Goal: Task Accomplishment & Management: Manage account settings

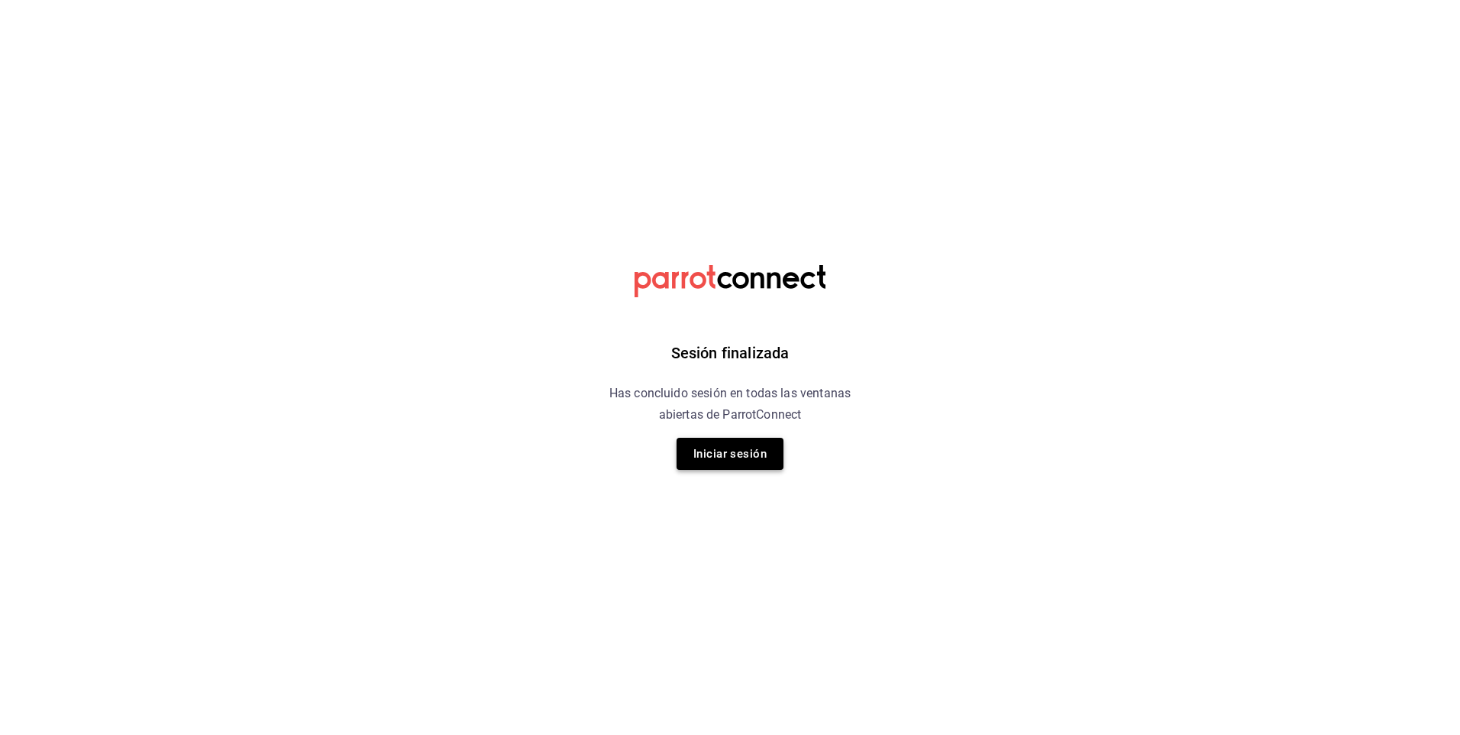
click at [740, 457] on button "Iniciar sesión" at bounding box center [730, 454] width 107 height 32
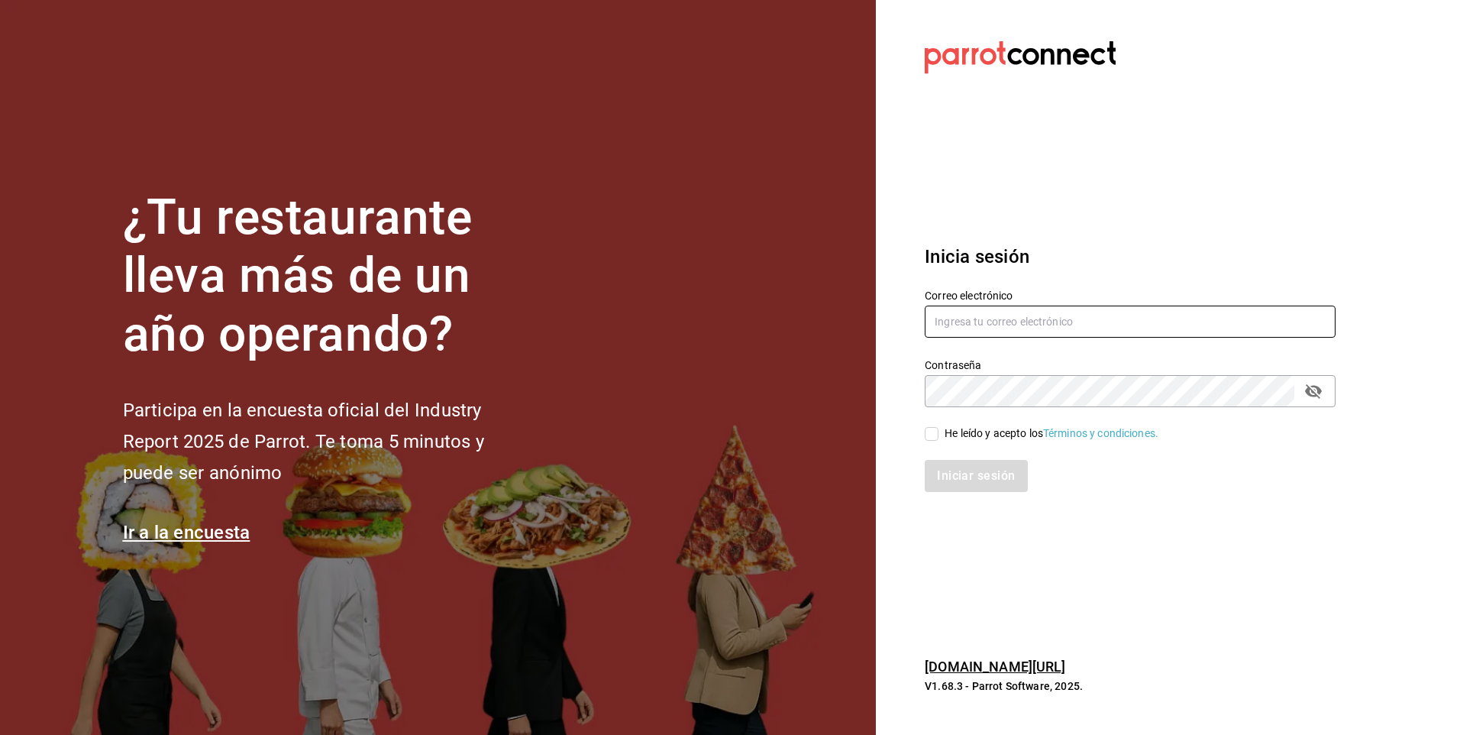
type input "facdonpedro@gmail.com"
click at [928, 435] on input "He leído y acepto los Términos y condiciones." at bounding box center [932, 434] width 14 height 14
checkbox input "true"
click at [954, 464] on button "Iniciar sesión" at bounding box center [977, 476] width 104 height 32
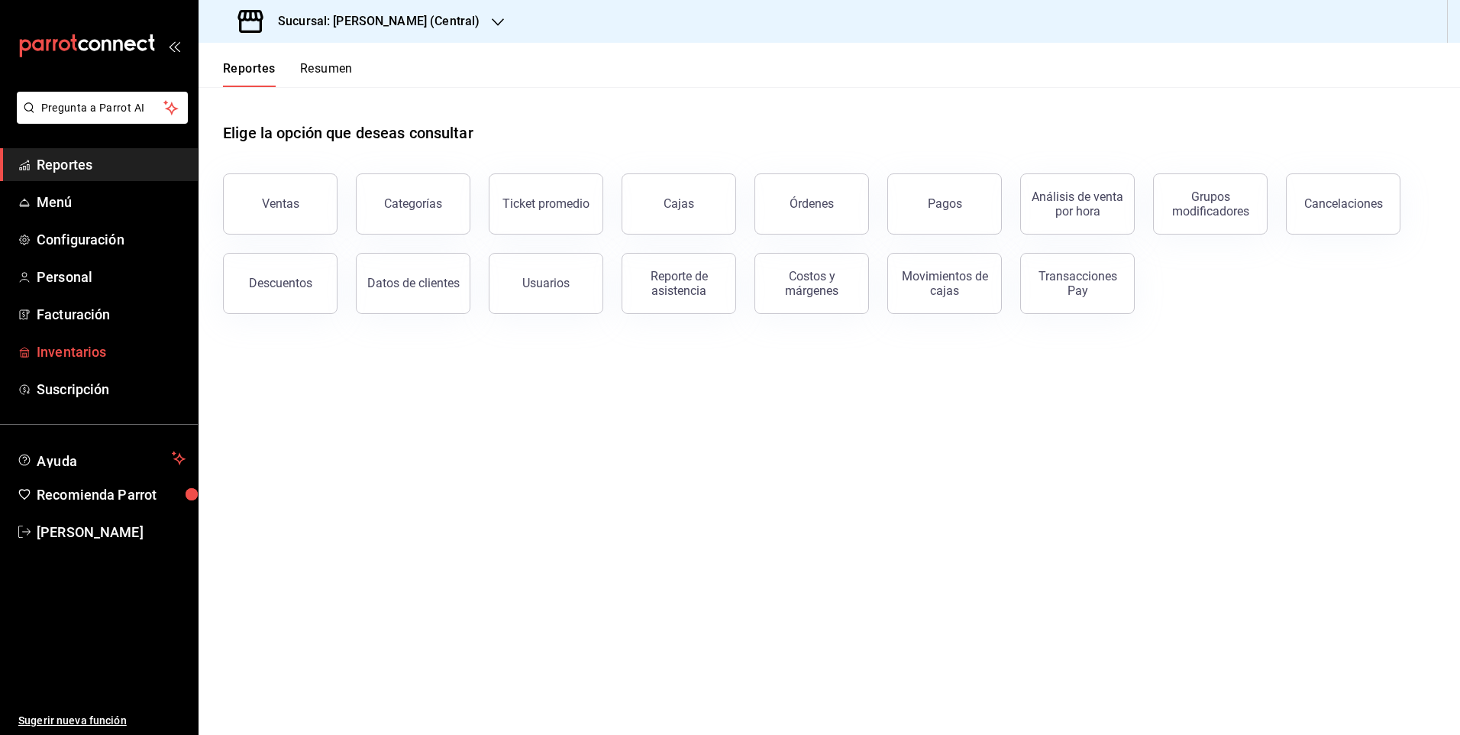
click at [86, 341] on link "Inventarios" at bounding box center [99, 351] width 198 height 33
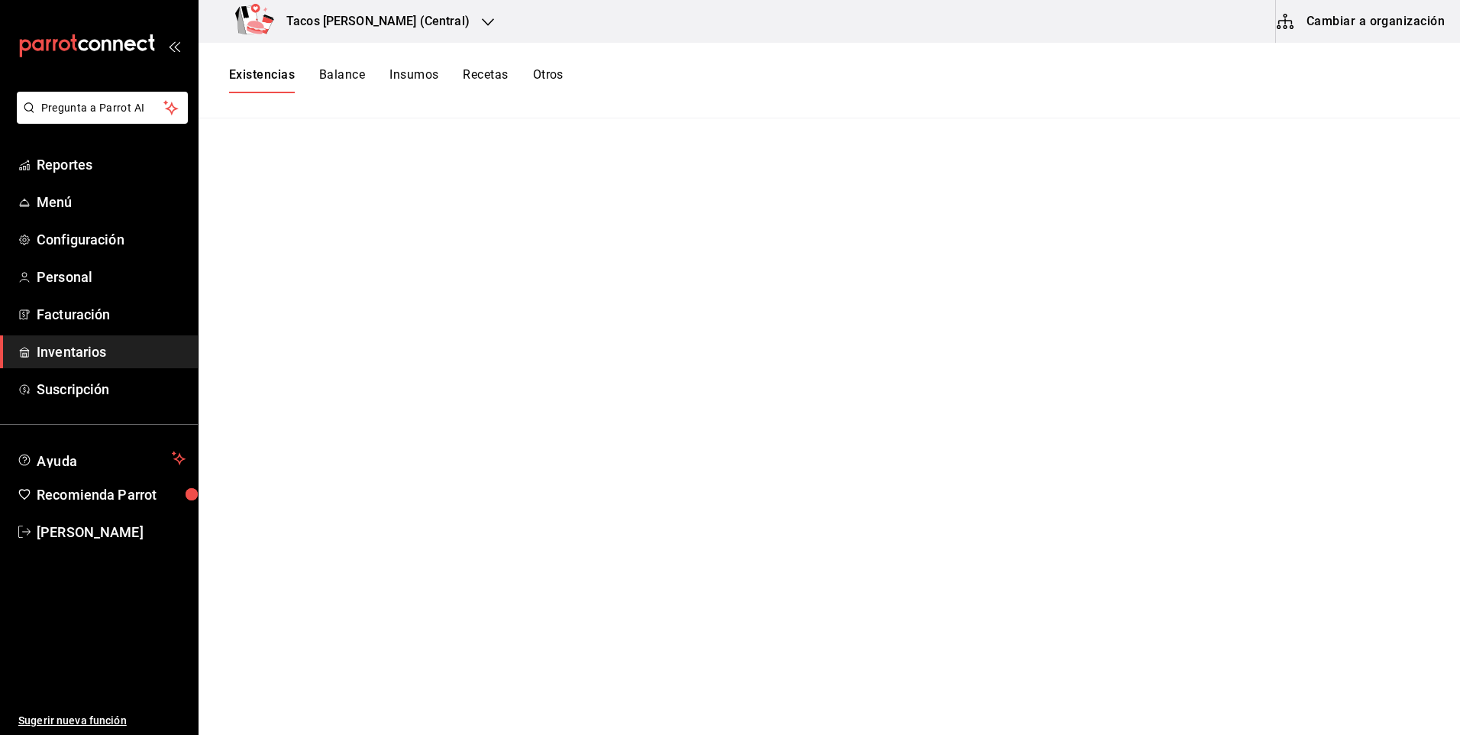
click at [406, 32] on div "Tacos [PERSON_NAME] (Central)" at bounding box center [355, 21] width 289 height 43
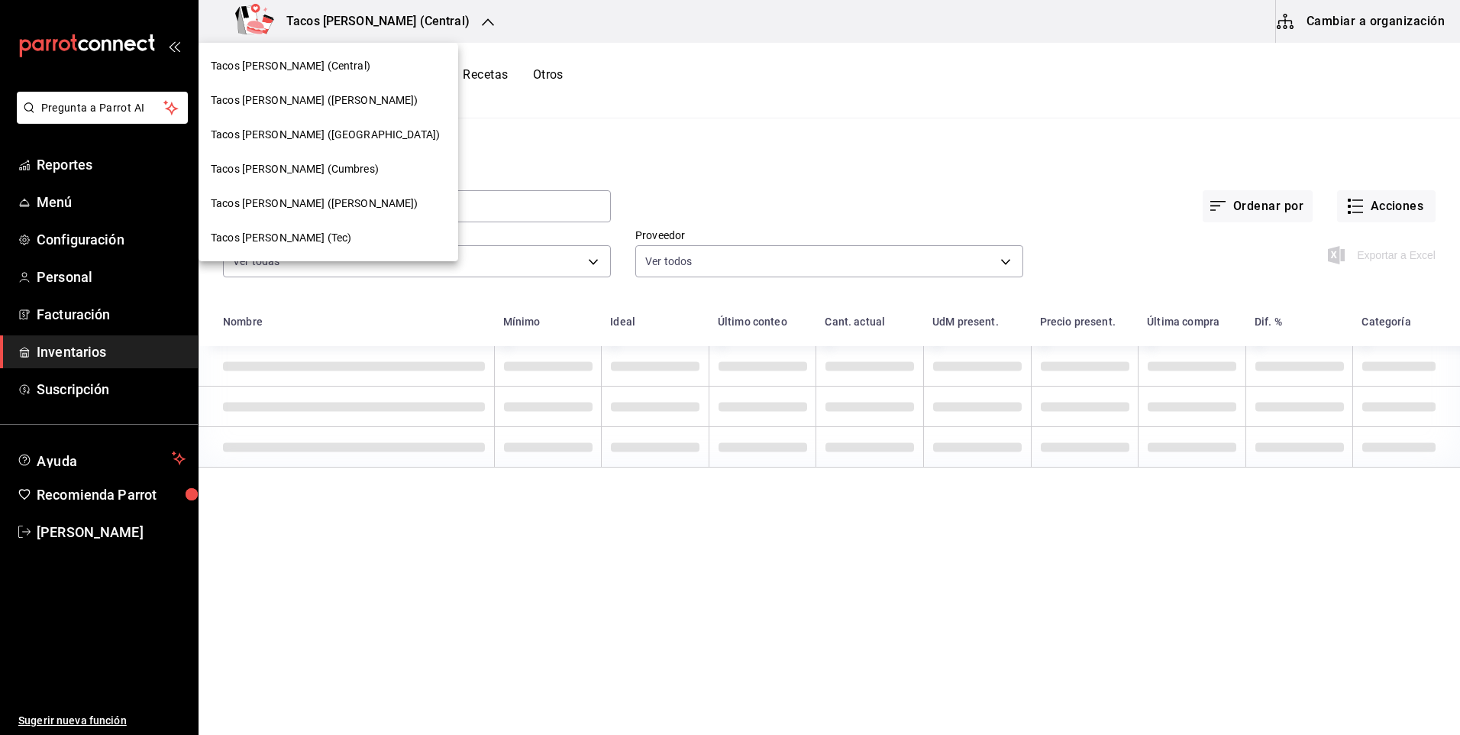
click at [343, 103] on span "Tacos [PERSON_NAME] ([PERSON_NAME])" at bounding box center [315, 100] width 208 height 16
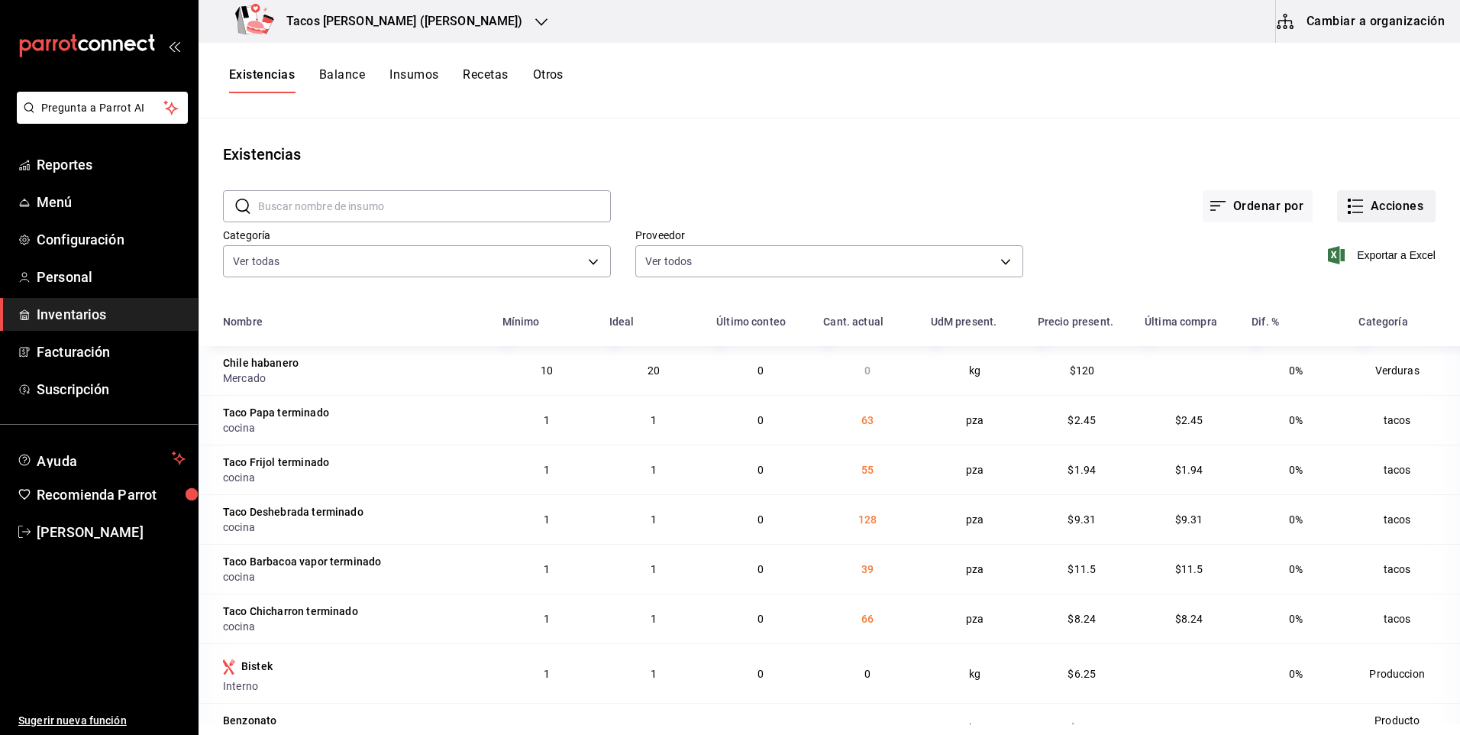
click at [1414, 206] on button "Acciones" at bounding box center [1386, 206] width 99 height 32
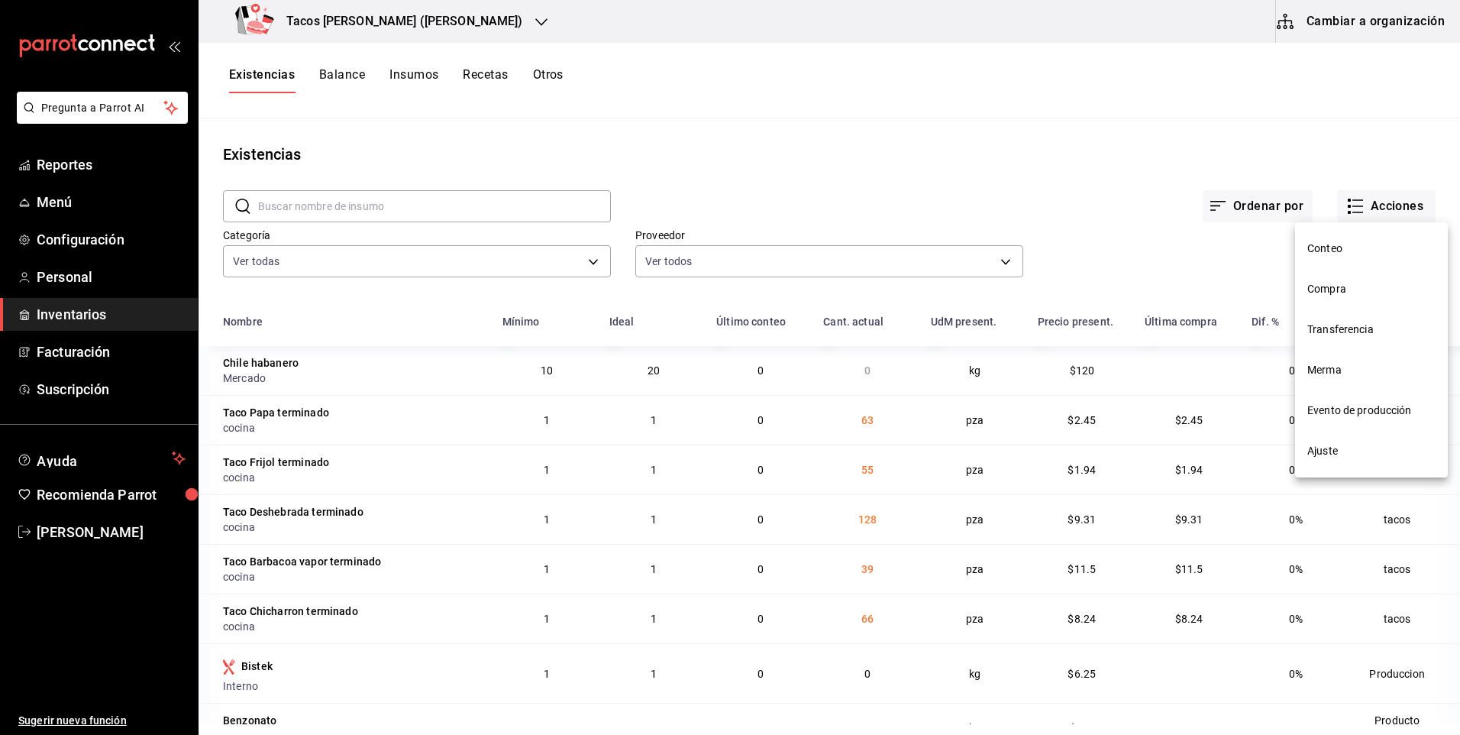
click at [1356, 278] on li "Compra" at bounding box center [1371, 289] width 153 height 40
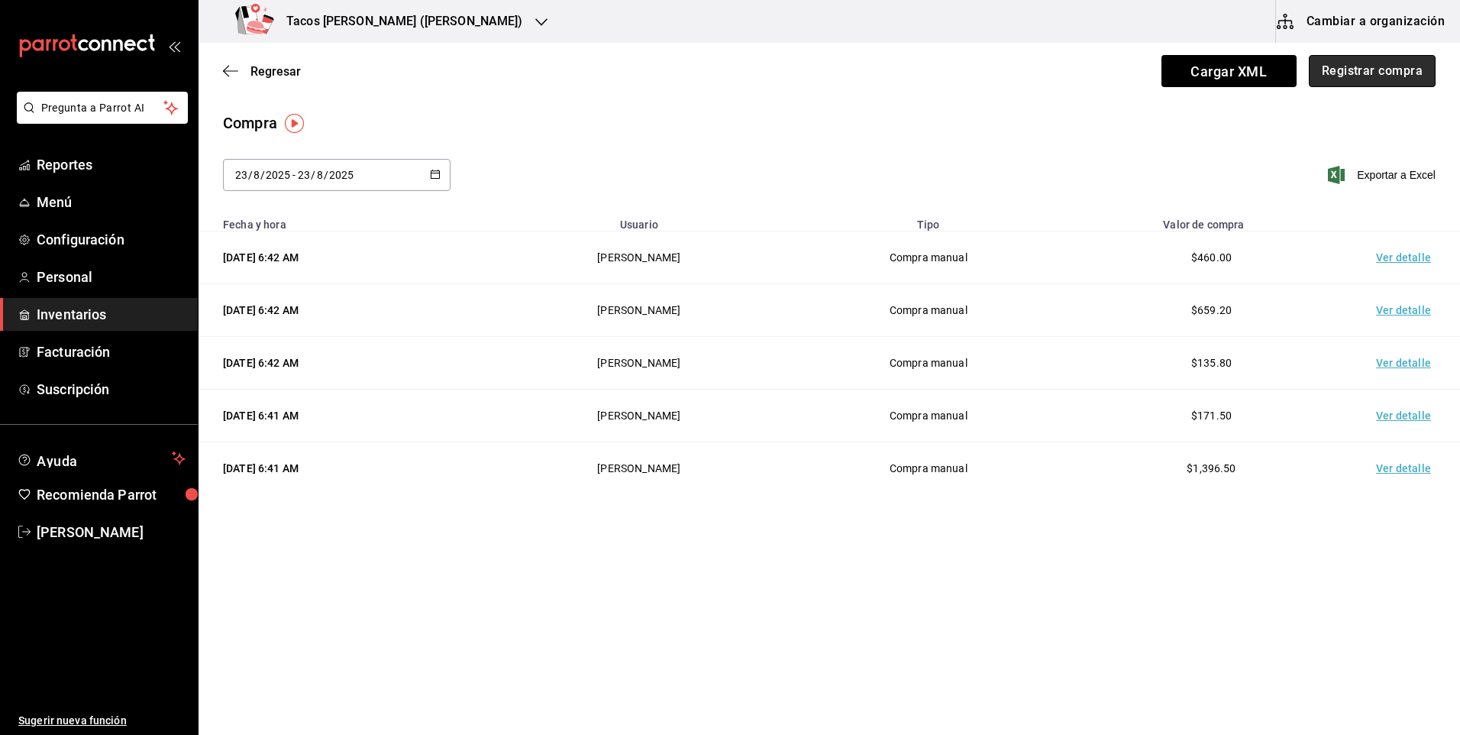
click at [1359, 79] on button "Registrar compra" at bounding box center [1372, 71] width 127 height 32
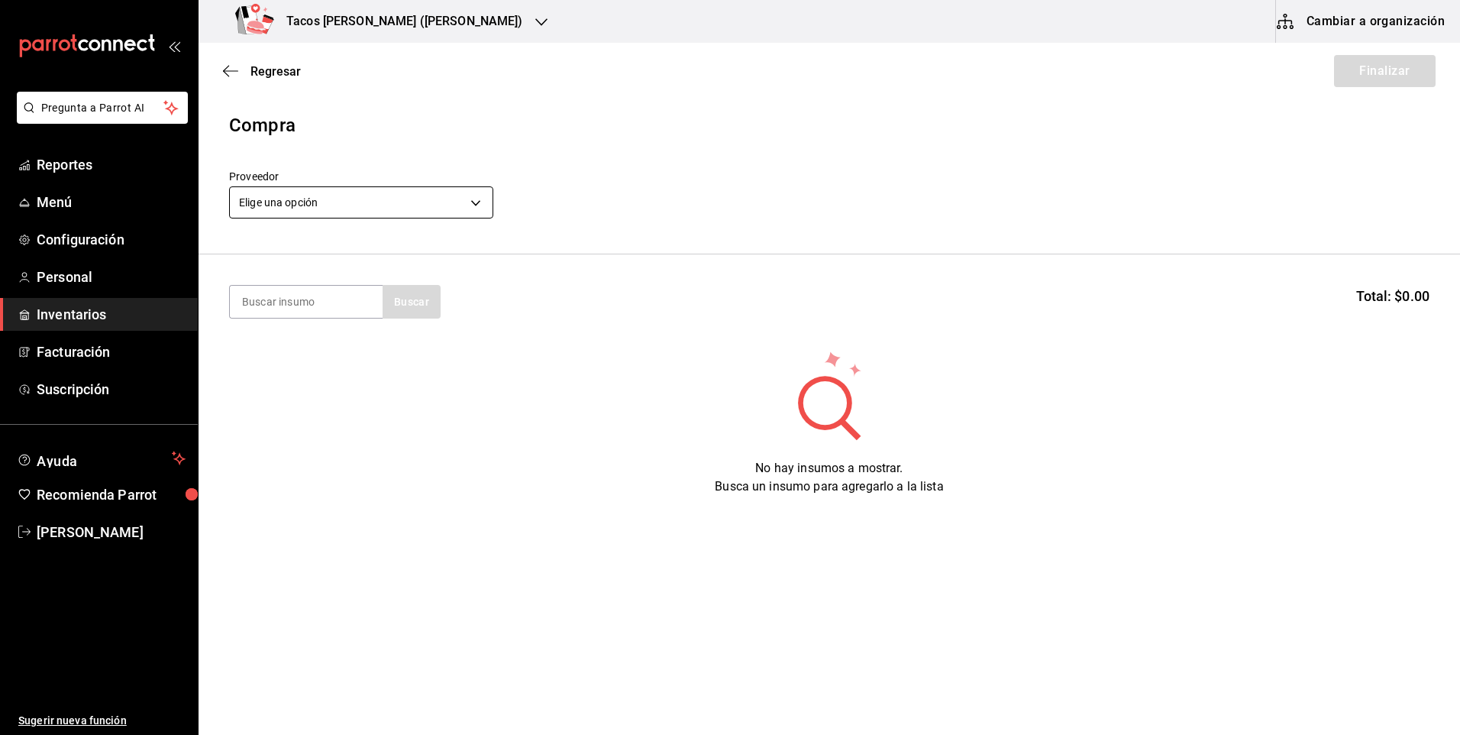
click at [360, 182] on div "Elige una opción default" at bounding box center [361, 200] width 264 height 40
click at [389, 215] on body "Pregunta a Parrot AI Reportes Menú Configuración Personal Inventarios Facturaci…" at bounding box center [730, 324] width 1460 height 648
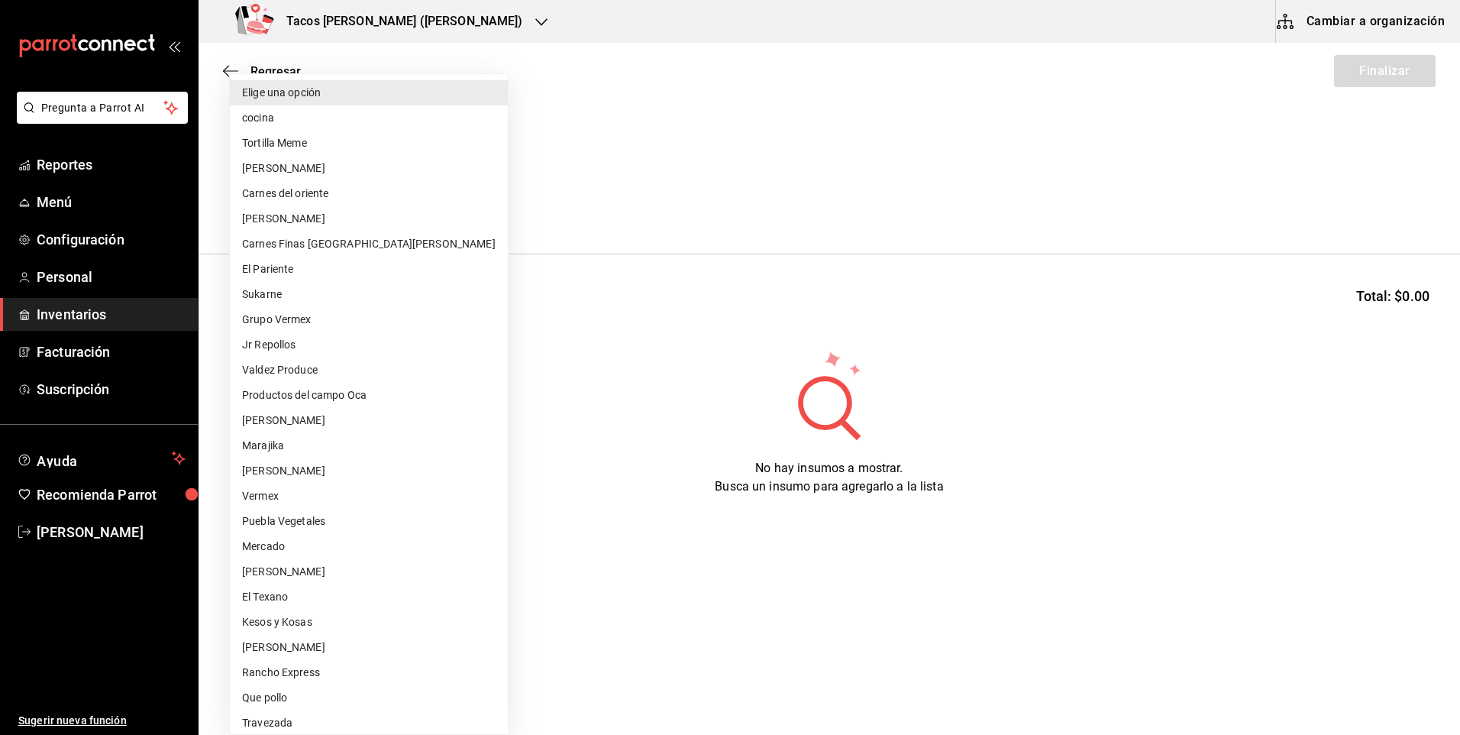
click at [351, 114] on li "cocina" at bounding box center [369, 117] width 278 height 25
type input "237c9a5b-4078-49eb-83ef-23bf52bd7acd"
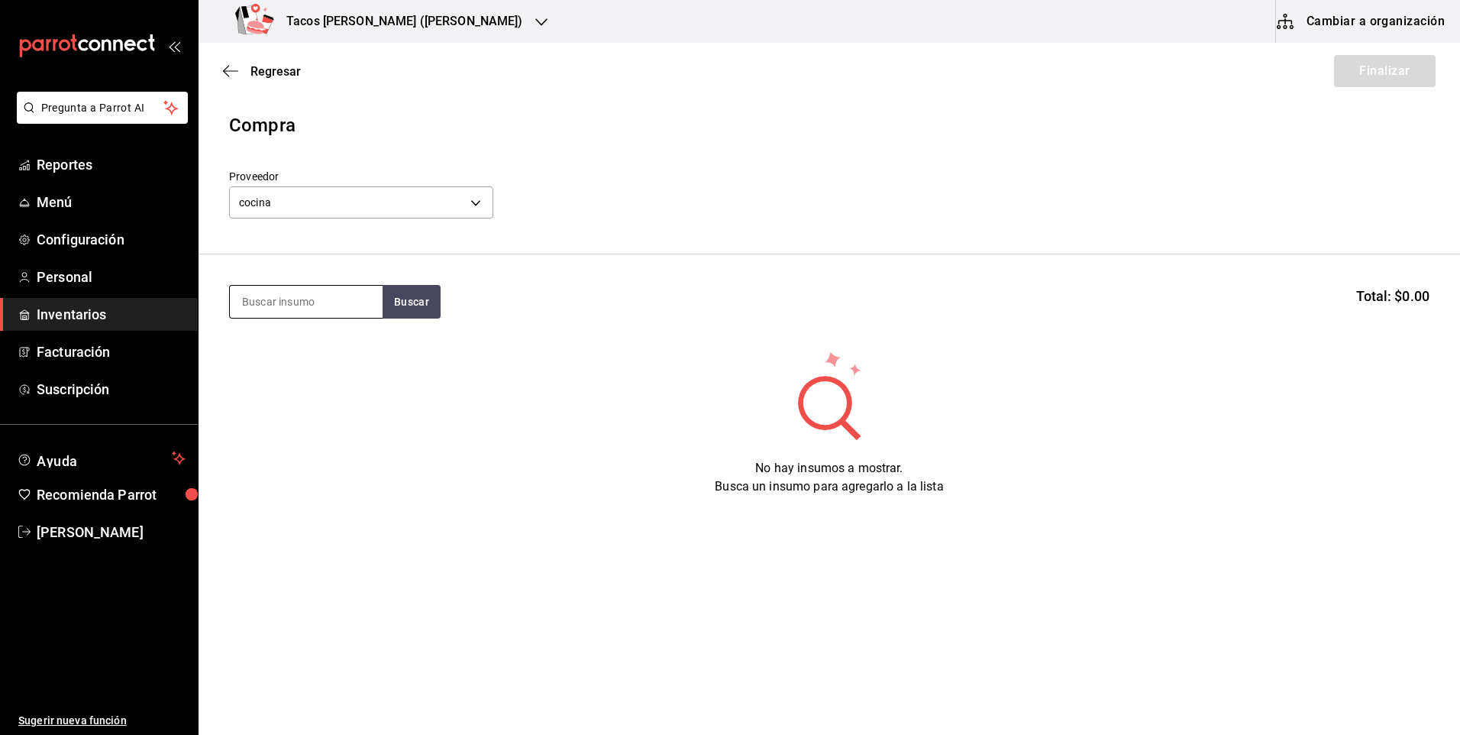
click at [335, 308] on input at bounding box center [306, 302] width 153 height 32
type input "des"
click at [329, 349] on div "Taco Deshebrada terminado" at bounding box center [306, 355] width 128 height 37
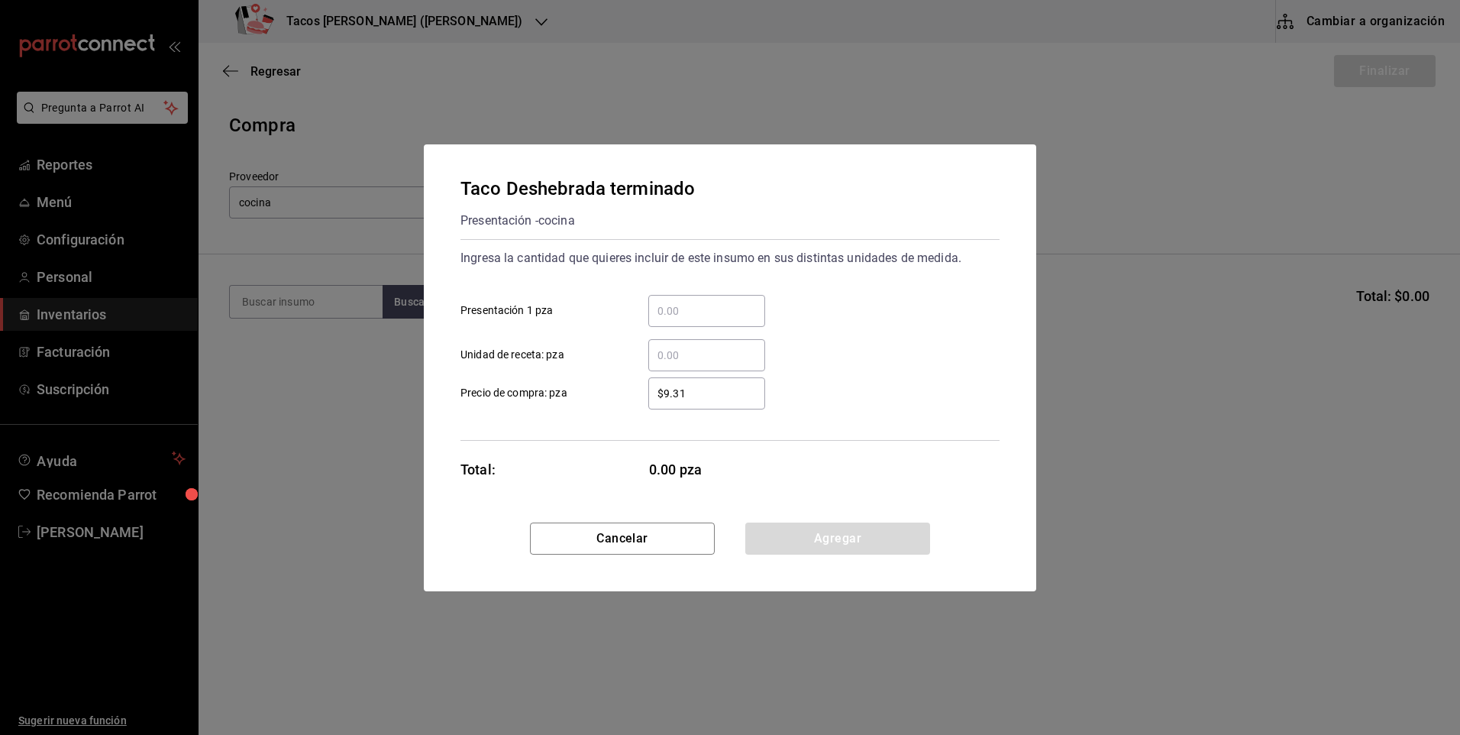
click at [746, 318] on input "​ Presentación 1 pza" at bounding box center [706, 311] width 117 height 18
type input "200"
click at [863, 539] on button "Agregar" at bounding box center [837, 538] width 185 height 32
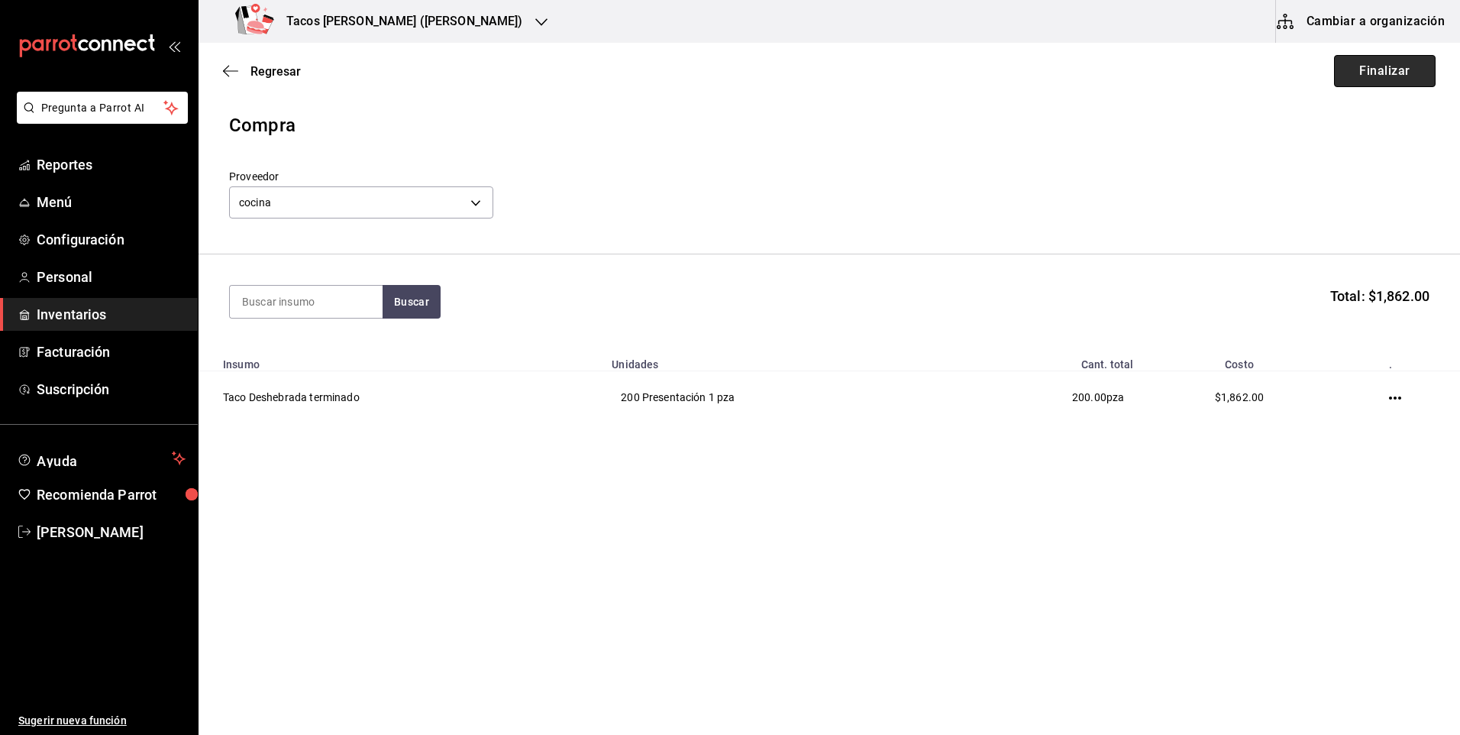
click at [1387, 66] on button "Finalizar" at bounding box center [1385, 71] width 102 height 32
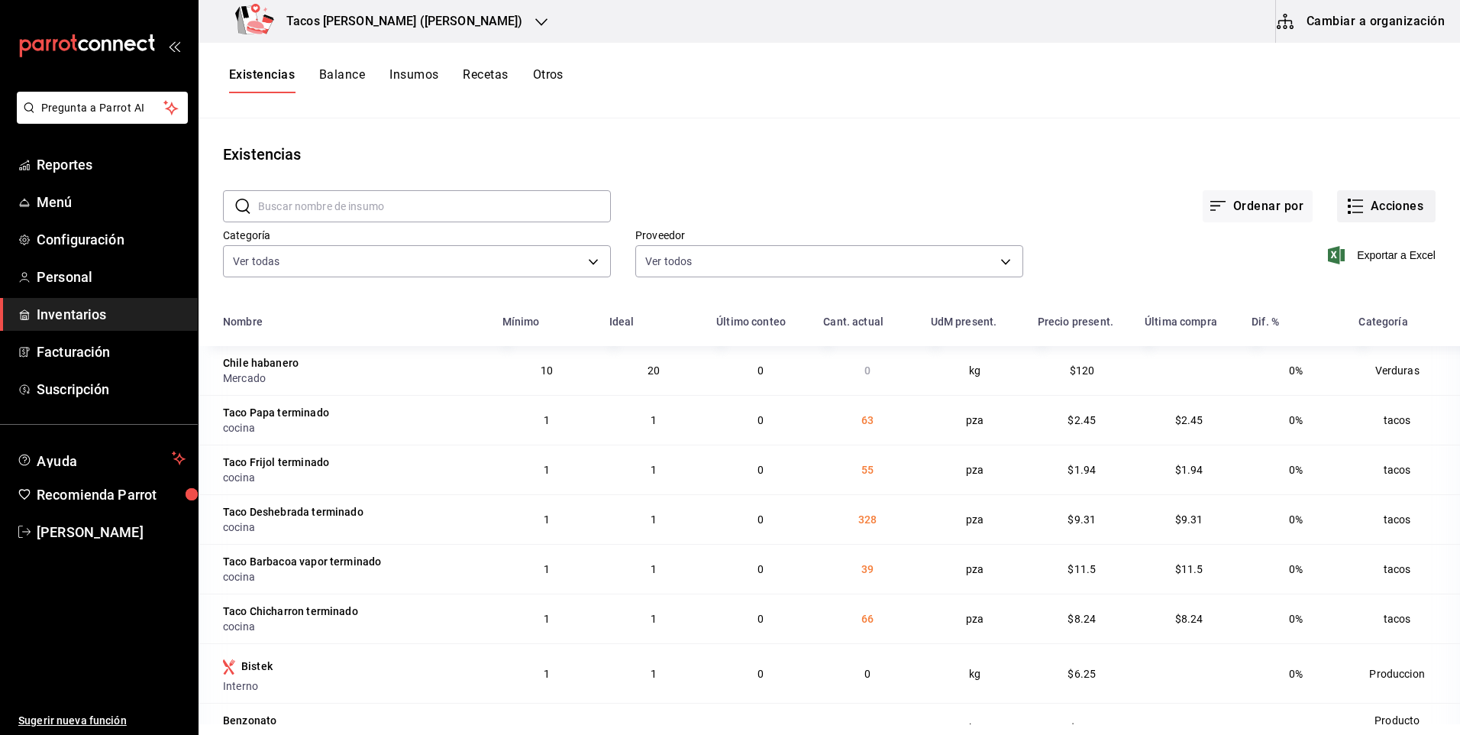
click at [1376, 218] on button "Acciones" at bounding box center [1386, 206] width 99 height 32
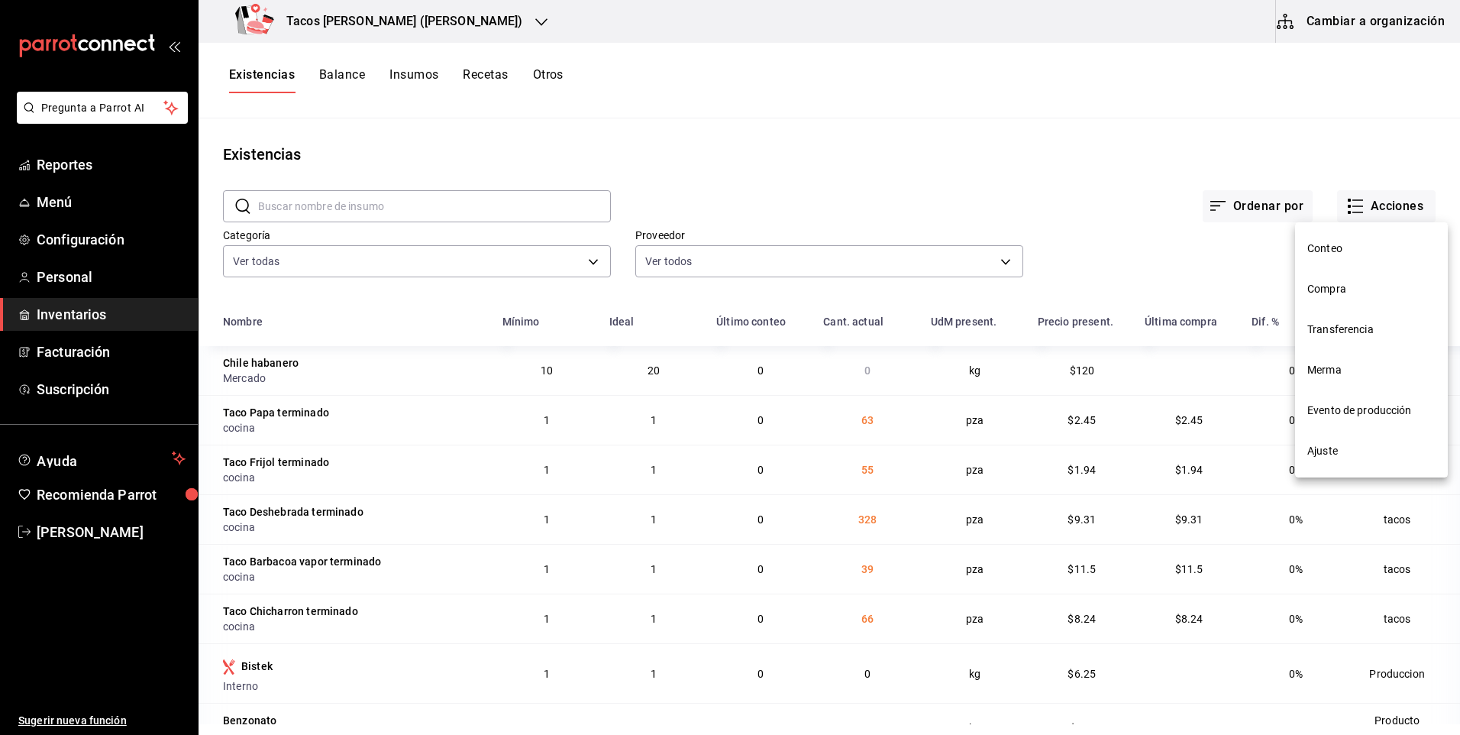
click at [1343, 293] on span "Compra" at bounding box center [1372, 289] width 128 height 16
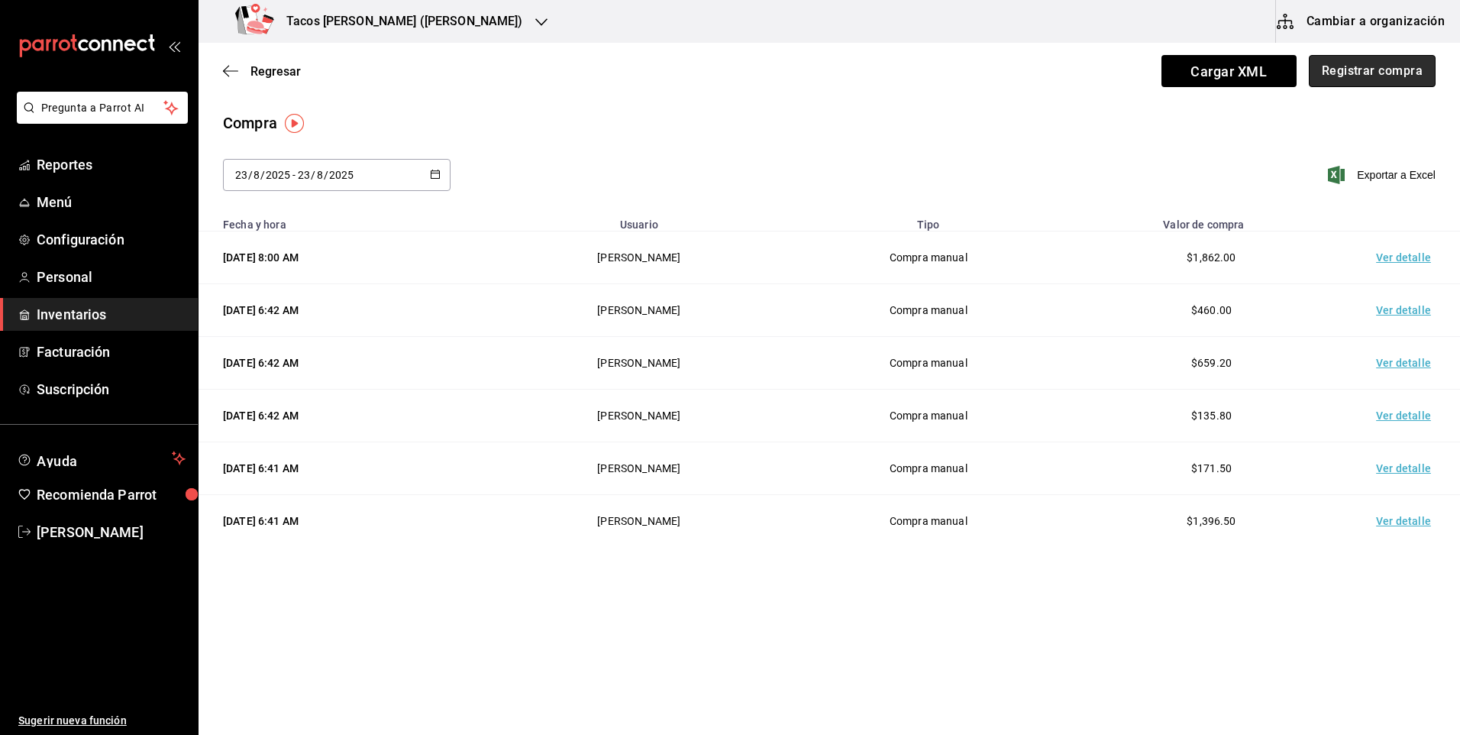
click at [1390, 75] on button "Registrar compra" at bounding box center [1372, 71] width 127 height 32
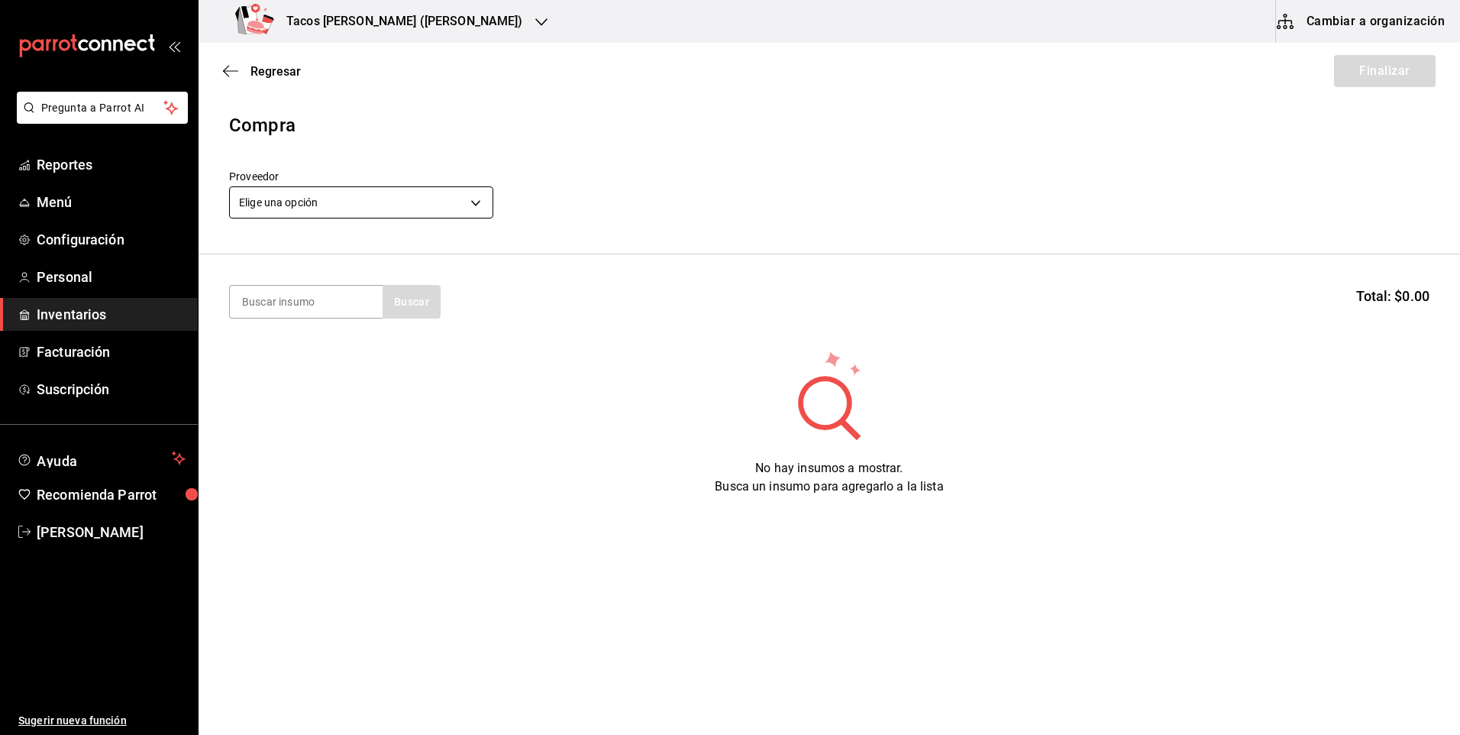
click at [480, 209] on body "Pregunta a Parrot AI Reportes Menú Configuración Personal Inventarios Facturaci…" at bounding box center [730, 324] width 1460 height 648
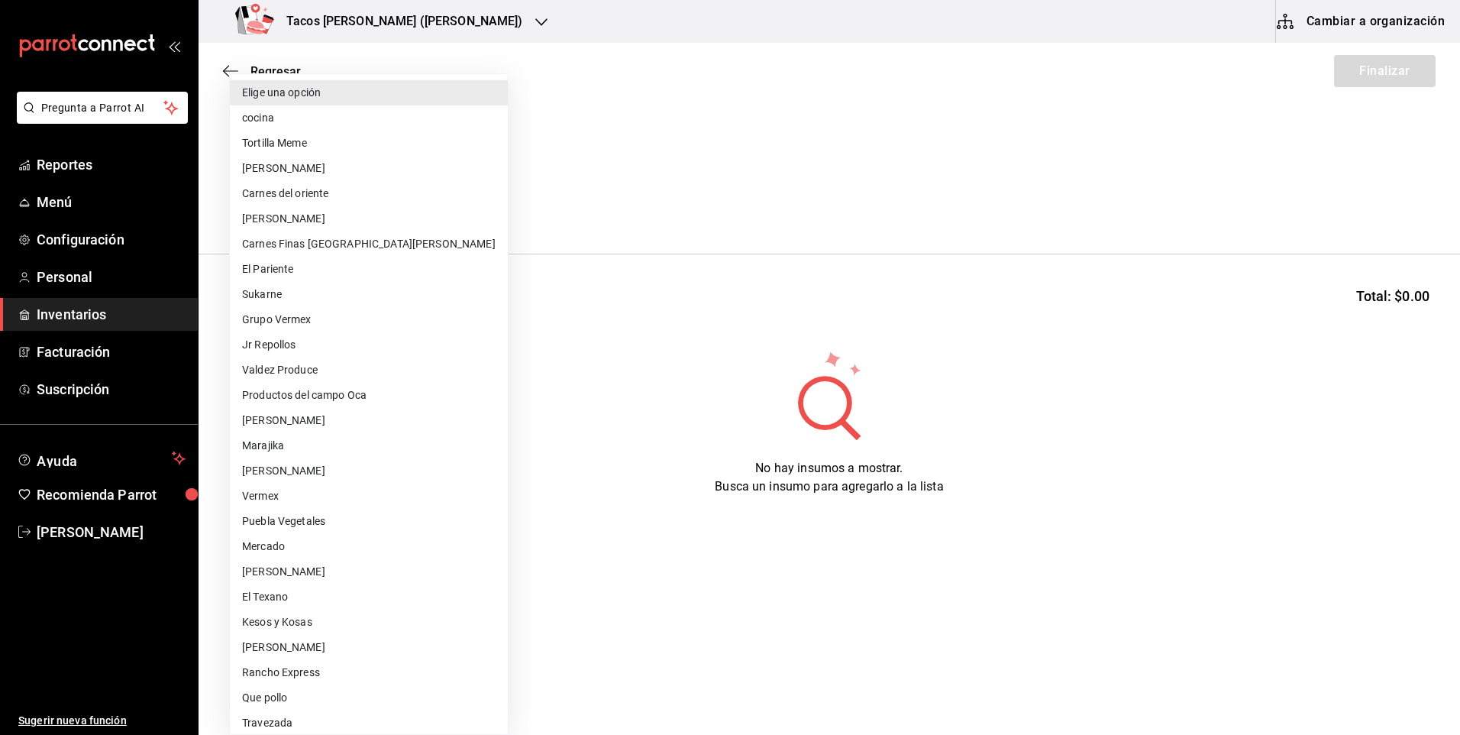
click at [359, 124] on li "cocina" at bounding box center [369, 117] width 278 height 25
type input "237c9a5b-4078-49eb-83ef-23bf52bd7acd"
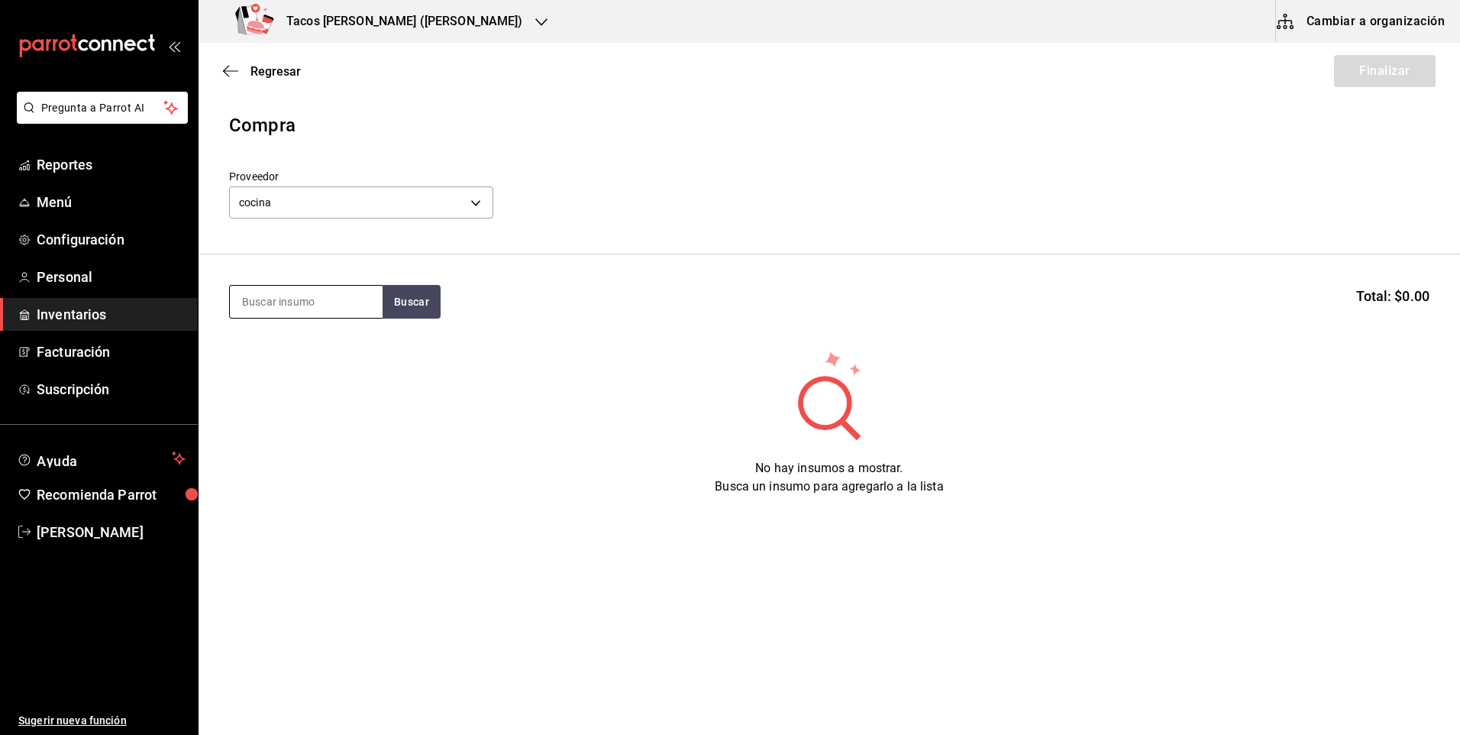
click at [325, 286] on input at bounding box center [306, 302] width 153 height 32
type input "papa"
click at [362, 308] on input "papa" at bounding box center [306, 302] width 153 height 32
drag, startPoint x: 416, startPoint y: 296, endPoint x: 380, endPoint y: 312, distance: 40.3
click at [415, 296] on button "Buscar" at bounding box center [412, 302] width 58 height 34
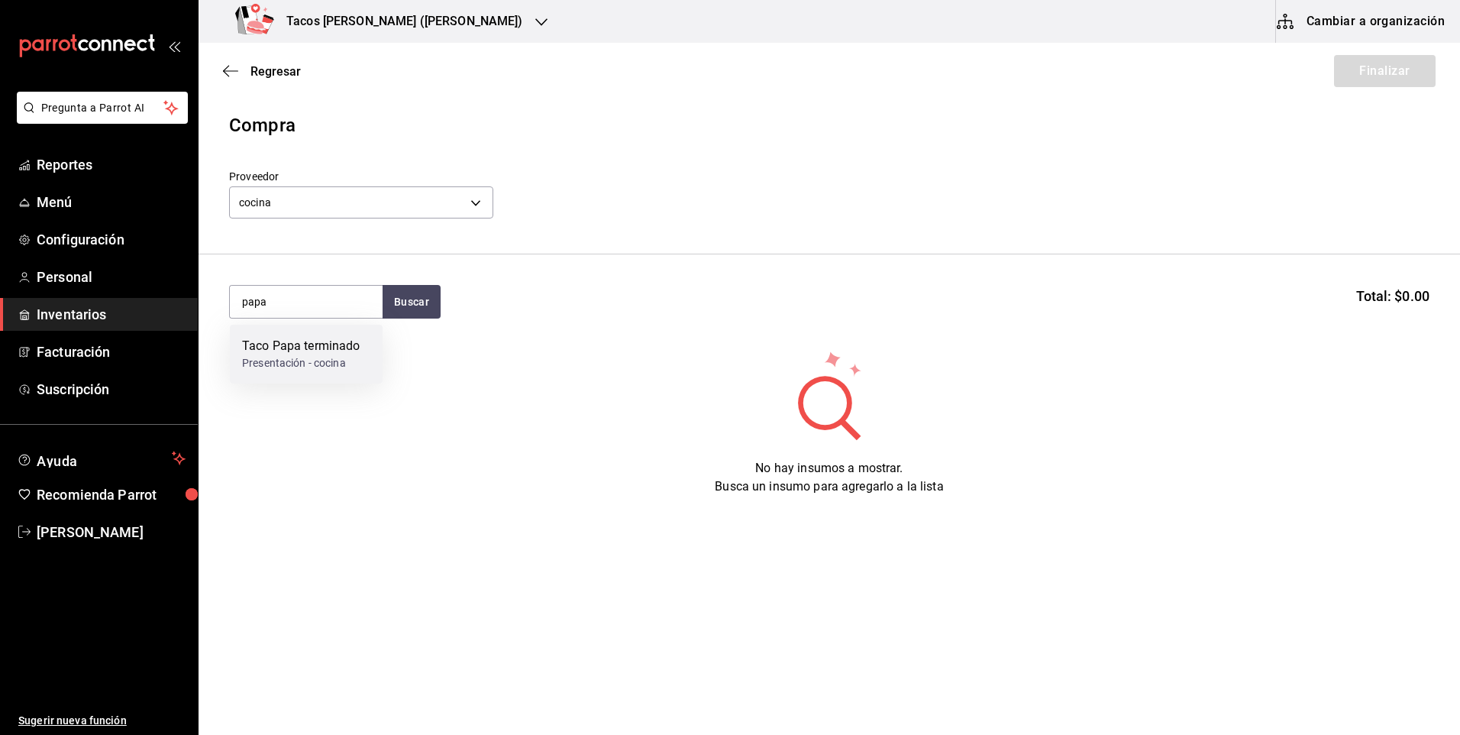
click at [326, 342] on div "Taco Papa terminado" at bounding box center [301, 346] width 118 height 18
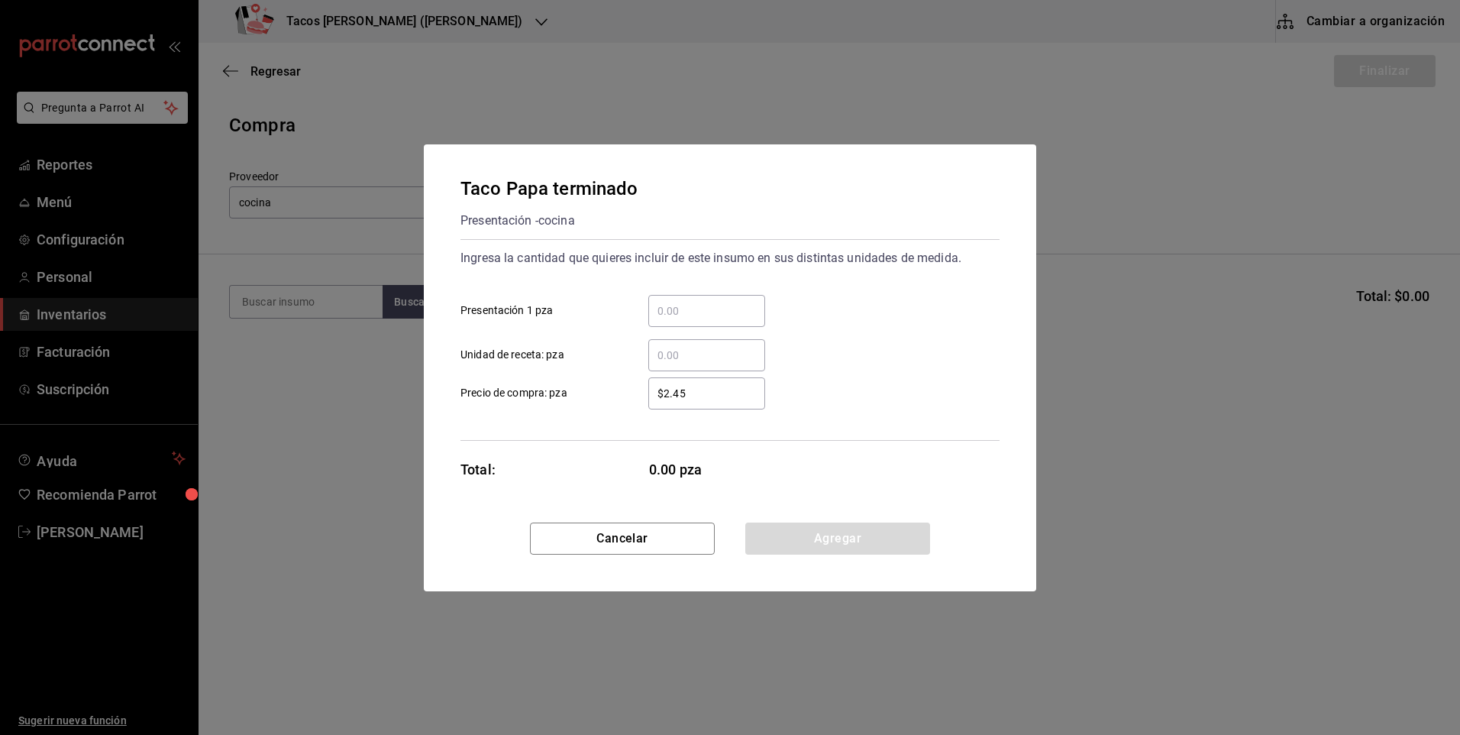
click at [687, 308] on input "​ Presentación 1 pza" at bounding box center [706, 311] width 117 height 18
type input "100"
click at [813, 546] on button "Agregar" at bounding box center [837, 538] width 185 height 32
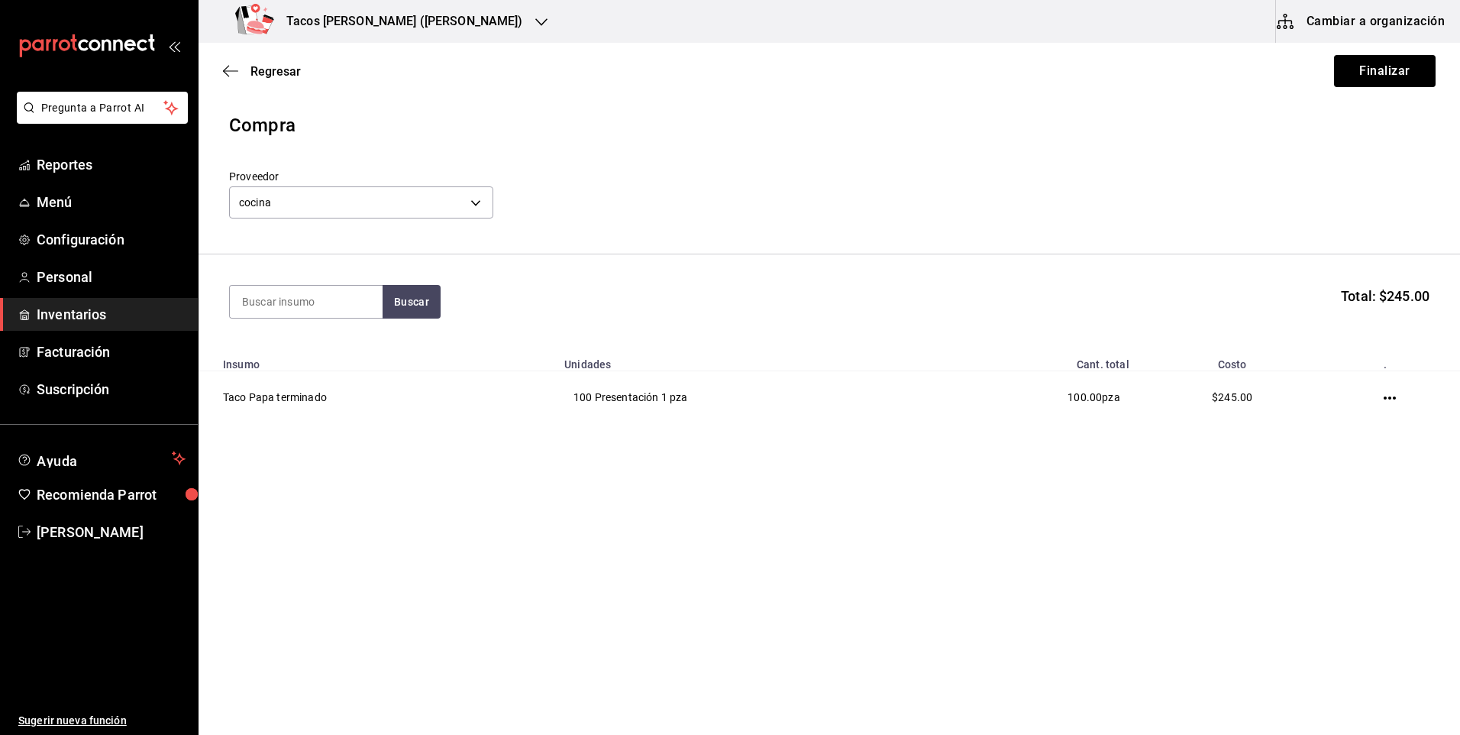
click at [1372, 50] on div "Regresar Finalizar" at bounding box center [830, 71] width 1262 height 57
click at [1366, 73] on button "Finalizar" at bounding box center [1385, 71] width 102 height 32
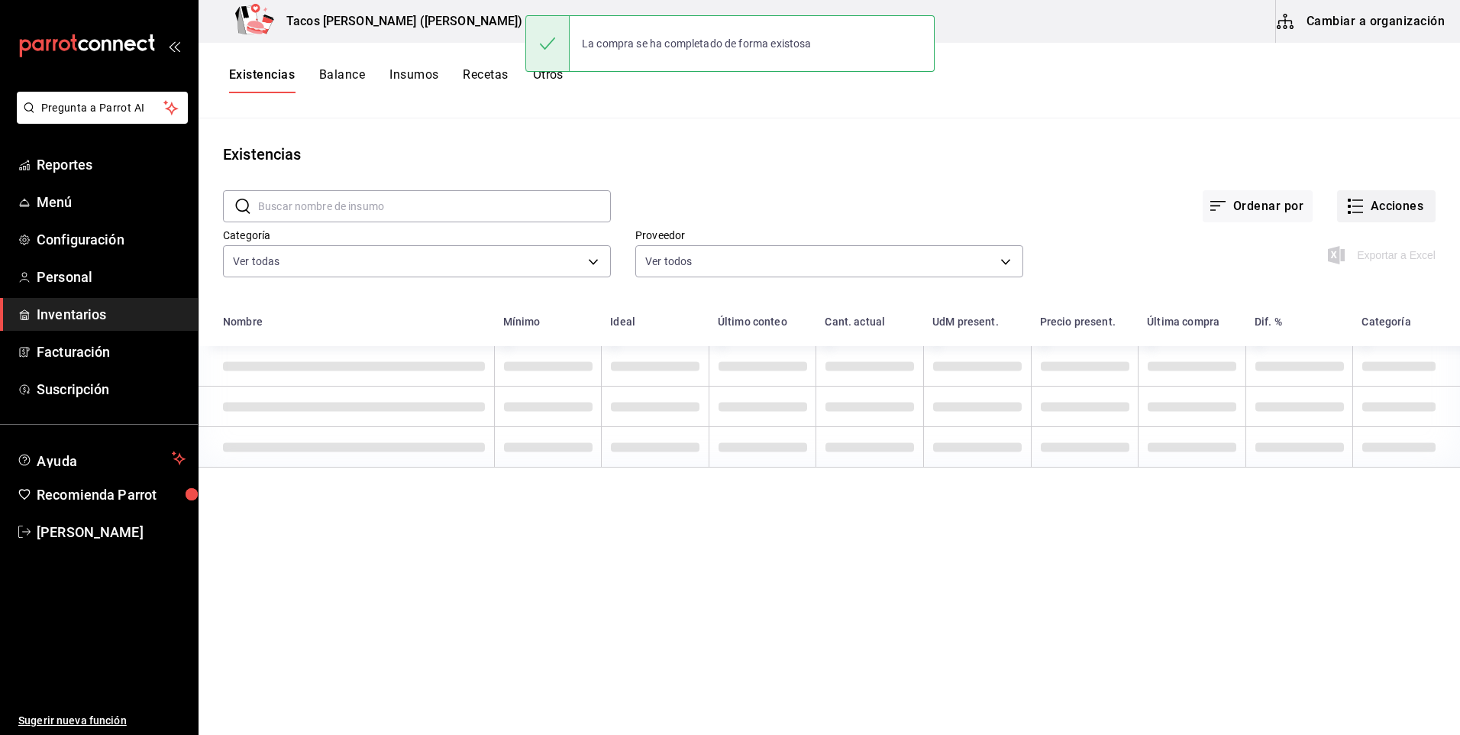
click at [1405, 202] on button "Acciones" at bounding box center [1386, 206] width 99 height 32
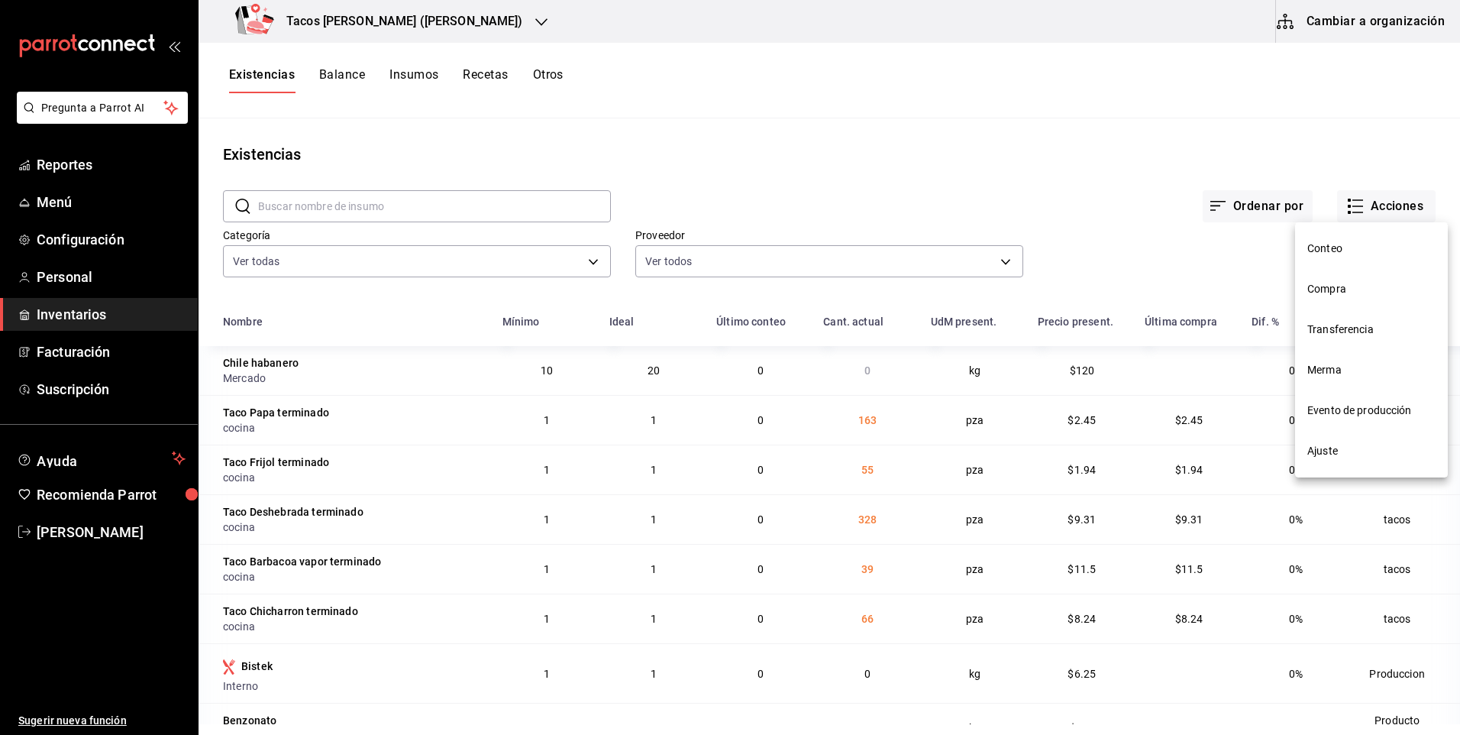
click at [1344, 288] on span "Compra" at bounding box center [1372, 289] width 128 height 16
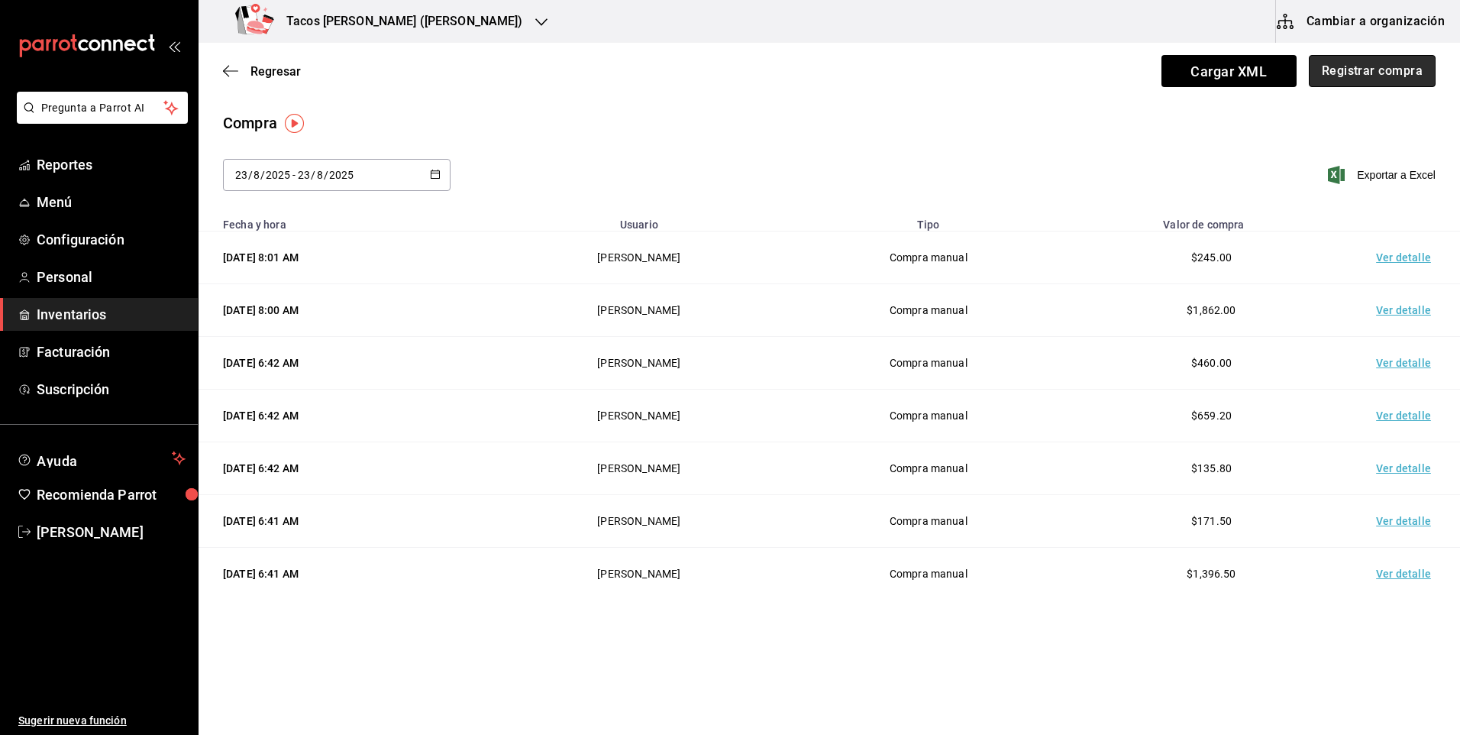
click at [1355, 80] on button "Registrar compra" at bounding box center [1372, 71] width 127 height 32
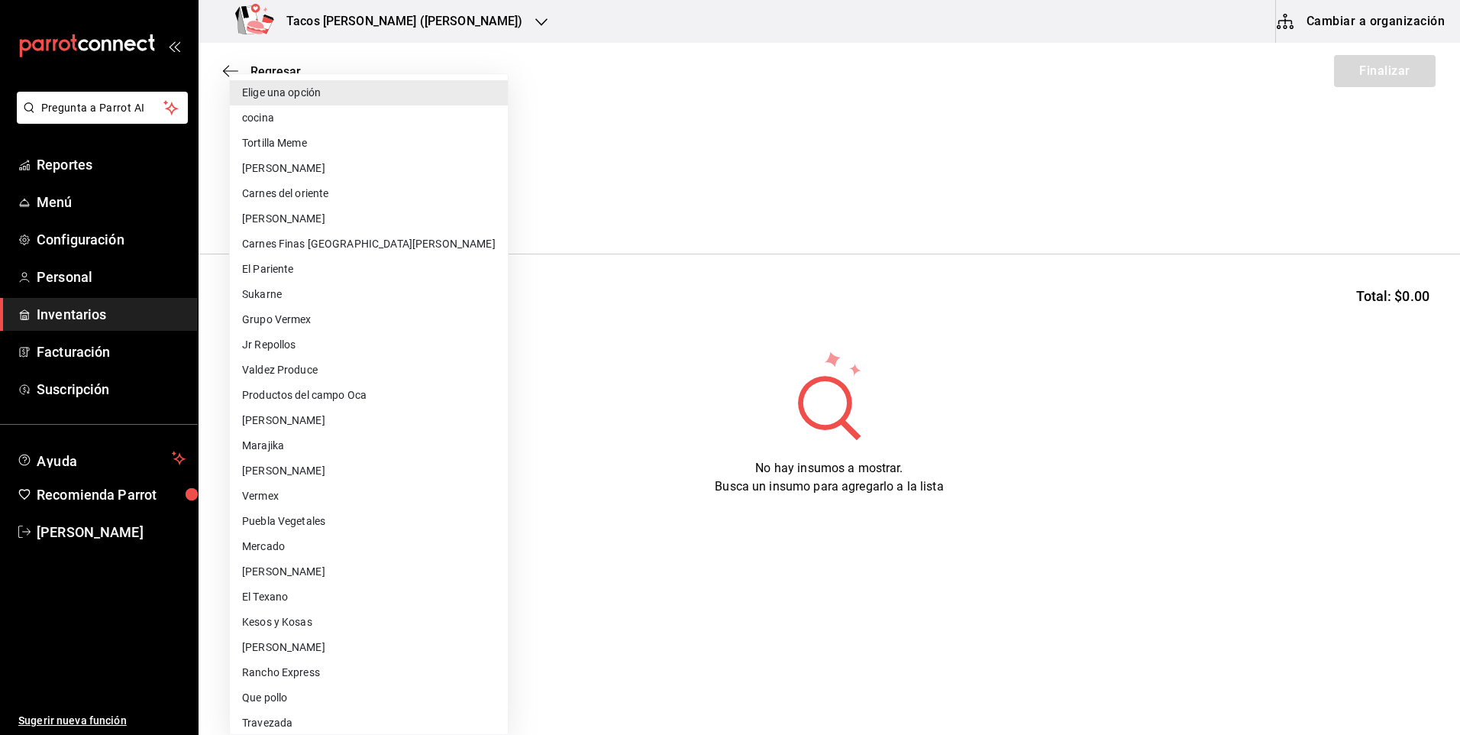
click at [359, 189] on body "Pregunta a Parrot AI Reportes Menú Configuración Personal Inventarios Facturaci…" at bounding box center [730, 324] width 1460 height 648
click at [328, 109] on li "cocina" at bounding box center [369, 117] width 278 height 25
type input "237c9a5b-4078-49eb-83ef-23bf52bd7acd"
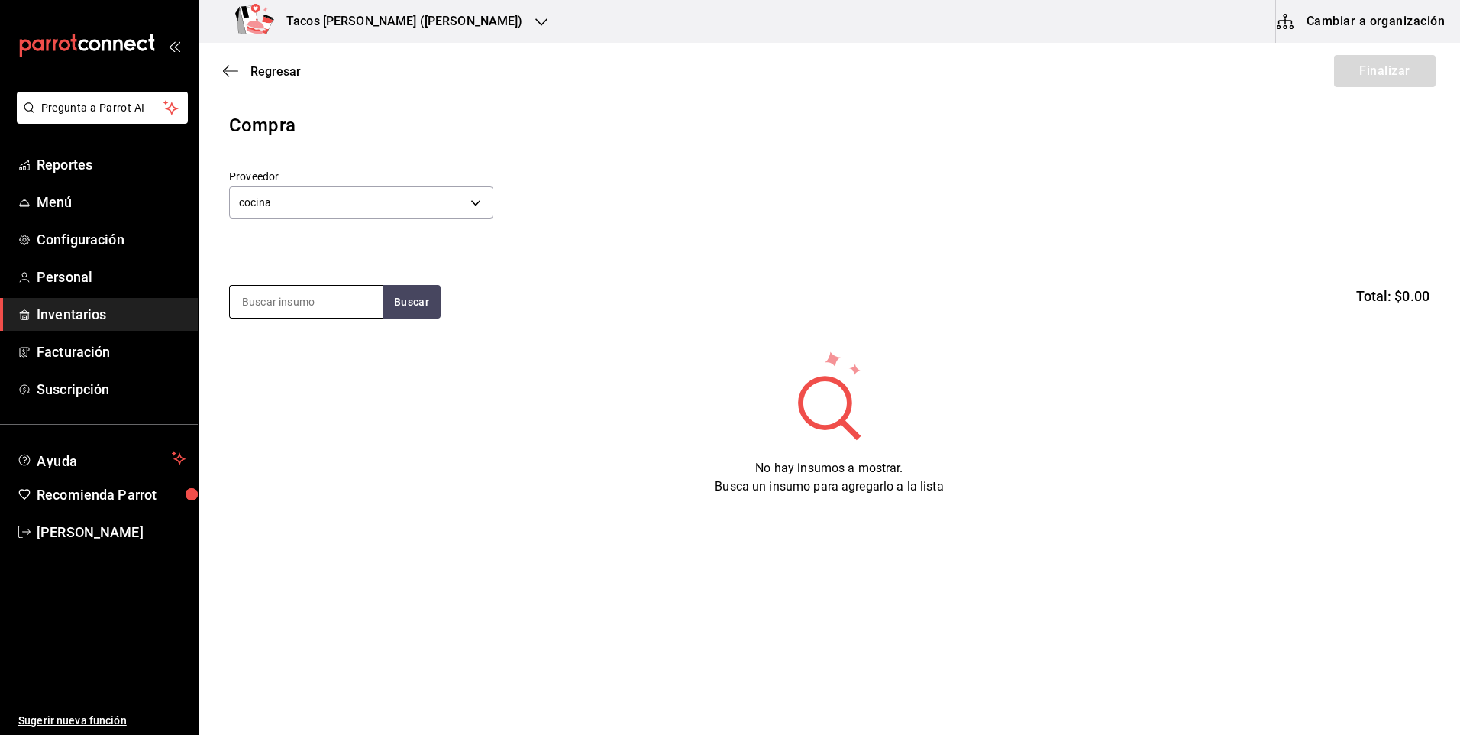
click at [320, 305] on input at bounding box center [306, 302] width 153 height 32
type input "fri"
click at [325, 339] on div "Taco Frijol terminado" at bounding box center [300, 346] width 117 height 18
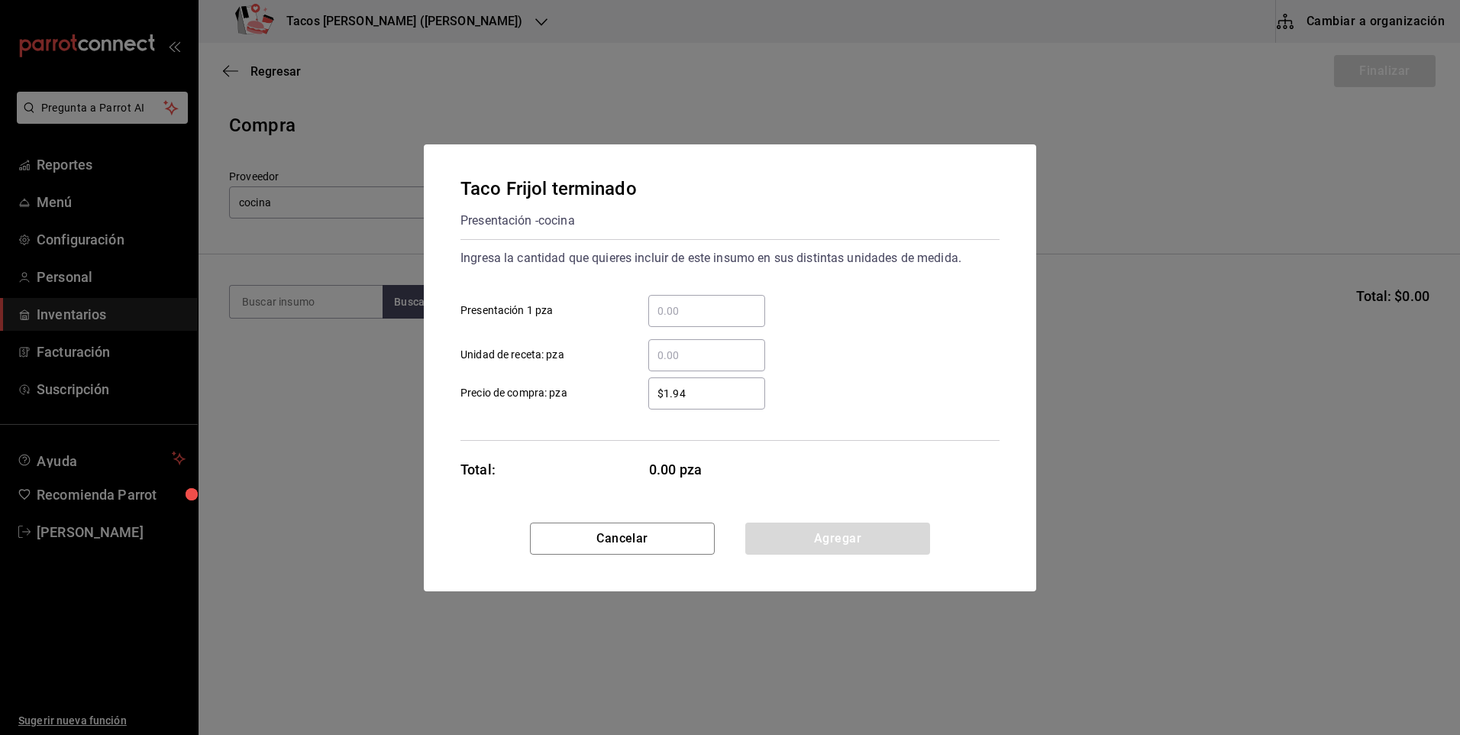
click at [695, 303] on input "​ Presentación 1 pza" at bounding box center [706, 311] width 117 height 18
type input "100"
click at [818, 532] on button "Agregar" at bounding box center [837, 538] width 185 height 32
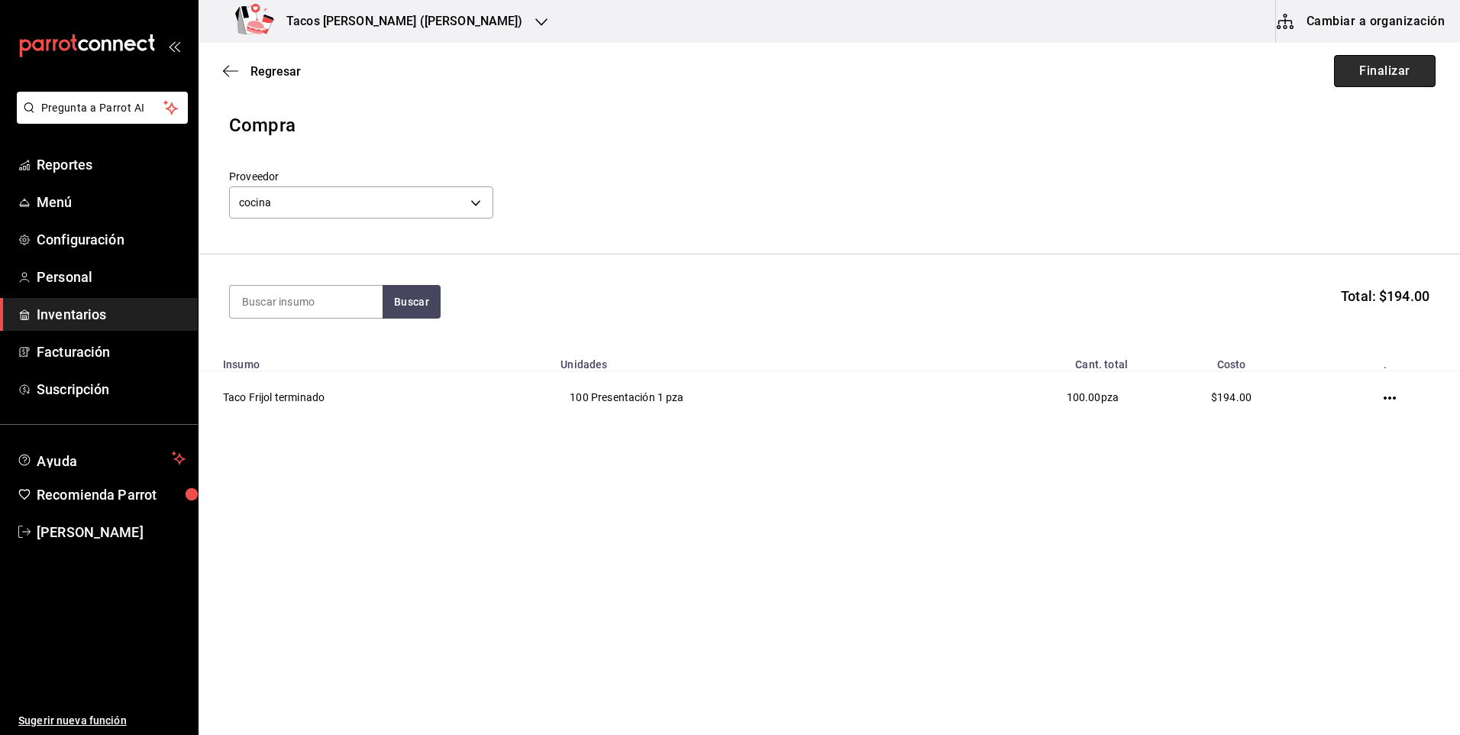
click at [1379, 80] on button "Finalizar" at bounding box center [1385, 71] width 102 height 32
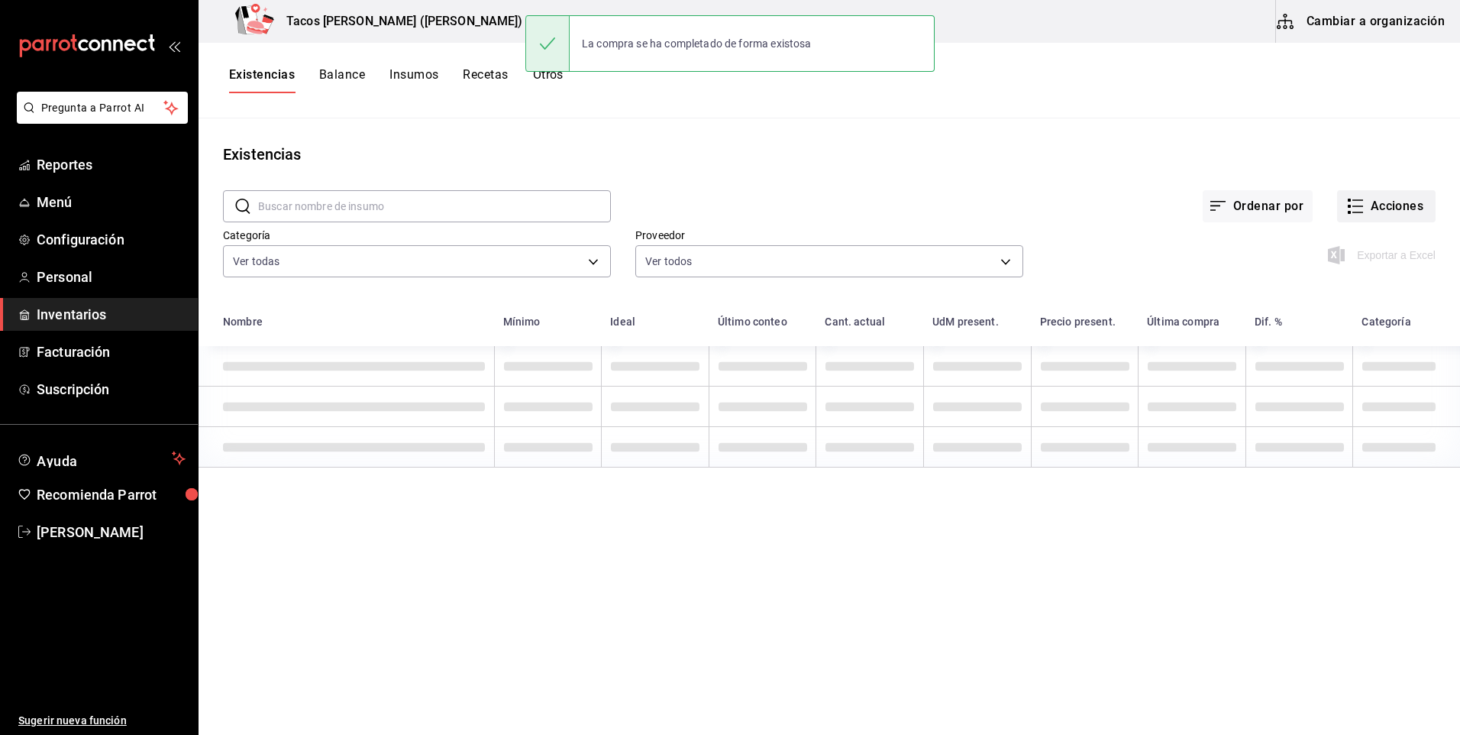
click at [1371, 200] on button "Acciones" at bounding box center [1386, 206] width 99 height 32
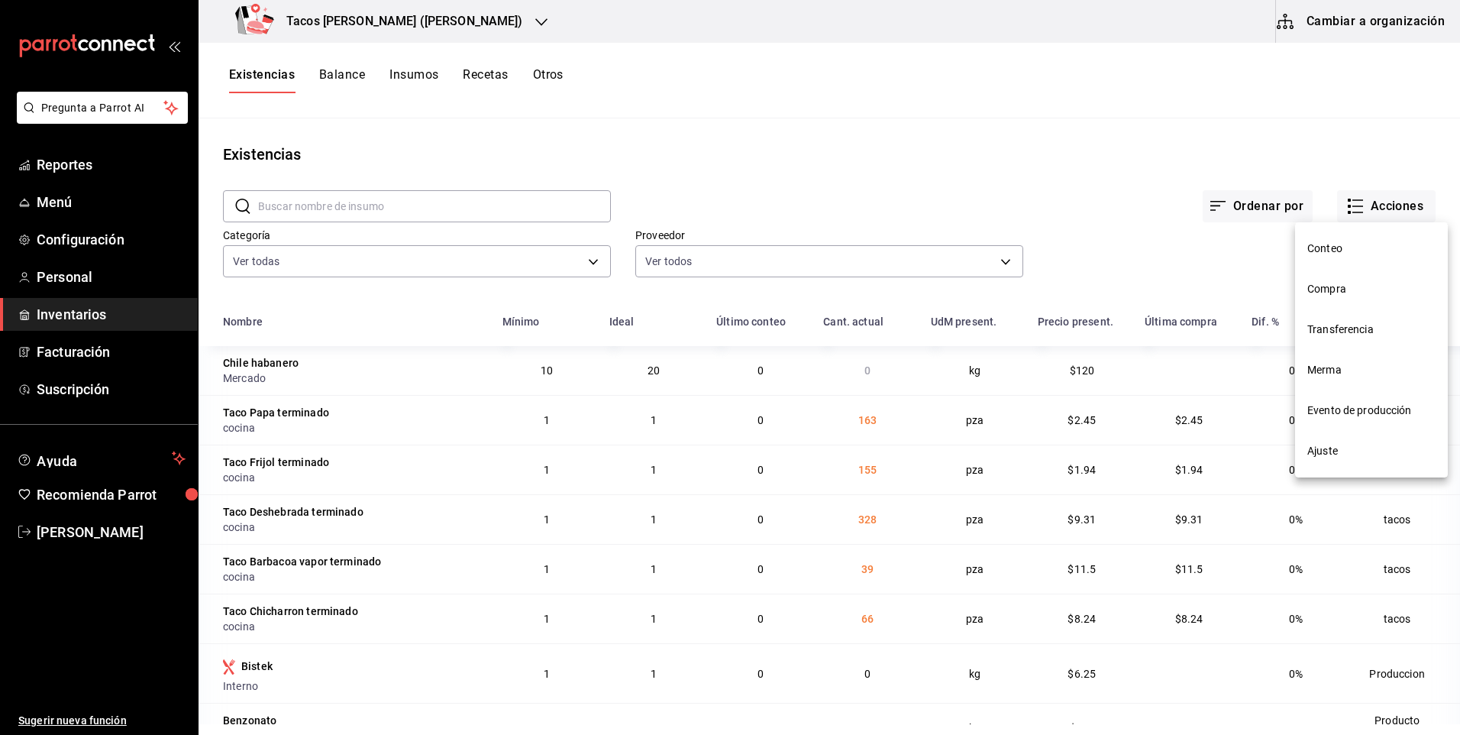
click at [1353, 297] on li "Compra" at bounding box center [1371, 289] width 153 height 40
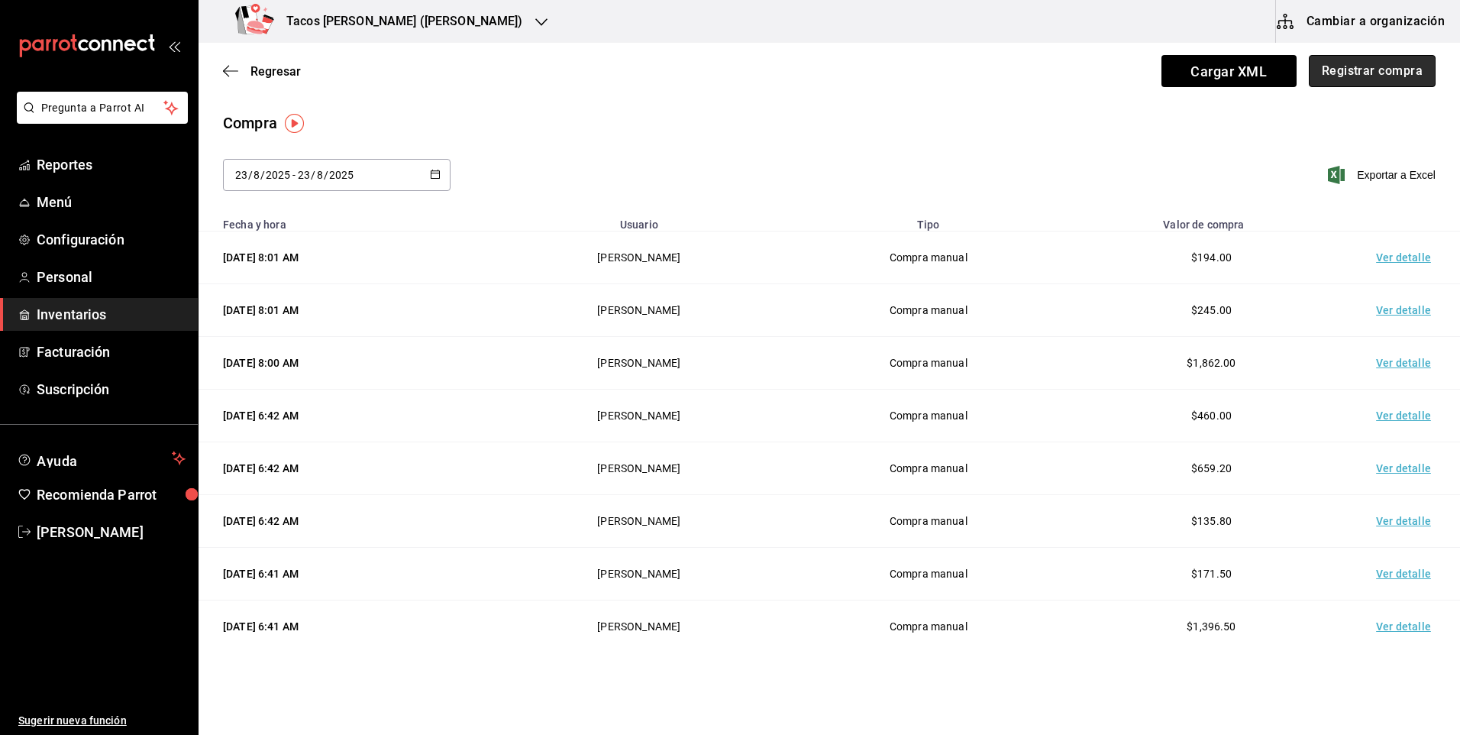
click at [1372, 80] on button "Registrar compra" at bounding box center [1372, 71] width 127 height 32
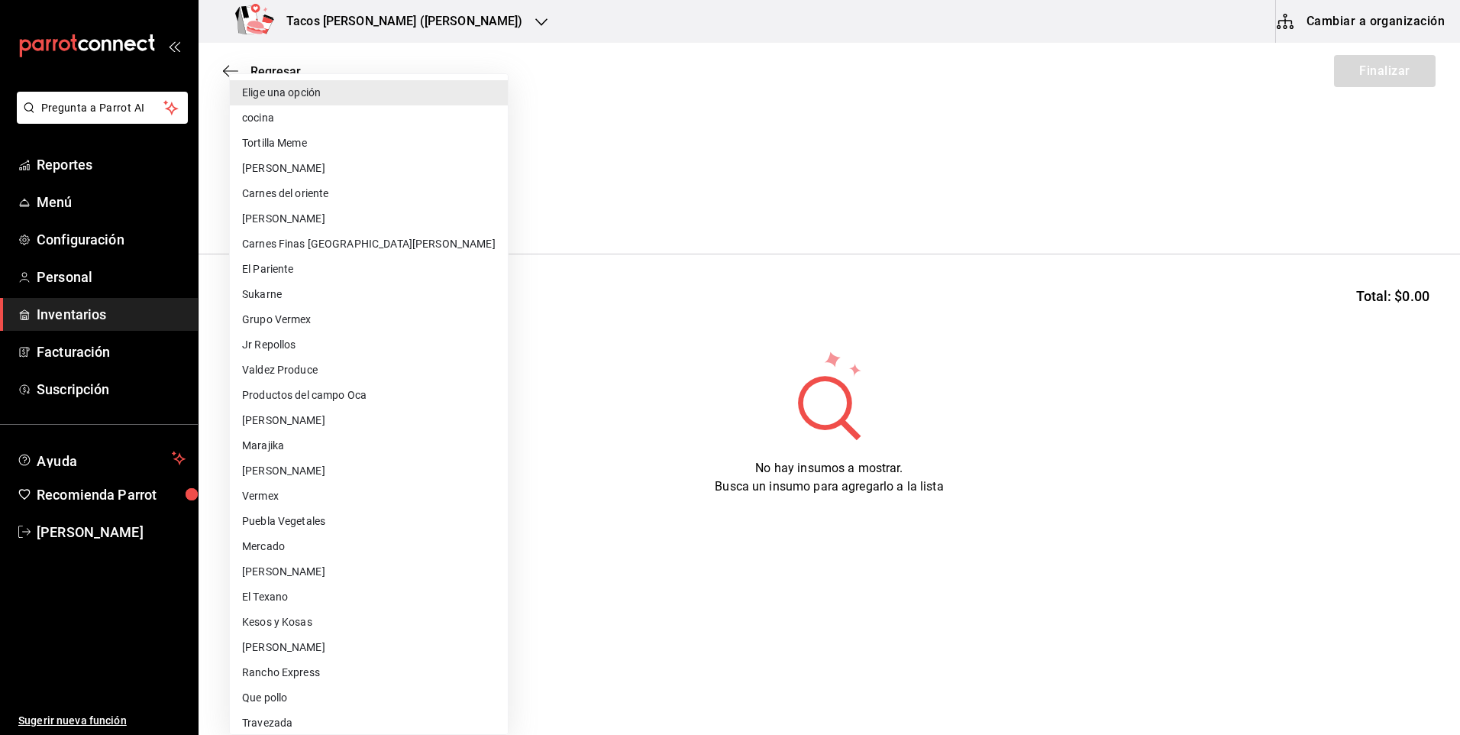
click at [448, 199] on body "Pregunta a Parrot AI Reportes Menú Configuración Personal Inventarios Facturaci…" at bounding box center [730, 324] width 1460 height 648
click at [255, 116] on li "cocina" at bounding box center [369, 117] width 278 height 25
type input "237c9a5b-4078-49eb-83ef-23bf52bd7acd"
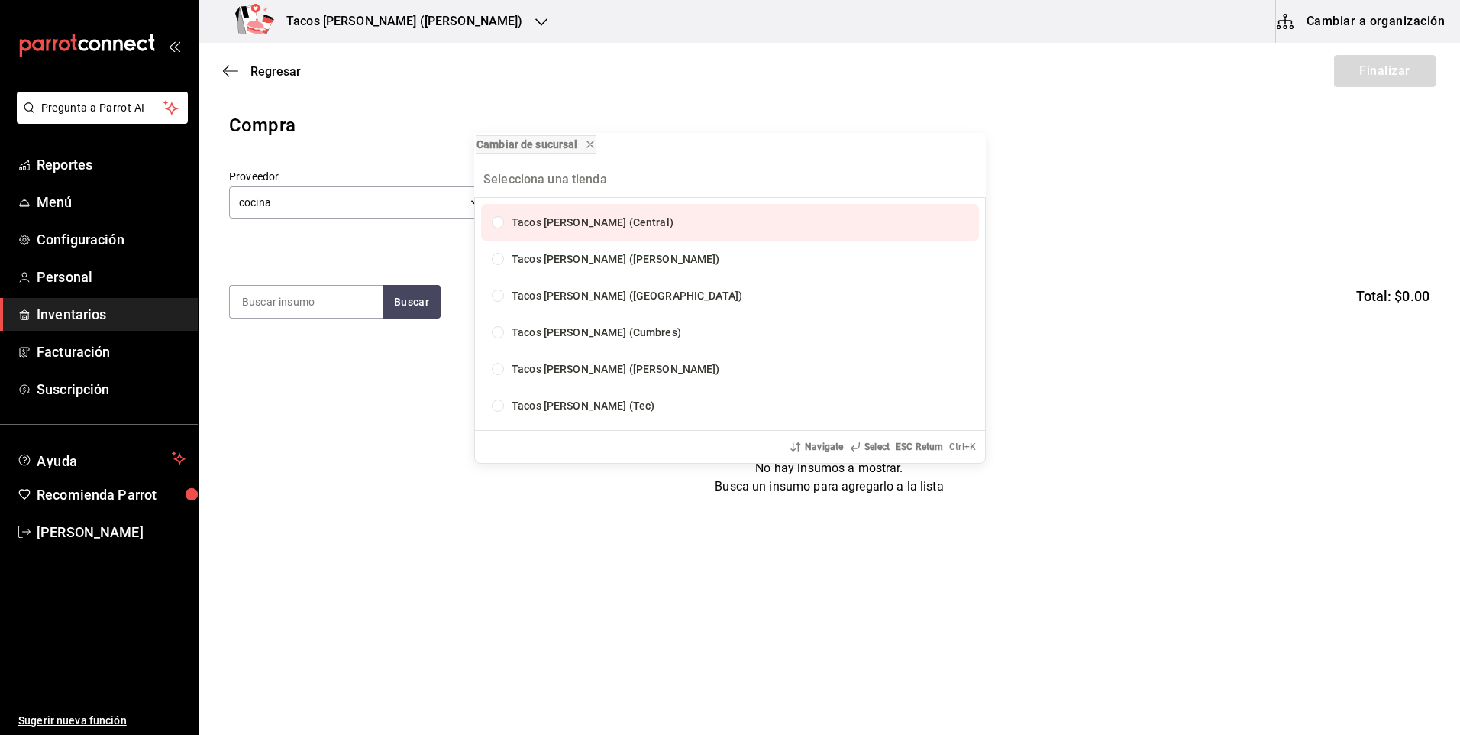
click at [298, 295] on div "Cambiar de sucursal Tacos Don Pedro (Central) Tacos don Pedro (Escobedo) Tacos …" at bounding box center [730, 367] width 1460 height 735
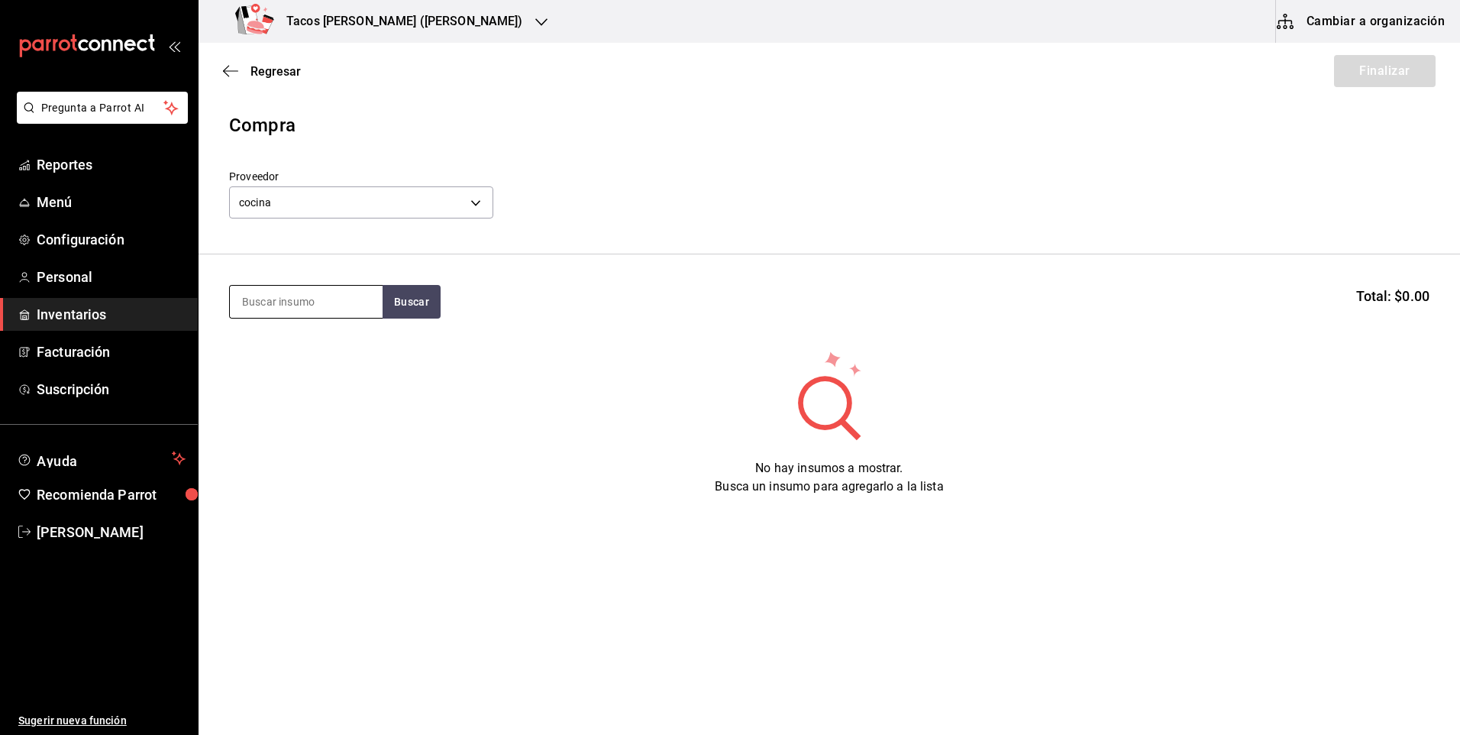
click at [296, 296] on input at bounding box center [306, 302] width 153 height 32
type input "v"
type input "chi"
click at [313, 363] on div "Taco Chicharron terminado" at bounding box center [306, 355] width 128 height 37
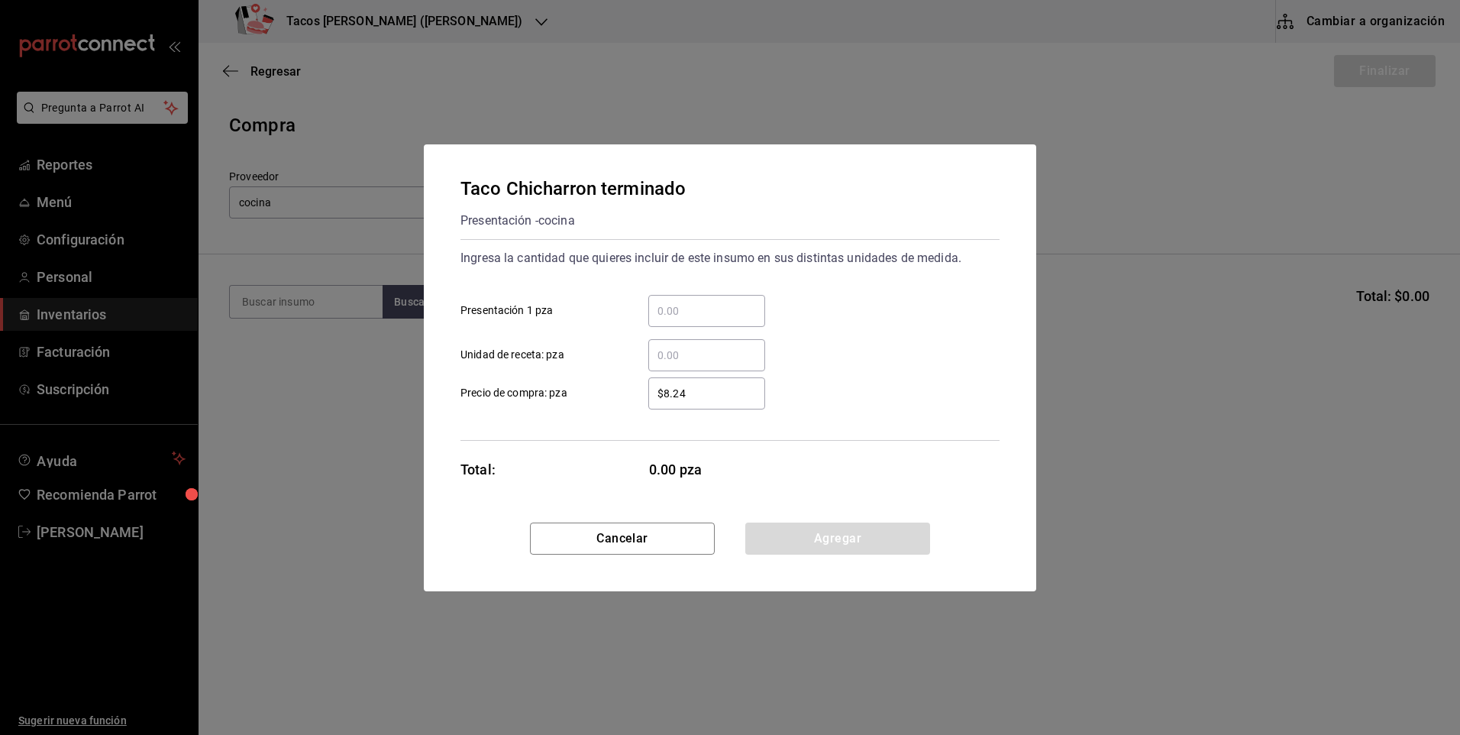
click at [700, 319] on input "​ Presentación 1 pza" at bounding box center [706, 311] width 117 height 18
type input "100"
click at [832, 538] on button "Agregar" at bounding box center [837, 538] width 185 height 32
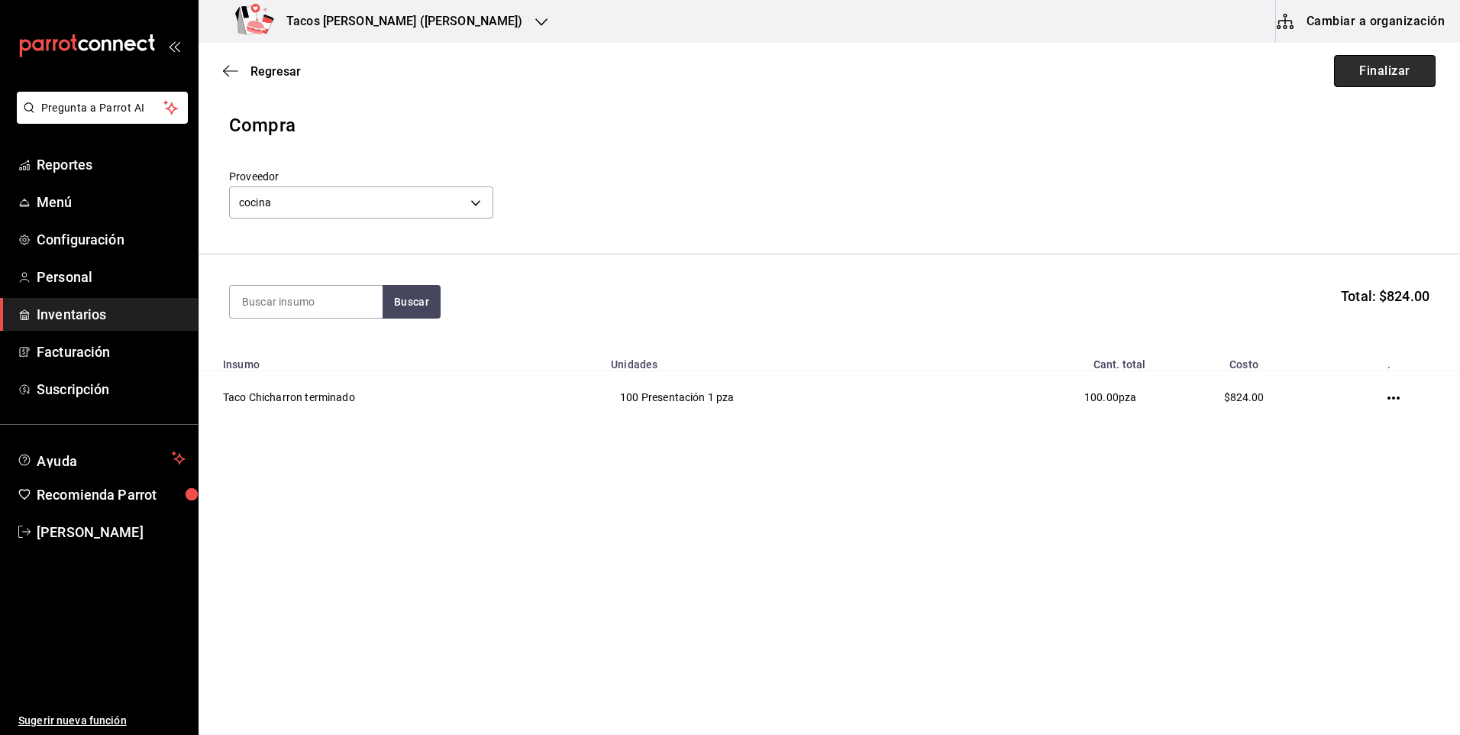
click at [1353, 66] on button "Finalizar" at bounding box center [1385, 71] width 102 height 32
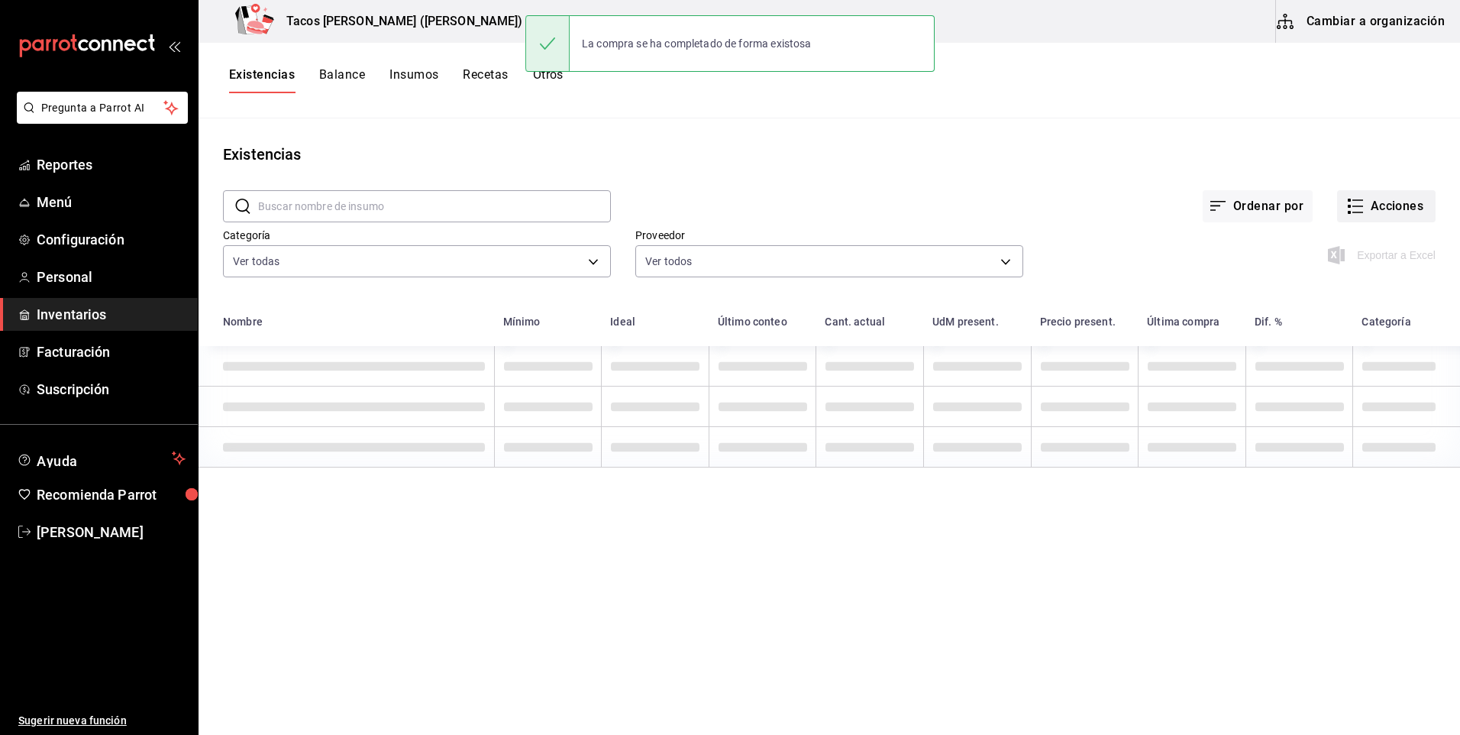
click at [1378, 206] on button "Acciones" at bounding box center [1386, 206] width 99 height 32
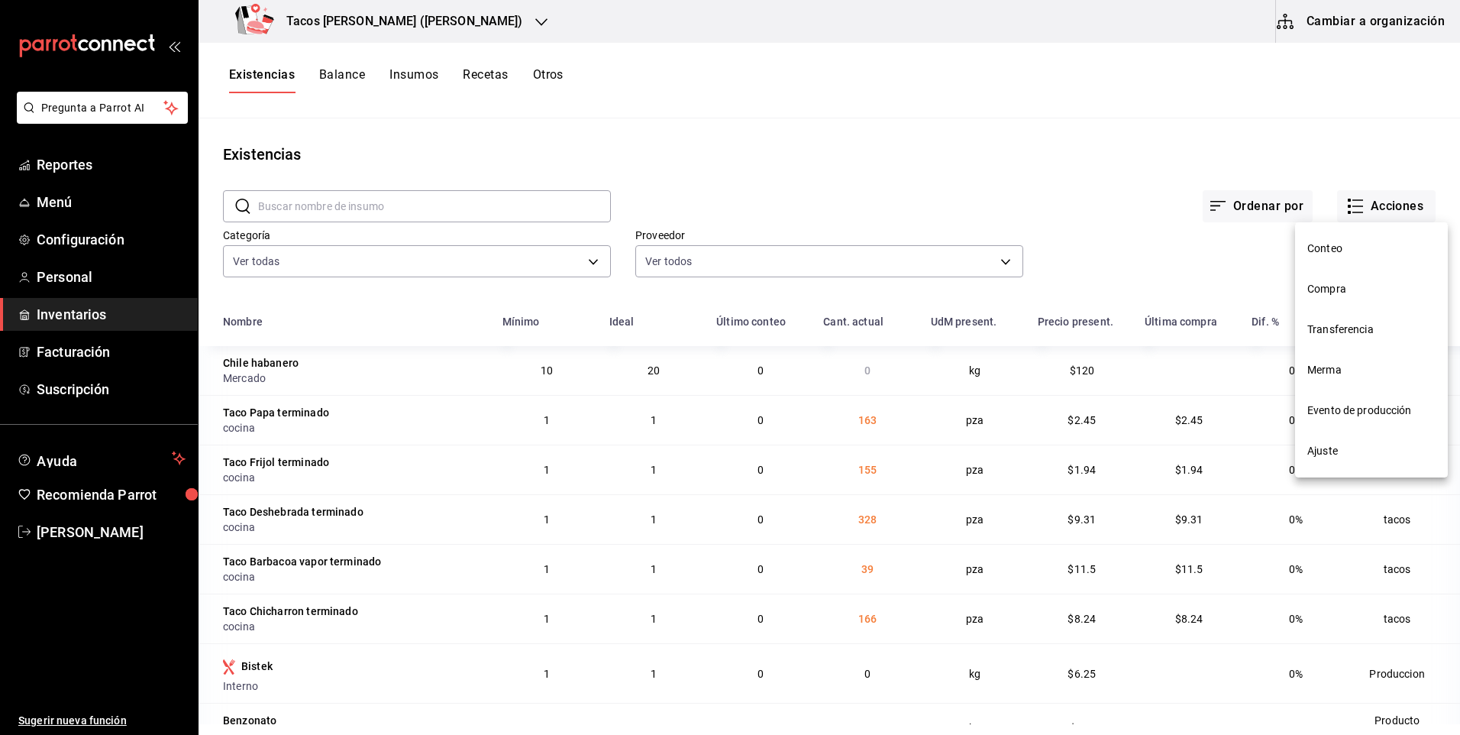
click at [1324, 297] on li "Compra" at bounding box center [1371, 289] width 153 height 40
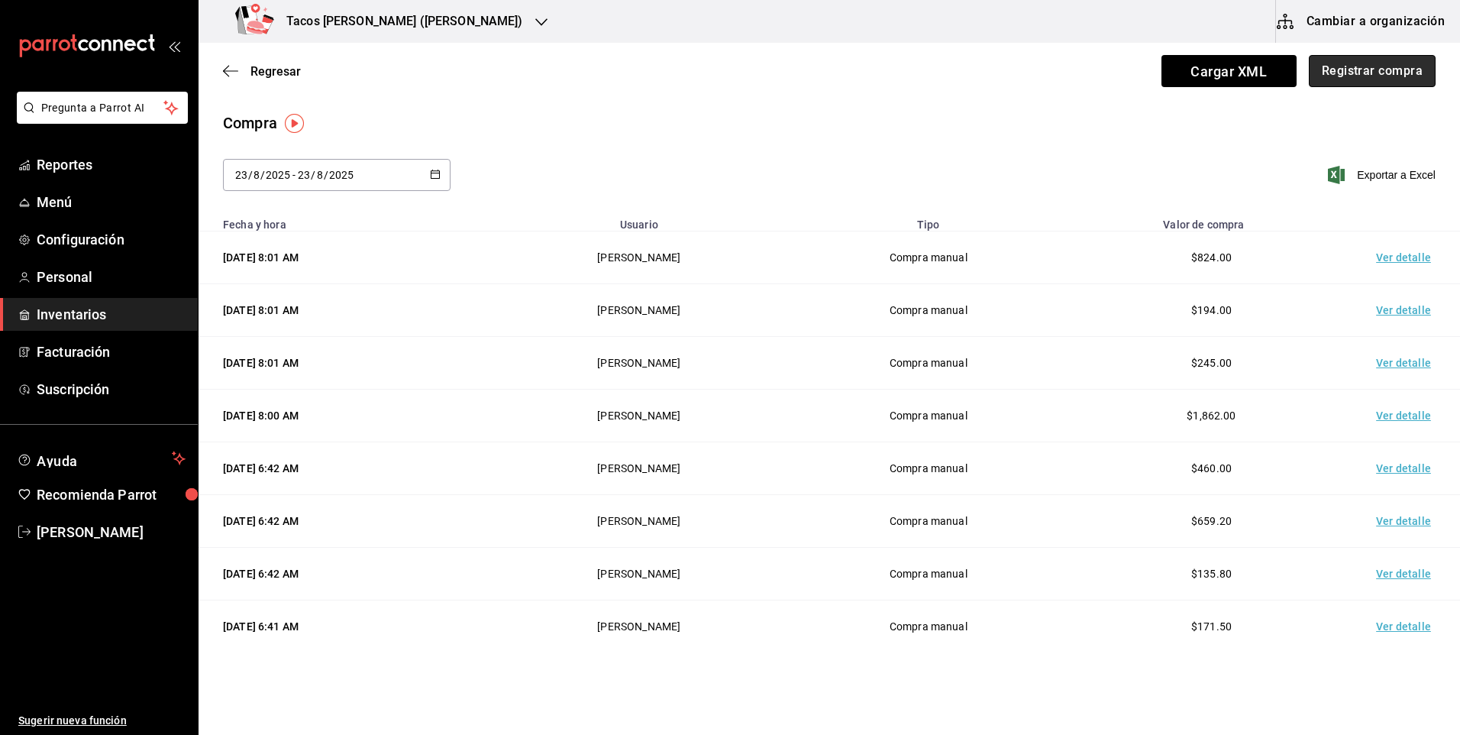
click at [1369, 74] on button "Registrar compra" at bounding box center [1372, 71] width 127 height 32
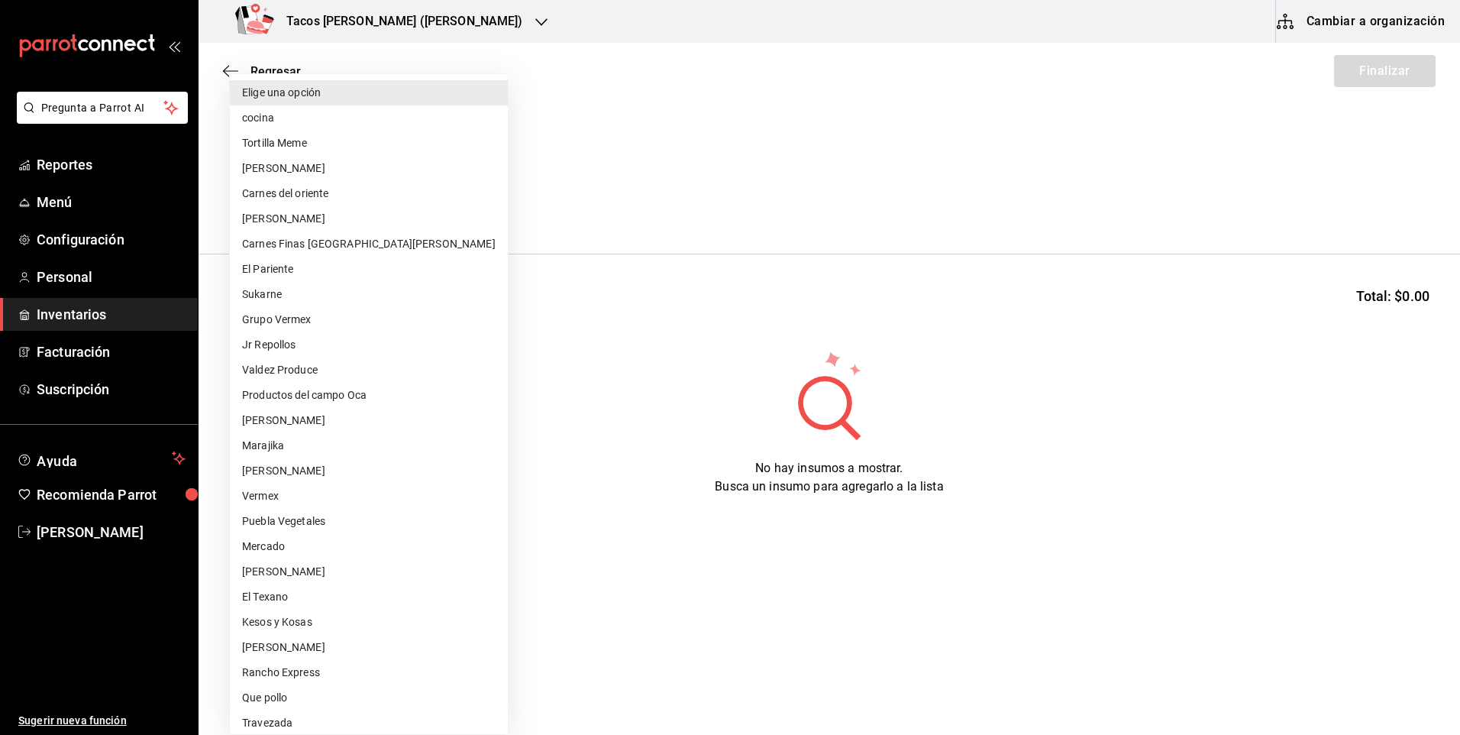
click at [389, 214] on body "Pregunta a Parrot AI Reportes Menú Configuración Personal Inventarios Facturaci…" at bounding box center [730, 324] width 1460 height 648
click at [336, 121] on li "cocina" at bounding box center [369, 117] width 278 height 25
type input "237c9a5b-4078-49eb-83ef-23bf52bd7acd"
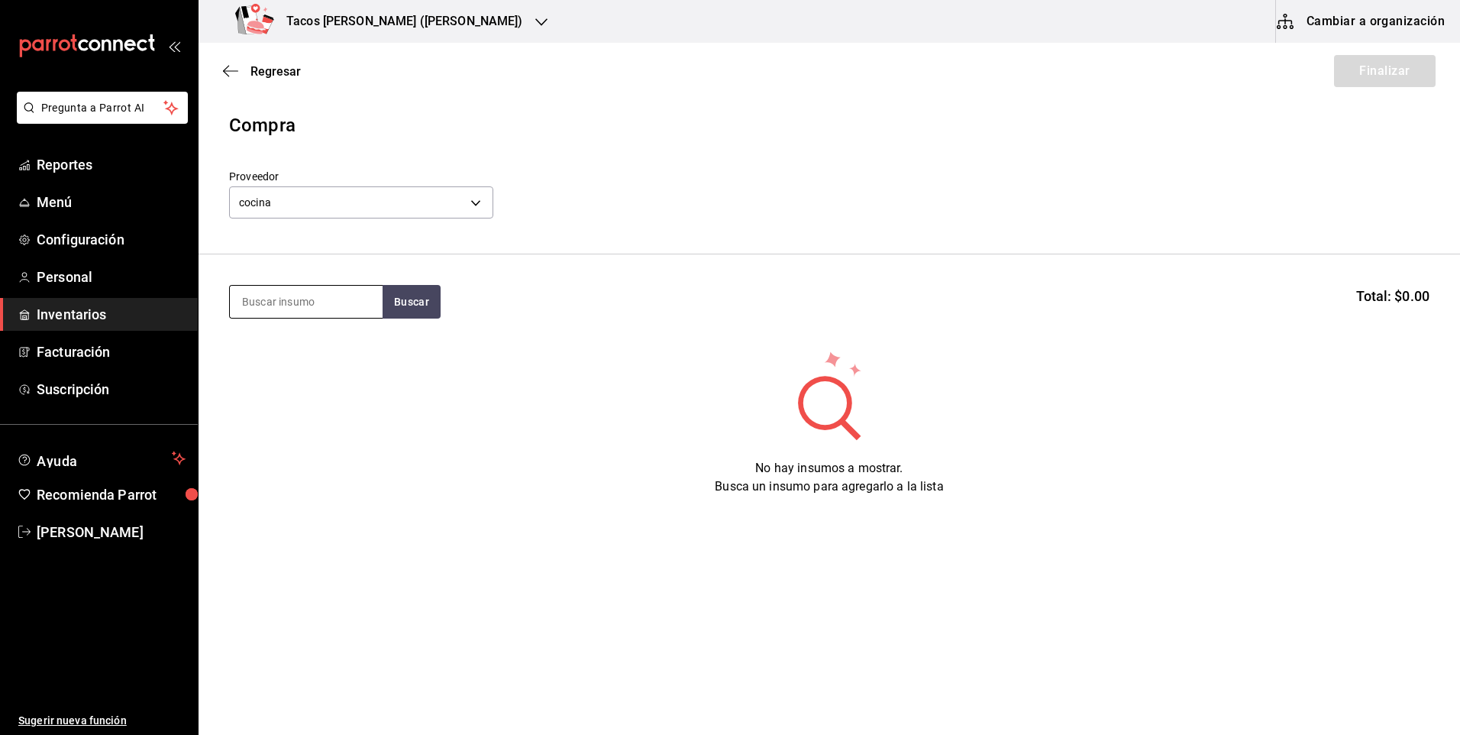
click at [330, 286] on input at bounding box center [306, 302] width 153 height 32
type input "barb"
click at [405, 302] on button "Buscar" at bounding box center [412, 302] width 58 height 34
click at [351, 353] on div "Taco Barbacoa vapor terminado" at bounding box center [306, 355] width 128 height 37
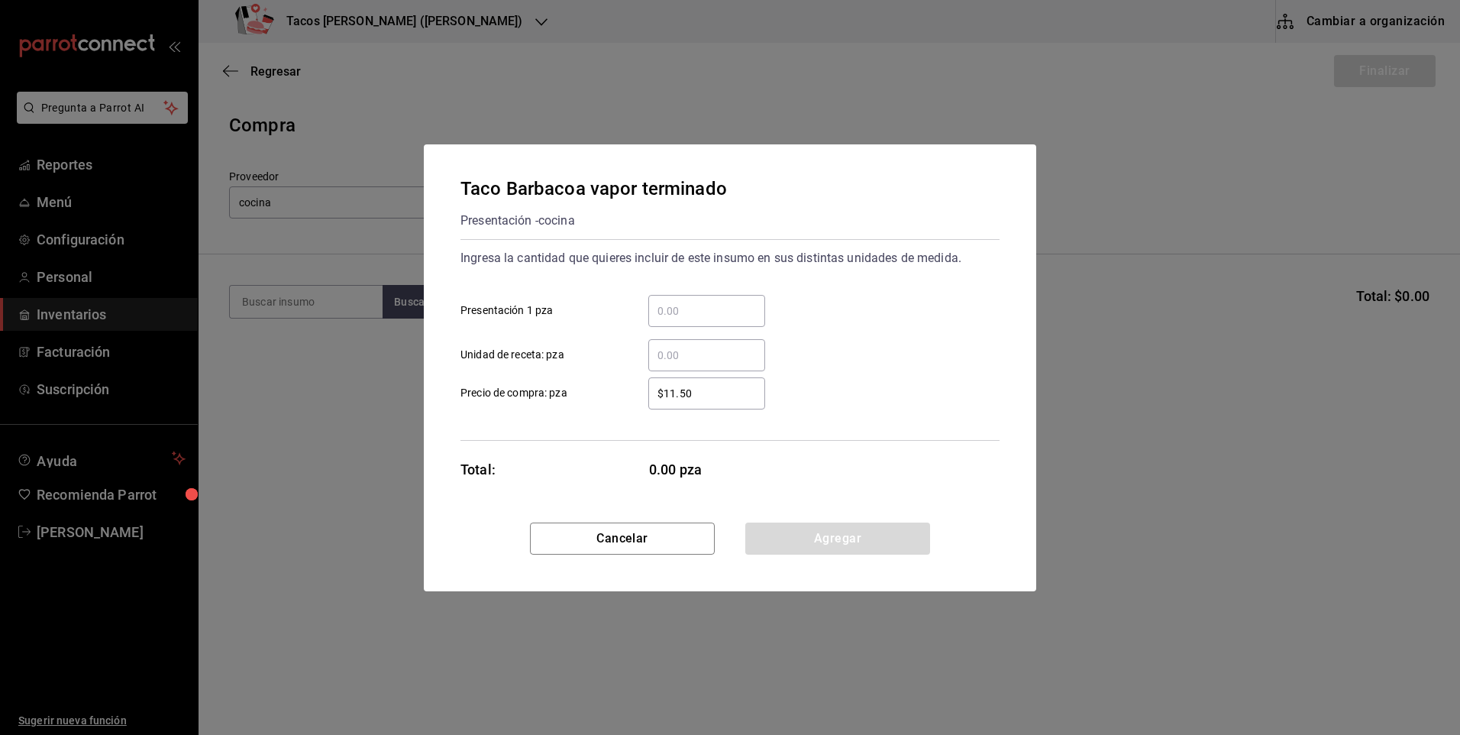
click at [707, 308] on input "​ Presentación 1 pza" at bounding box center [706, 311] width 117 height 18
type input "50"
click at [807, 538] on button "Agregar" at bounding box center [837, 538] width 185 height 32
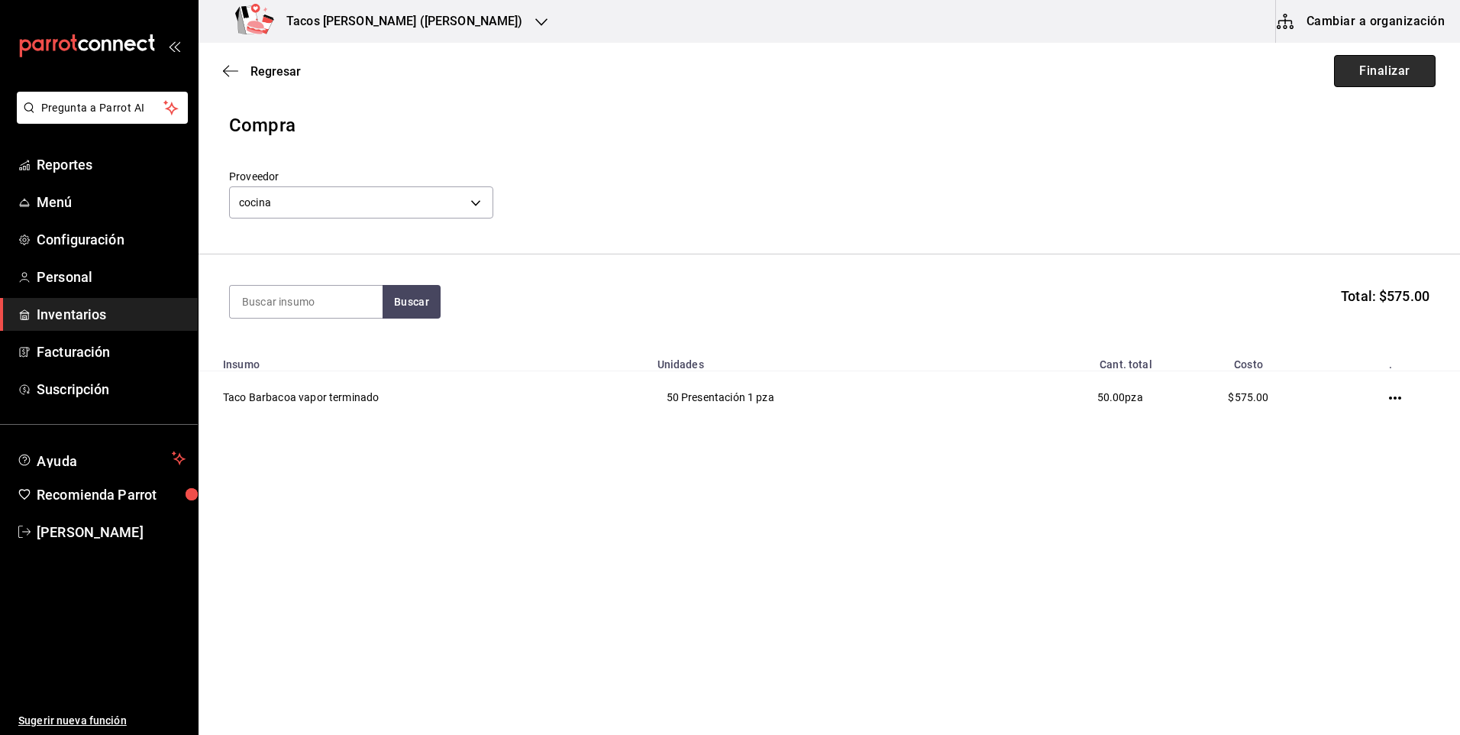
click at [1412, 67] on button "Finalizar" at bounding box center [1385, 71] width 102 height 32
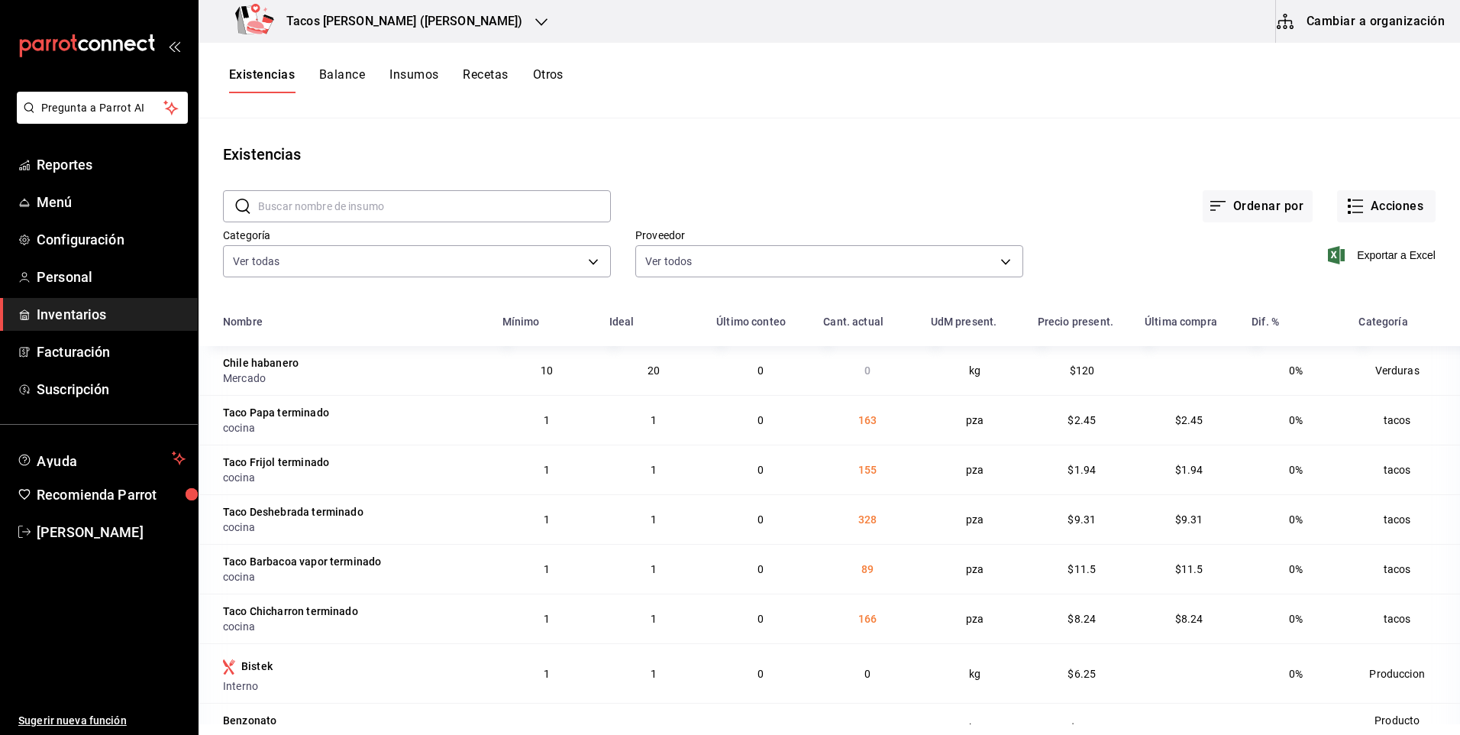
click at [405, 30] on h3 "Tacos don Pedro (Escobedo)" at bounding box center [398, 21] width 249 height 18
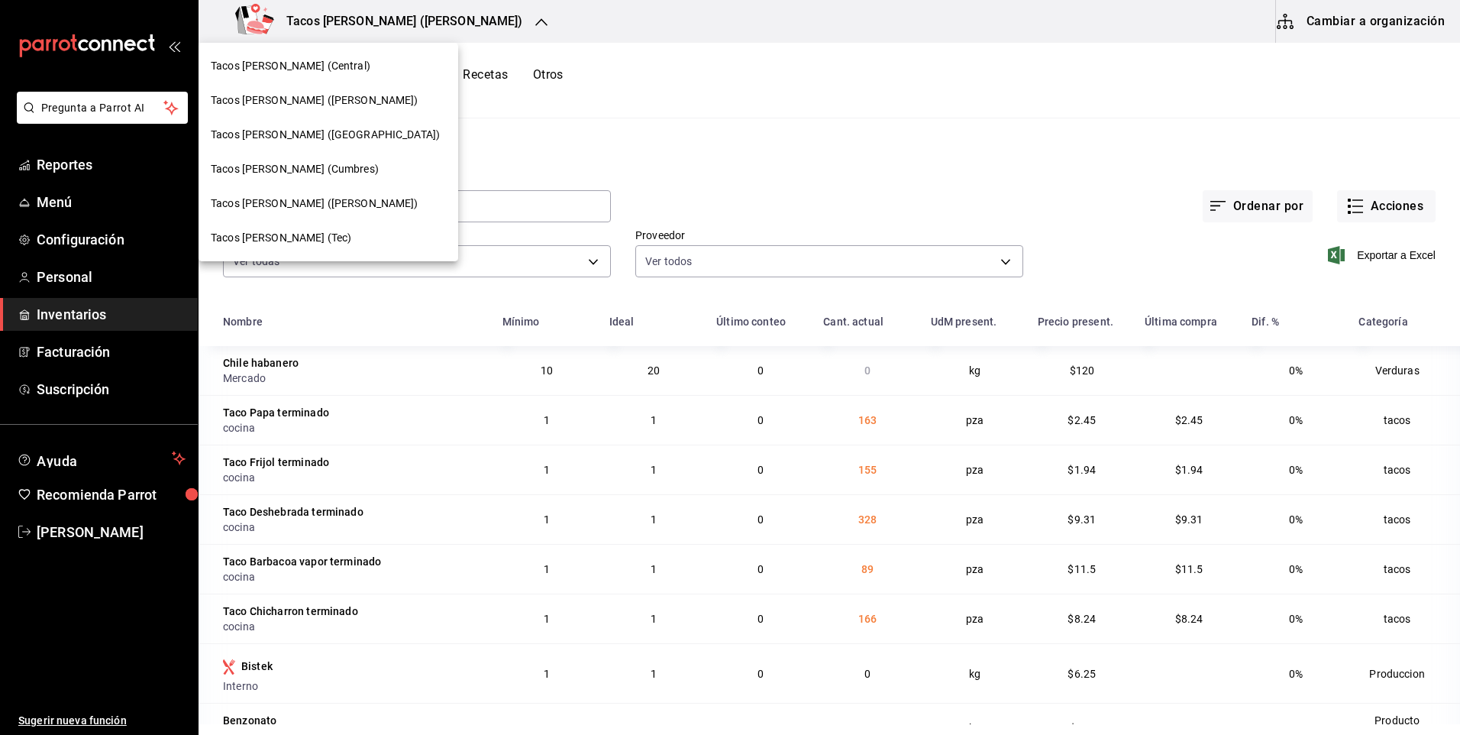
click at [328, 137] on span "Tacos don Pedro (Cordillera)" at bounding box center [325, 135] width 229 height 16
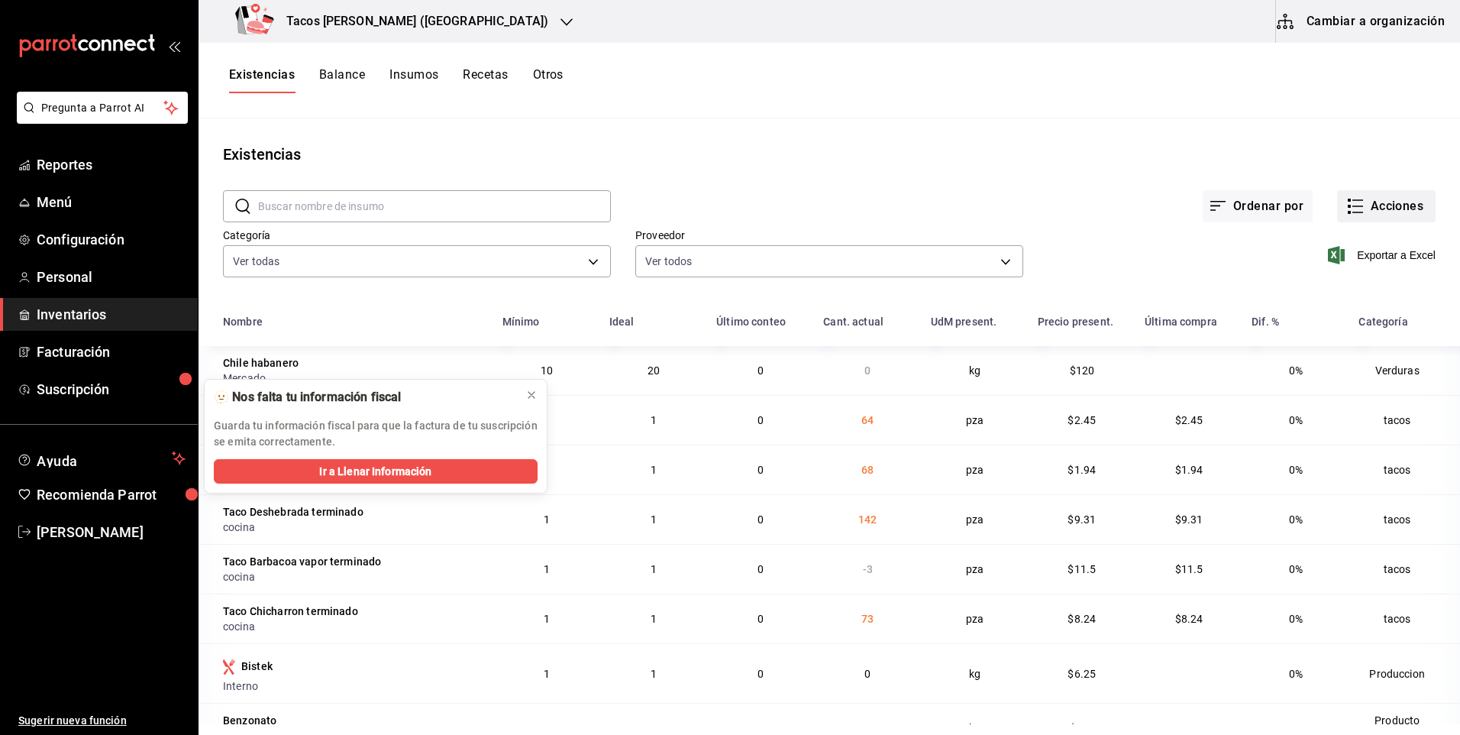
click at [1405, 215] on button "Acciones" at bounding box center [1386, 206] width 99 height 32
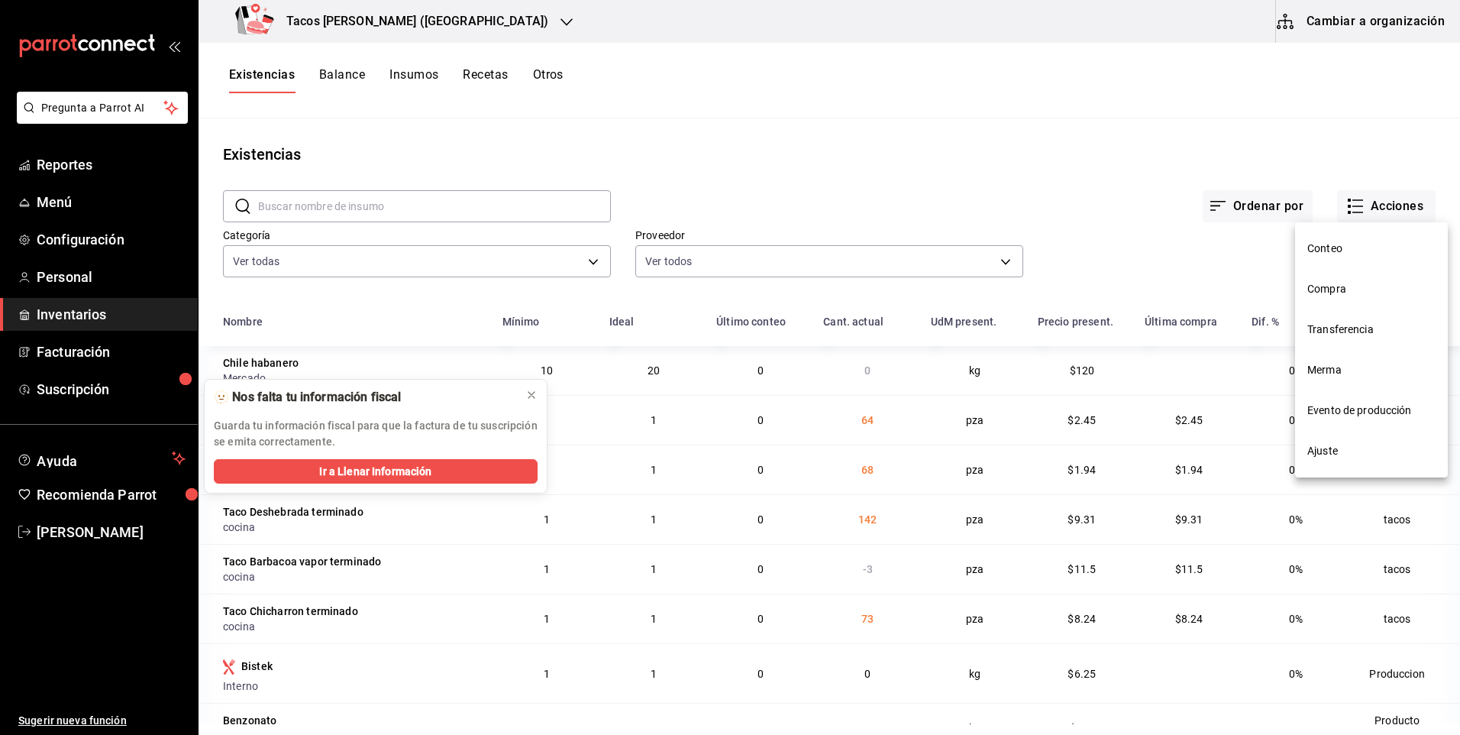
click at [1359, 284] on span "Compra" at bounding box center [1372, 289] width 128 height 16
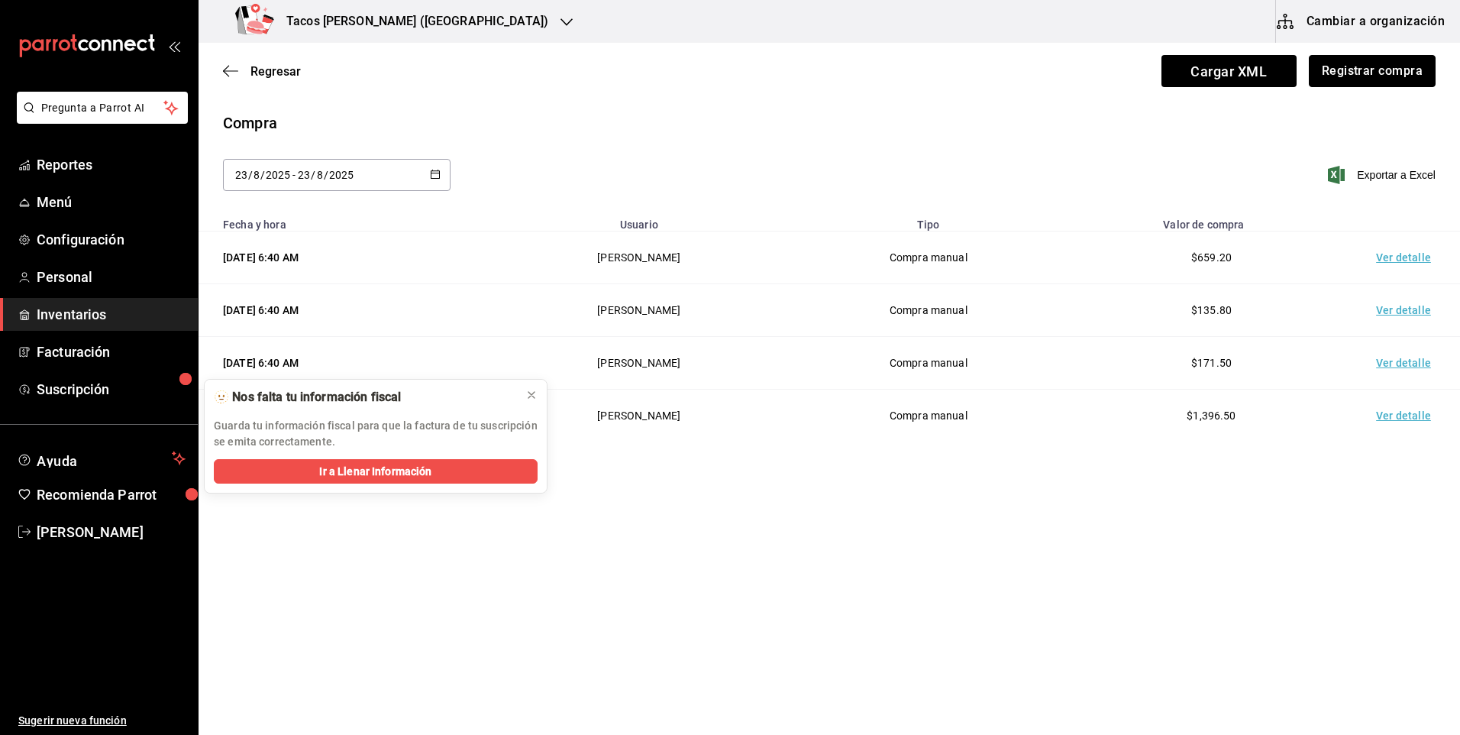
click at [1366, 82] on button "Registrar compra" at bounding box center [1372, 71] width 127 height 32
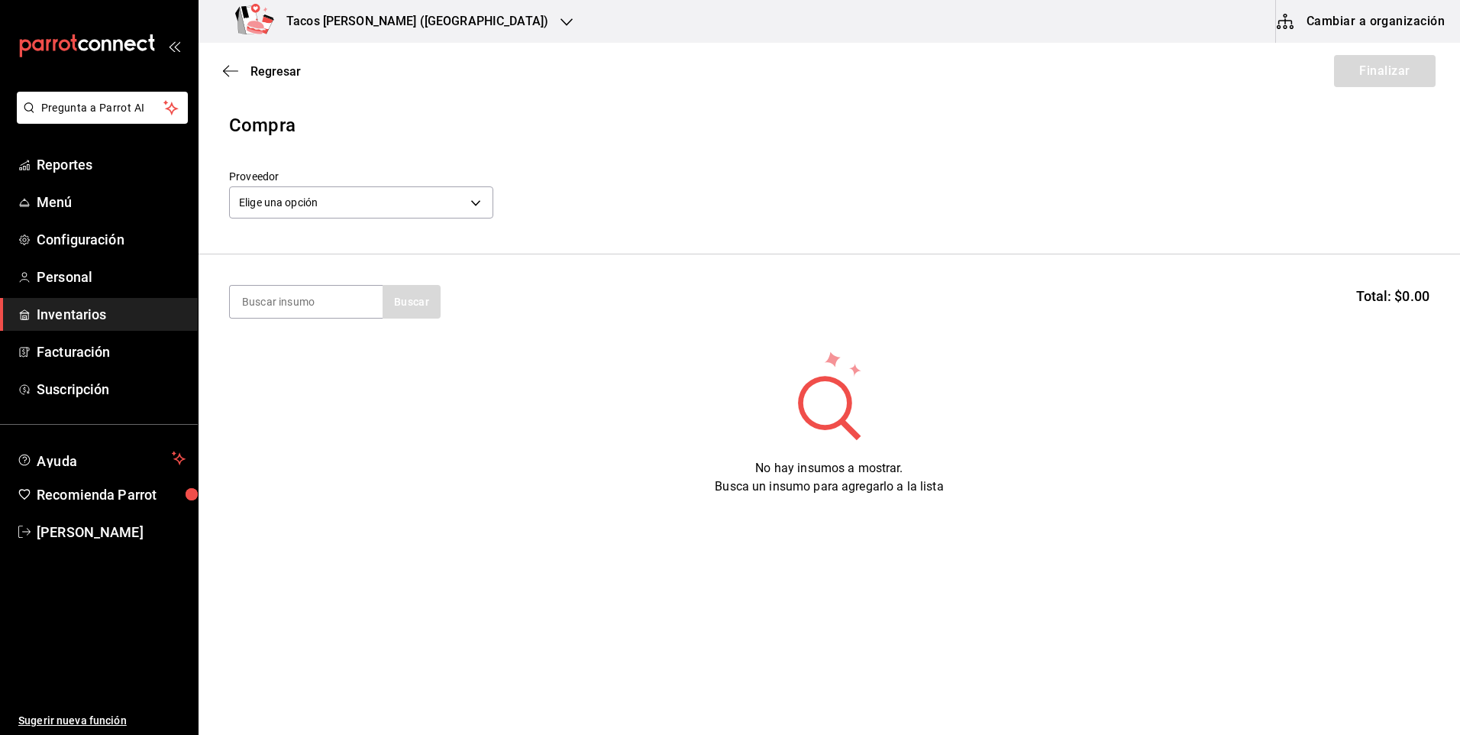
click at [230, 178] on label "Proveedor" at bounding box center [361, 176] width 264 height 11
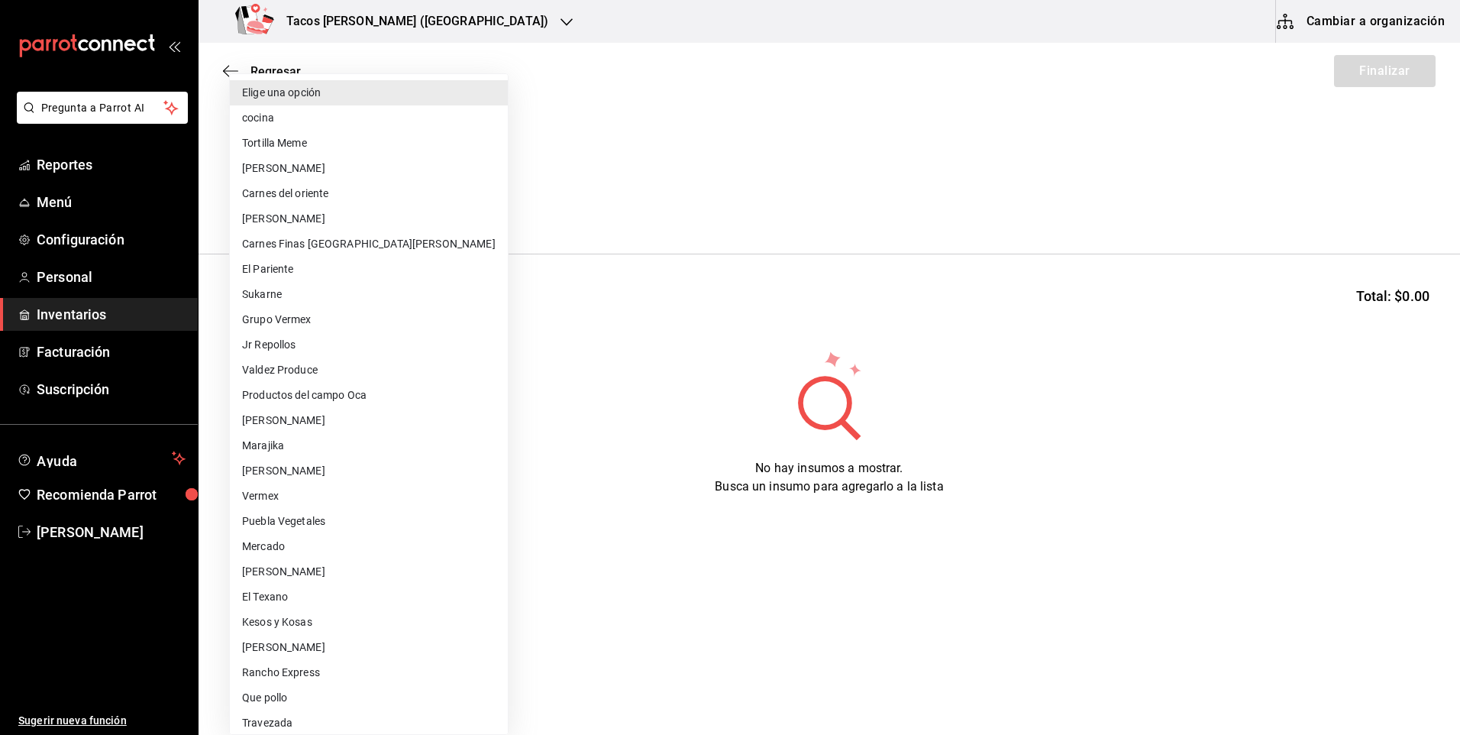
click at [273, 203] on body "Pregunta a Parrot AI Reportes Menú Configuración Personal Inventarios Facturaci…" at bounding box center [730, 324] width 1460 height 648
click at [289, 112] on li "cocina" at bounding box center [369, 117] width 278 height 25
type input "237c9a5b-4078-49eb-83ef-23bf52bd7acd"
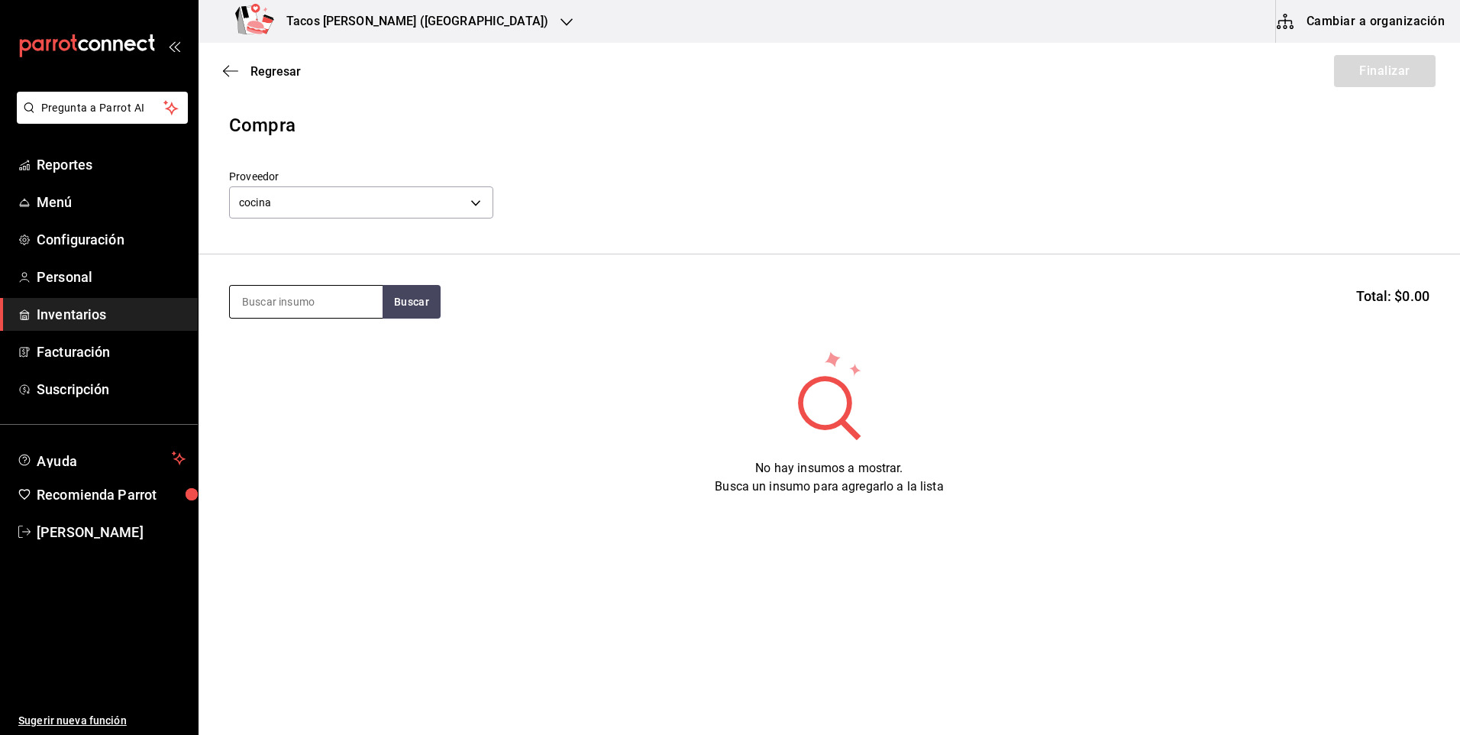
click at [296, 300] on input at bounding box center [306, 302] width 153 height 32
type input "des"
click at [309, 370] on div "Taco Deshebrada terminado" at bounding box center [306, 355] width 128 height 37
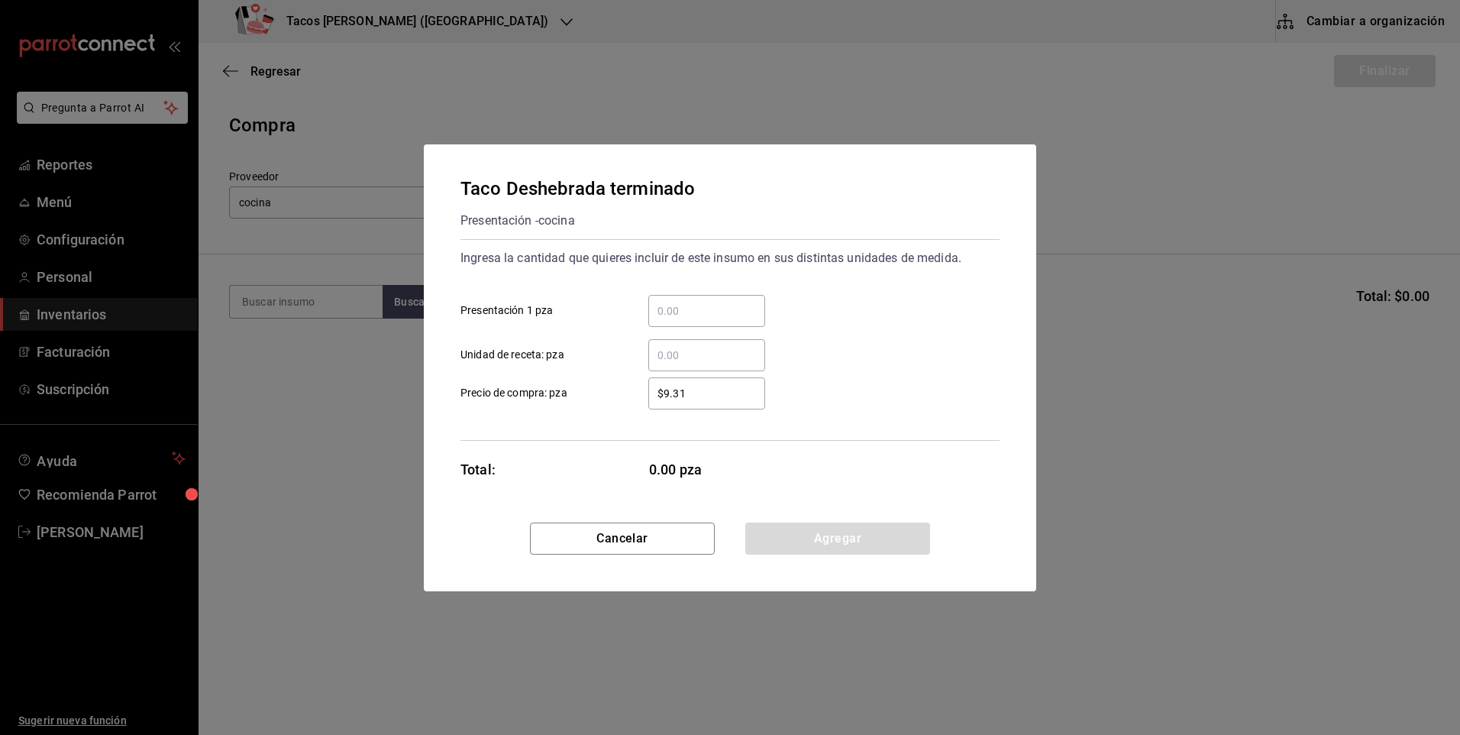
click at [729, 318] on input "​ Presentación 1 pza" at bounding box center [706, 311] width 117 height 18
type input "100"
click at [820, 536] on button "Agregar" at bounding box center [837, 538] width 185 height 32
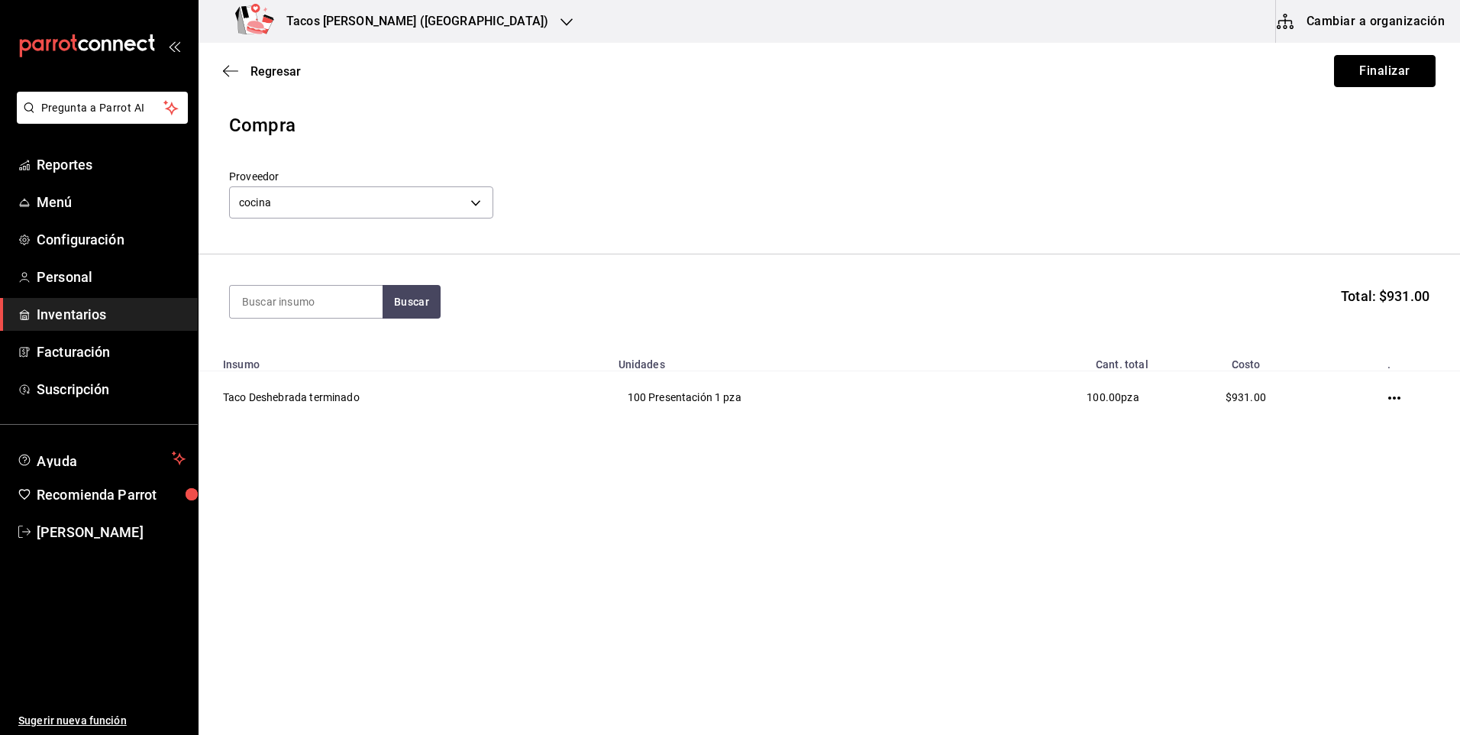
click at [1368, 79] on button "Finalizar" at bounding box center [1385, 71] width 102 height 32
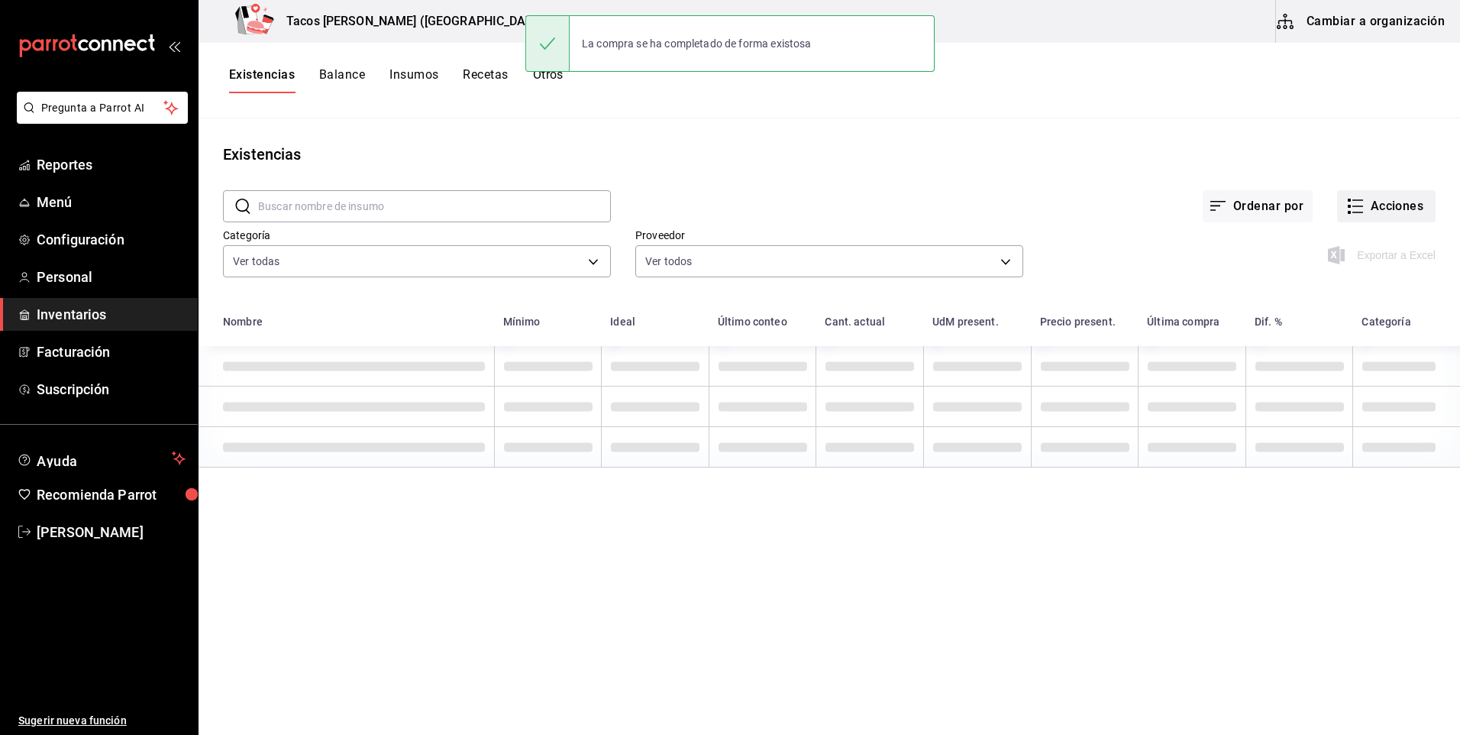
click at [1416, 204] on button "Acciones" at bounding box center [1386, 206] width 99 height 32
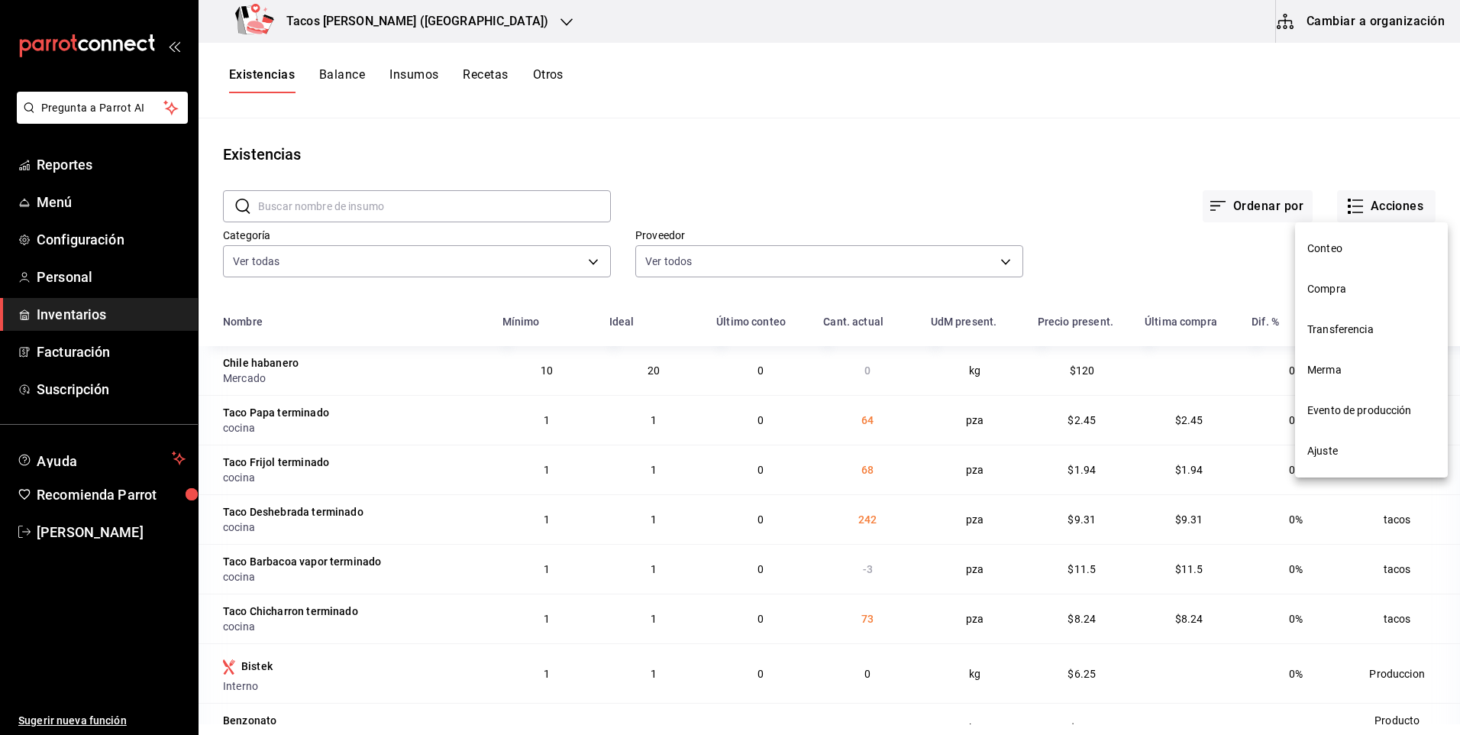
click at [1379, 296] on span "Compra" at bounding box center [1372, 289] width 128 height 16
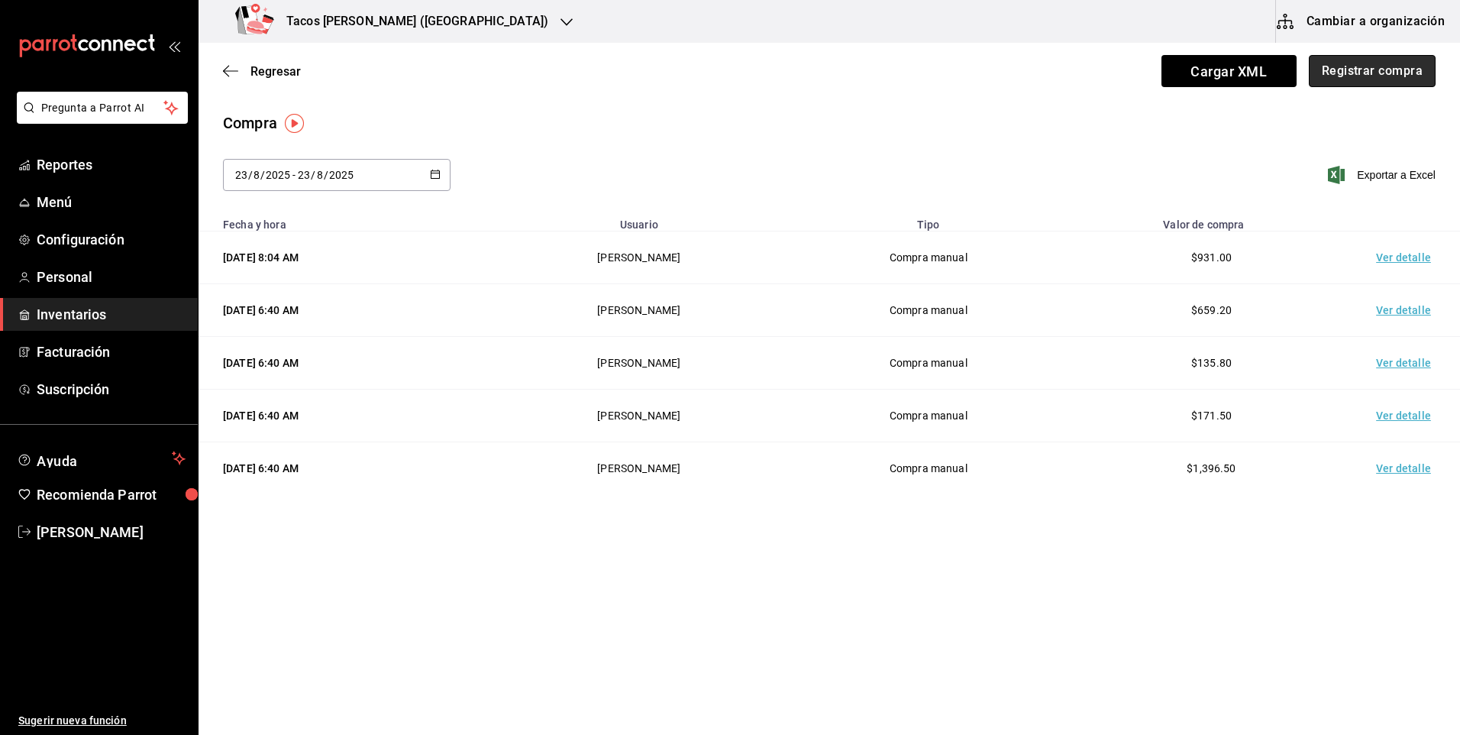
click at [1352, 59] on button "Registrar compra" at bounding box center [1372, 71] width 127 height 32
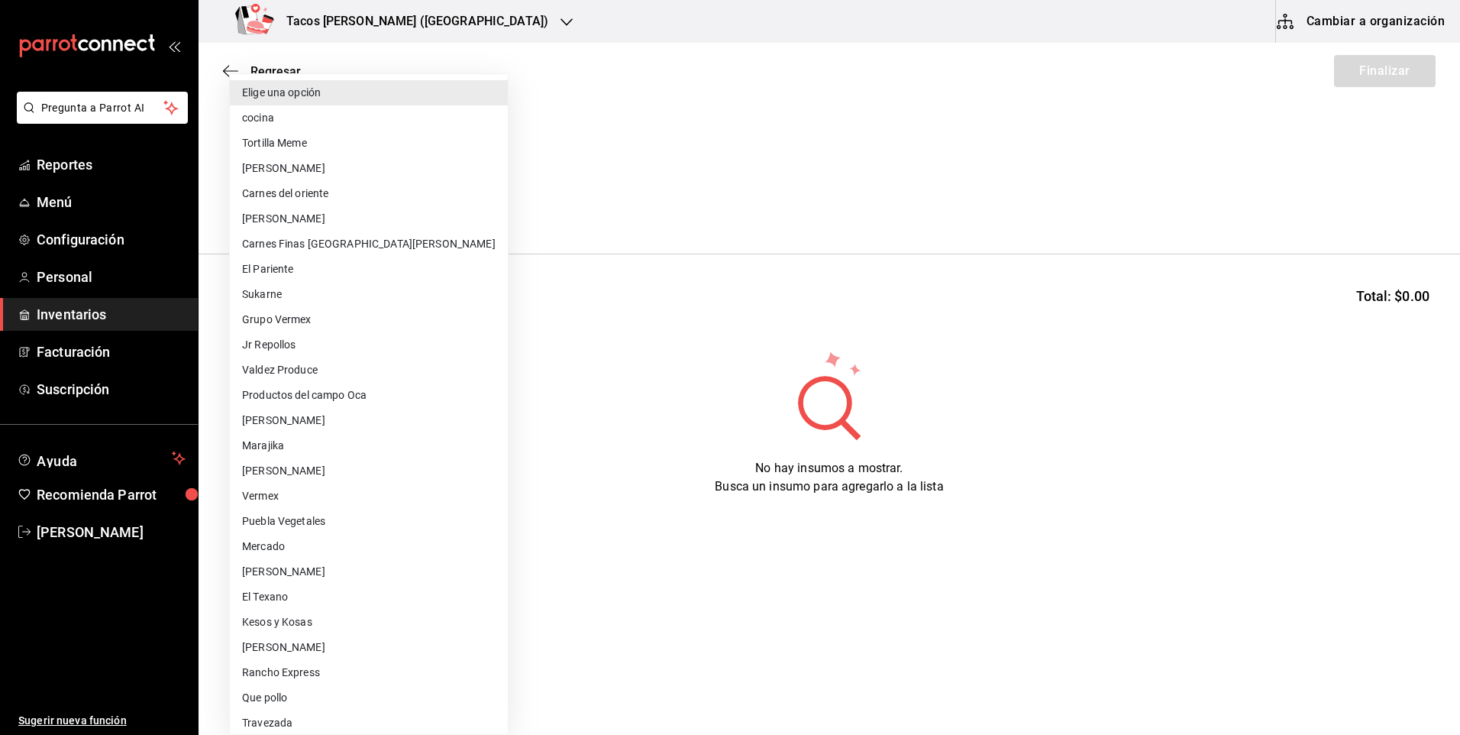
click at [359, 195] on body "Pregunta a Parrot AI Reportes Menú Configuración Personal Inventarios Facturaci…" at bounding box center [730, 324] width 1460 height 648
click at [303, 115] on li "cocina" at bounding box center [369, 117] width 278 height 25
type input "237c9a5b-4078-49eb-83ef-23bf52bd7acd"
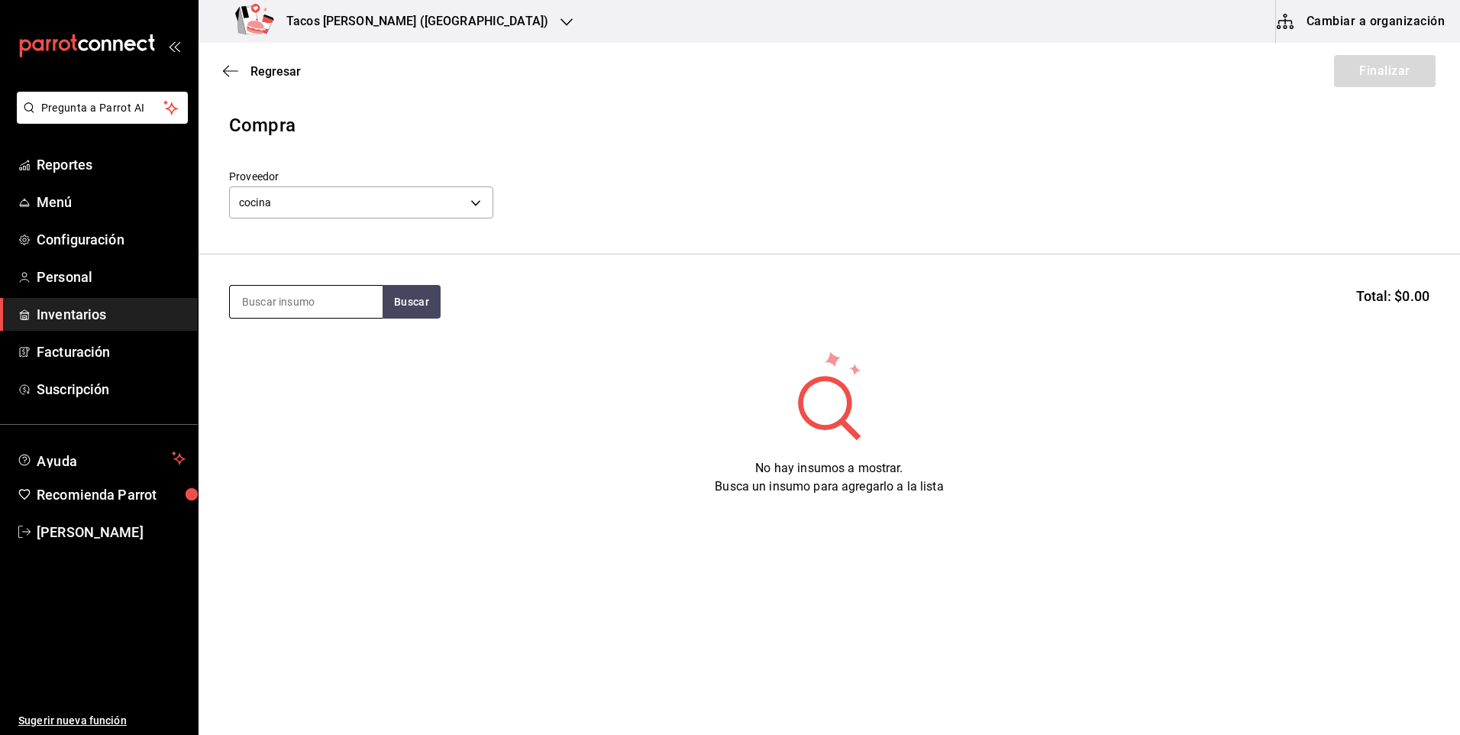
click at [309, 301] on input at bounding box center [306, 302] width 153 height 32
type input "papa"
click at [328, 354] on div "Taco Papa terminado" at bounding box center [301, 346] width 118 height 18
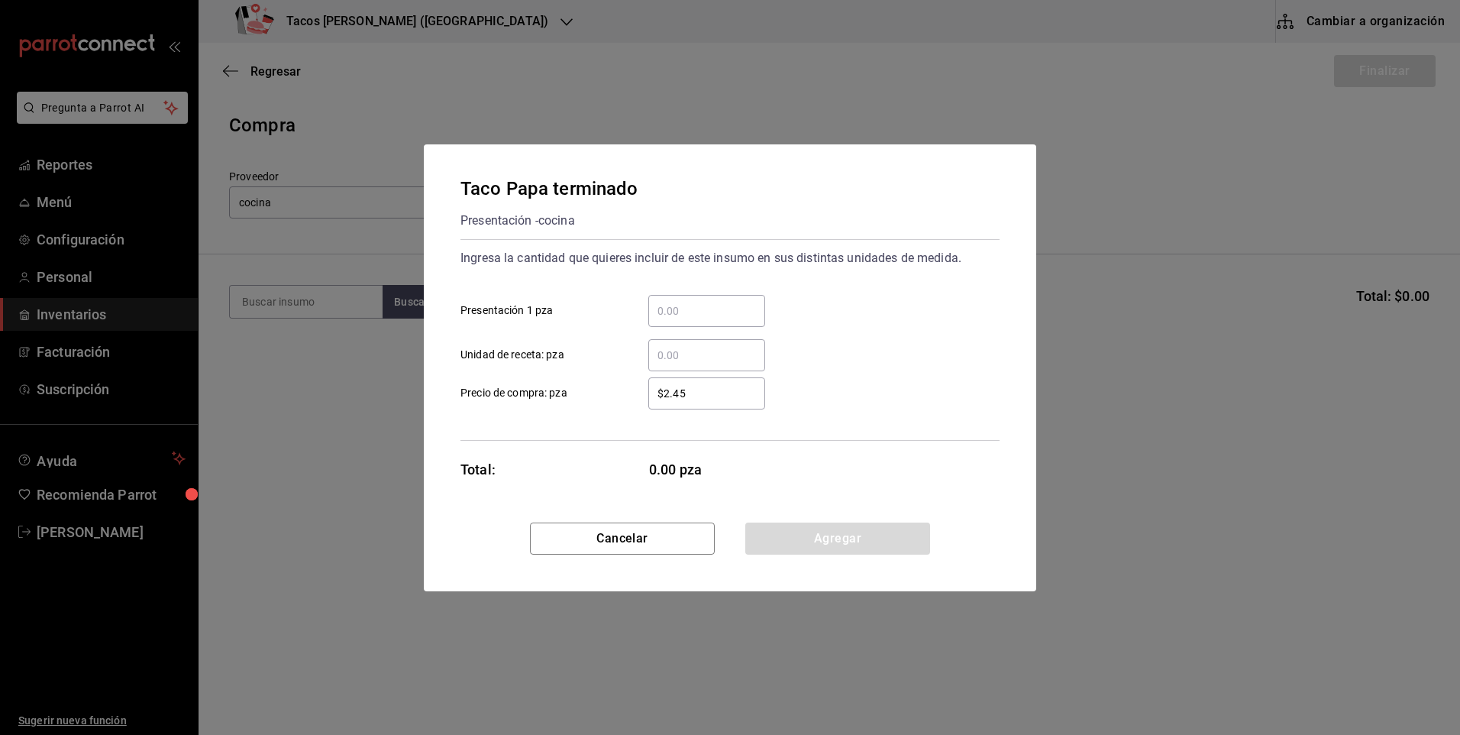
click at [686, 309] on input "​ Presentación 1 pza" at bounding box center [706, 311] width 117 height 18
type input "50"
click at [814, 544] on button "Agregar" at bounding box center [837, 538] width 185 height 32
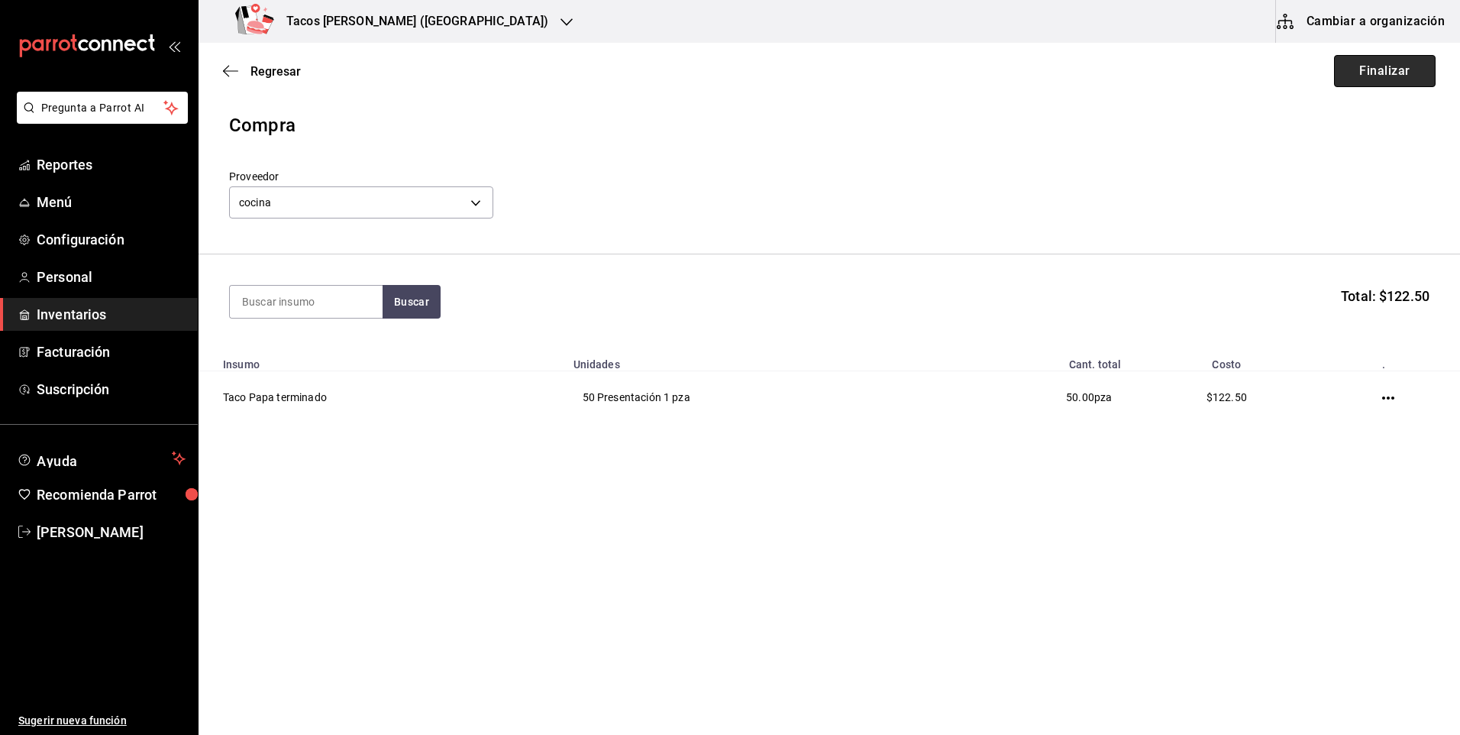
click at [1406, 76] on button "Finalizar" at bounding box center [1385, 71] width 102 height 32
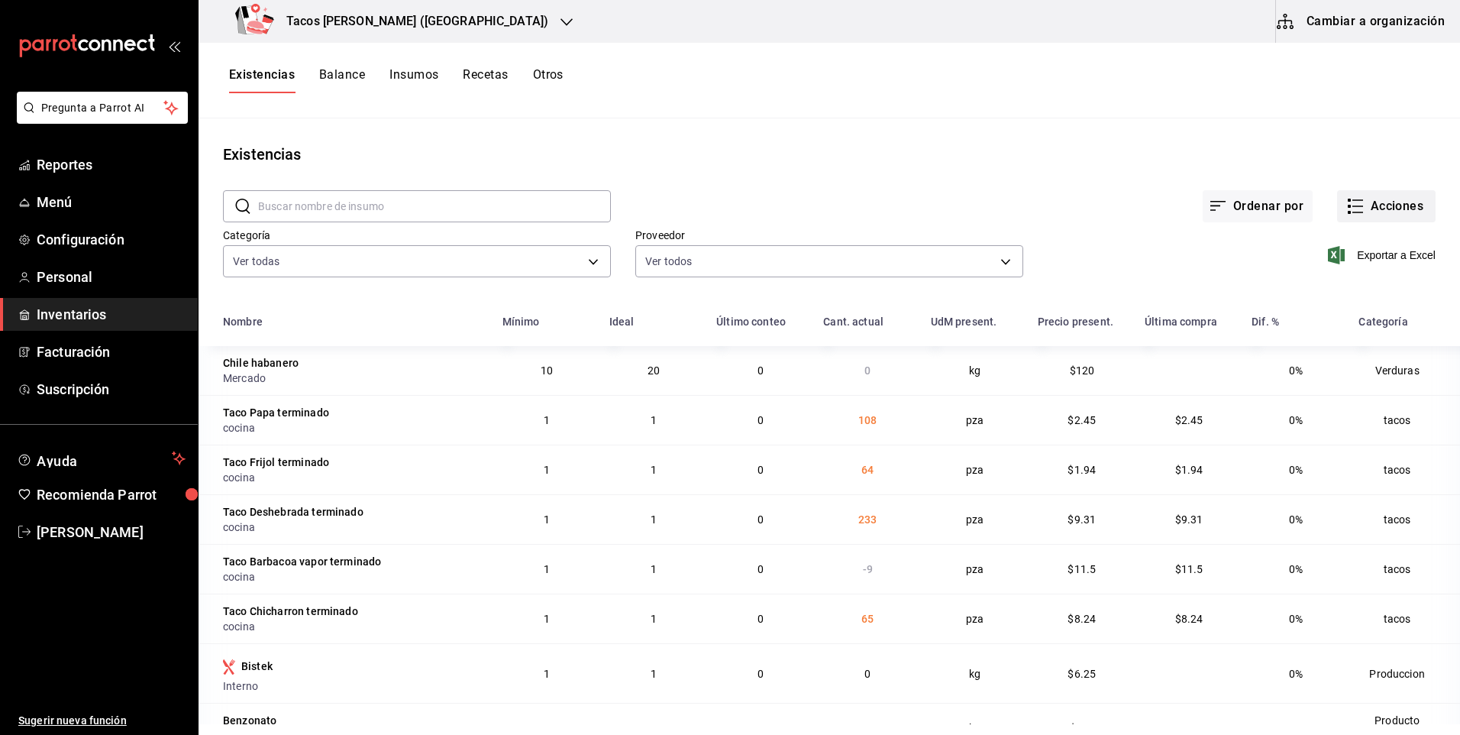
click at [1372, 201] on button "Acciones" at bounding box center [1386, 206] width 99 height 32
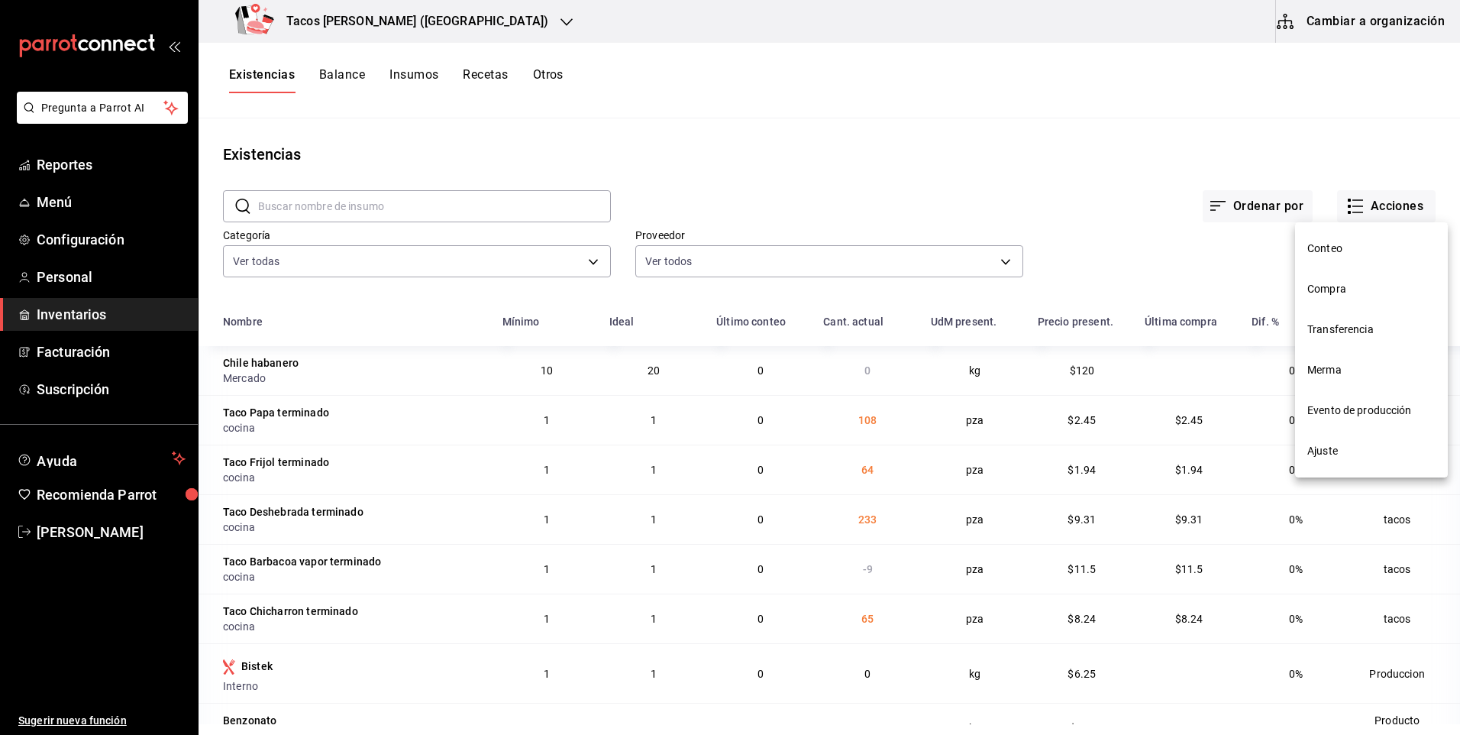
click at [1348, 282] on span "Compra" at bounding box center [1372, 289] width 128 height 16
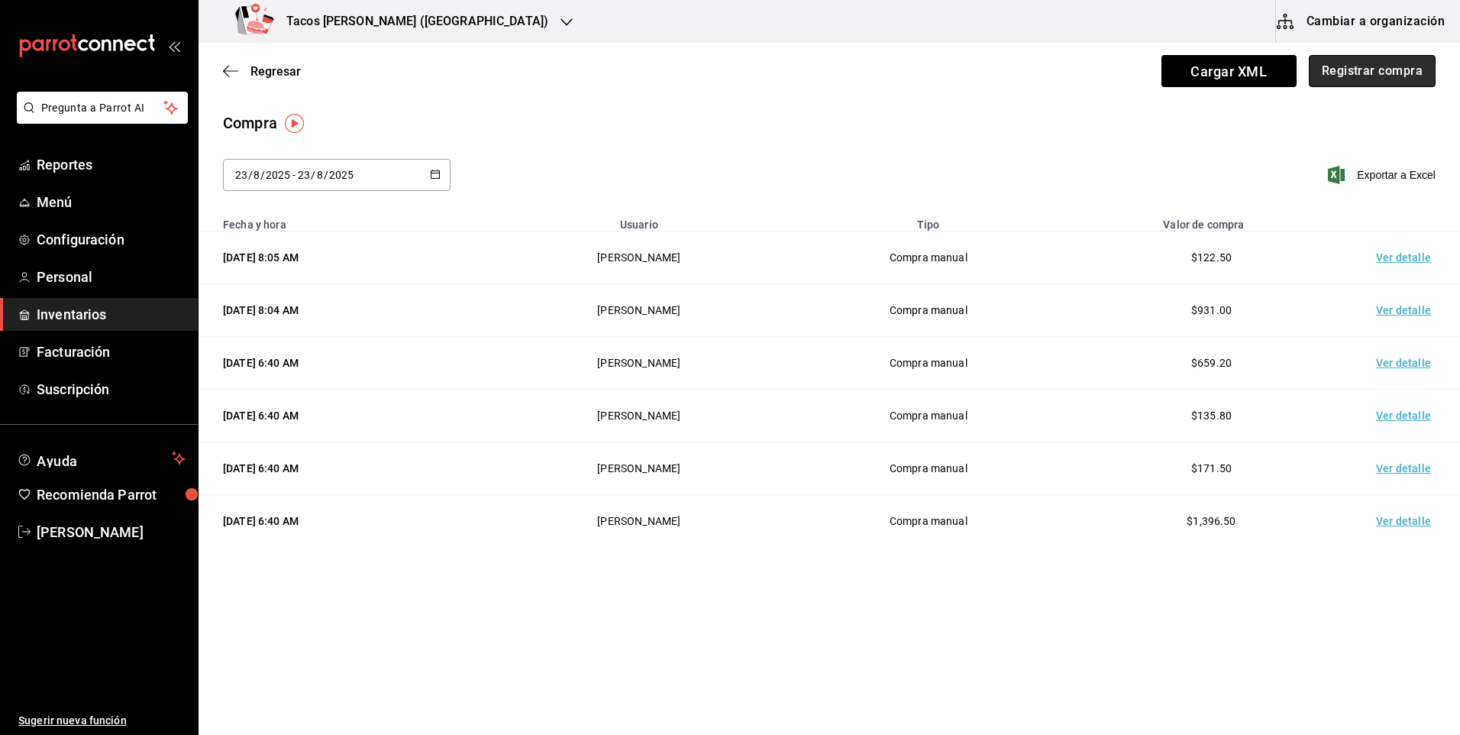
click at [1379, 70] on button "Registrar compra" at bounding box center [1372, 71] width 127 height 32
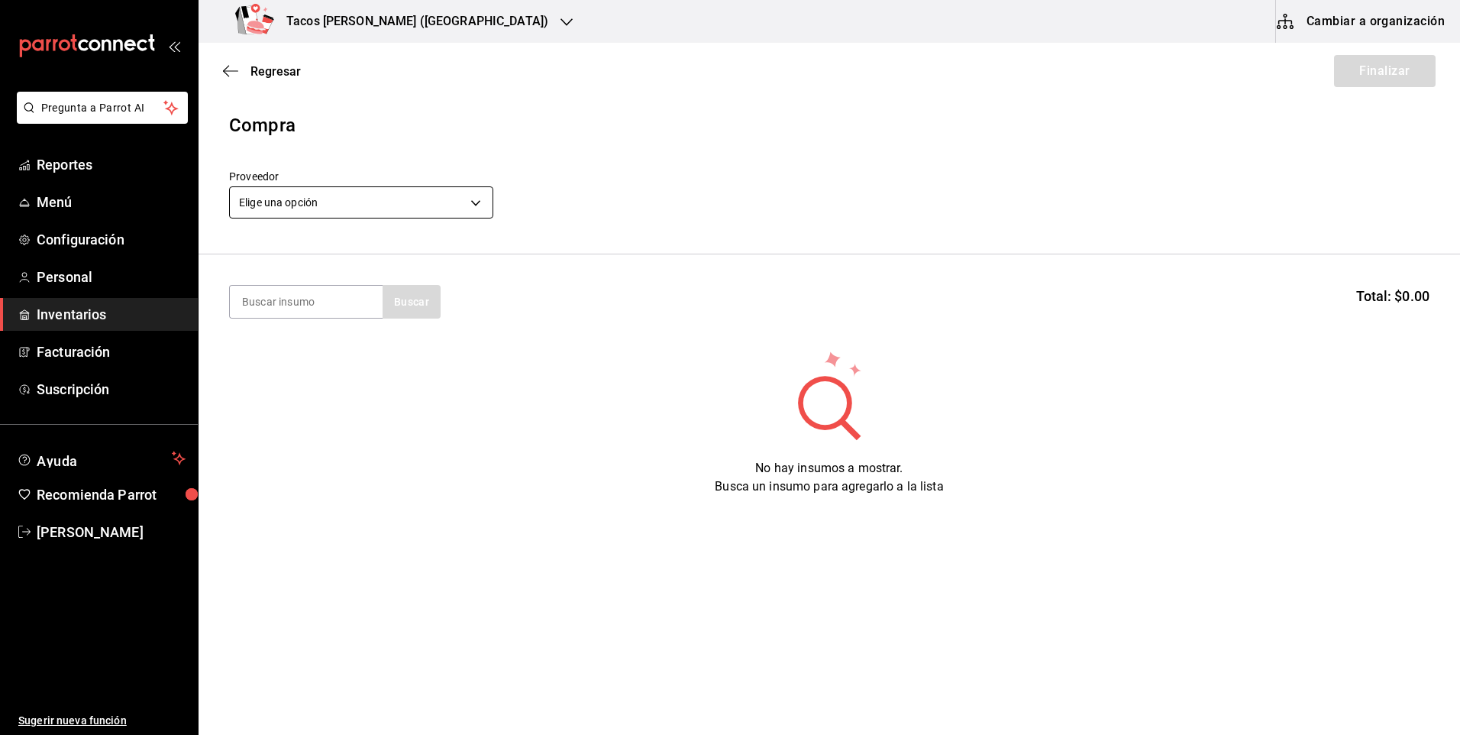
click at [415, 199] on body "Pregunta a Parrot AI Reportes Menú Configuración Personal Inventarios Facturaci…" at bounding box center [730, 324] width 1460 height 648
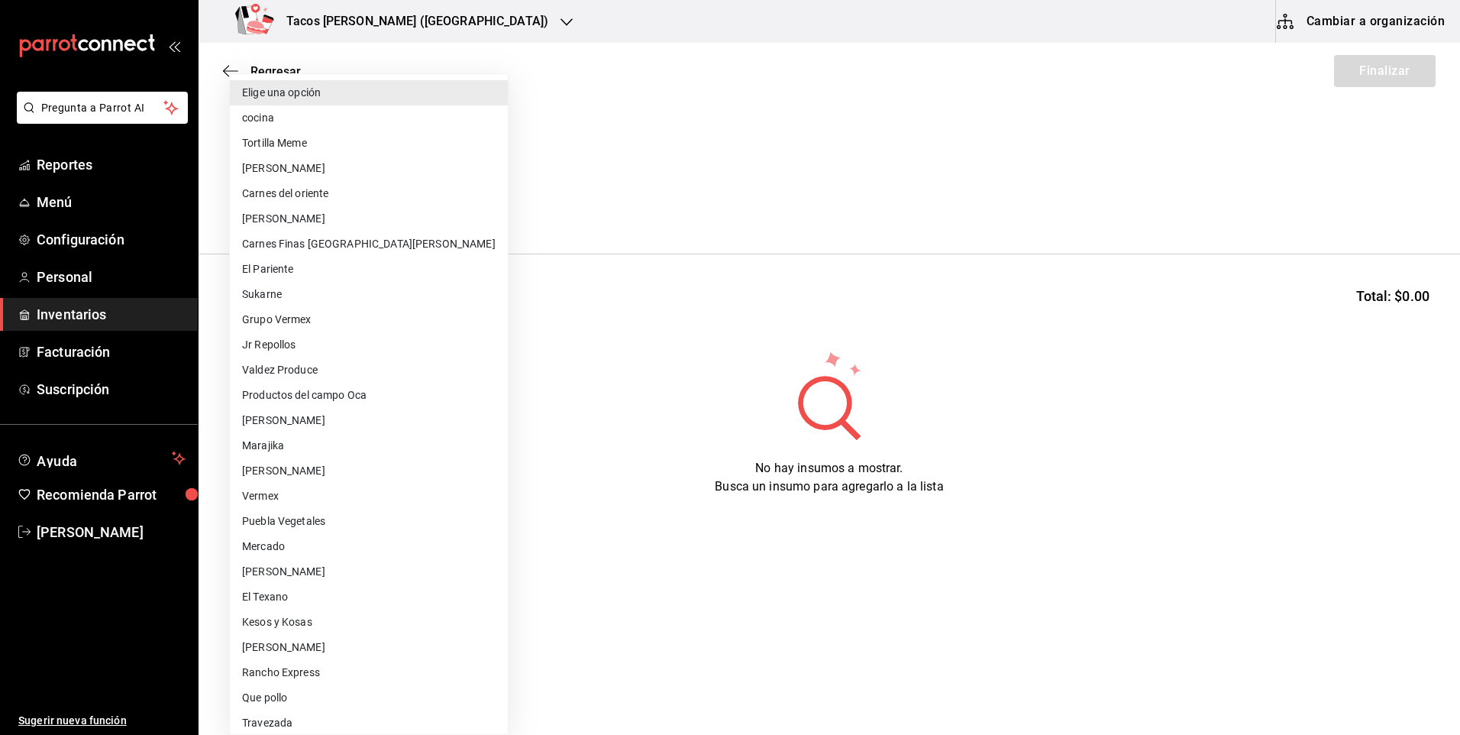
click at [303, 108] on li "cocina" at bounding box center [369, 117] width 278 height 25
type input "237c9a5b-4078-49eb-83ef-23bf52bd7acd"
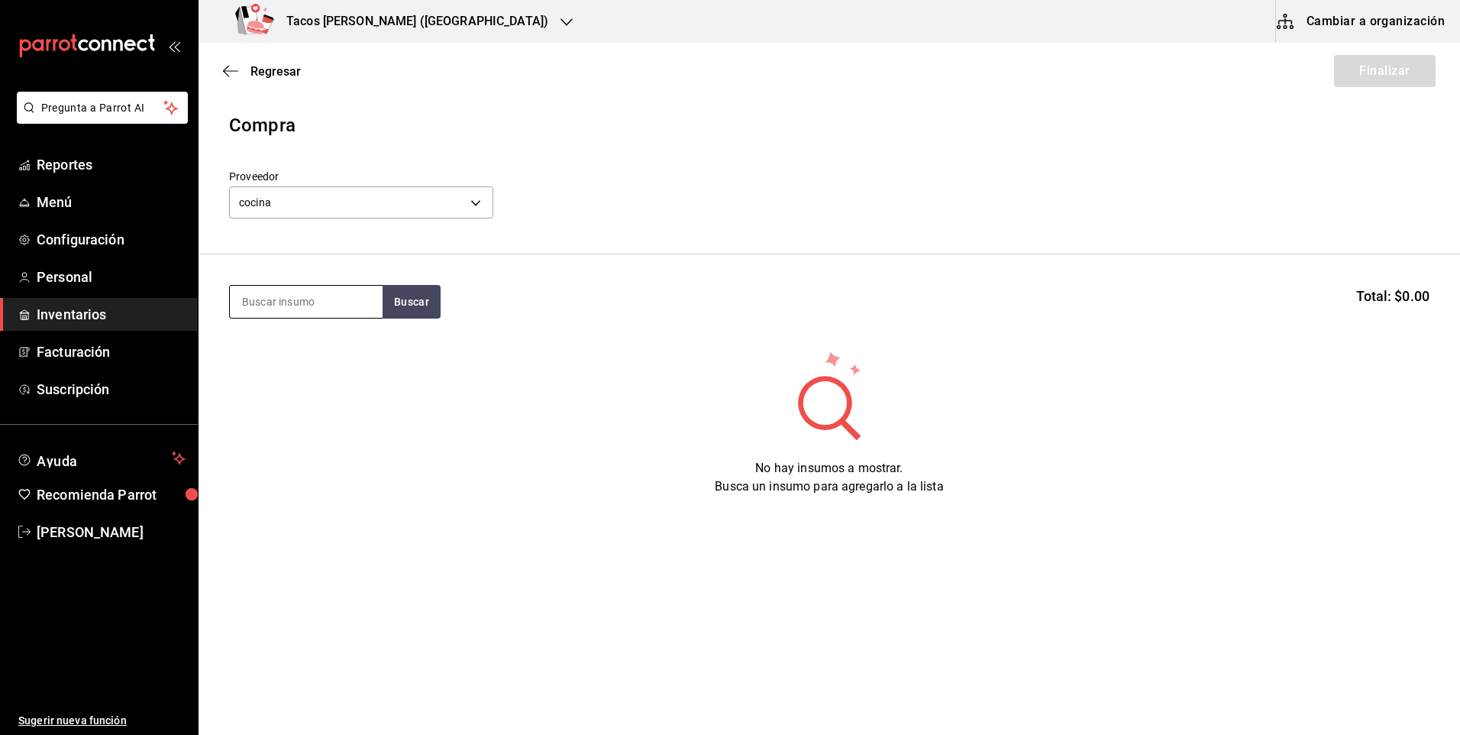
click at [301, 299] on input at bounding box center [306, 302] width 153 height 32
type input "fri"
click at [307, 351] on div "Taco Frijol terminado" at bounding box center [300, 346] width 117 height 18
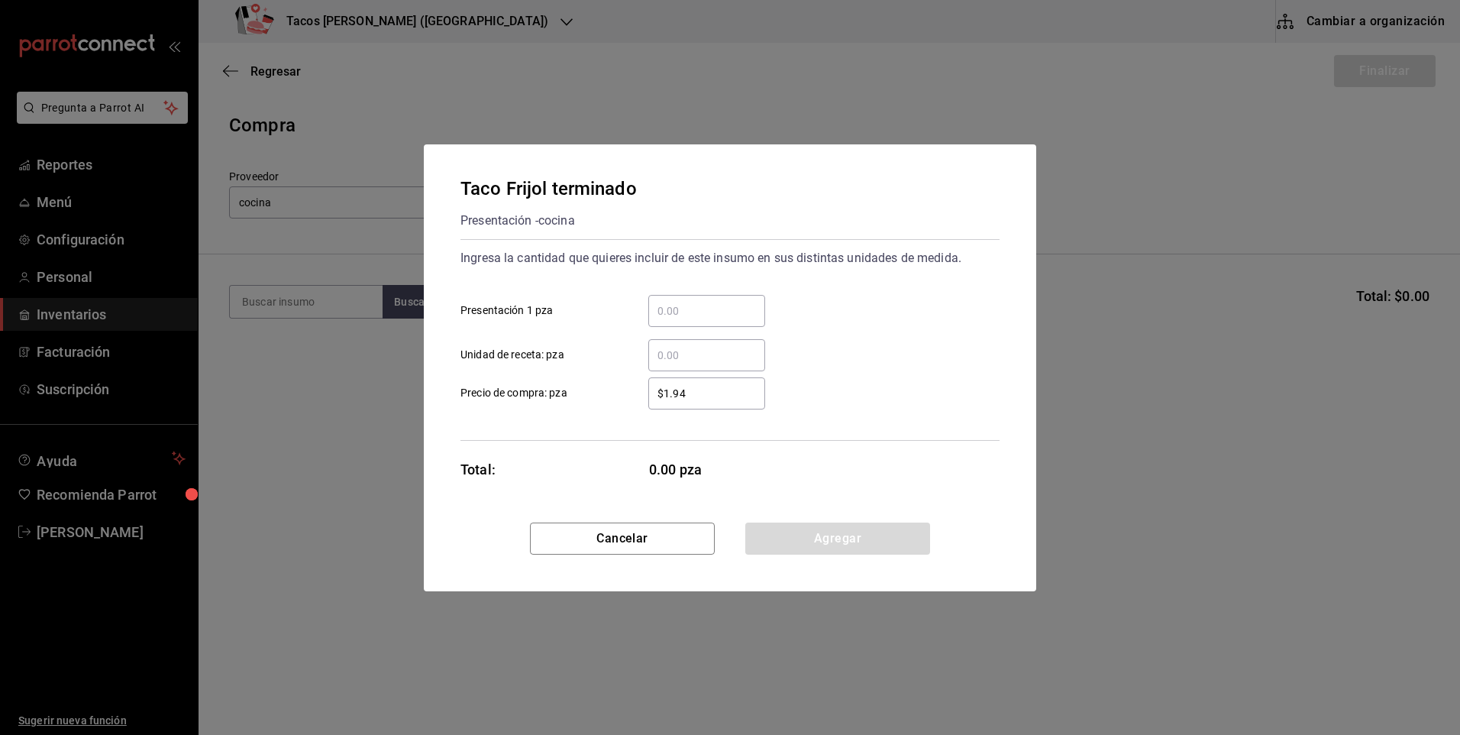
click at [739, 311] on input "​ Presentación 1 pza" at bounding box center [706, 311] width 117 height 18
type input "50"
click at [810, 536] on button "Agregar" at bounding box center [837, 538] width 185 height 32
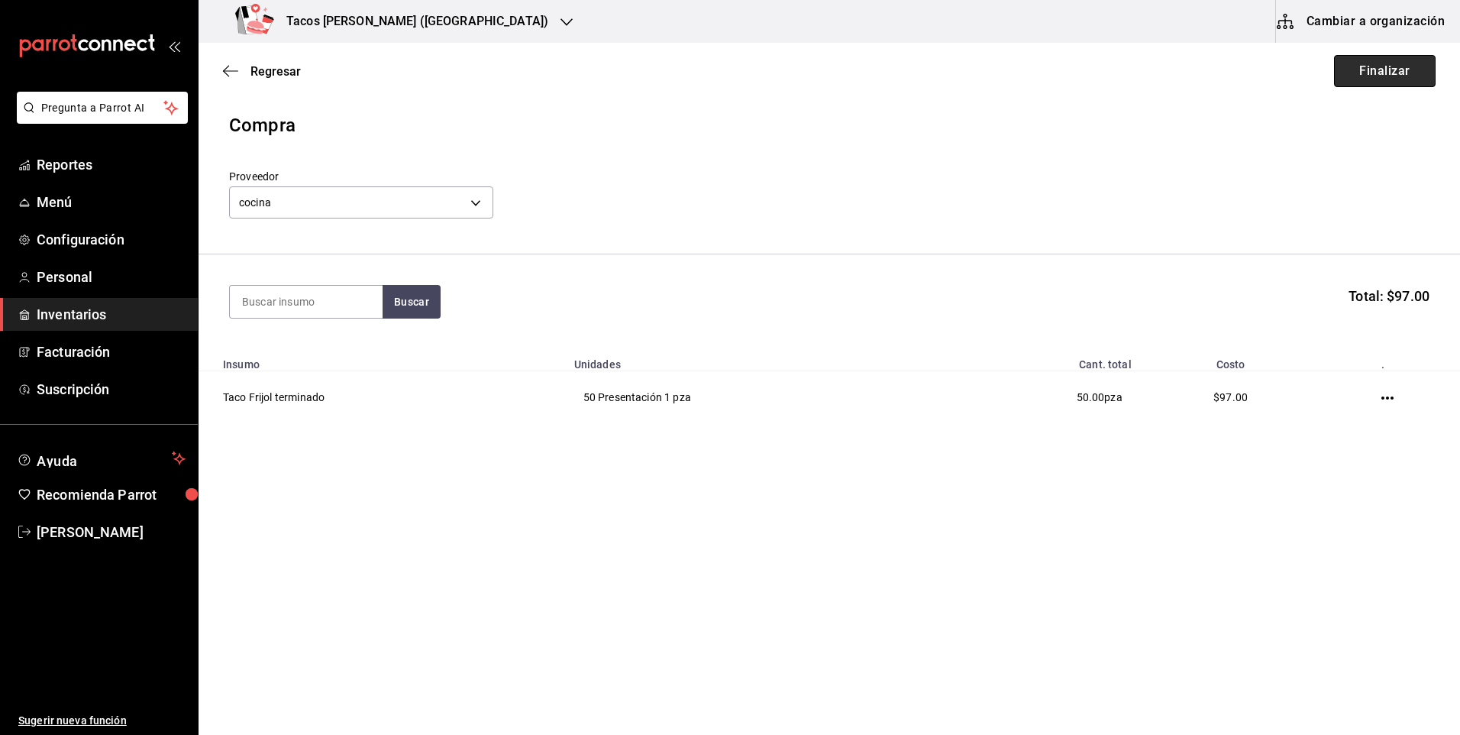
click at [1395, 67] on button "Finalizar" at bounding box center [1385, 71] width 102 height 32
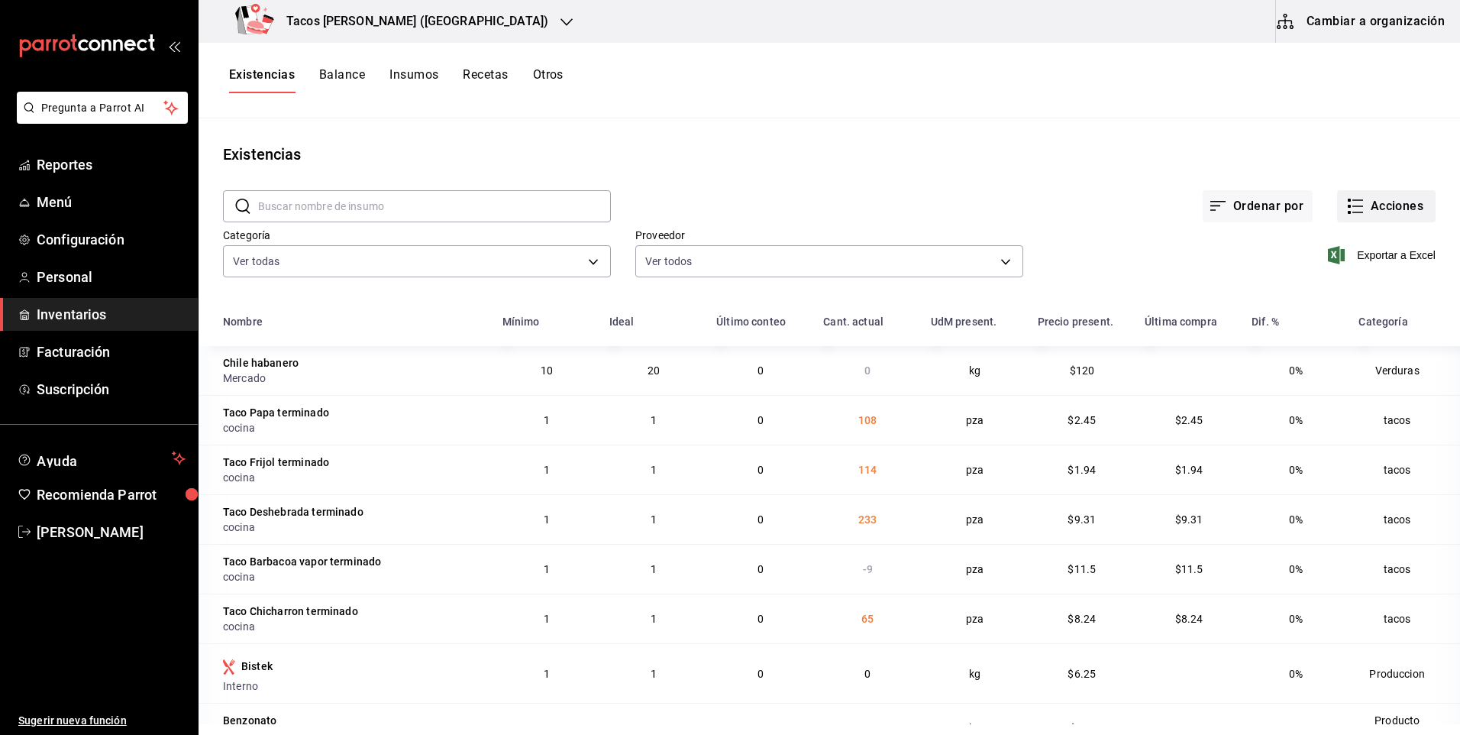
click at [1385, 208] on button "Acciones" at bounding box center [1386, 206] width 99 height 32
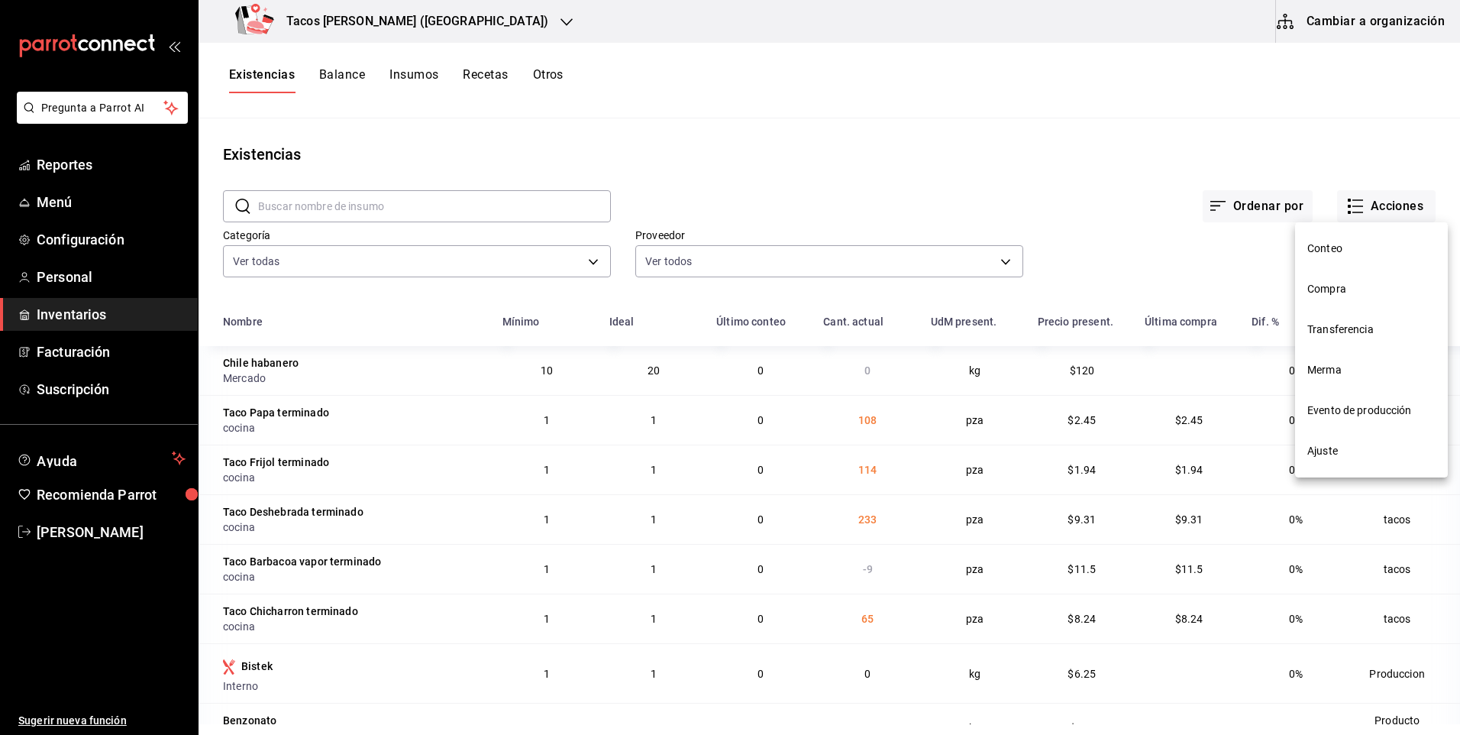
click at [1349, 291] on span "Compra" at bounding box center [1372, 289] width 128 height 16
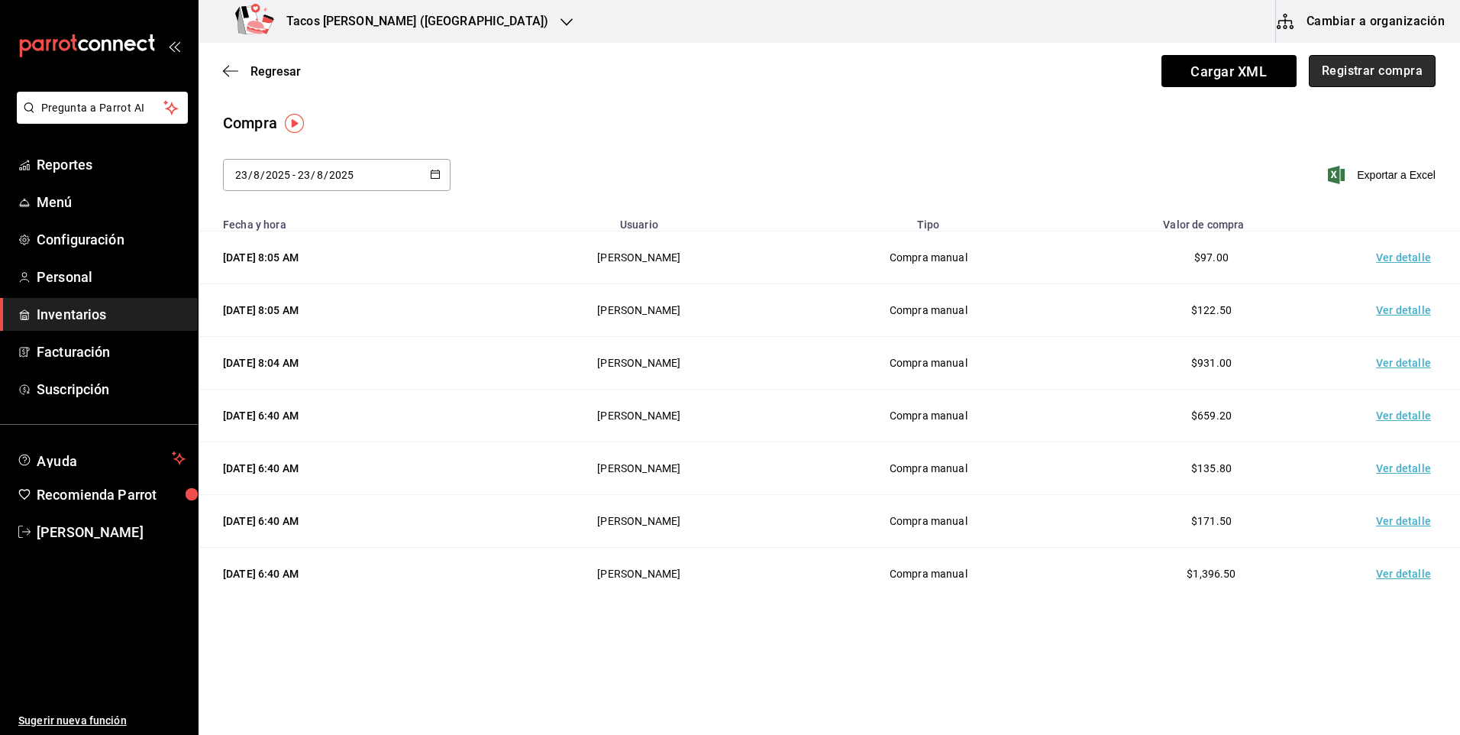
click at [1358, 66] on button "Registrar compra" at bounding box center [1372, 71] width 127 height 32
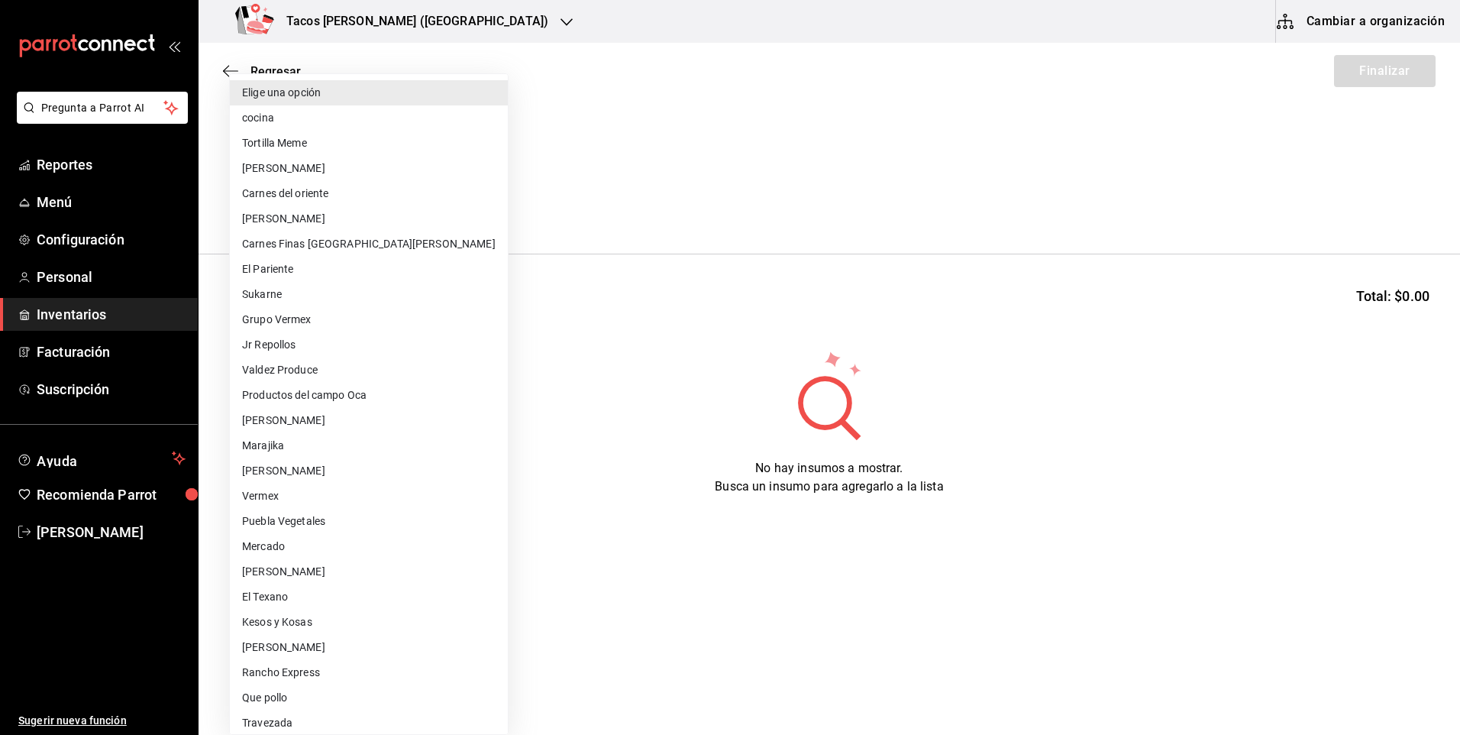
click at [307, 200] on body "Pregunta a Parrot AI Reportes Menú Configuración Personal Inventarios Facturaci…" at bounding box center [730, 324] width 1460 height 648
click at [324, 106] on li "cocina" at bounding box center [369, 117] width 278 height 25
type input "237c9a5b-4078-49eb-83ef-23bf52bd7acd"
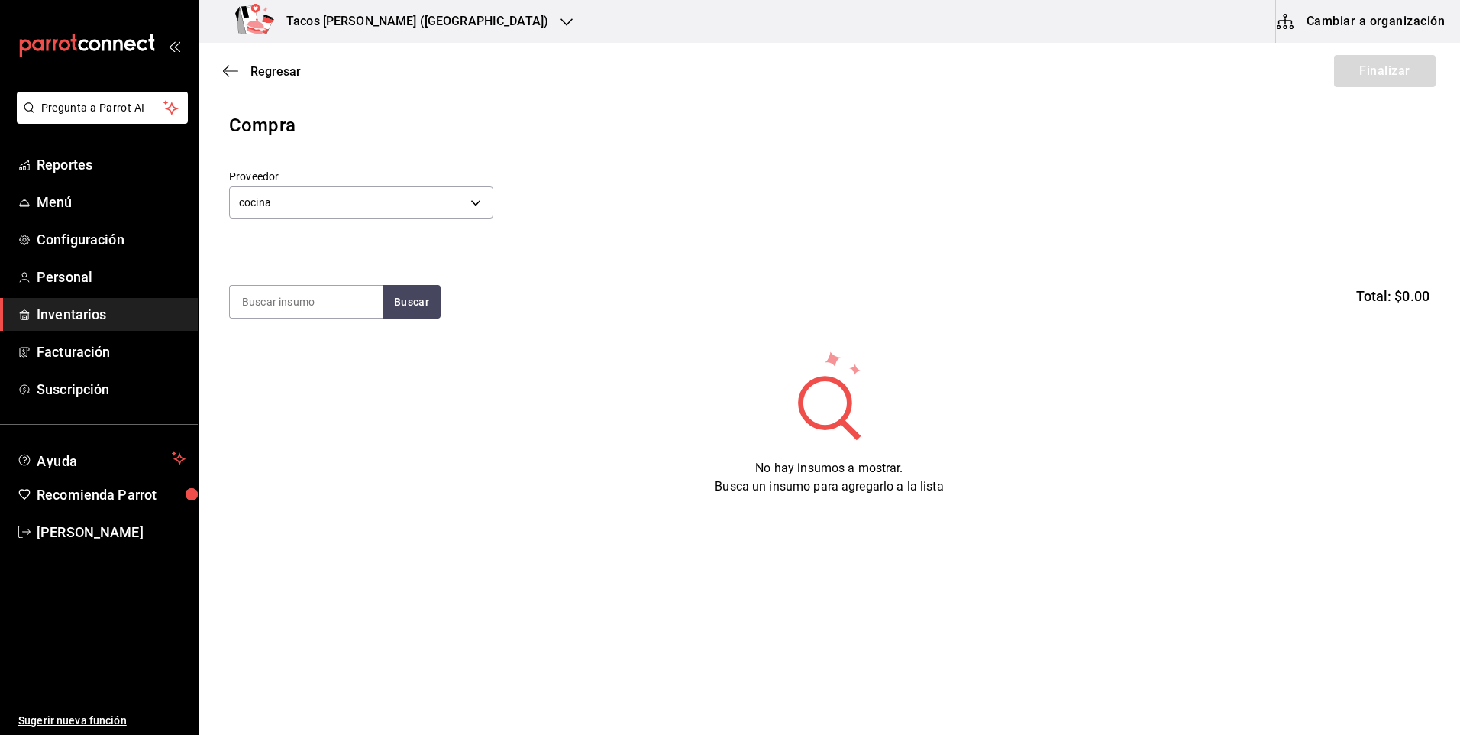
click at [283, 328] on section "Buscar Total: $0.00" at bounding box center [830, 301] width 1262 height 95
click at [288, 315] on input at bounding box center [306, 302] width 153 height 32
type input "chi"
click at [409, 284] on section "chi Buscar Total: $0.00" at bounding box center [830, 301] width 1262 height 95
click at [406, 288] on button "Buscar" at bounding box center [412, 302] width 58 height 34
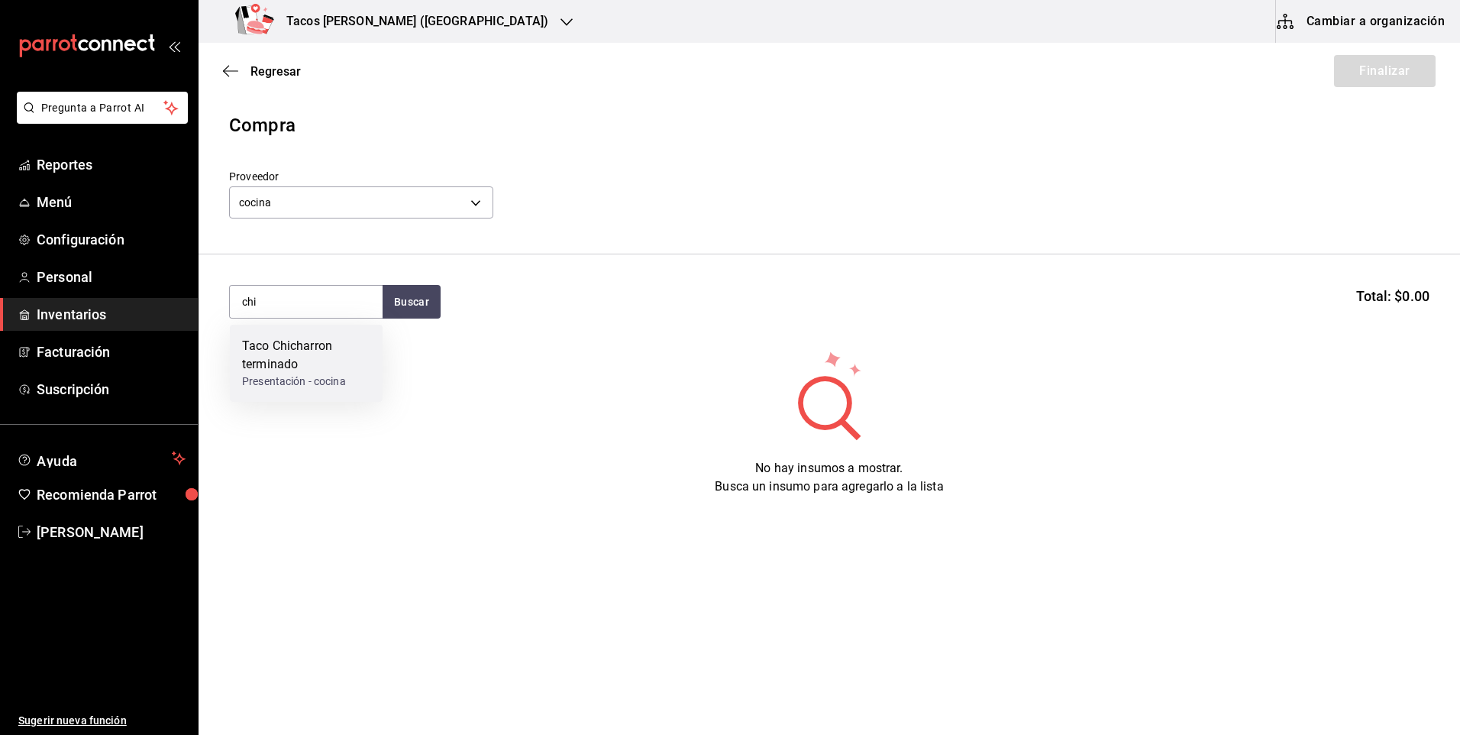
click at [358, 351] on div "Taco Chicharron terminado" at bounding box center [306, 355] width 128 height 37
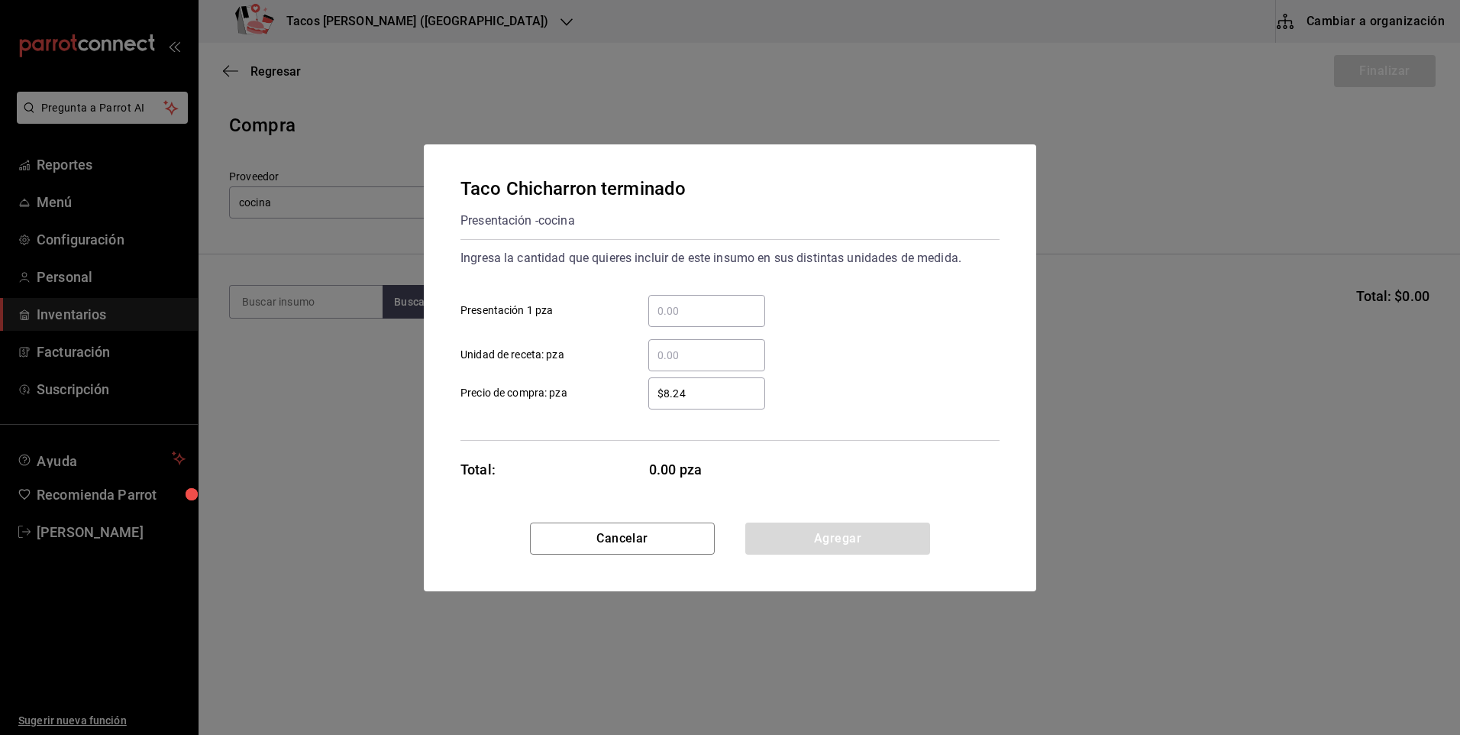
click at [643, 310] on div "​" at bounding box center [694, 311] width 141 height 32
click at [648, 310] on input "​ Presentación 1 pza" at bounding box center [706, 311] width 117 height 18
type input "50"
click at [830, 538] on button "Agregar" at bounding box center [837, 538] width 185 height 32
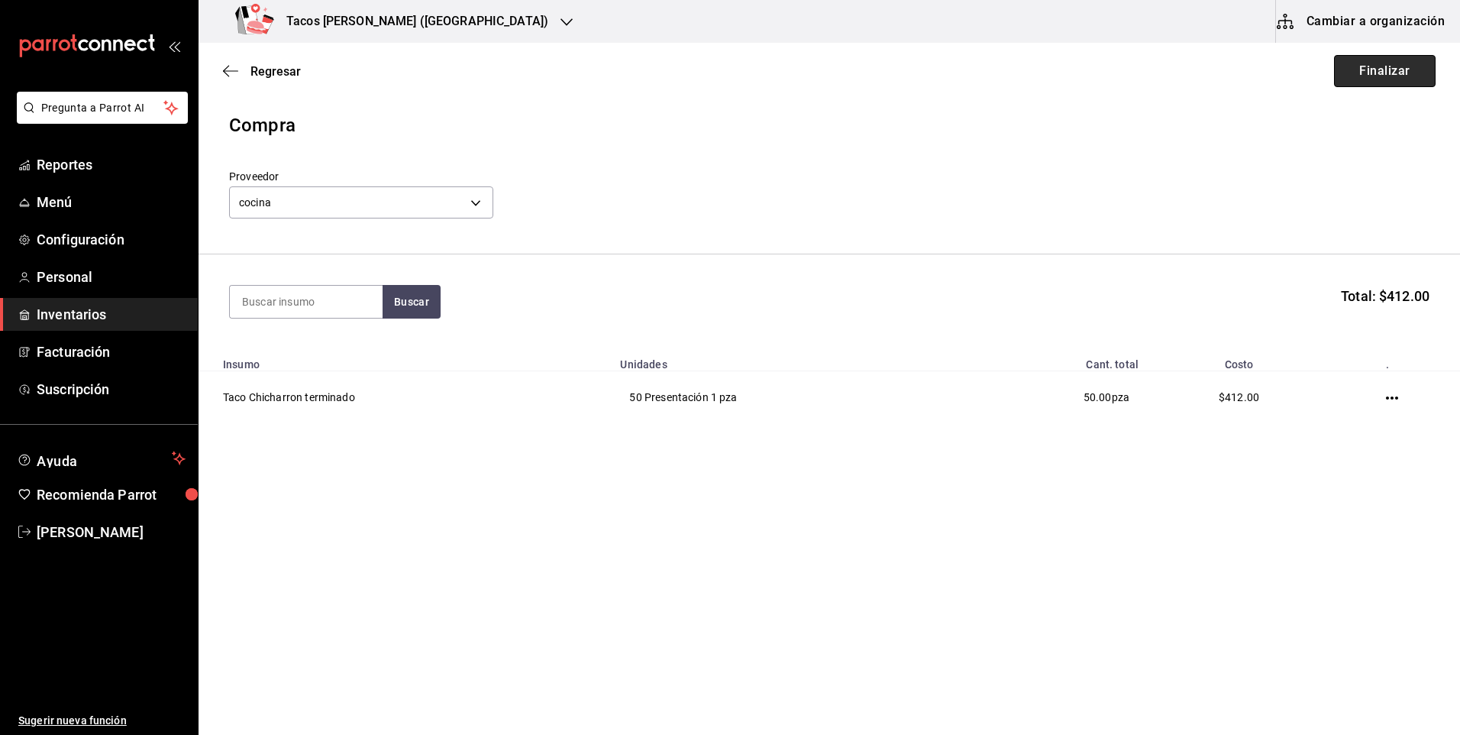
click at [1385, 63] on button "Finalizar" at bounding box center [1385, 71] width 102 height 32
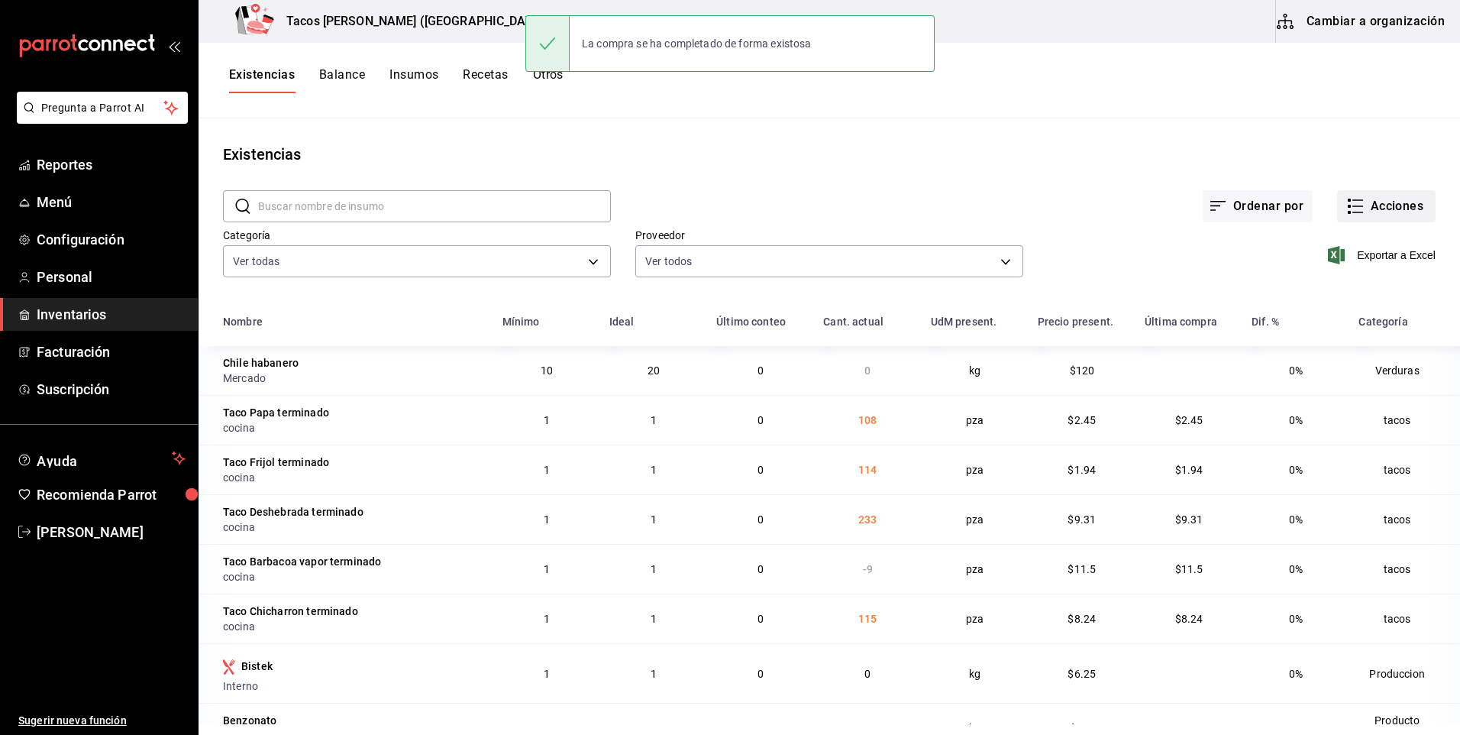
click at [1385, 210] on button "Acciones" at bounding box center [1386, 206] width 99 height 32
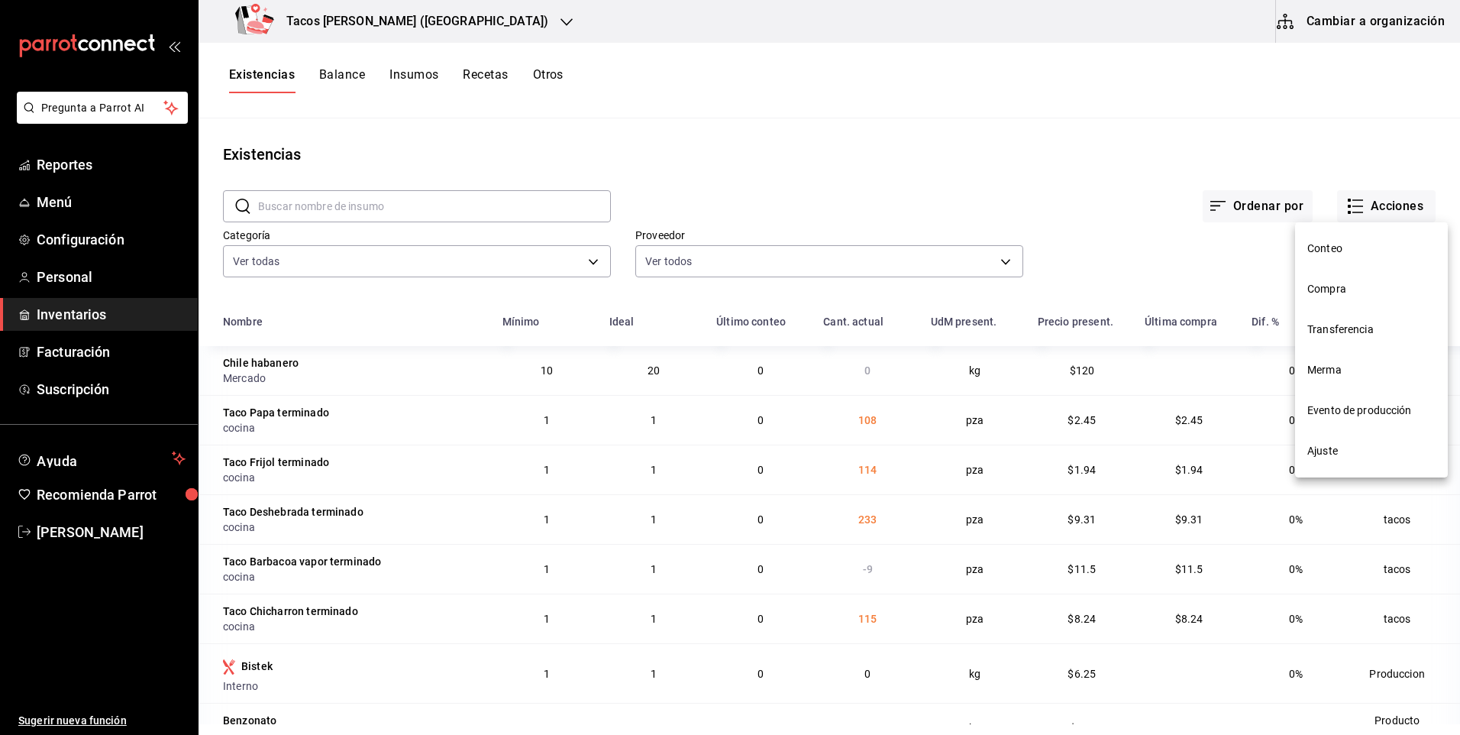
click at [1350, 287] on span "Compra" at bounding box center [1372, 289] width 128 height 16
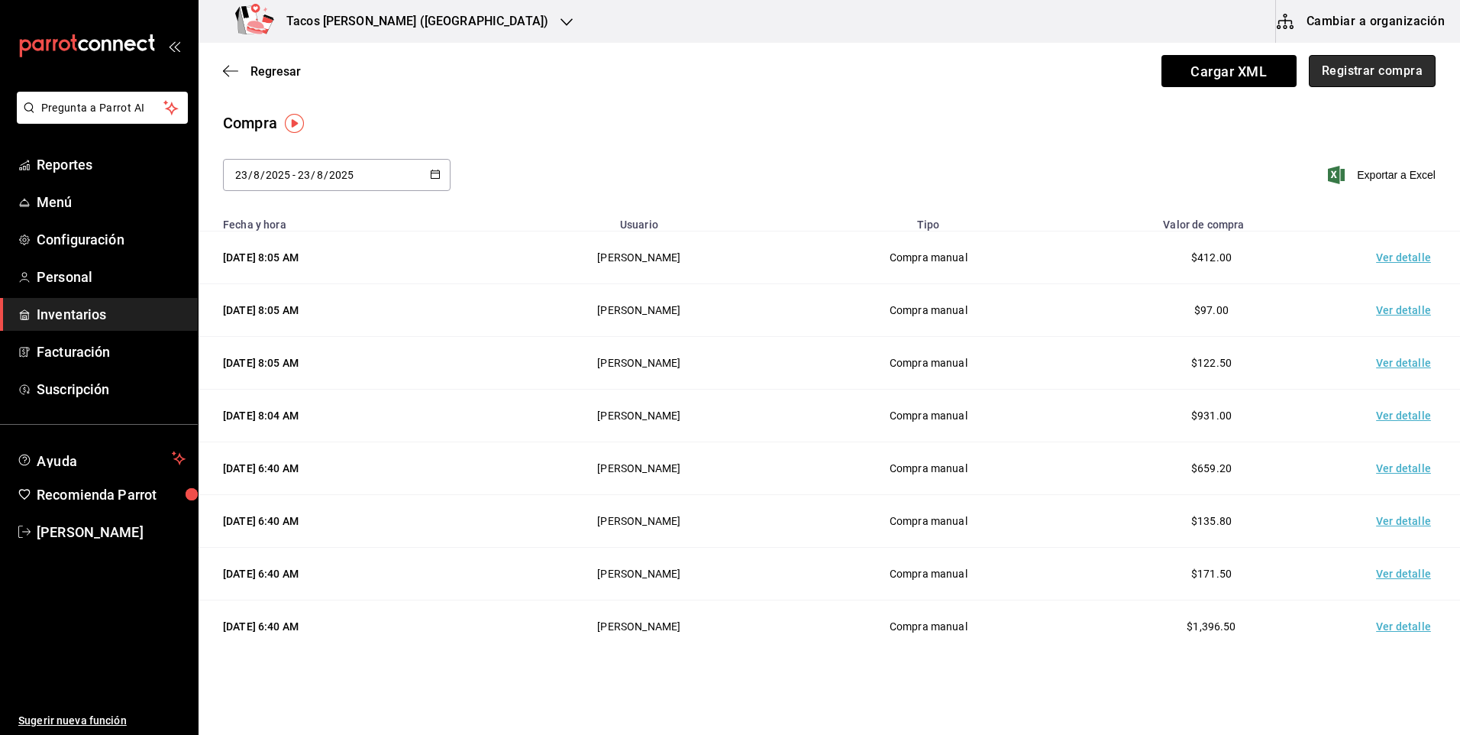
click at [1346, 70] on button "Registrar compra" at bounding box center [1372, 71] width 127 height 32
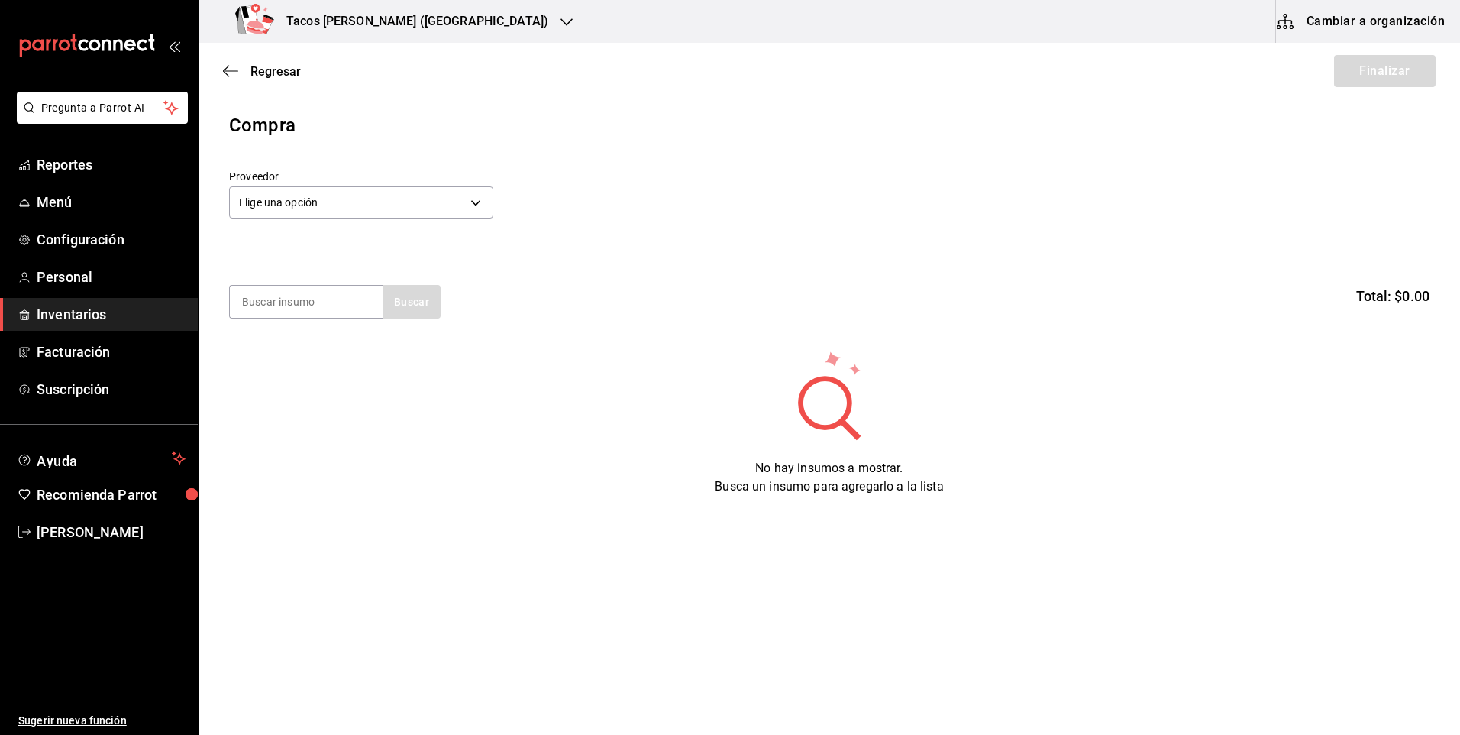
click at [374, 184] on div "Elige una opción default" at bounding box center [361, 200] width 264 height 40
click at [370, 188] on body "Pregunta a Parrot AI Reportes Menú Configuración Personal Inventarios Facturaci…" at bounding box center [730, 324] width 1460 height 648
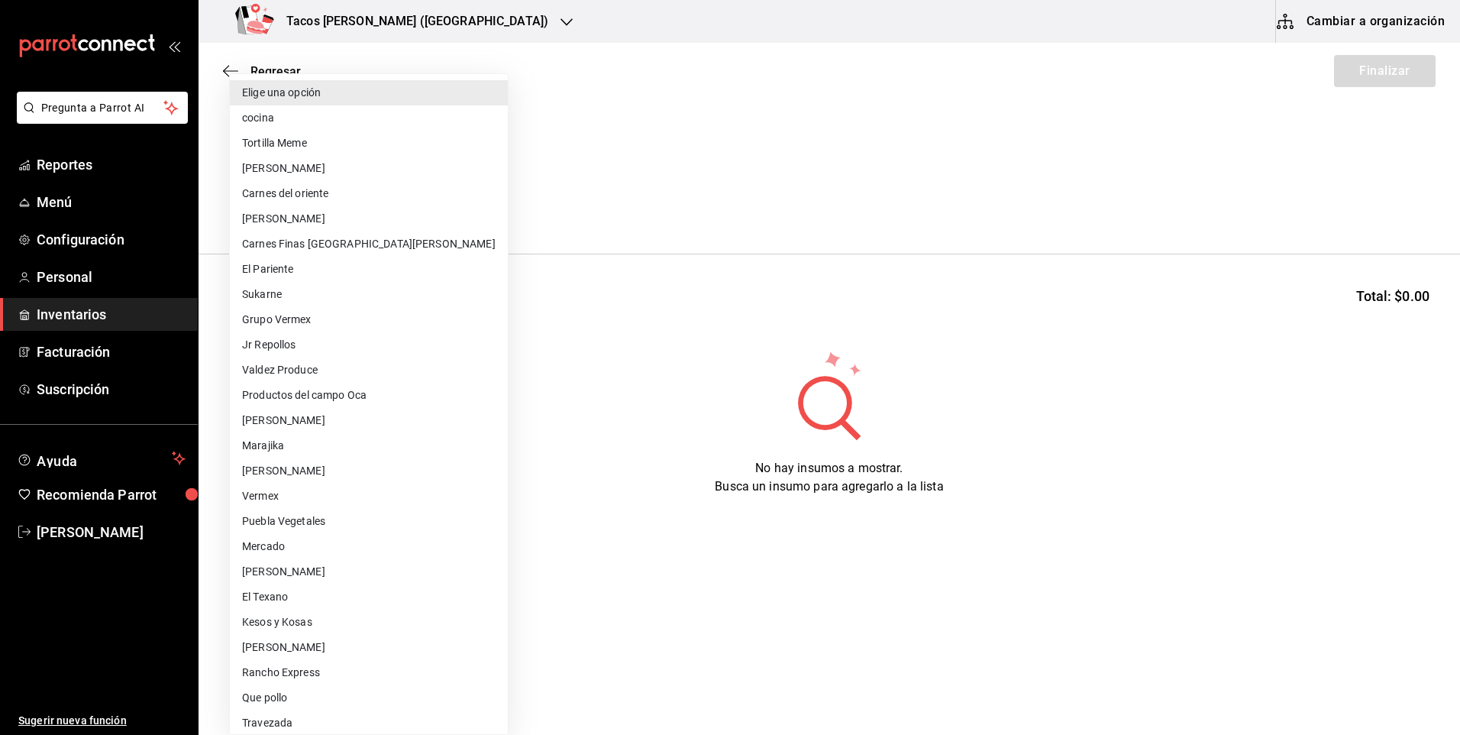
click at [335, 128] on li "cocina" at bounding box center [369, 117] width 278 height 25
type input "237c9a5b-4078-49eb-83ef-23bf52bd7acd"
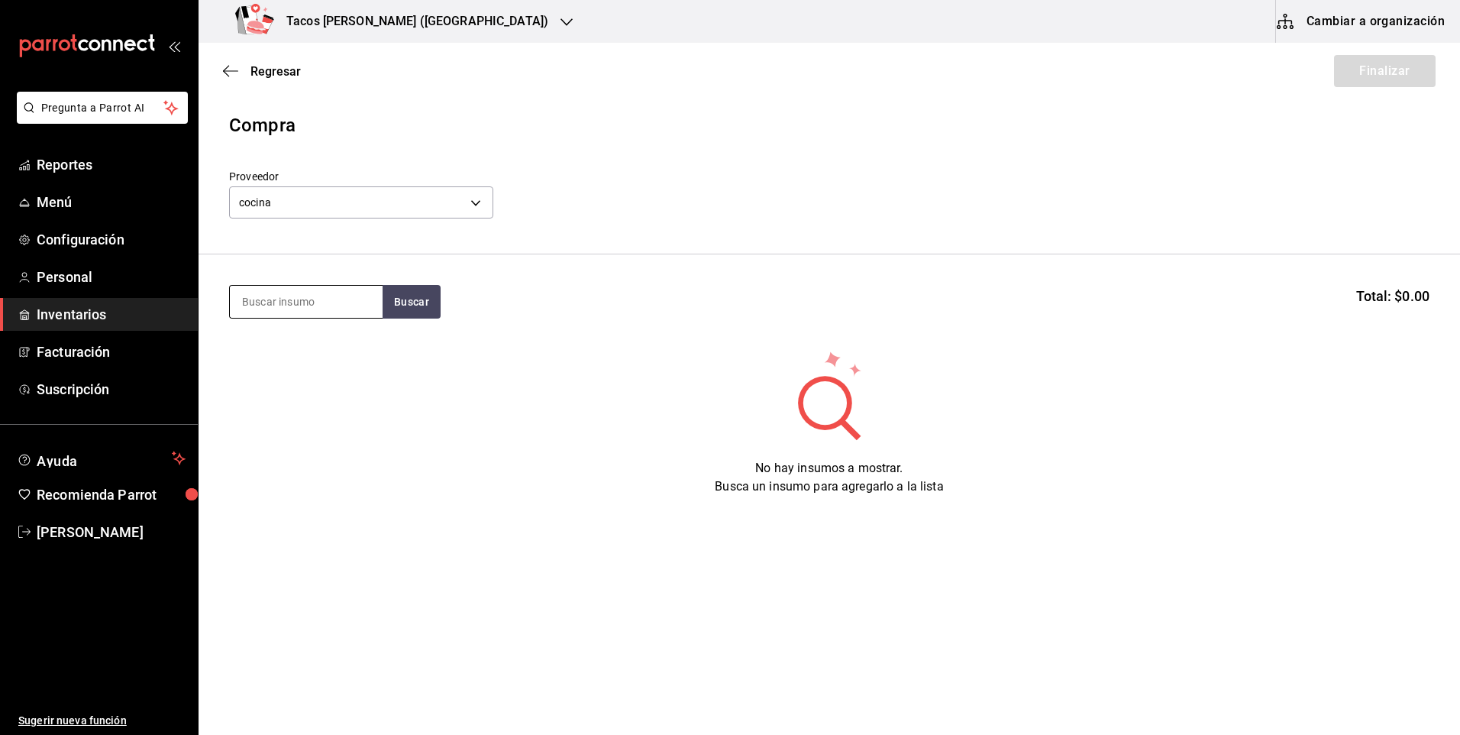
click at [299, 316] on input at bounding box center [306, 302] width 153 height 32
type input "barb"
click at [334, 374] on div "Presentación - cocina" at bounding box center [306, 381] width 128 height 16
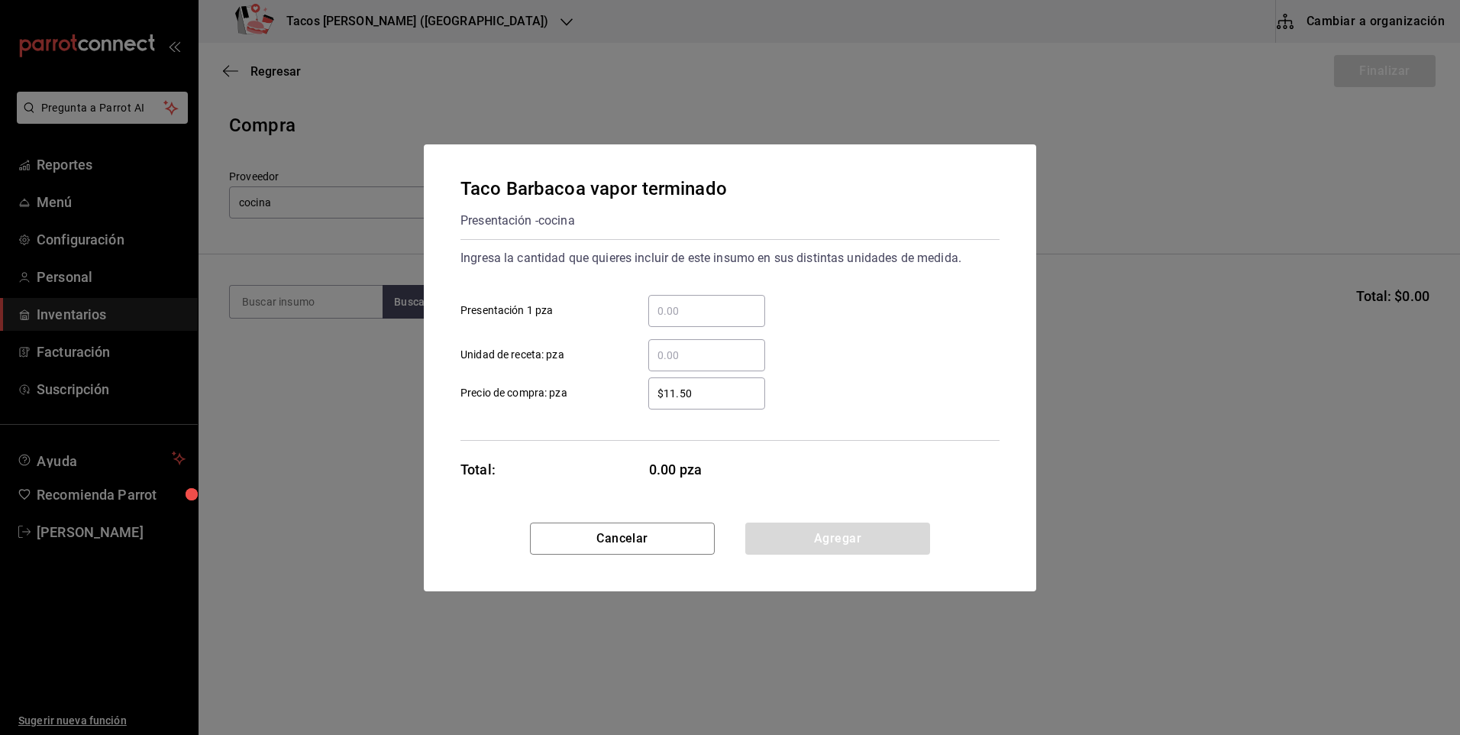
click at [741, 318] on input "​ Presentación 1 pza" at bounding box center [706, 311] width 117 height 18
type input "20"
click at [844, 522] on button "Agregar" at bounding box center [837, 538] width 185 height 32
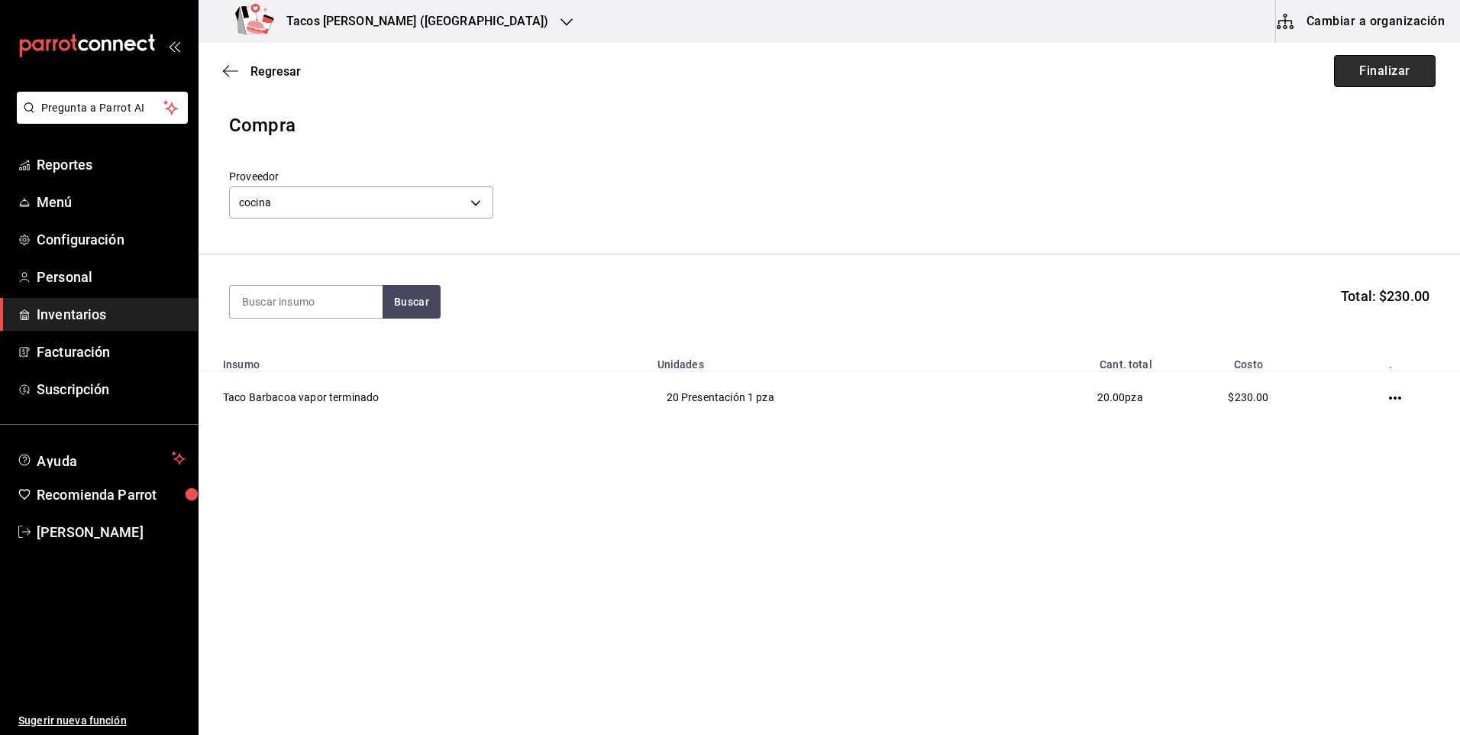
click at [1375, 81] on button "Finalizar" at bounding box center [1385, 71] width 102 height 32
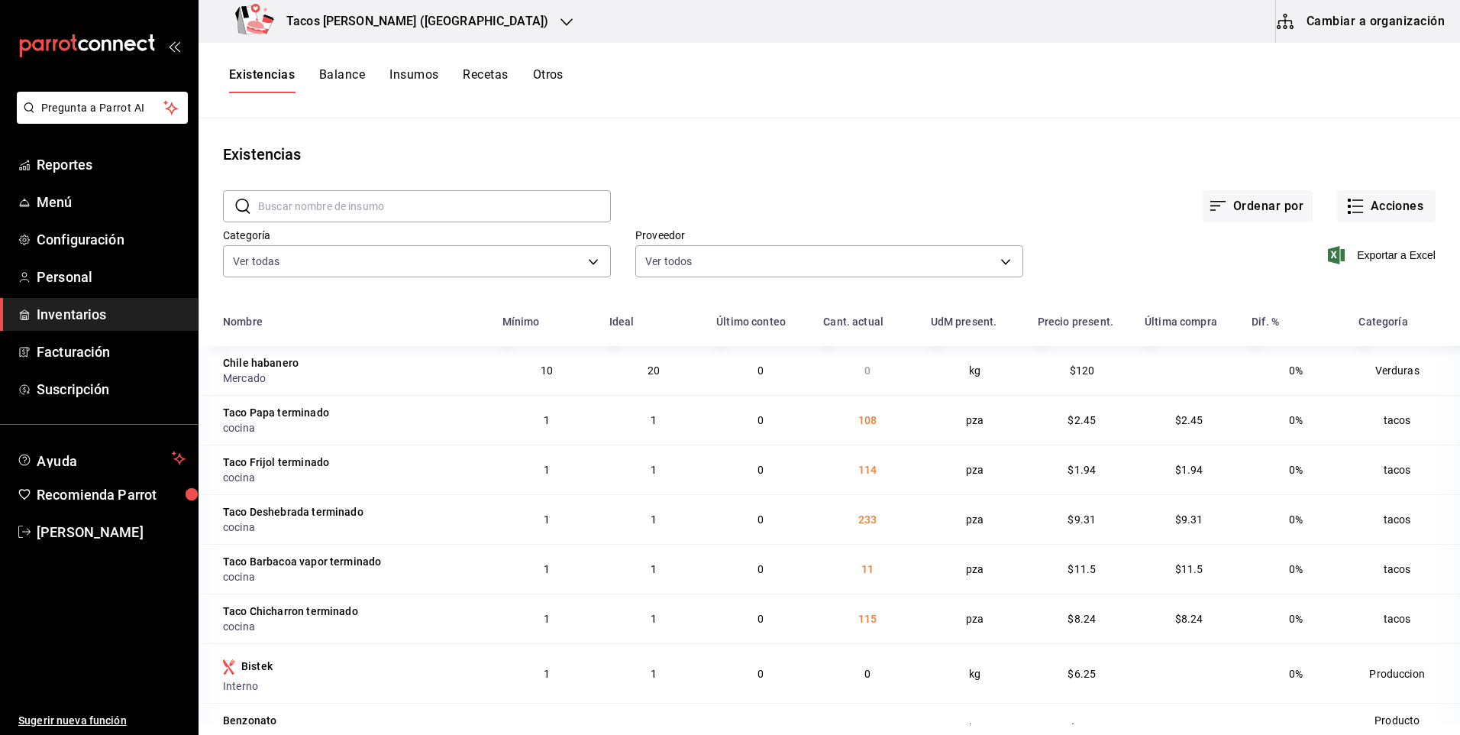
click at [362, 31] on div "Tacos don Pedro (Cordillera)" at bounding box center [395, 21] width 368 height 43
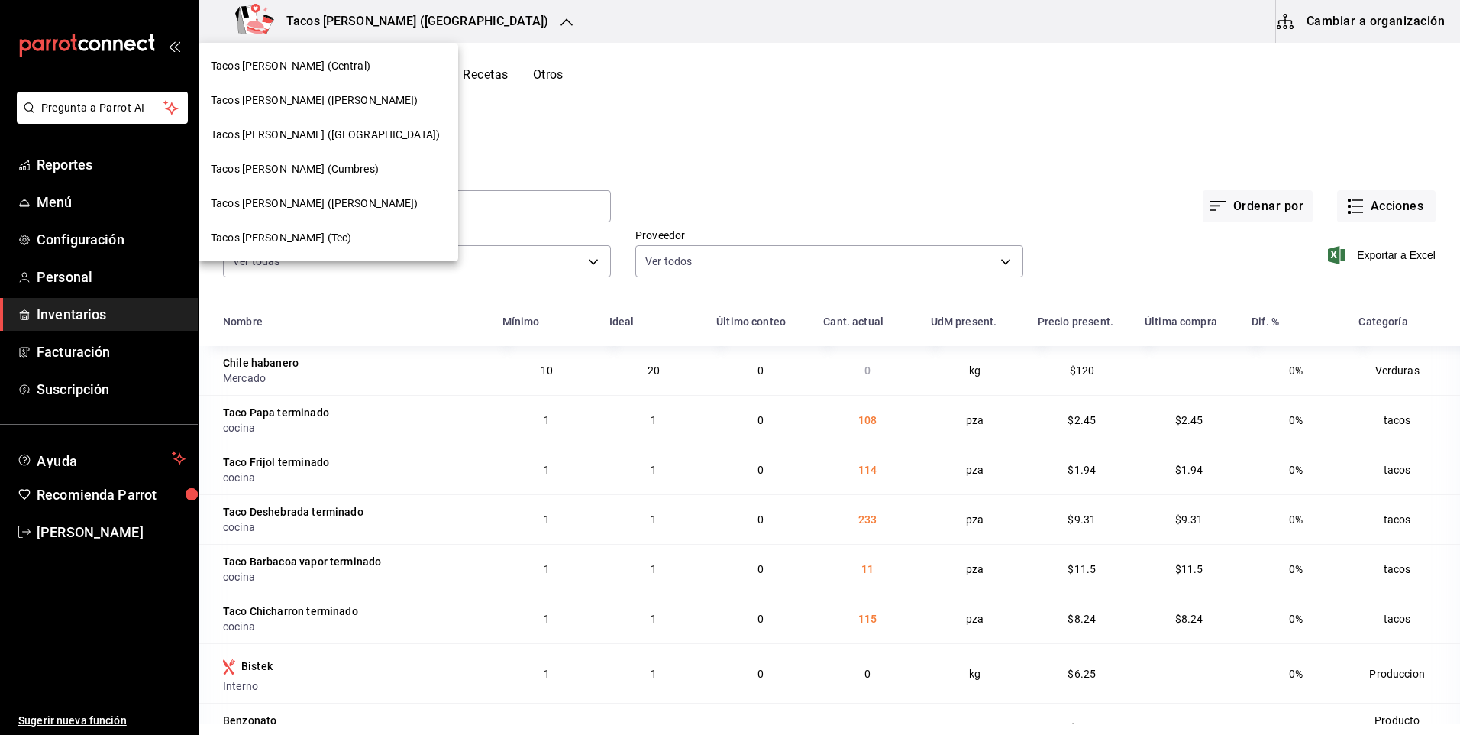
click at [348, 91] on div "Tacos don Pedro (Escobedo)" at bounding box center [329, 100] width 260 height 34
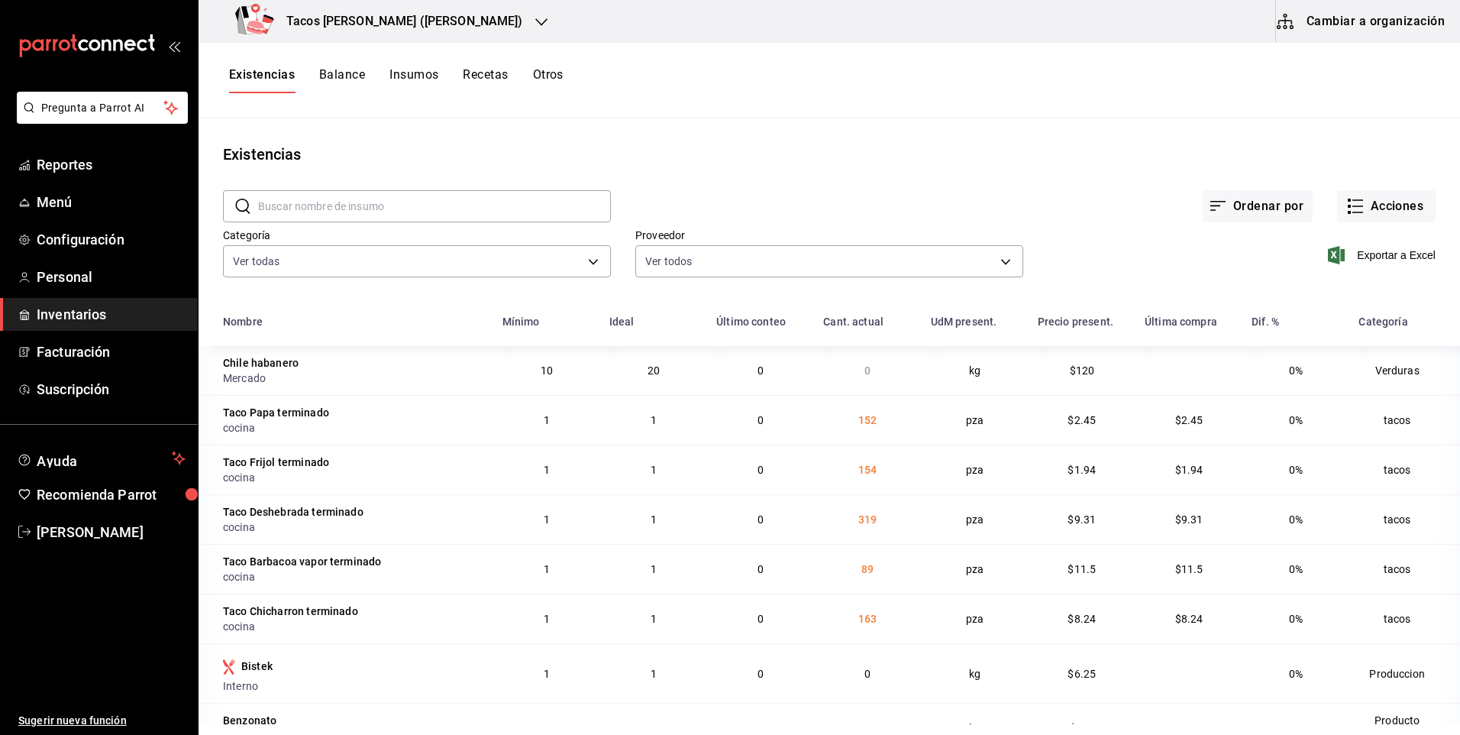
click at [415, 21] on h3 "Tacos [PERSON_NAME] ([PERSON_NAME])" at bounding box center [398, 21] width 249 height 18
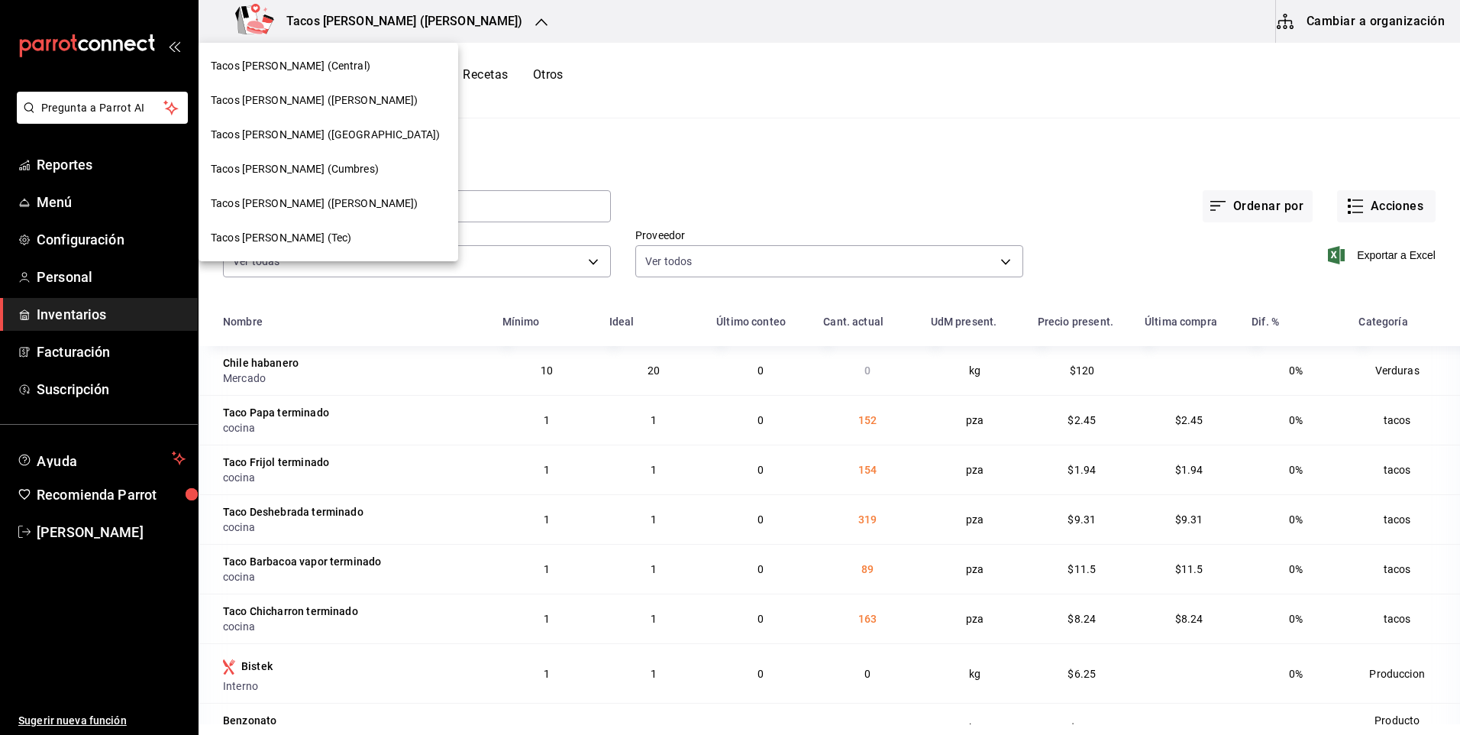
click at [328, 50] on div "Tacos [PERSON_NAME] (Central)" at bounding box center [329, 66] width 260 height 34
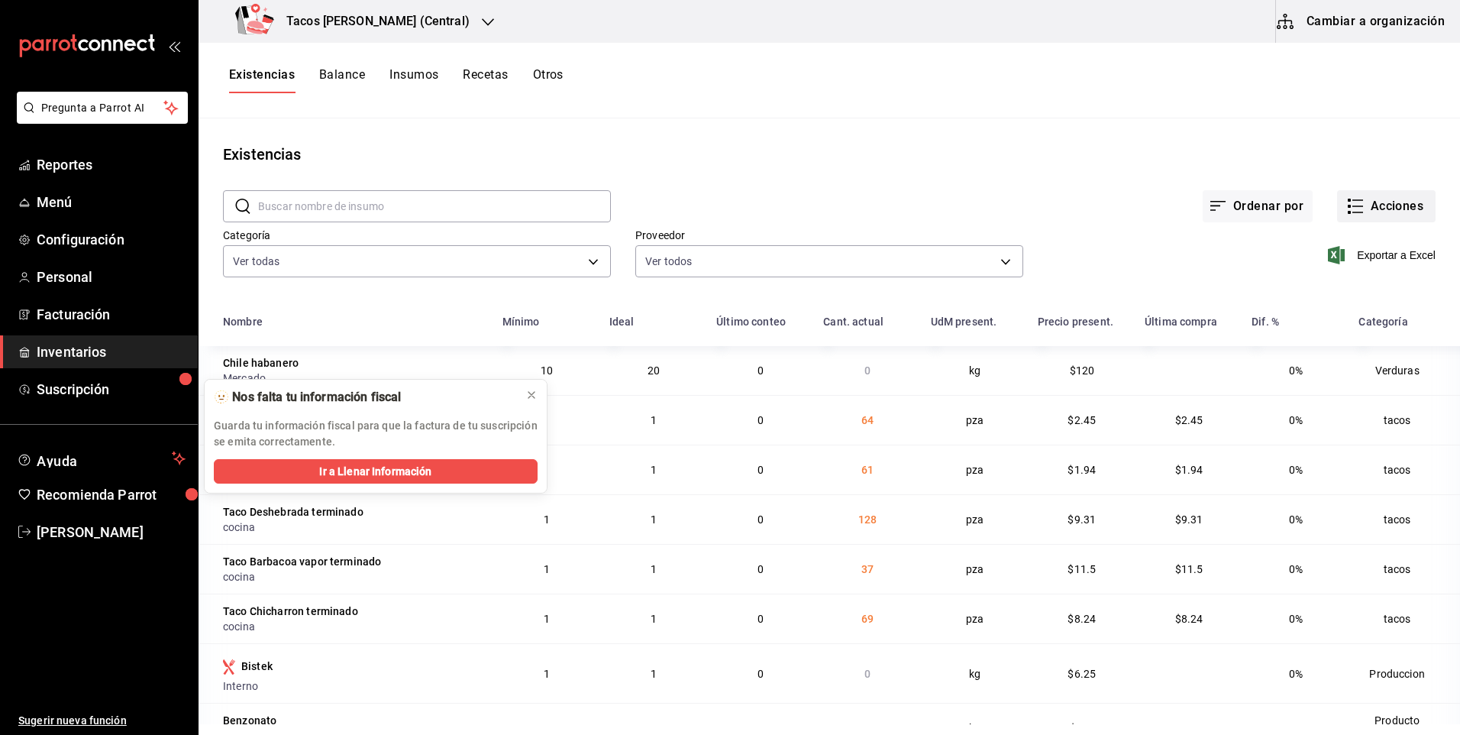
click at [1375, 200] on button "Acciones" at bounding box center [1386, 206] width 99 height 32
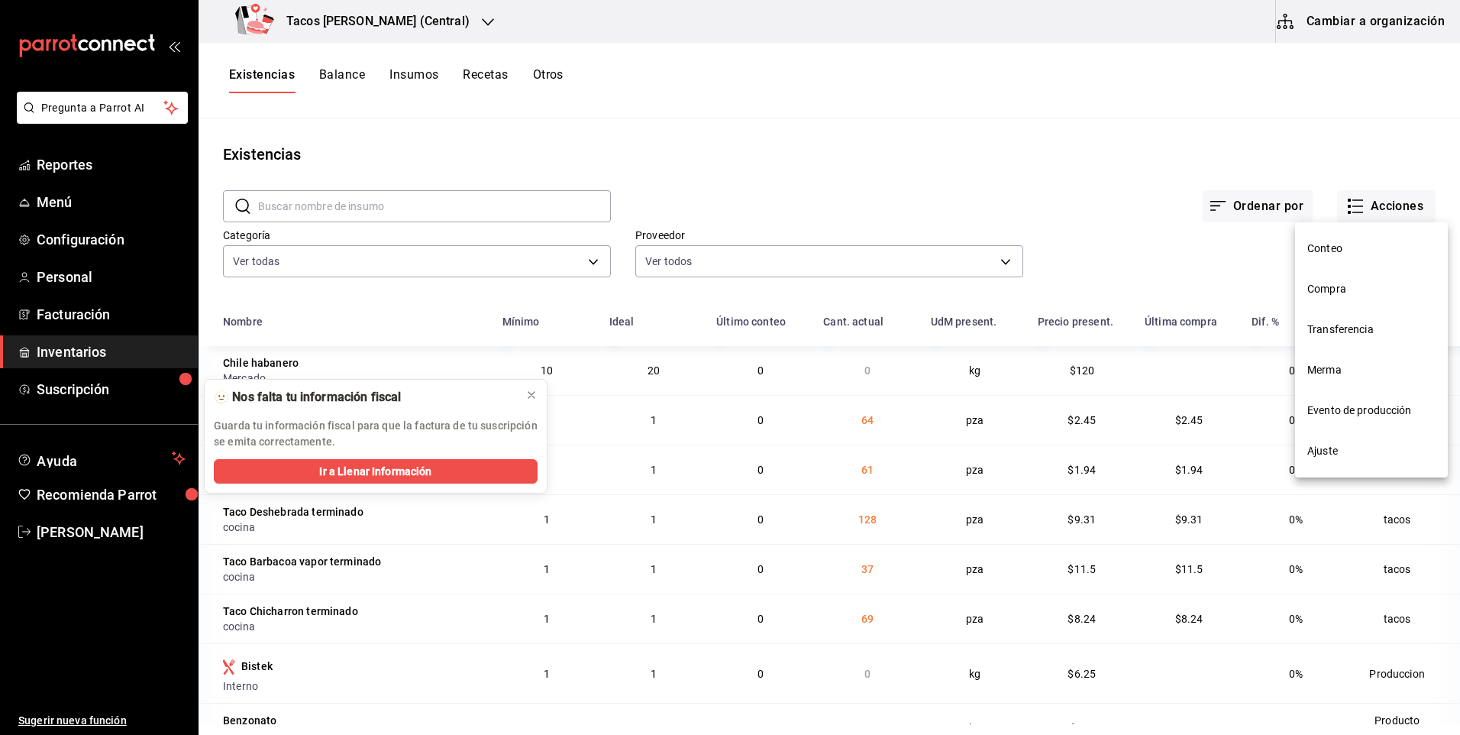
click at [1340, 295] on span "Compra" at bounding box center [1372, 289] width 128 height 16
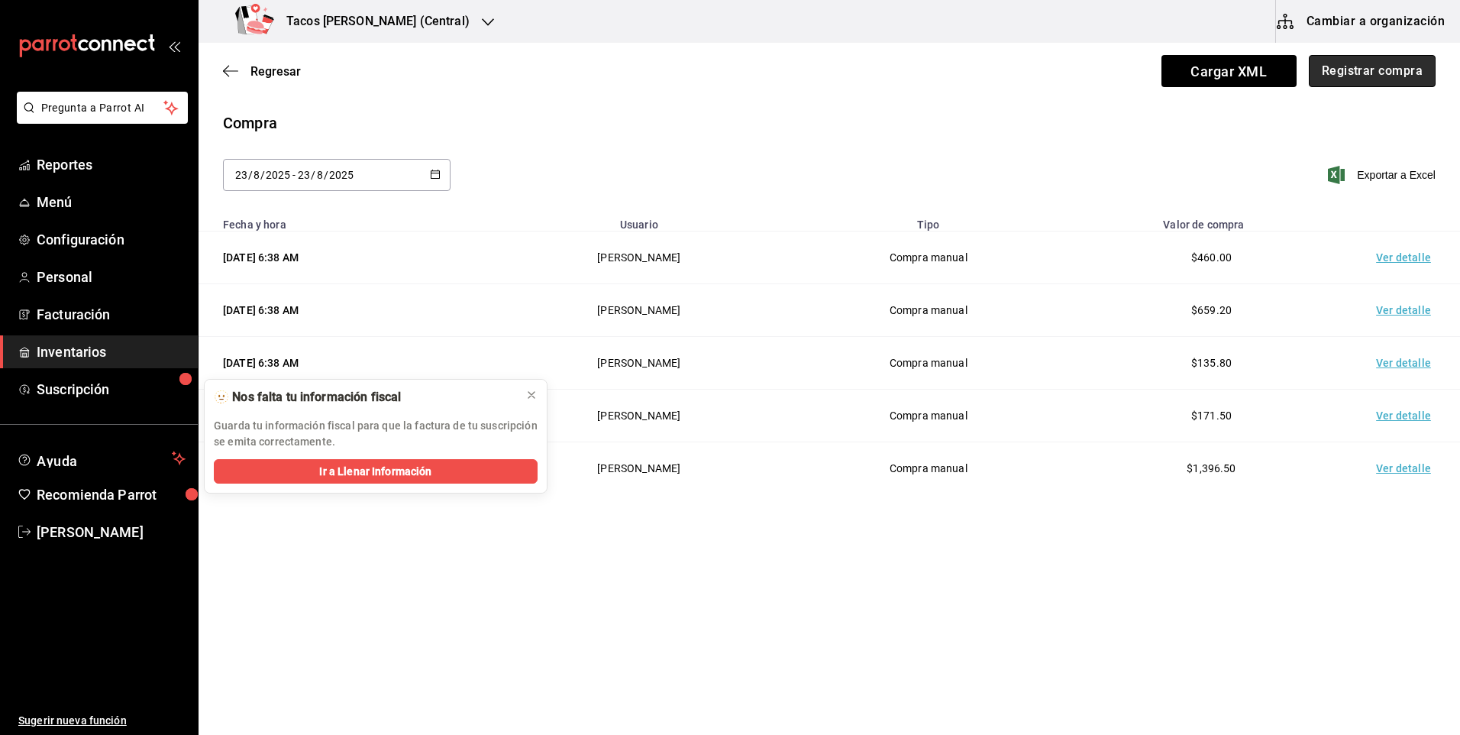
click at [1346, 60] on button "Registrar compra" at bounding box center [1372, 71] width 127 height 32
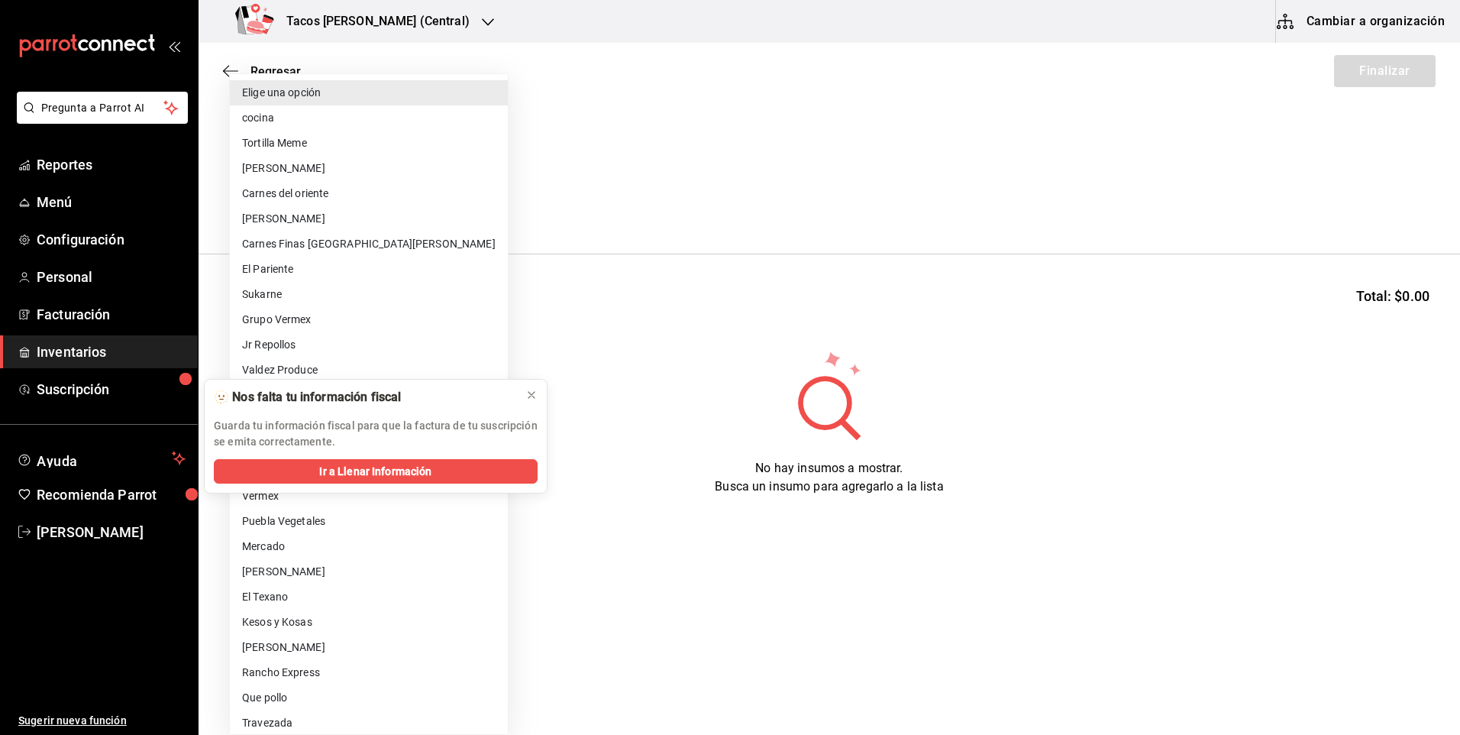
click at [484, 198] on body "Pregunta a Parrot AI Reportes Menú Configuración Personal Facturación Inventari…" at bounding box center [730, 324] width 1460 height 648
click at [344, 117] on li "cocina" at bounding box center [369, 117] width 278 height 25
type input "237c9a5b-4078-49eb-83ef-23bf52bd7acd"
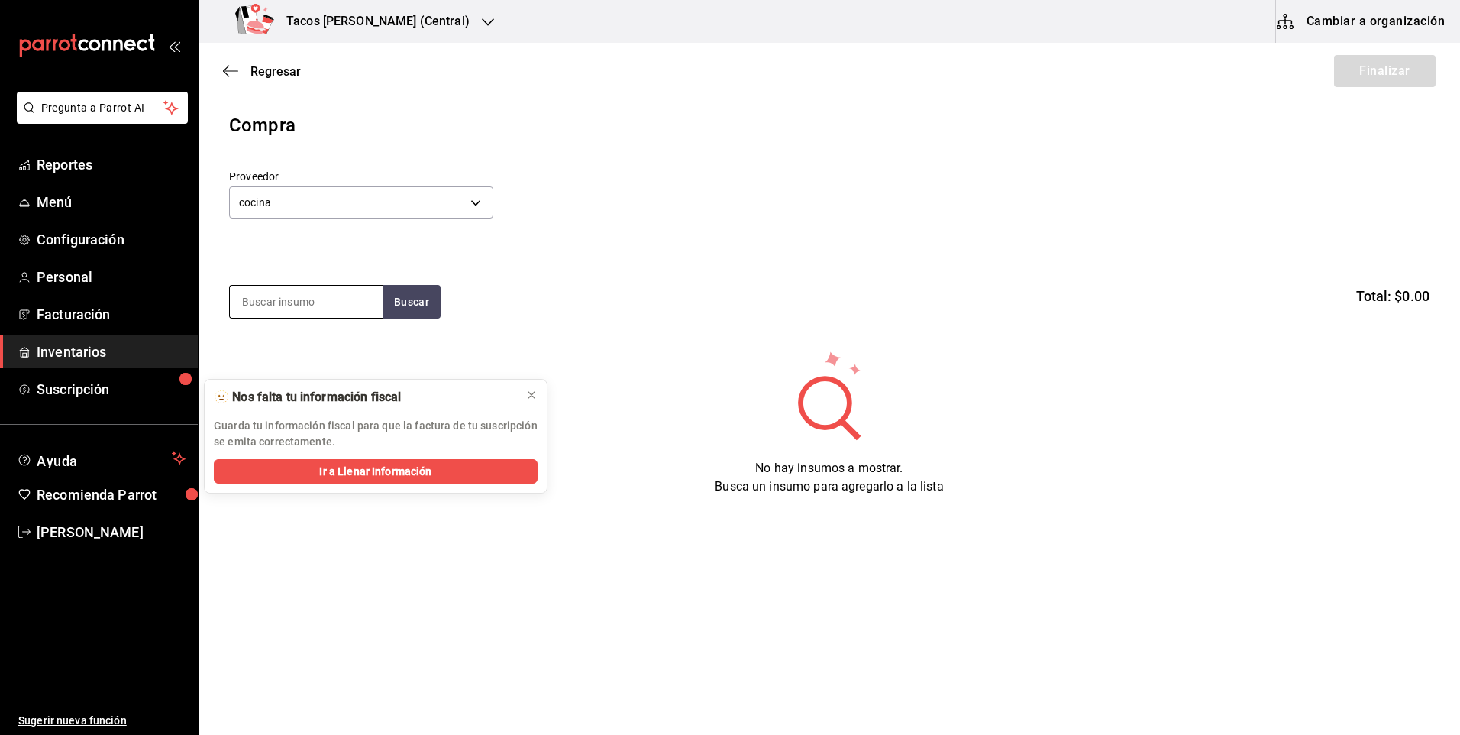
click at [335, 290] on input at bounding box center [306, 302] width 153 height 32
type input "des"
click at [412, 296] on button "Buscar" at bounding box center [412, 302] width 58 height 34
click at [528, 399] on icon at bounding box center [531, 395] width 12 height 12
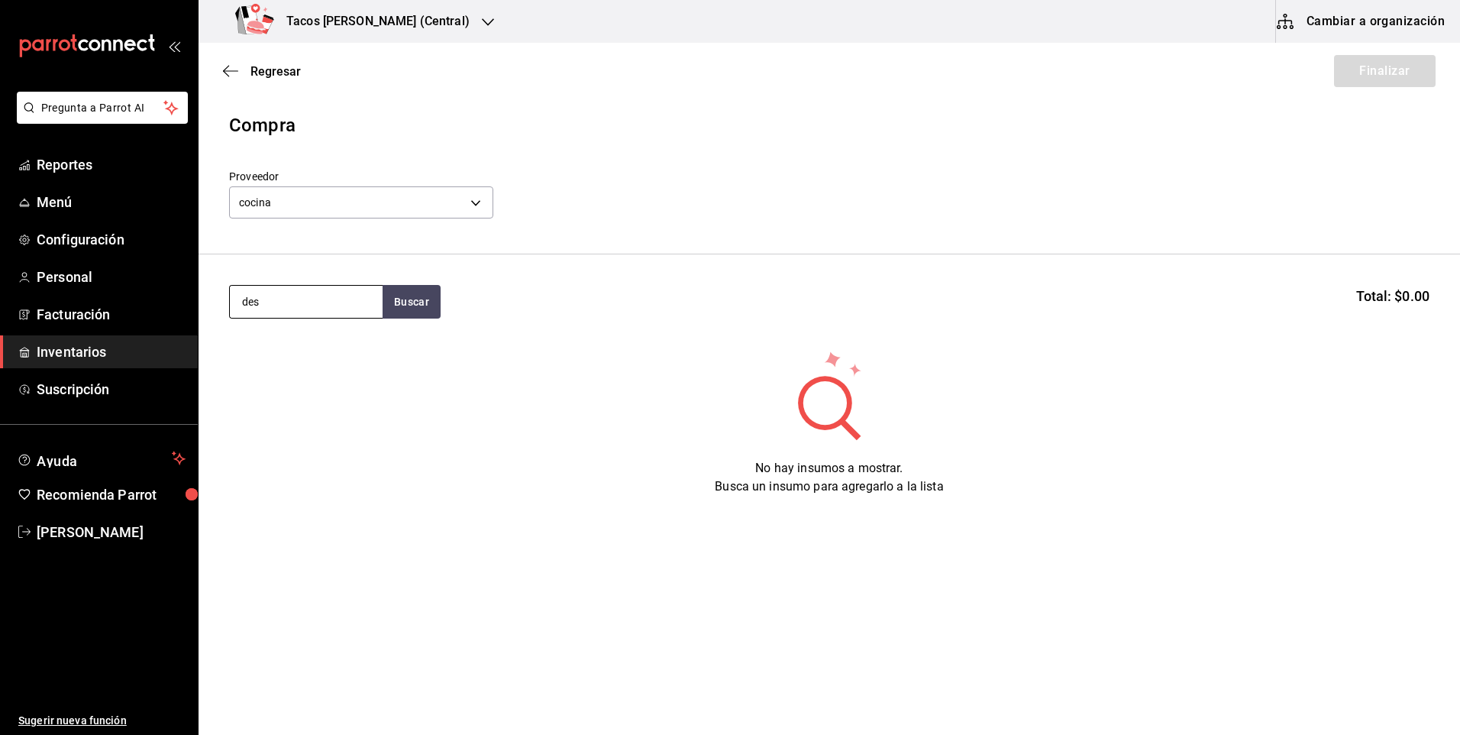
click at [344, 301] on input "des" at bounding box center [306, 302] width 153 height 32
click at [392, 313] on button "Buscar" at bounding box center [412, 302] width 58 height 34
click at [334, 351] on div "Taco Deshebrada terminado" at bounding box center [306, 355] width 128 height 37
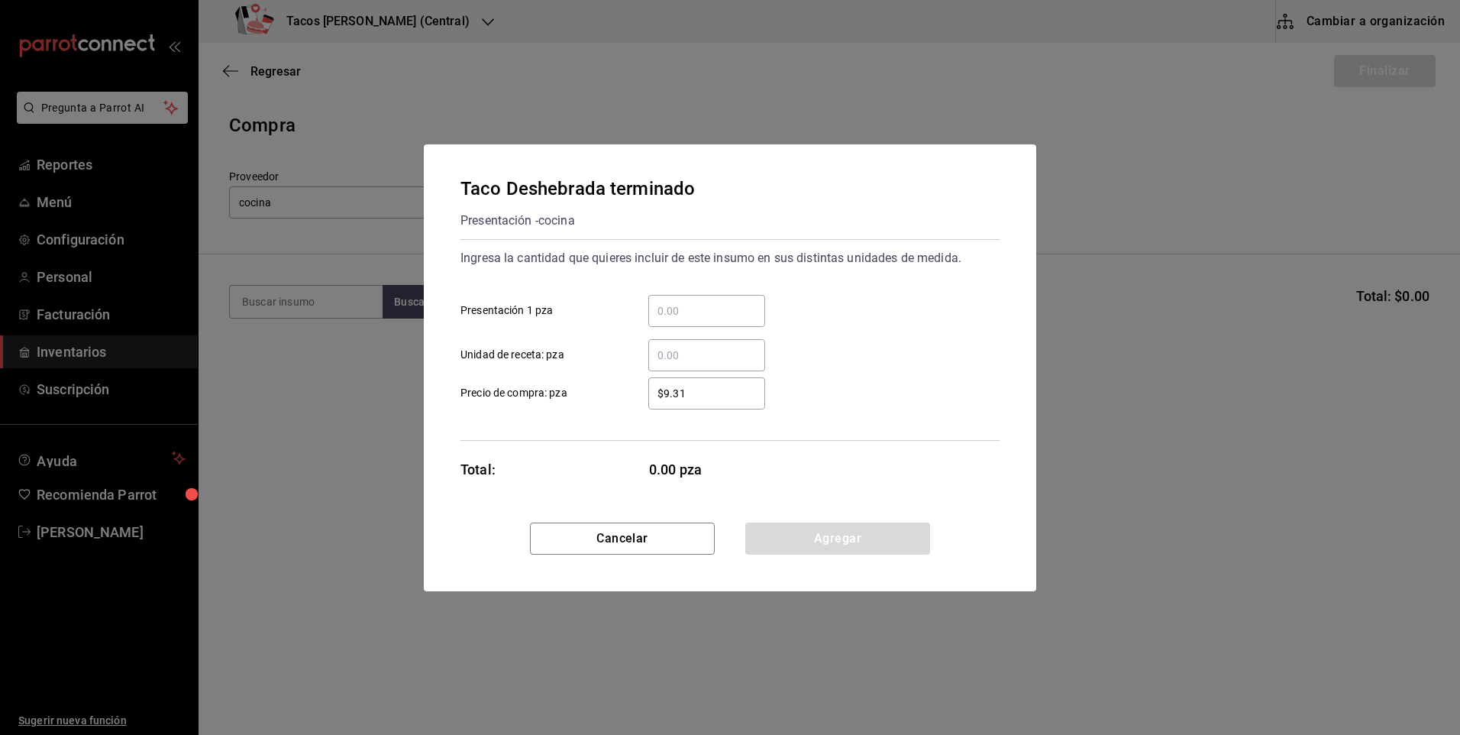
click at [700, 317] on input "​ Presentación 1 pza" at bounding box center [706, 311] width 117 height 18
type input "100"
click at [819, 540] on button "Agregar" at bounding box center [837, 538] width 185 height 32
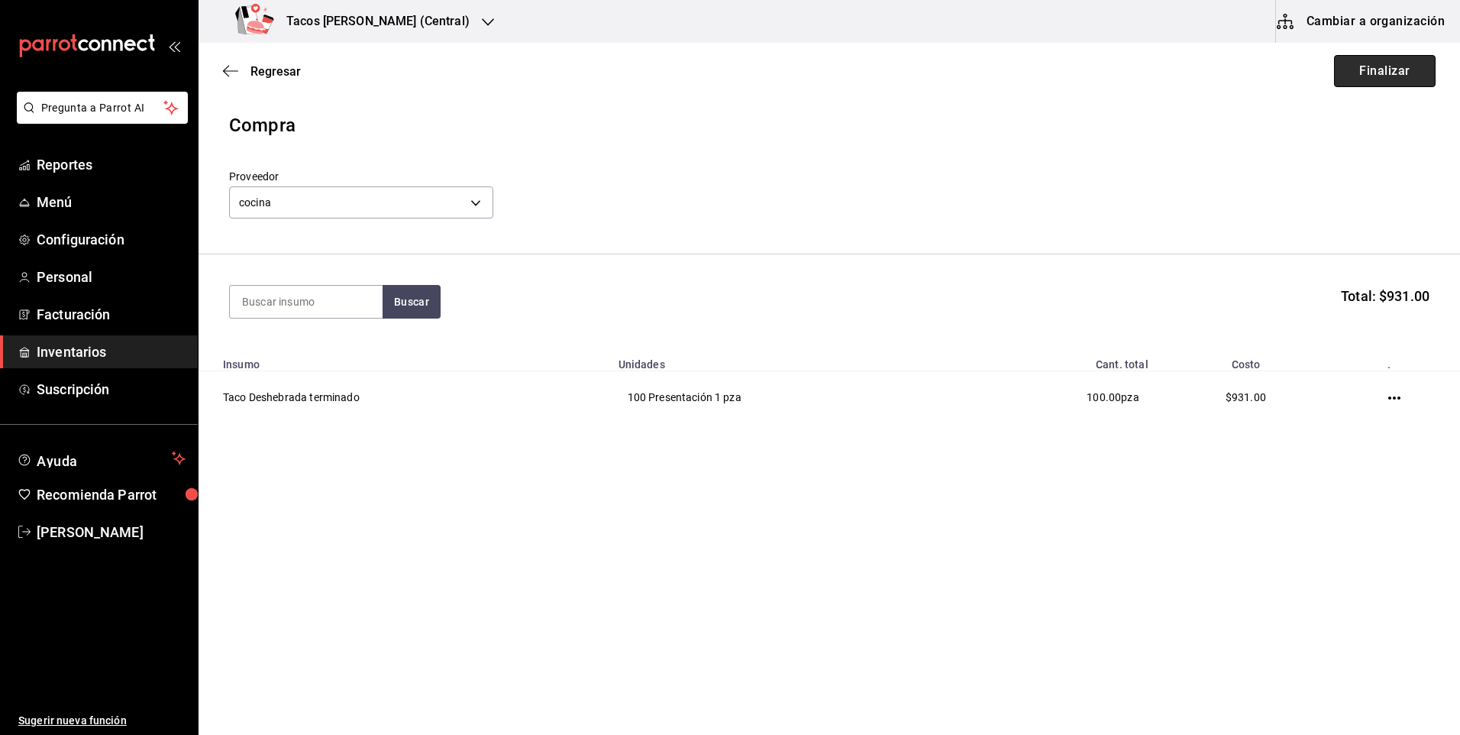
click at [1372, 76] on button "Finalizar" at bounding box center [1385, 71] width 102 height 32
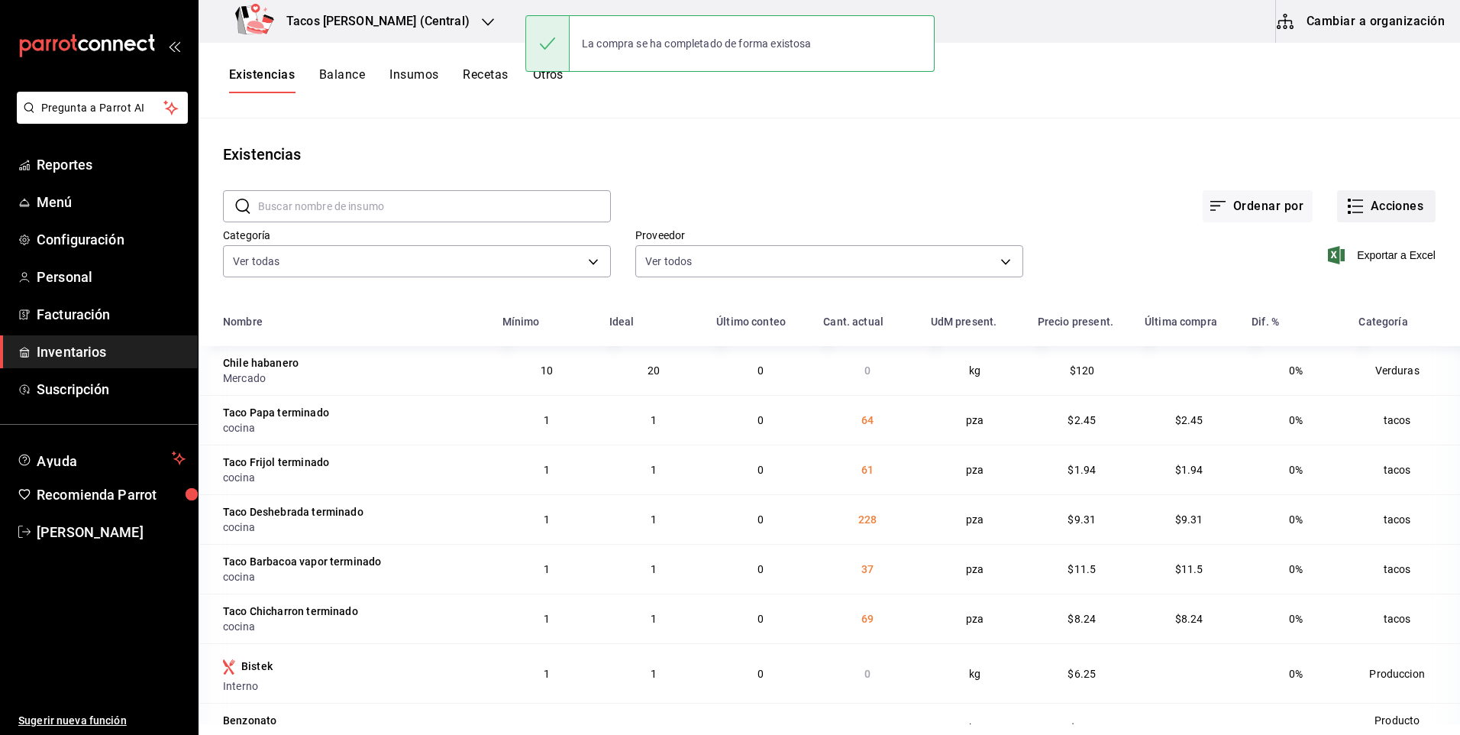
click at [1385, 205] on button "Acciones" at bounding box center [1386, 206] width 99 height 32
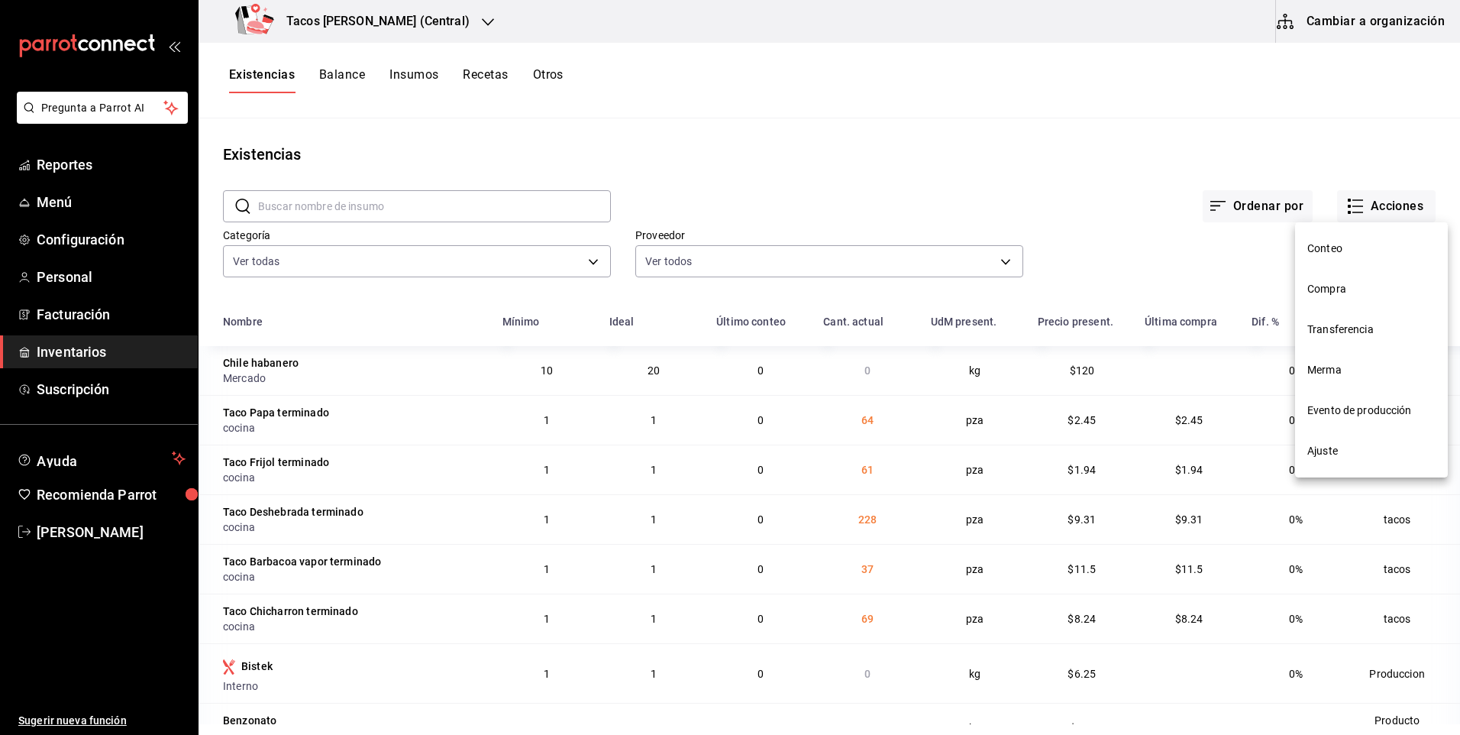
click at [1369, 286] on span "Compra" at bounding box center [1372, 289] width 128 height 16
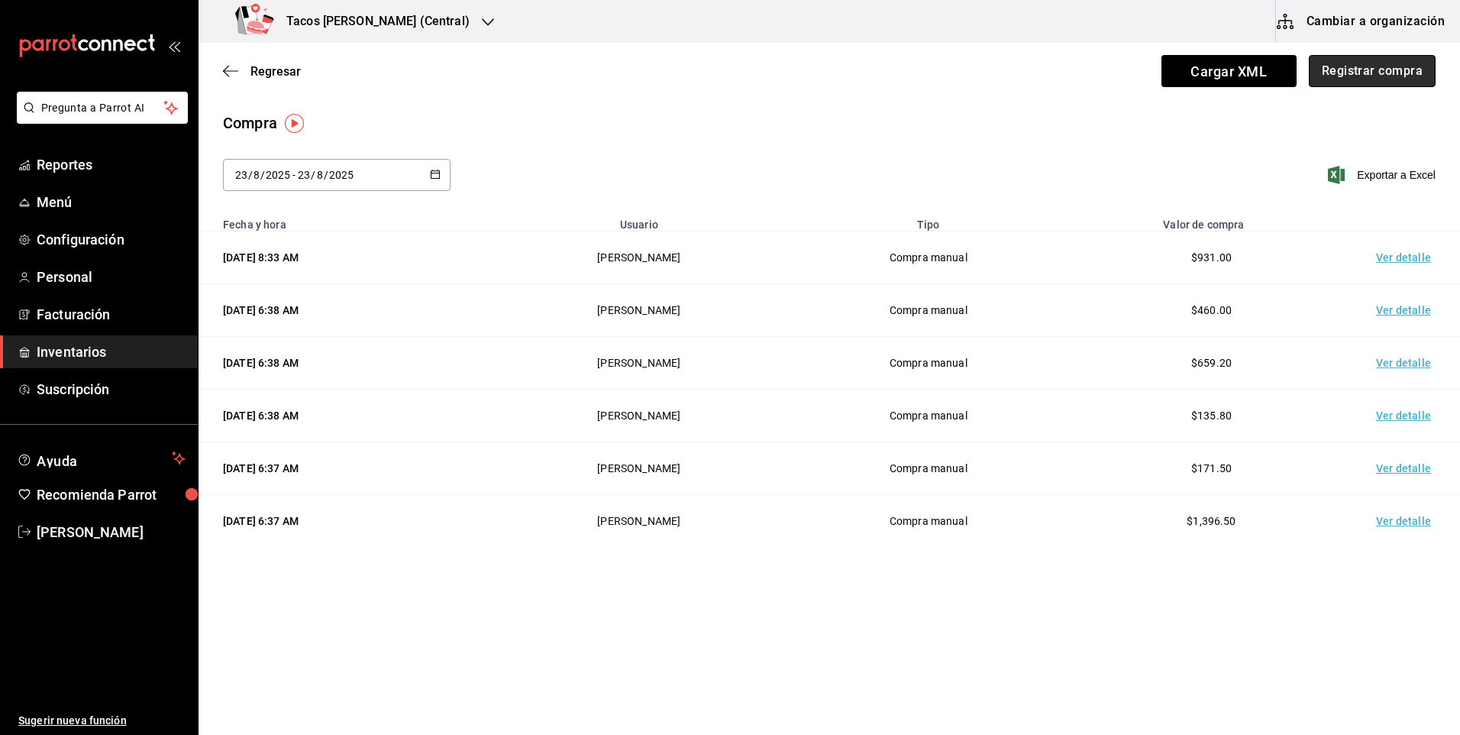
click at [1369, 72] on button "Registrar compra" at bounding box center [1372, 71] width 127 height 32
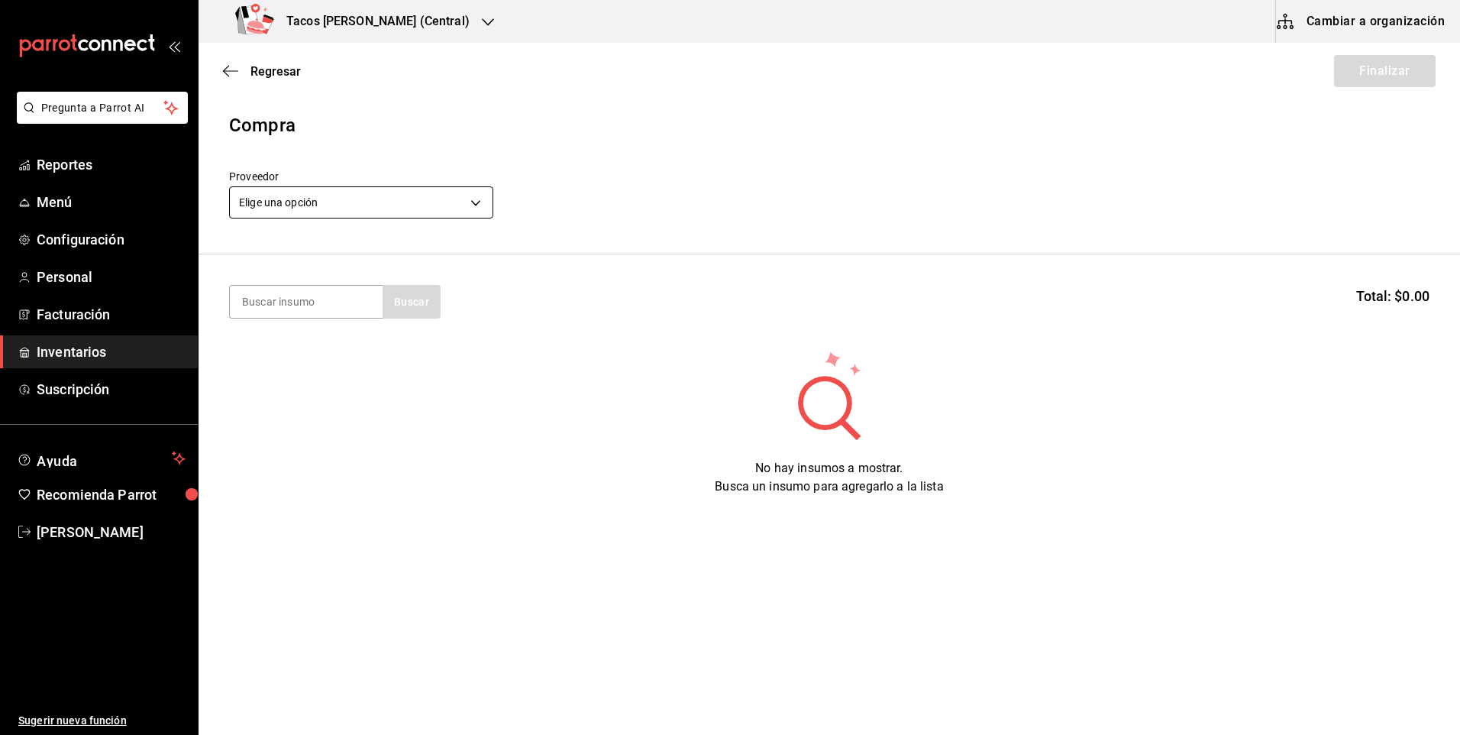
click at [277, 189] on body "Pregunta a Parrot AI Reportes Menú Configuración Personal Facturación Inventari…" at bounding box center [730, 324] width 1460 height 648
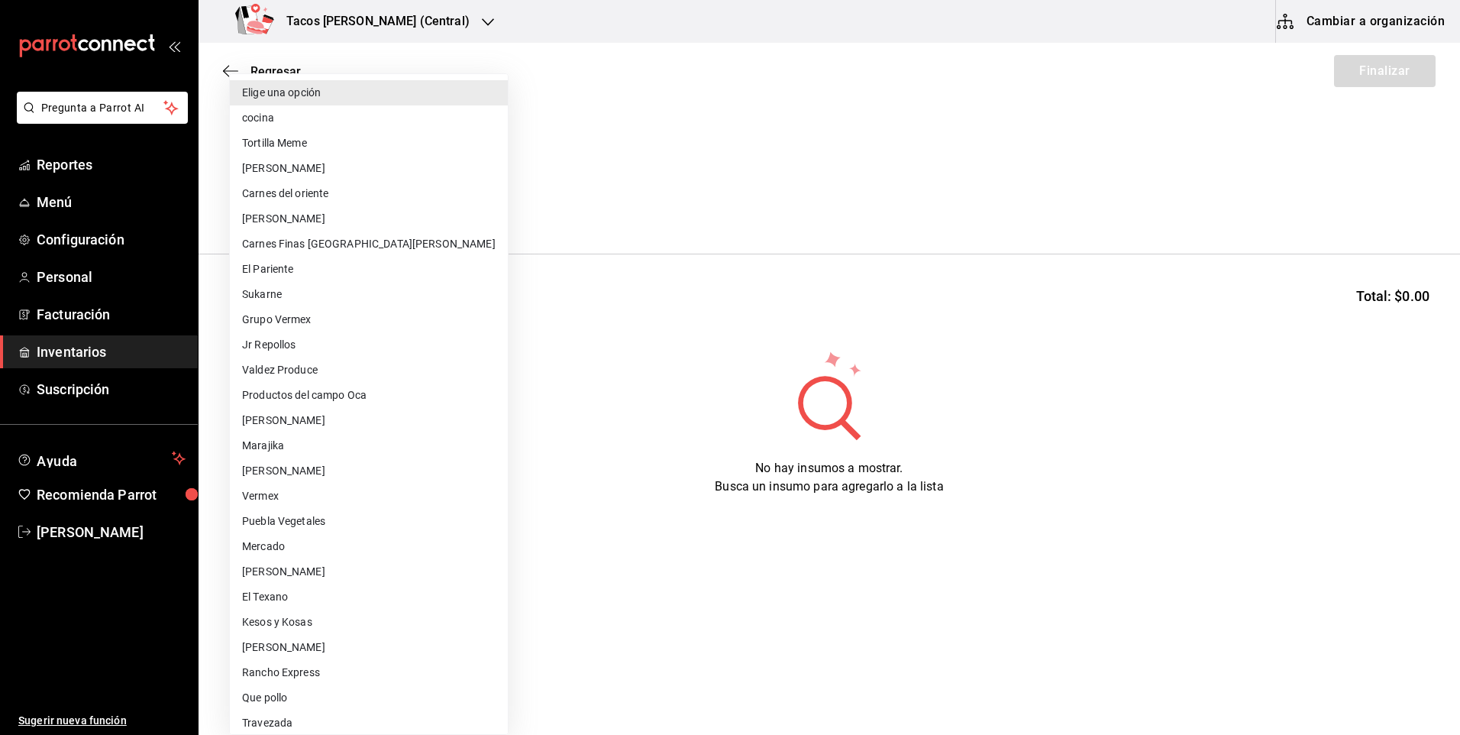
click at [324, 124] on li "cocina" at bounding box center [369, 117] width 278 height 25
type input "237c9a5b-4078-49eb-83ef-23bf52bd7acd"
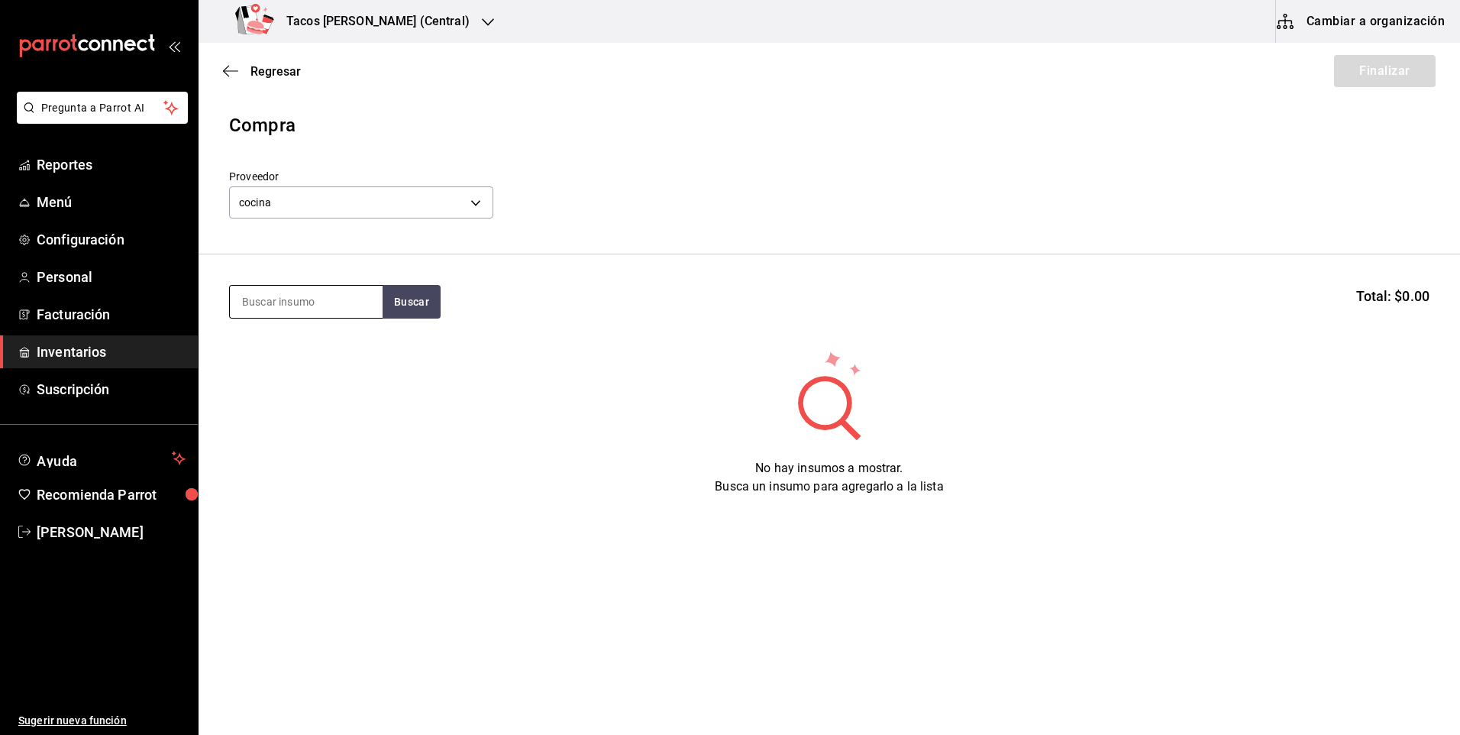
click at [314, 292] on input at bounding box center [306, 302] width 153 height 32
type input "d"
type input "papa"
click at [334, 356] on div "Presentación - cocina" at bounding box center [301, 363] width 118 height 16
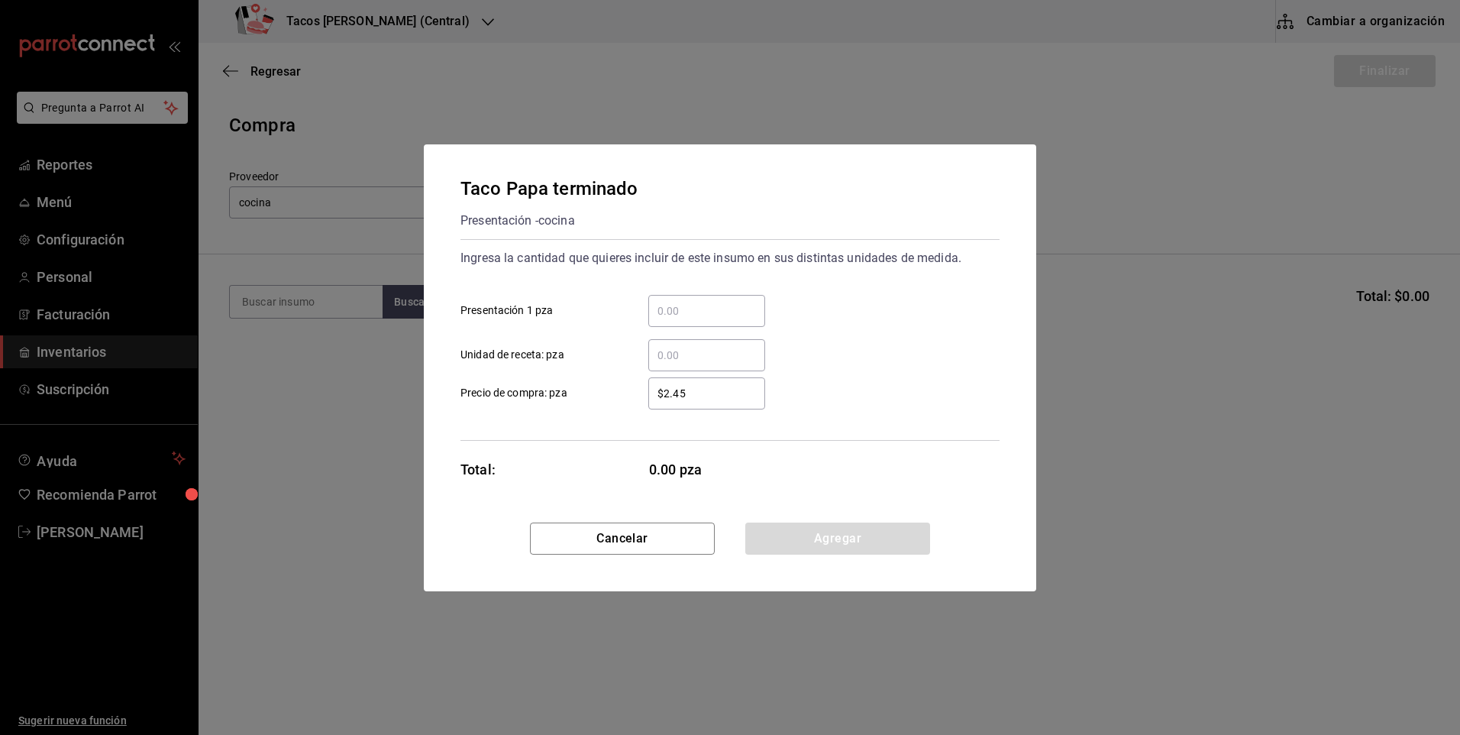
click at [690, 303] on input "​ Presentación 1 pza" at bounding box center [706, 311] width 117 height 18
type input "50"
click at [802, 537] on button "Agregar" at bounding box center [837, 538] width 185 height 32
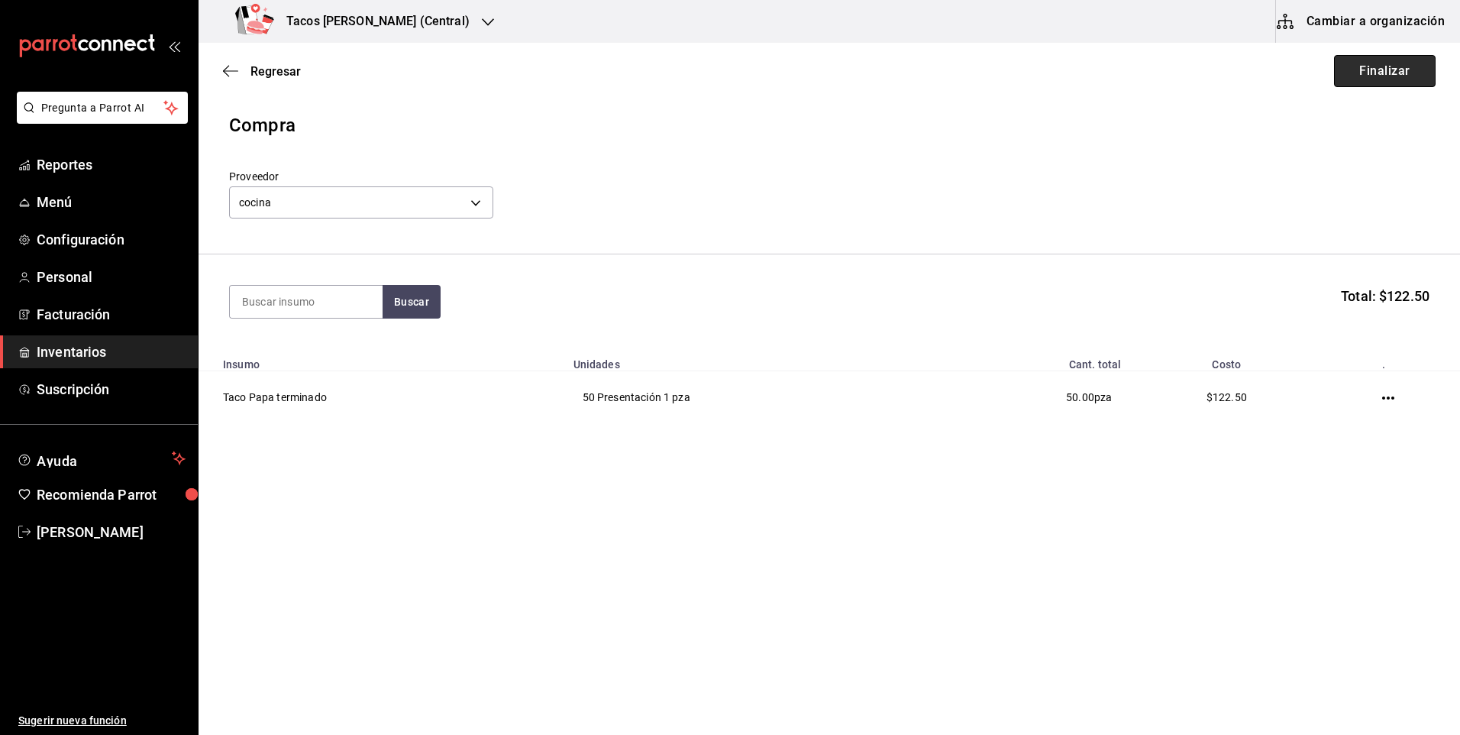
click at [1382, 79] on button "Finalizar" at bounding box center [1385, 71] width 102 height 32
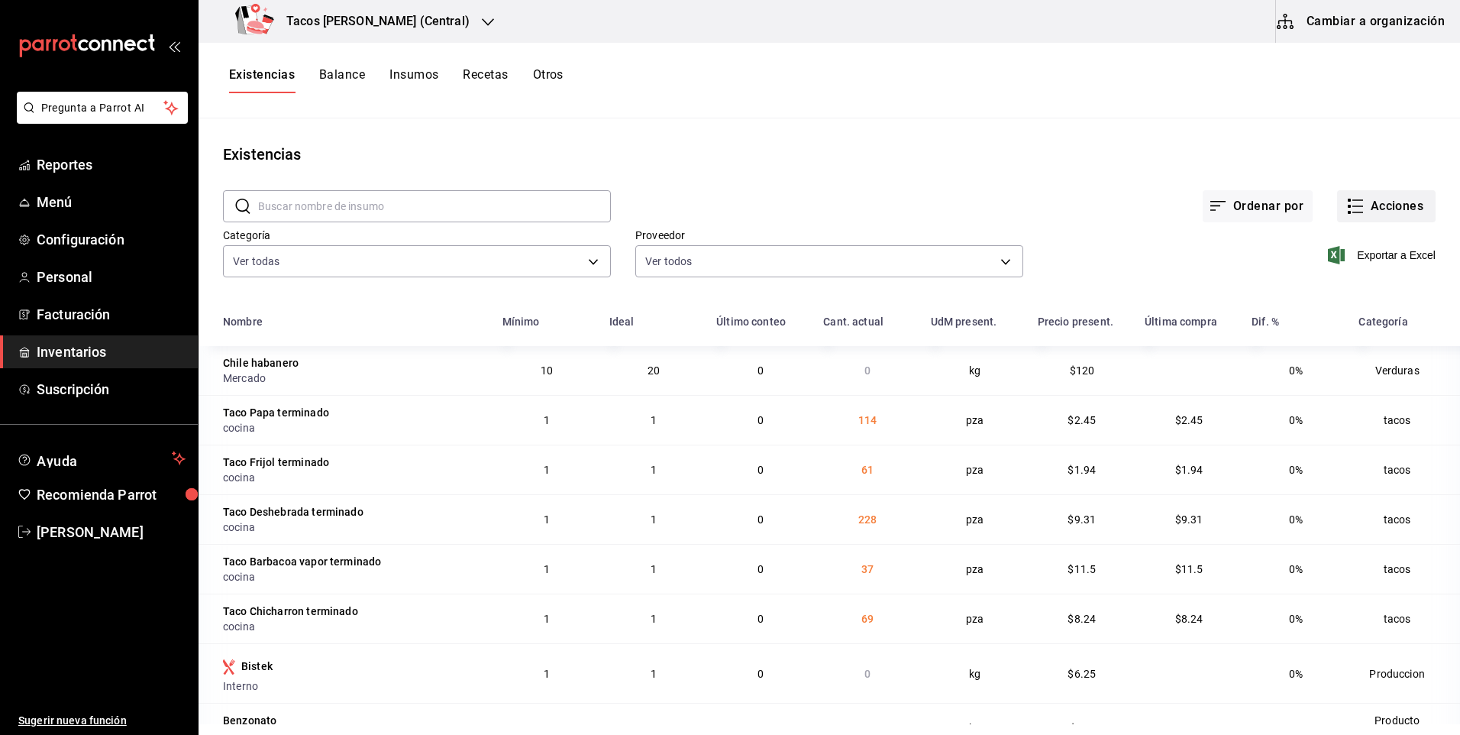
click at [1358, 207] on button "Acciones" at bounding box center [1386, 206] width 99 height 32
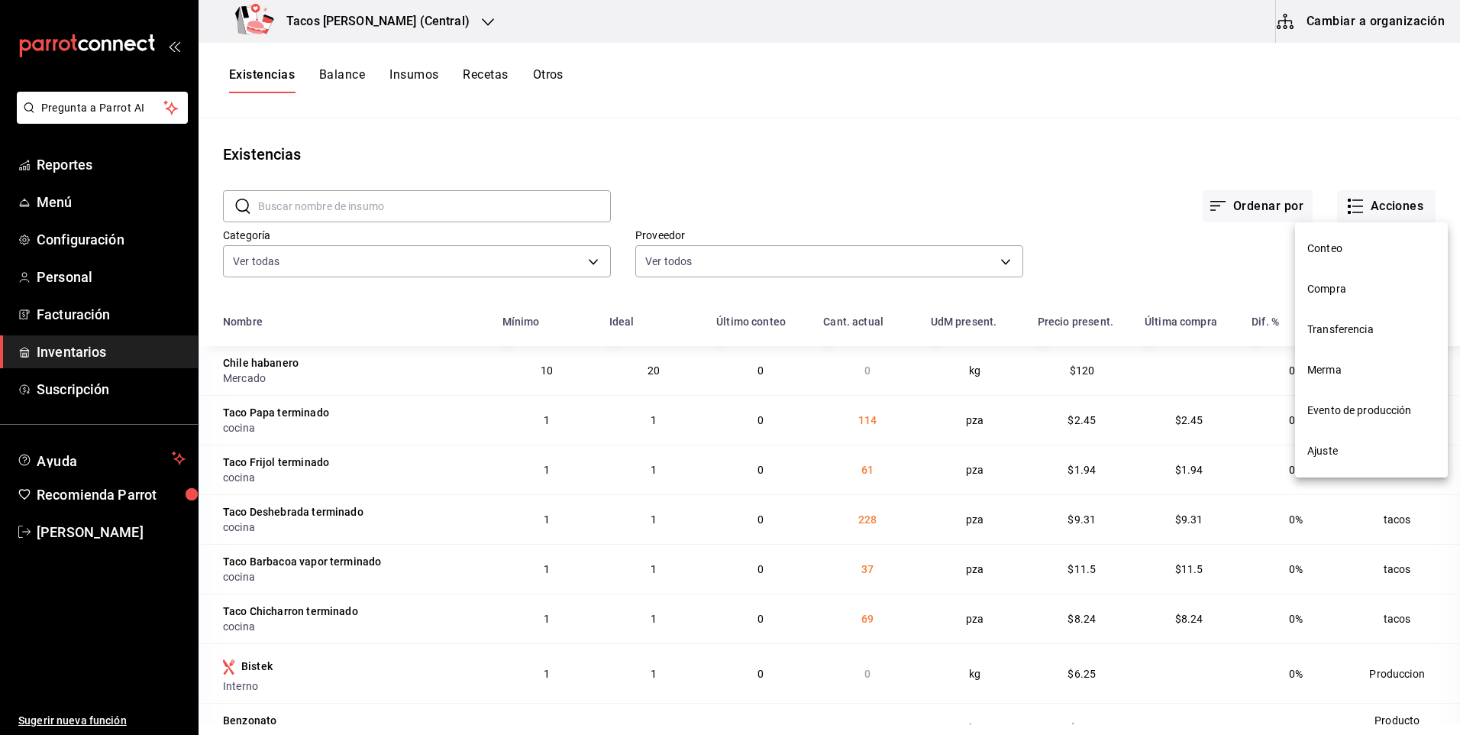
click at [1364, 280] on li "Compra" at bounding box center [1371, 289] width 153 height 40
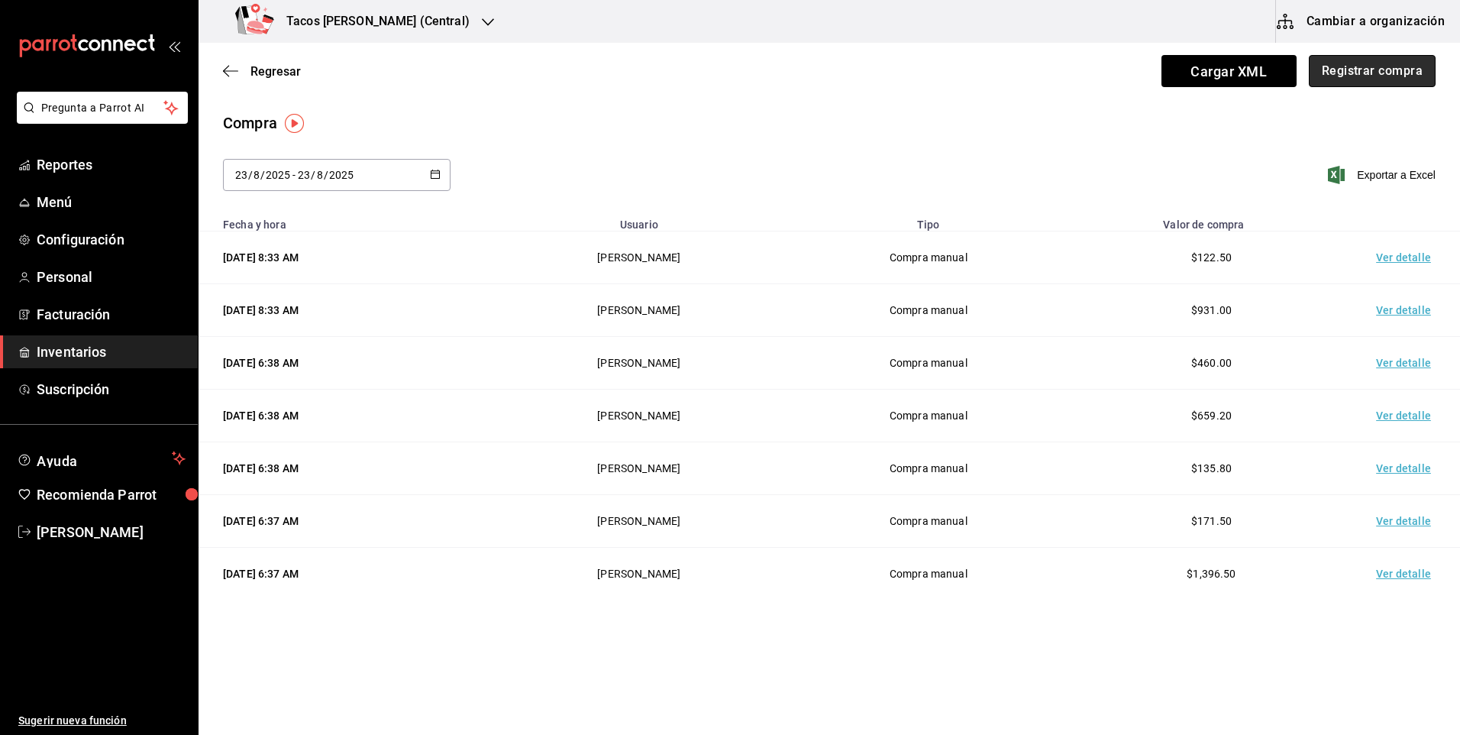
click at [1381, 75] on button "Registrar compra" at bounding box center [1372, 71] width 127 height 32
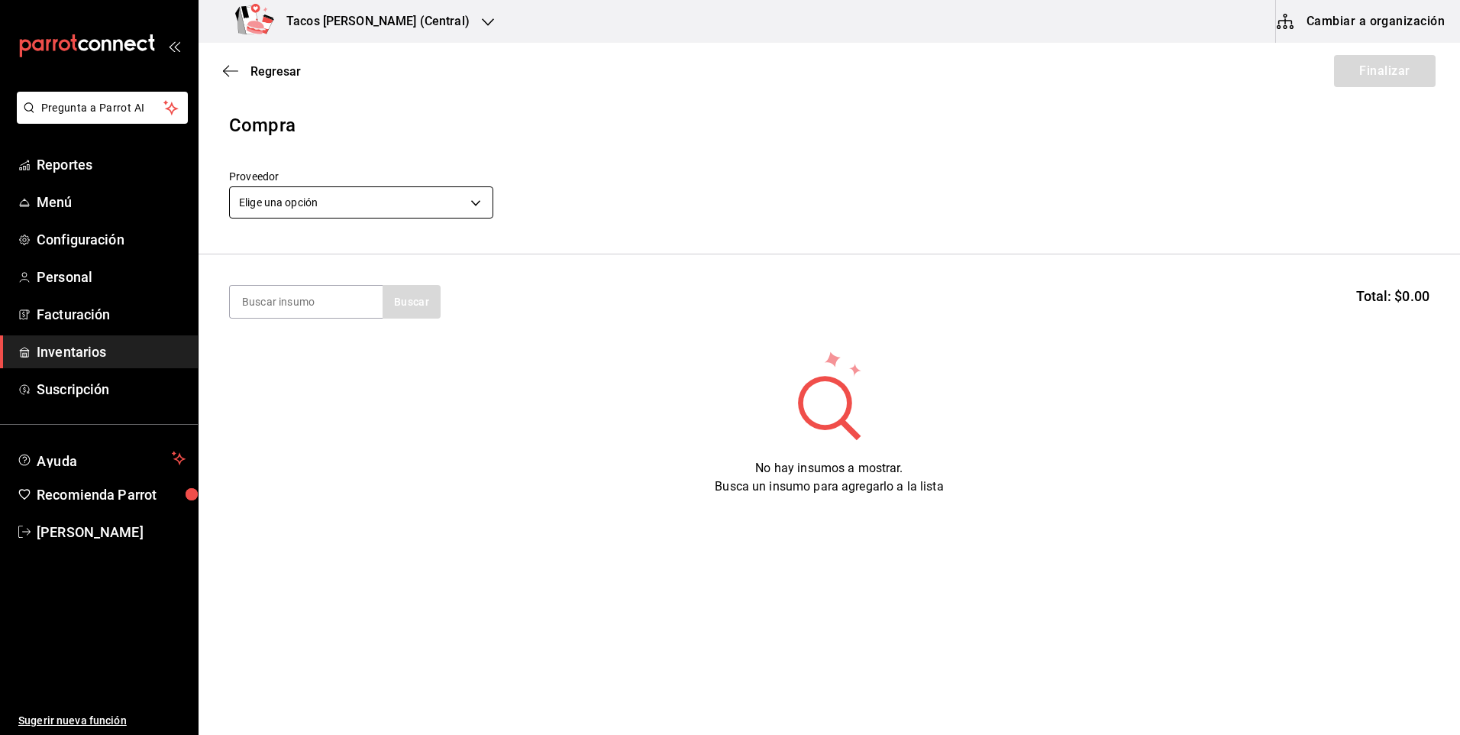
click at [409, 201] on body "Pregunta a Parrot AI Reportes Menú Configuración Personal Facturación Inventari…" at bounding box center [730, 324] width 1460 height 648
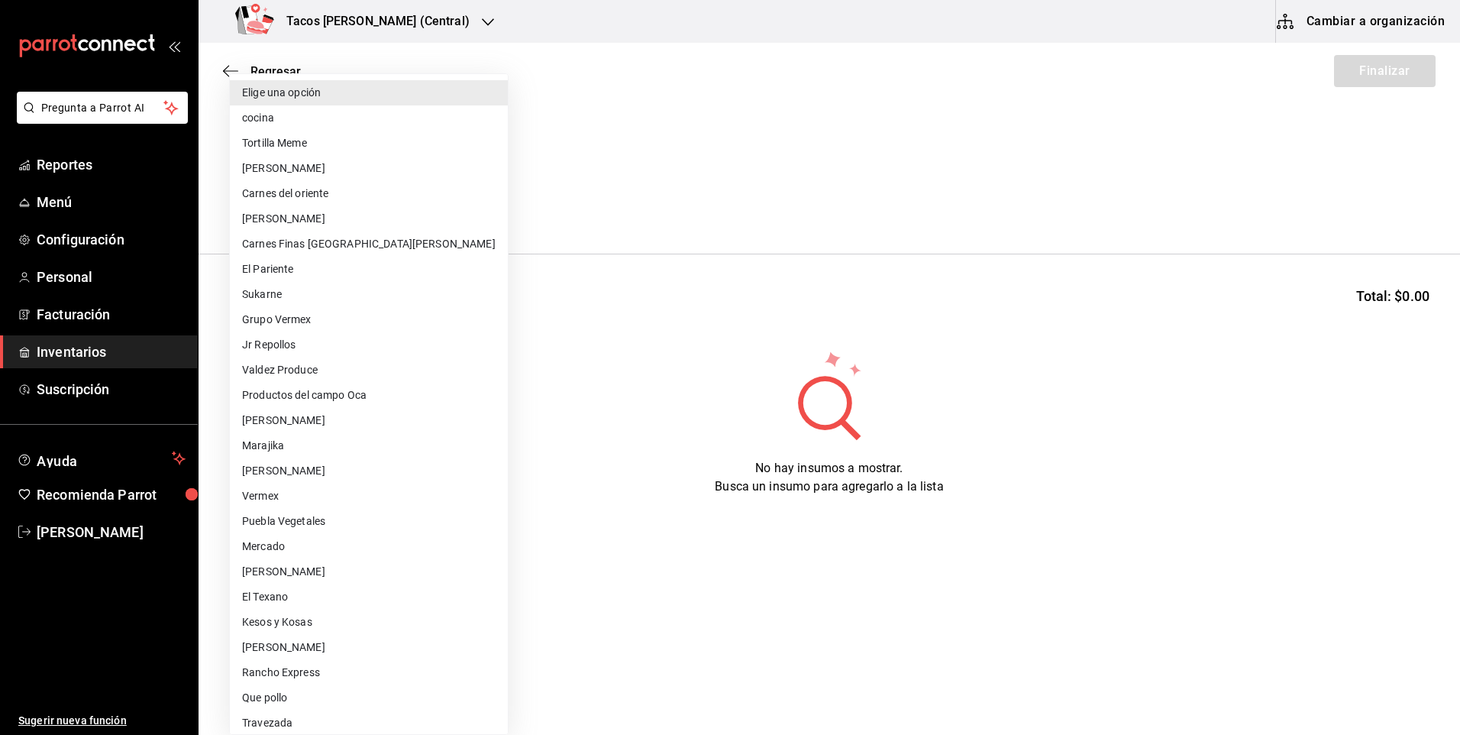
click at [369, 121] on li "cocina" at bounding box center [369, 117] width 278 height 25
type input "237c9a5b-4078-49eb-83ef-23bf52bd7acd"
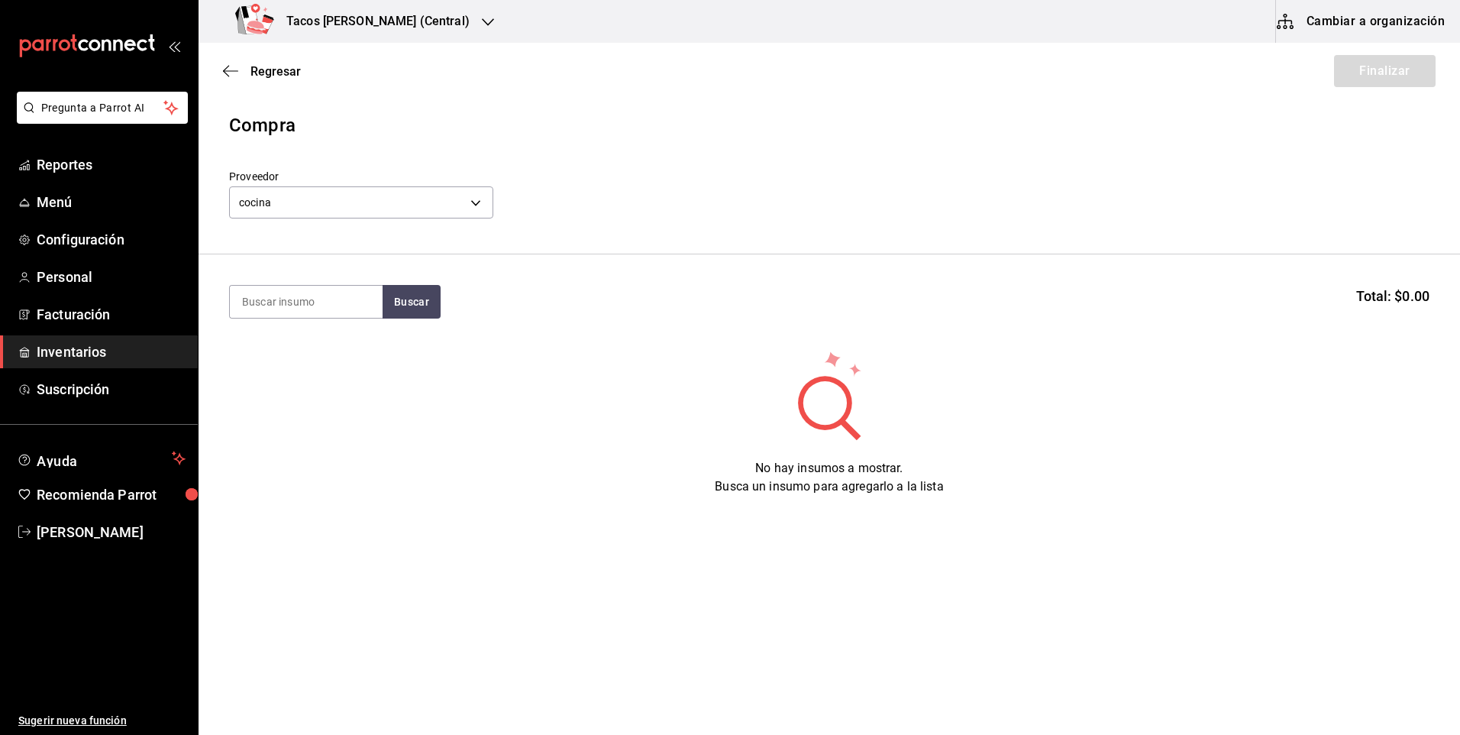
drag, startPoint x: 303, startPoint y: 325, endPoint x: 304, endPoint y: 315, distance: 10.7
click at [302, 325] on section "Buscar Total: $0.00" at bounding box center [830, 301] width 1262 height 95
click at [308, 310] on input at bounding box center [306, 302] width 153 height 32
type input "fri"
click at [328, 354] on div "Taco Frijol terminado" at bounding box center [300, 346] width 117 height 18
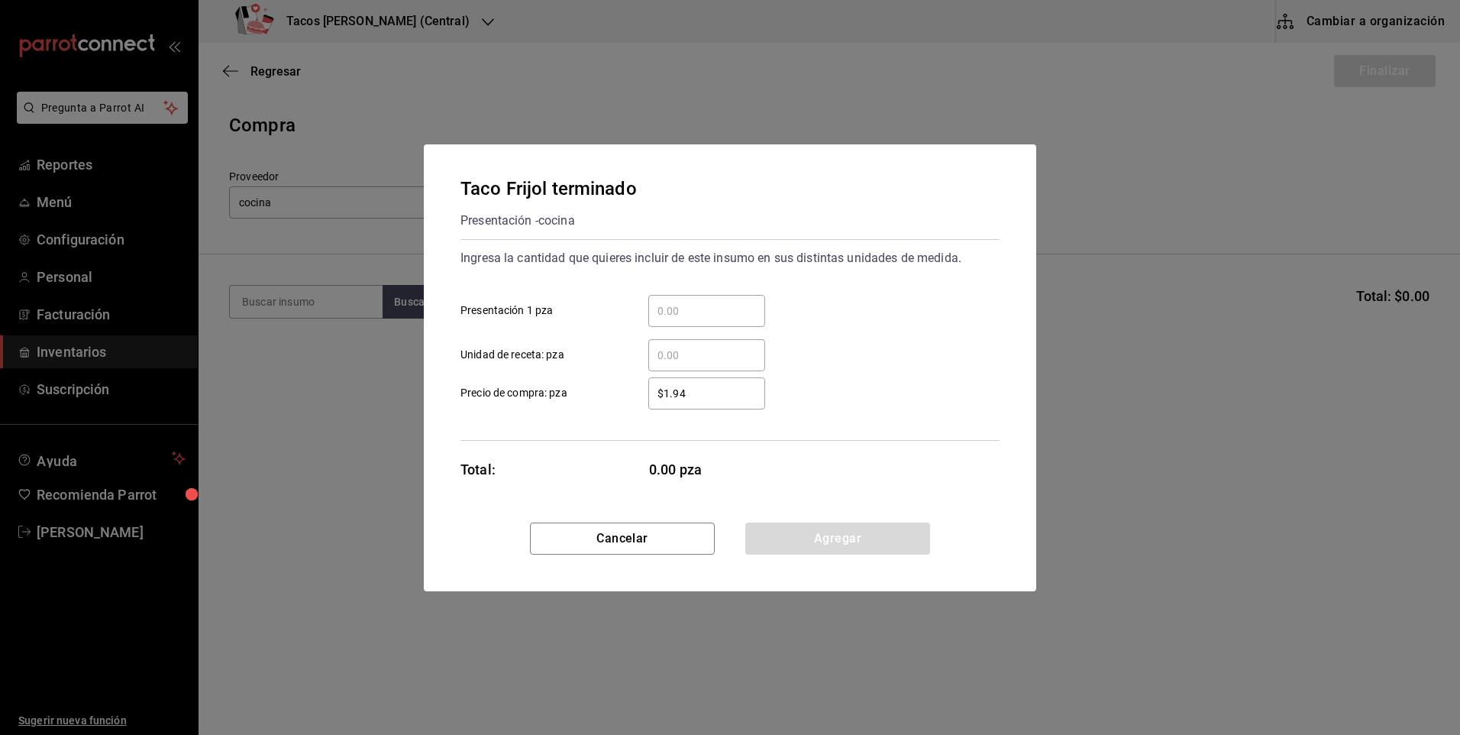
click at [689, 316] on input "​ Presentación 1 pza" at bounding box center [706, 311] width 117 height 18
type input "50"
click at [845, 528] on button "Agregar" at bounding box center [837, 538] width 185 height 32
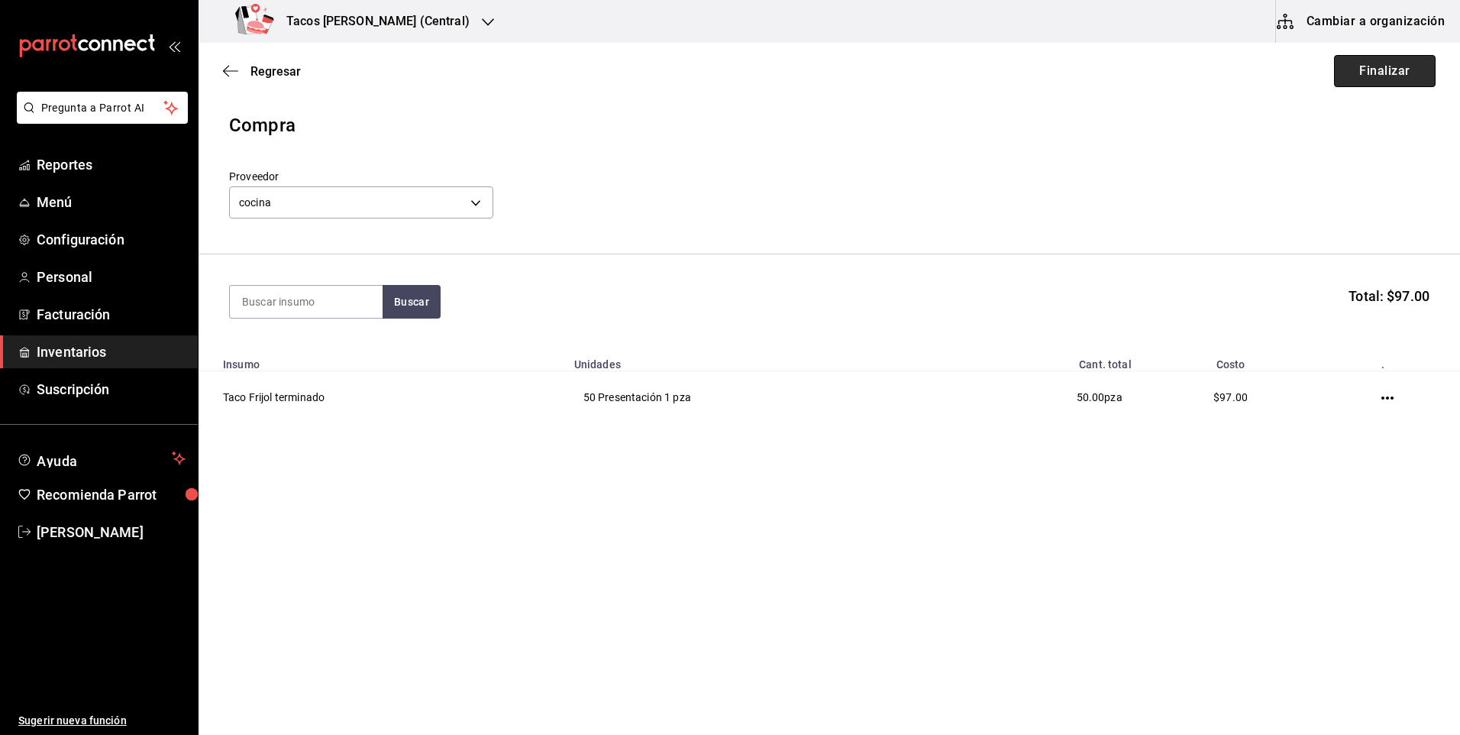
click at [1386, 77] on button "Finalizar" at bounding box center [1385, 71] width 102 height 32
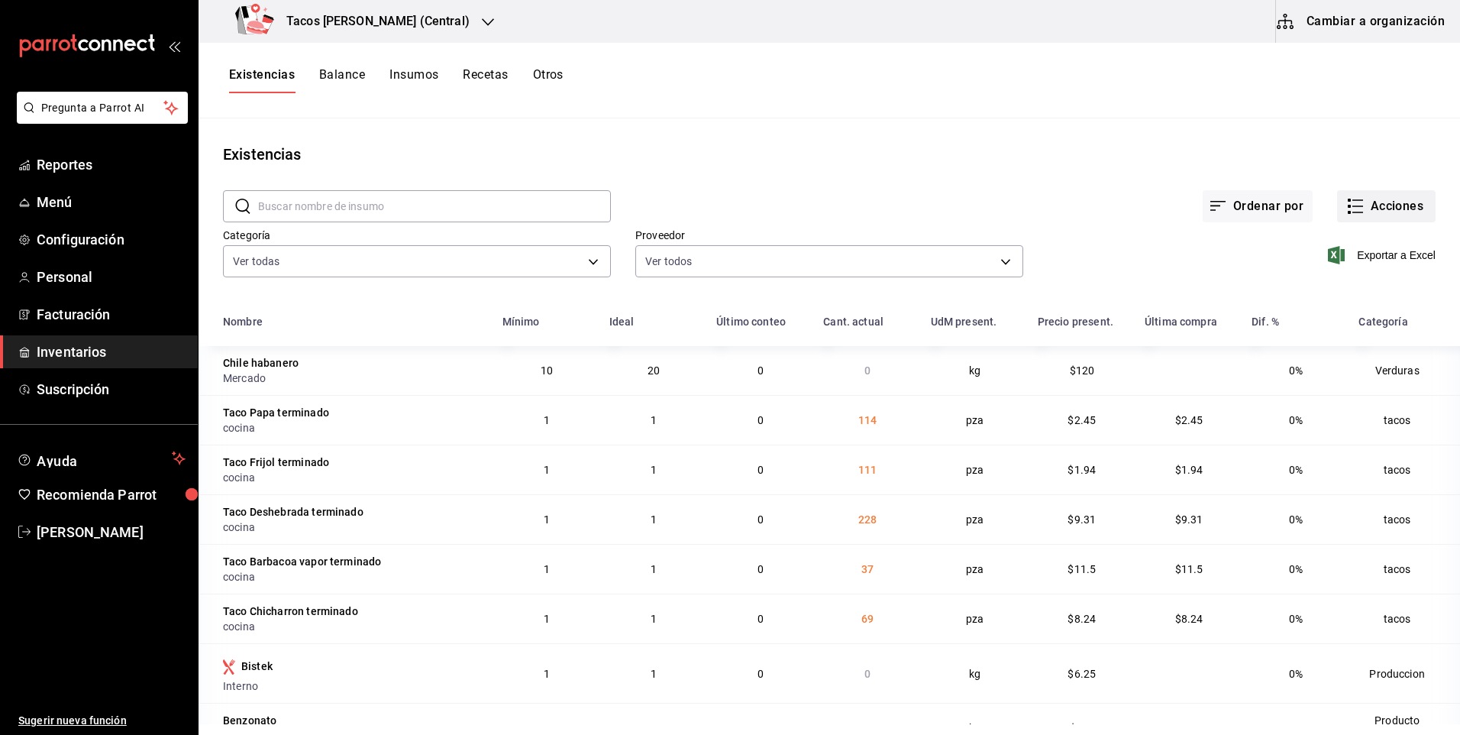
click at [1372, 210] on button "Acciones" at bounding box center [1386, 206] width 99 height 32
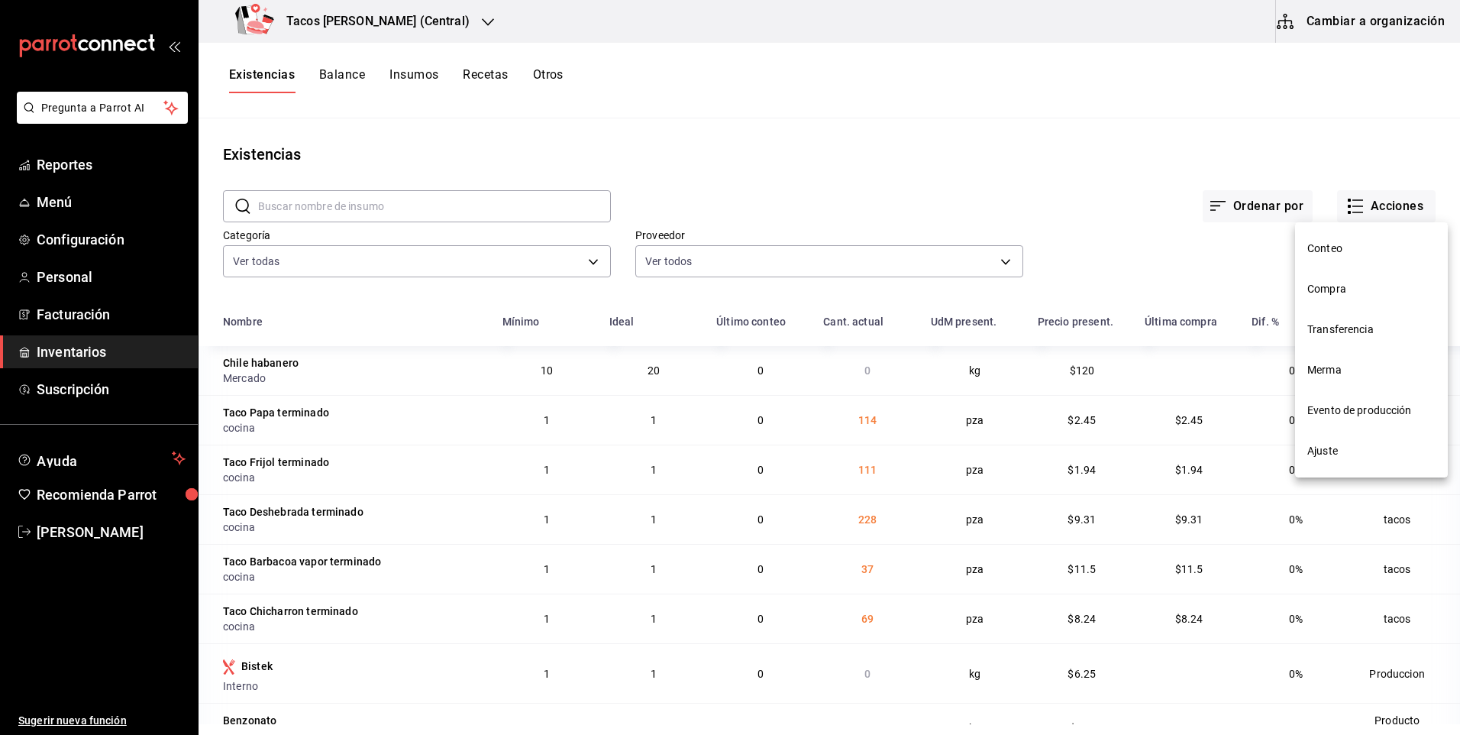
click at [1357, 289] on span "Compra" at bounding box center [1372, 289] width 128 height 16
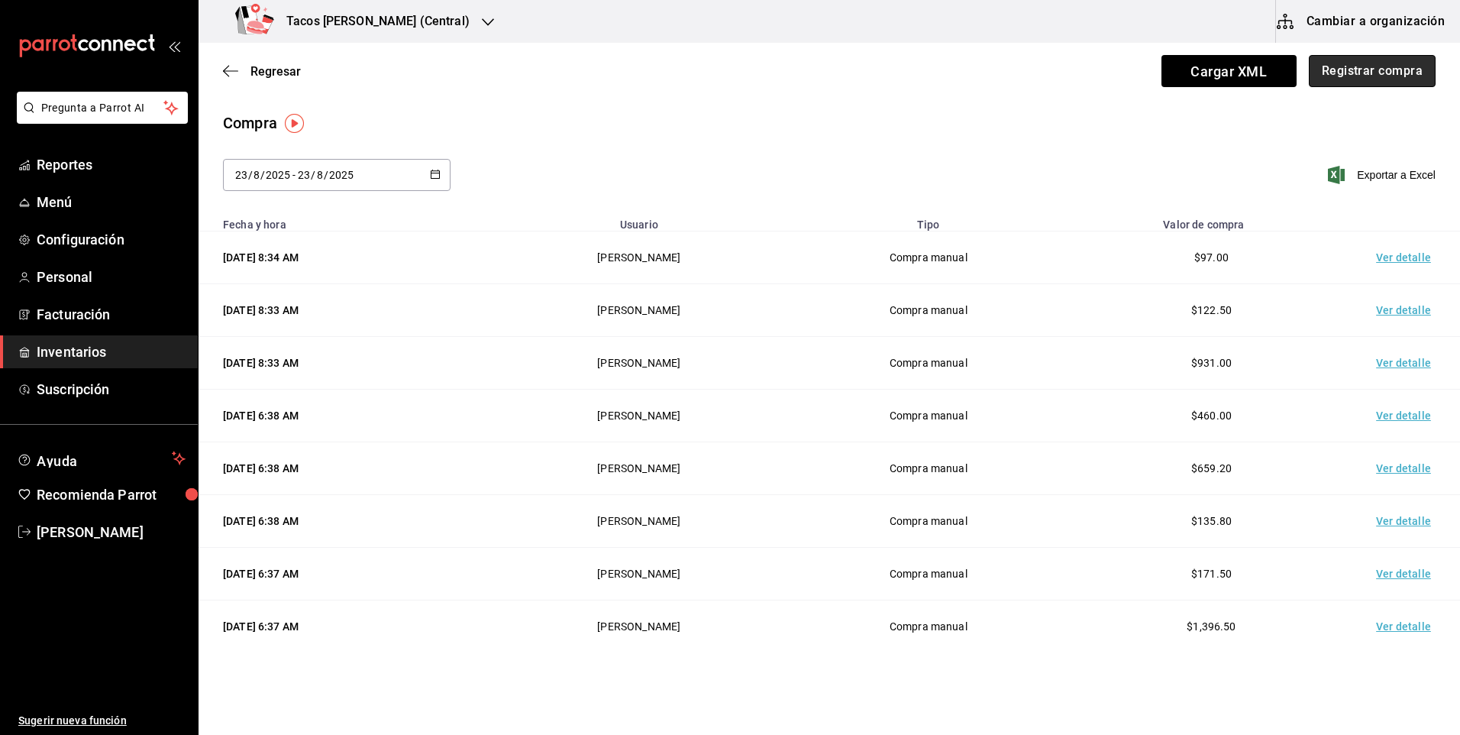
click at [1356, 79] on button "Registrar compra" at bounding box center [1372, 71] width 127 height 32
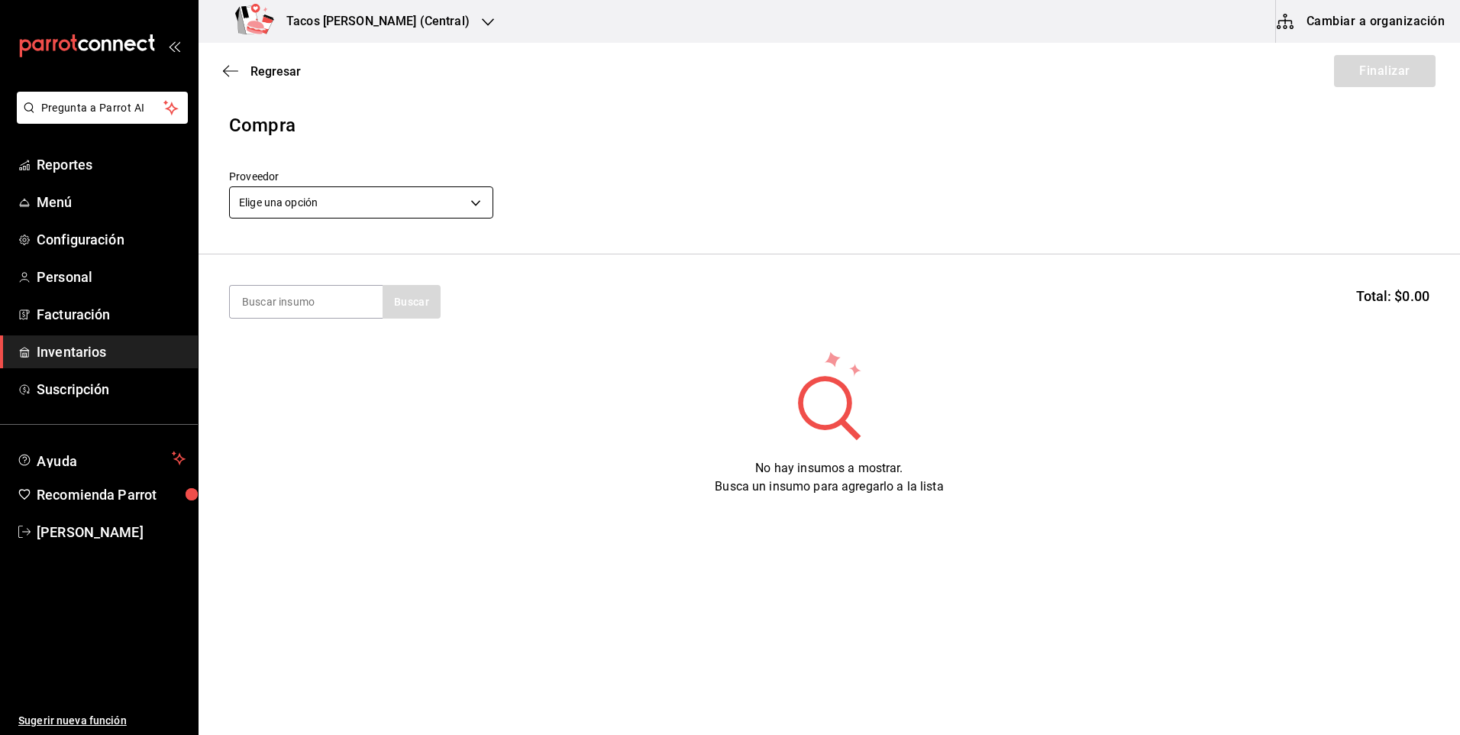
click at [380, 211] on body "Pregunta a Parrot AI Reportes Menú Configuración Personal Facturación Inventari…" at bounding box center [730, 324] width 1460 height 648
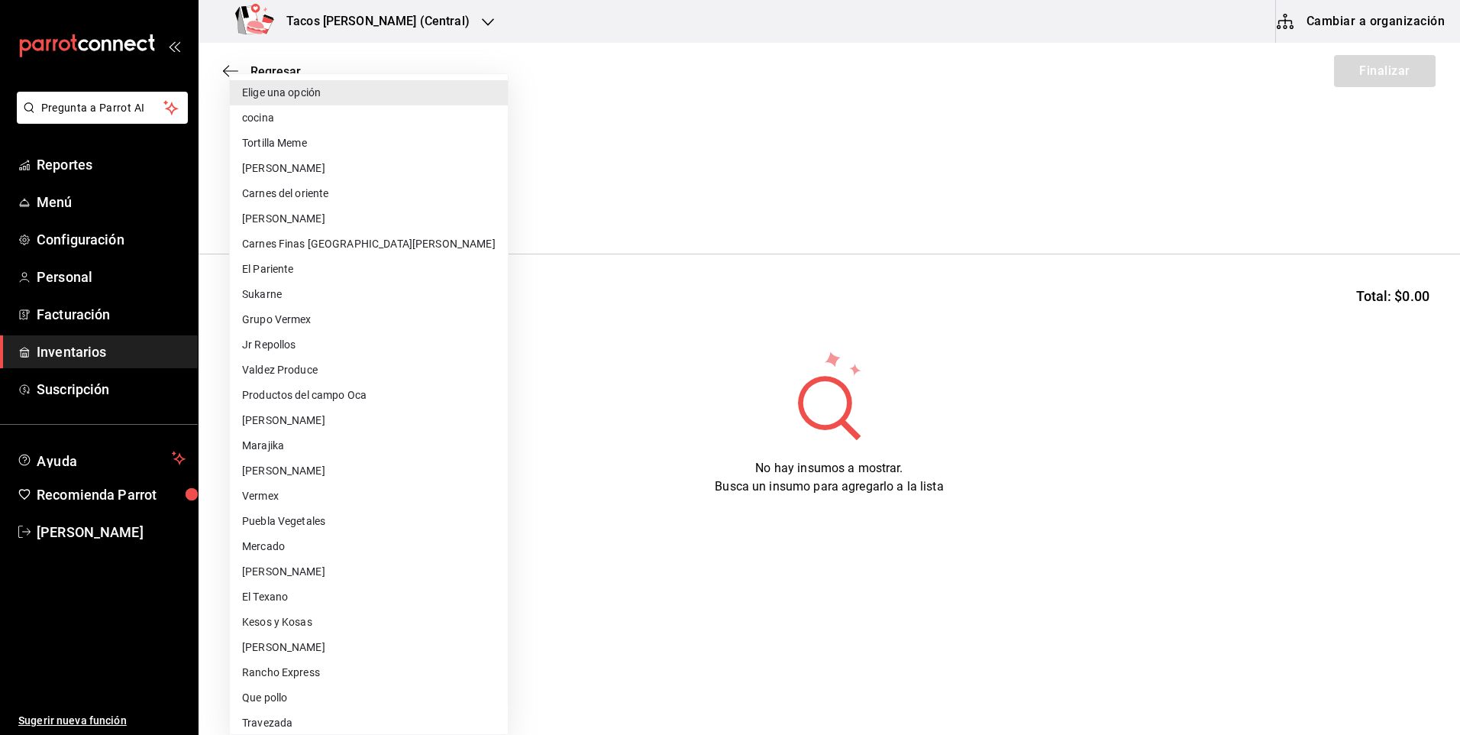
click at [336, 124] on li "cocina" at bounding box center [369, 117] width 278 height 25
type input "237c9a5b-4078-49eb-83ef-23bf52bd7acd"
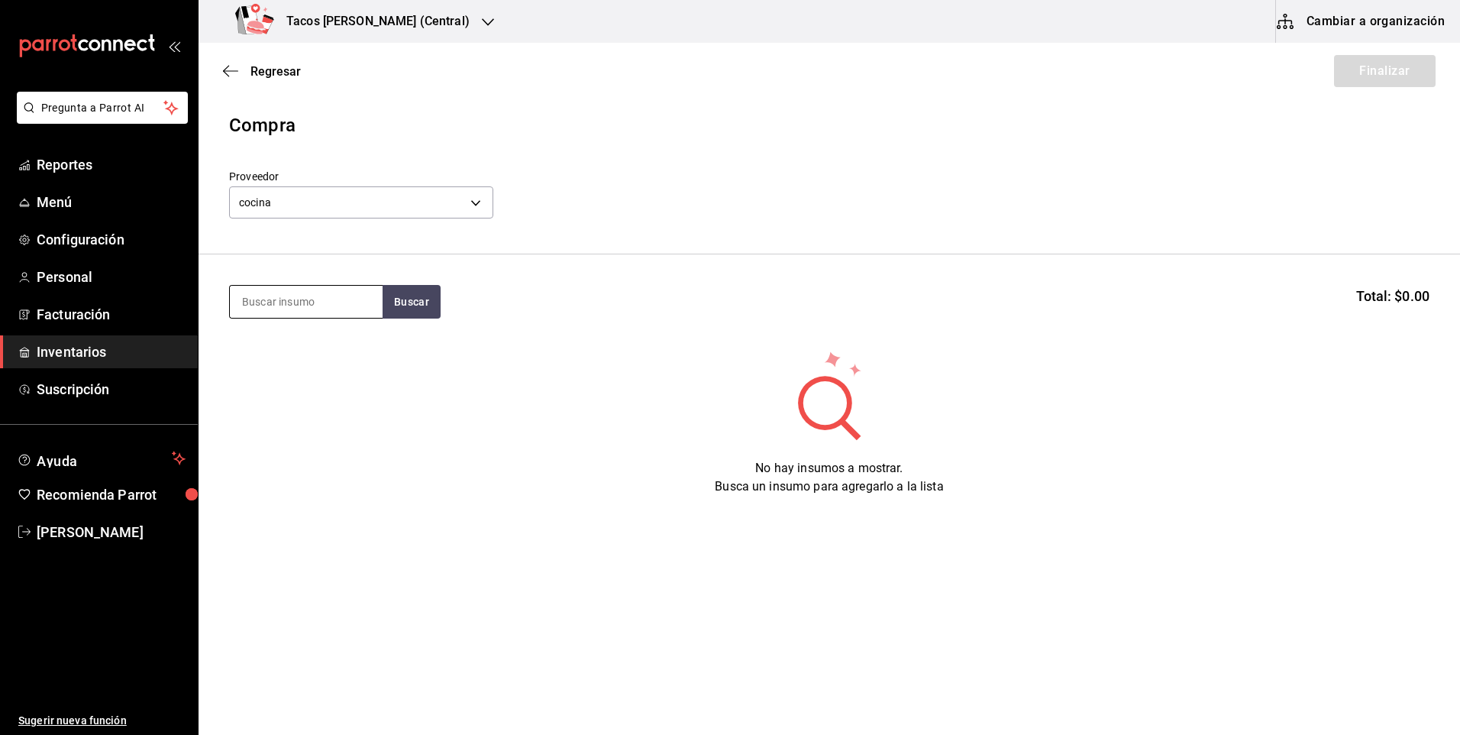
click at [346, 286] on input at bounding box center [306, 302] width 153 height 32
type input "chi"
click at [439, 311] on button "Buscar" at bounding box center [412, 302] width 58 height 34
click at [325, 330] on div "Taco Chicharron terminado Presentación - cocina" at bounding box center [306, 363] width 153 height 77
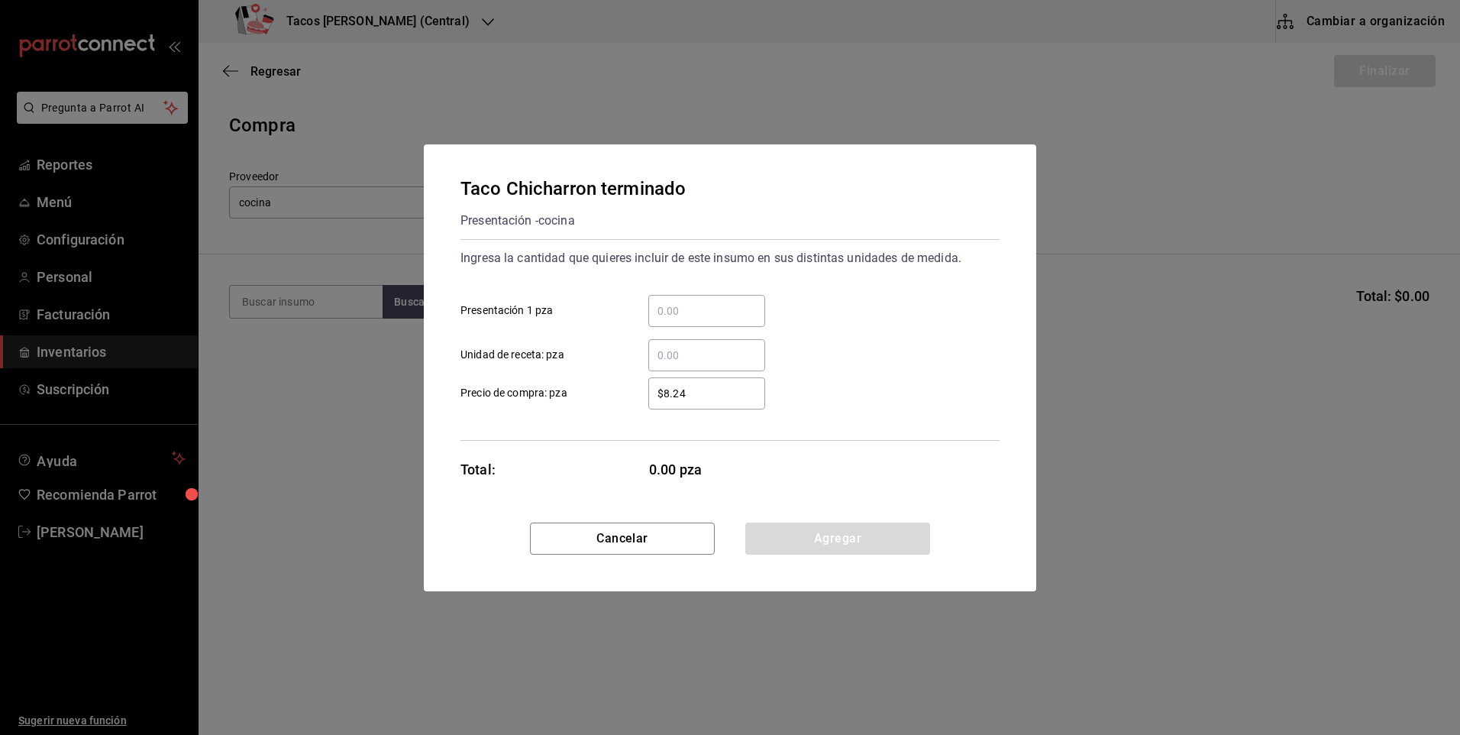
click at [675, 325] on div "​" at bounding box center [706, 311] width 117 height 32
click at [675, 320] on input "​ Presentación 1 pza" at bounding box center [706, 311] width 117 height 18
type input "50"
click at [852, 542] on button "Agregar" at bounding box center [837, 538] width 185 height 32
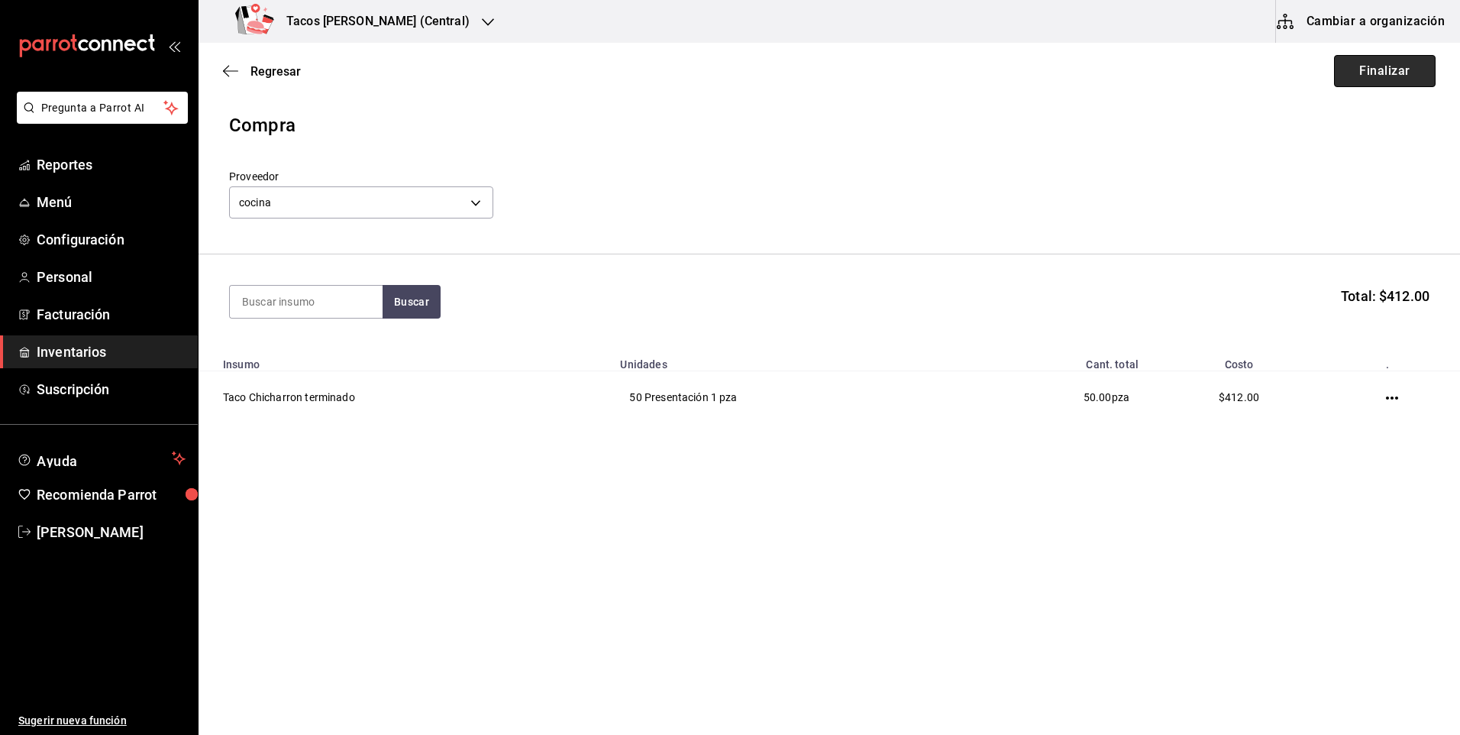
click at [1411, 86] on button "Finalizar" at bounding box center [1385, 71] width 102 height 32
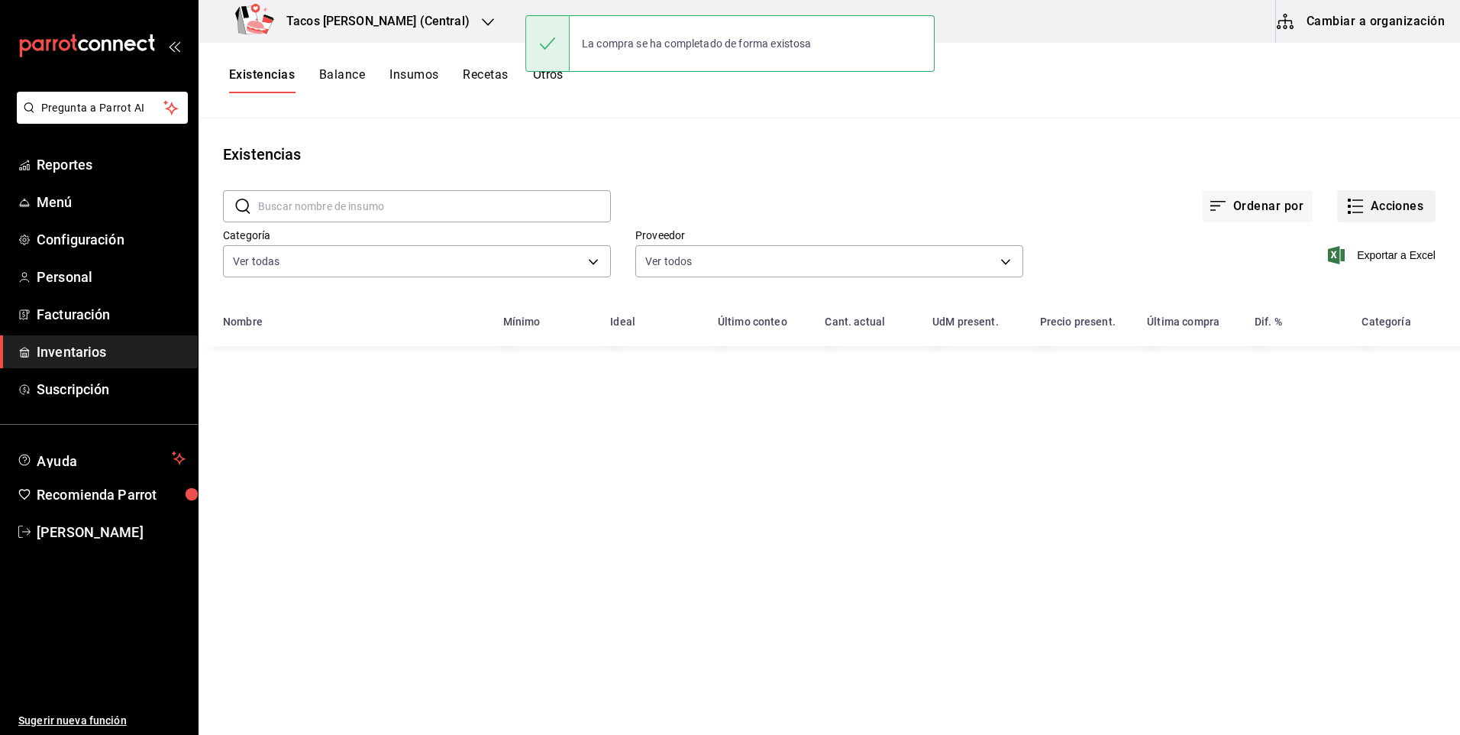
click at [1355, 202] on icon "button" at bounding box center [1355, 206] width 18 height 18
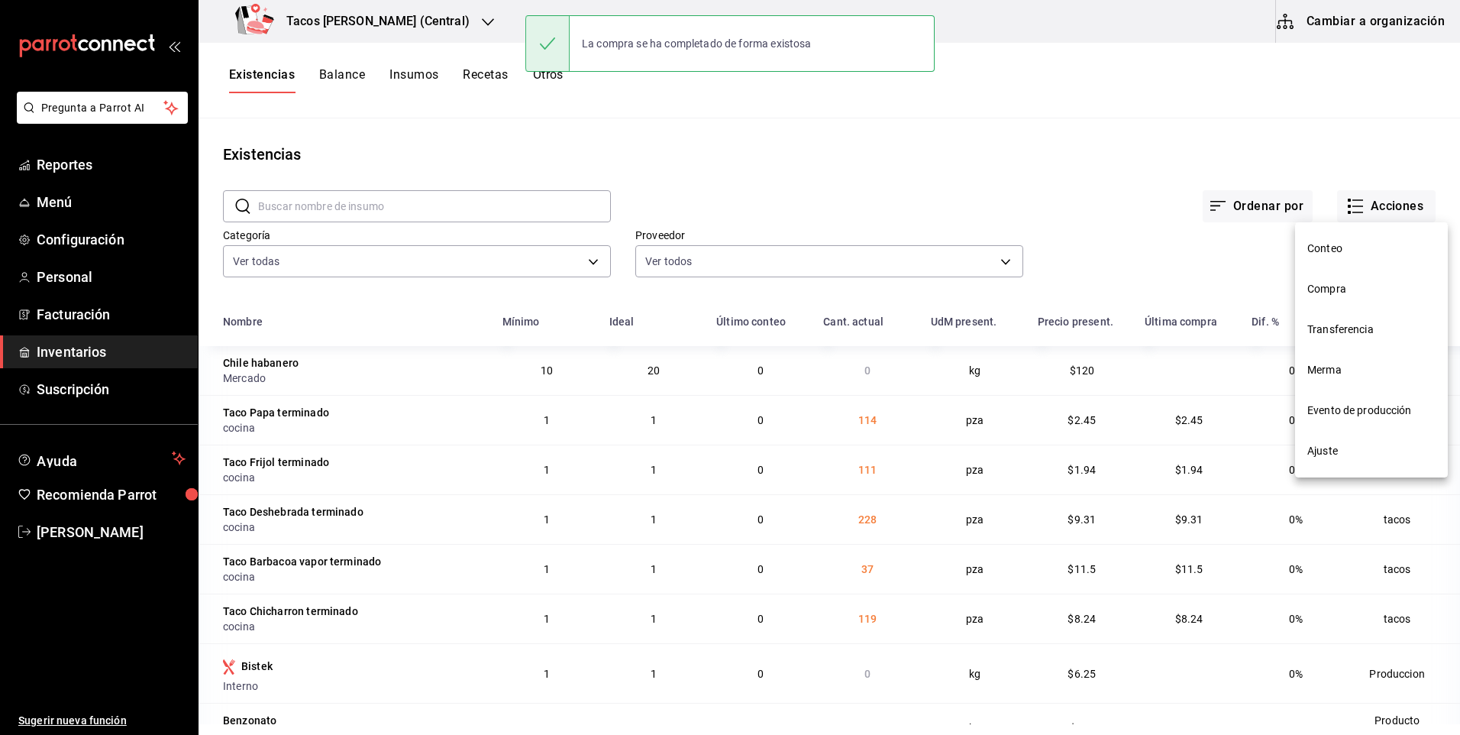
click at [1343, 287] on span "Compra" at bounding box center [1372, 289] width 128 height 16
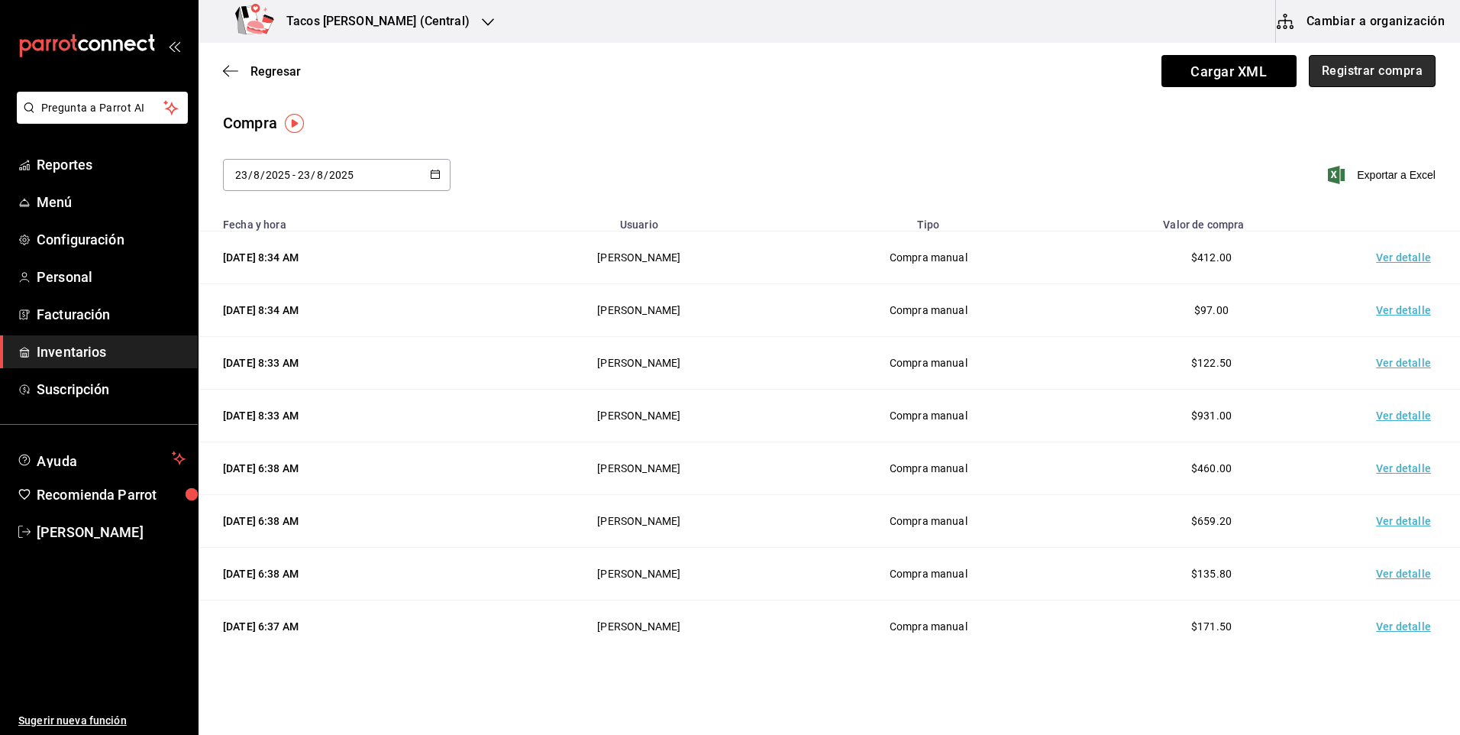
click at [1335, 82] on button "Registrar compra" at bounding box center [1372, 71] width 127 height 32
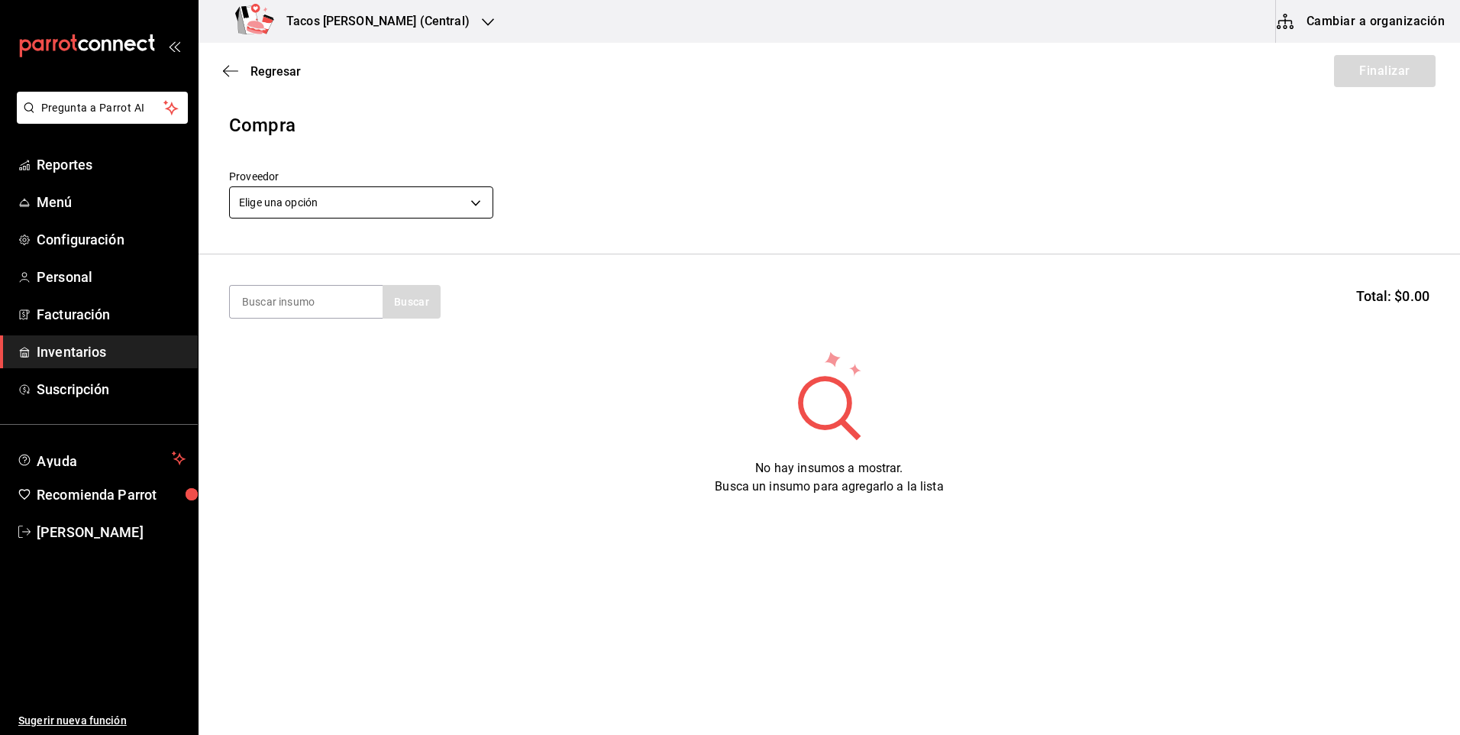
click at [456, 189] on body "Pregunta a Parrot AI Reportes Menú Configuración Personal Facturación Inventari…" at bounding box center [730, 324] width 1460 height 648
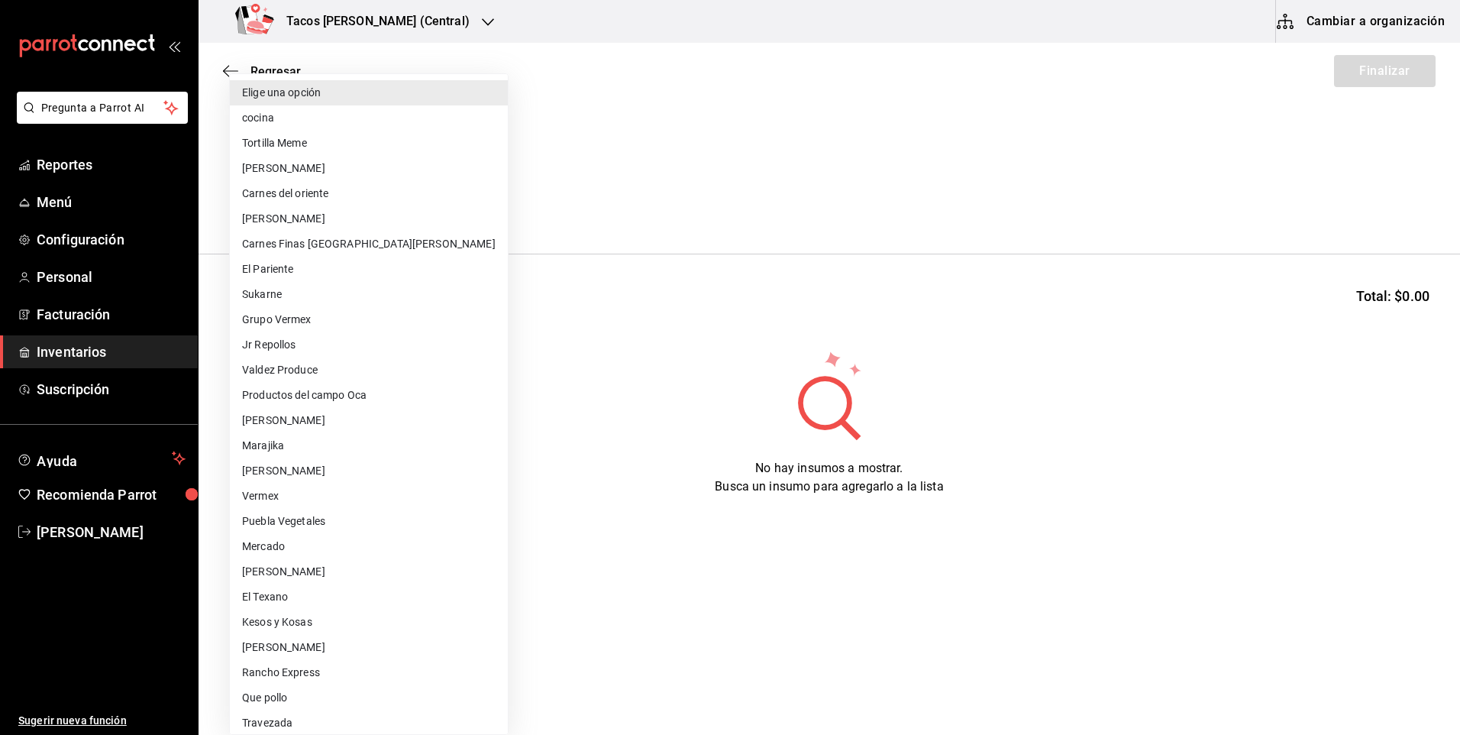
click at [268, 117] on li "cocina" at bounding box center [369, 117] width 278 height 25
type input "237c9a5b-4078-49eb-83ef-23bf52bd7acd"
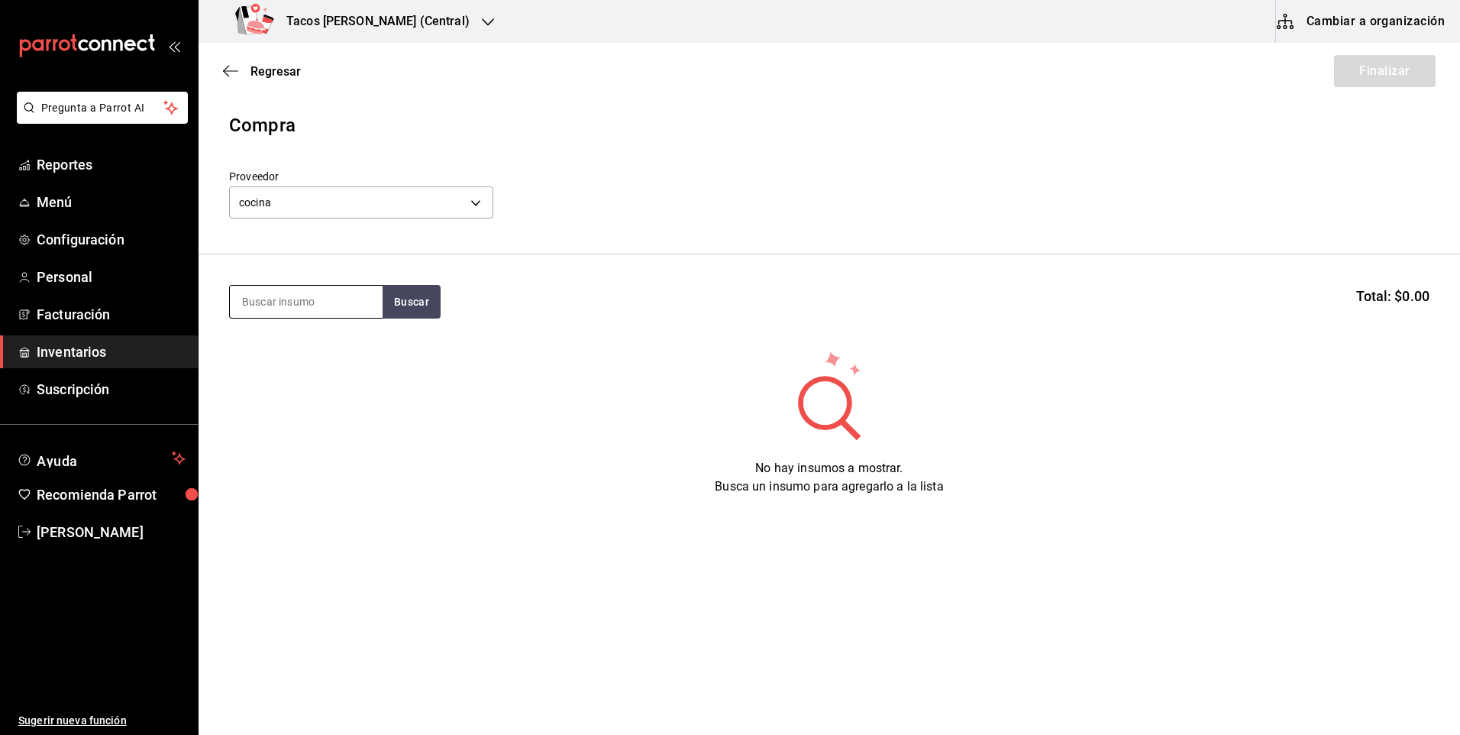
click at [321, 304] on input at bounding box center [306, 302] width 153 height 32
type input "barb"
click at [393, 308] on button "Buscar" at bounding box center [412, 302] width 58 height 34
click at [376, 339] on div "Taco Barbacoa vapor terminado Presentación - cocina" at bounding box center [306, 363] width 153 height 77
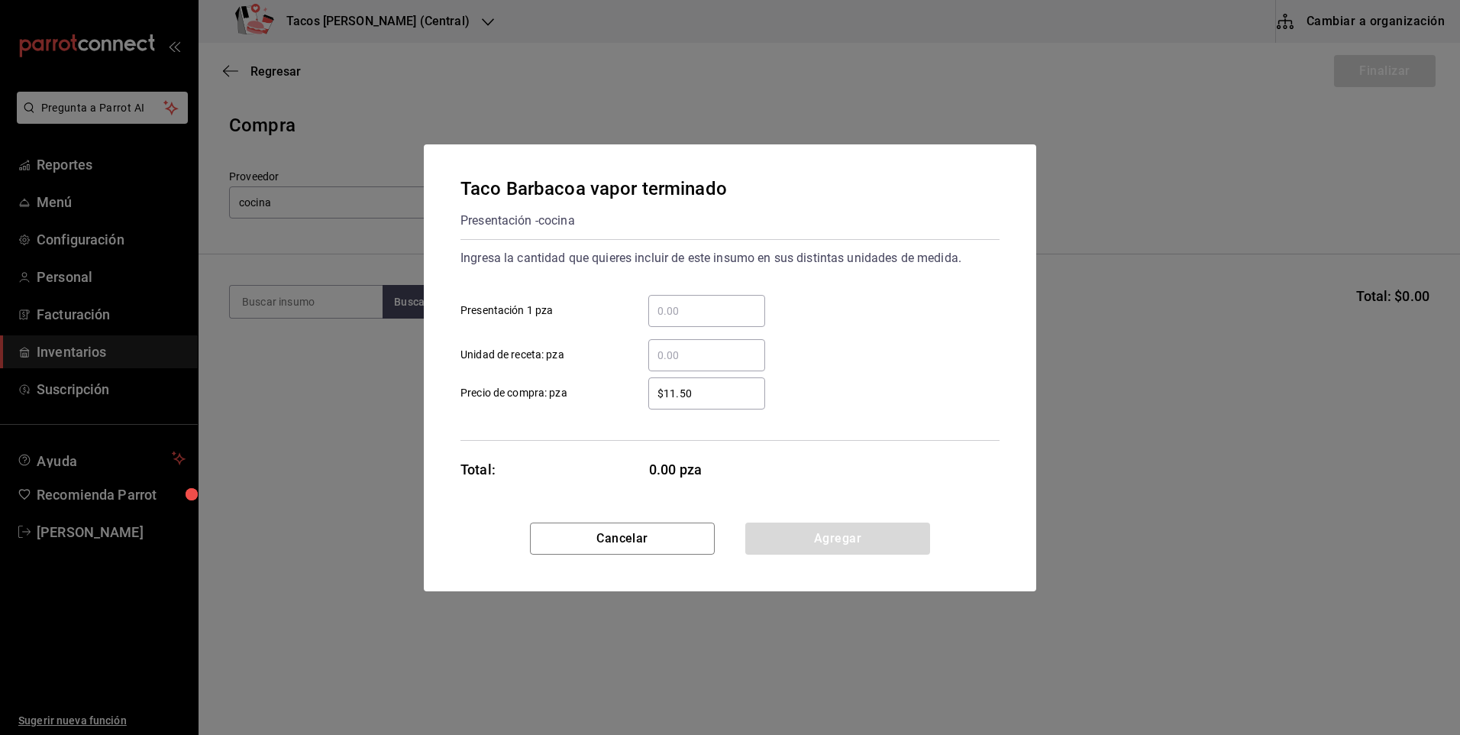
click at [693, 313] on input "​ Presentación 1 pza" at bounding box center [706, 311] width 117 height 18
type input "20"
click at [777, 526] on button "Agregar" at bounding box center [837, 538] width 185 height 32
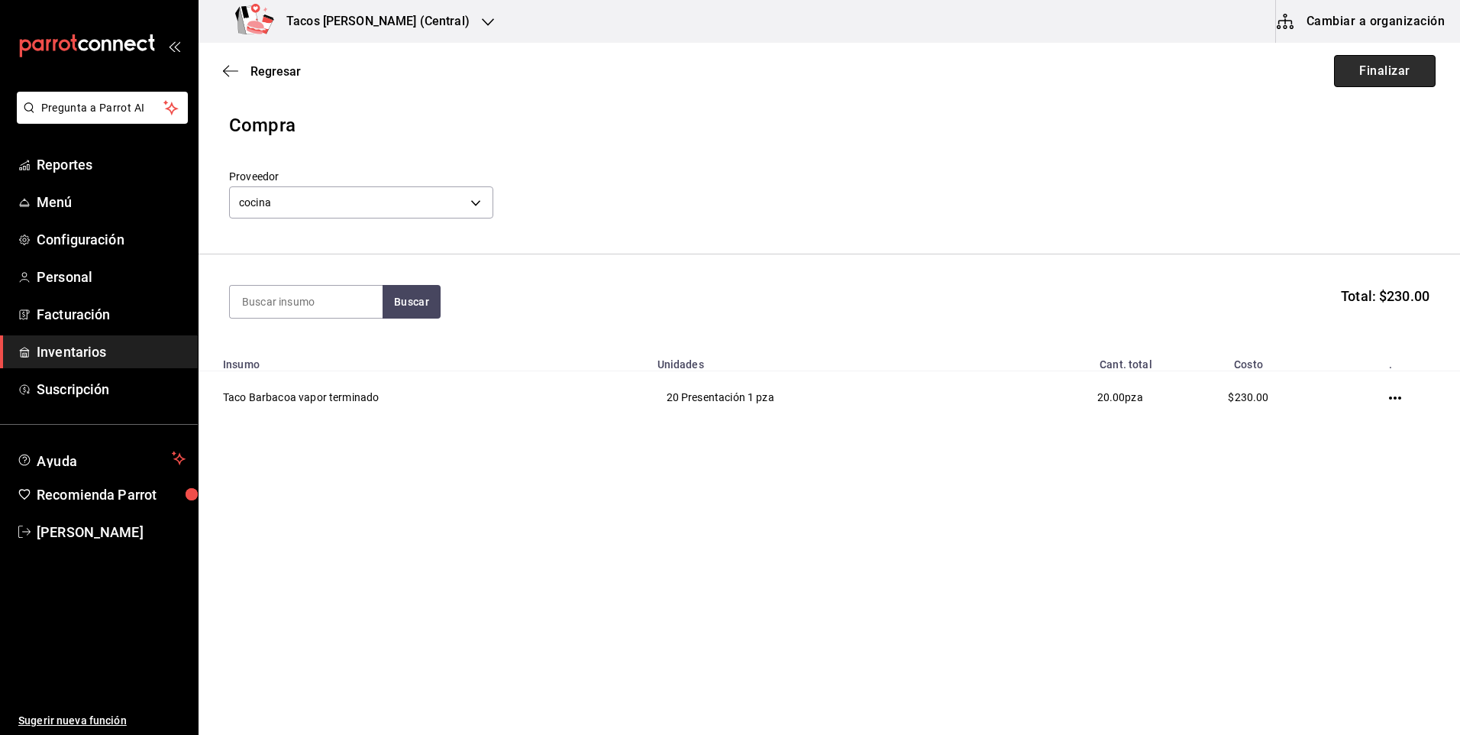
click at [1375, 60] on button "Finalizar" at bounding box center [1385, 71] width 102 height 32
